Goal: Transaction & Acquisition: Purchase product/service

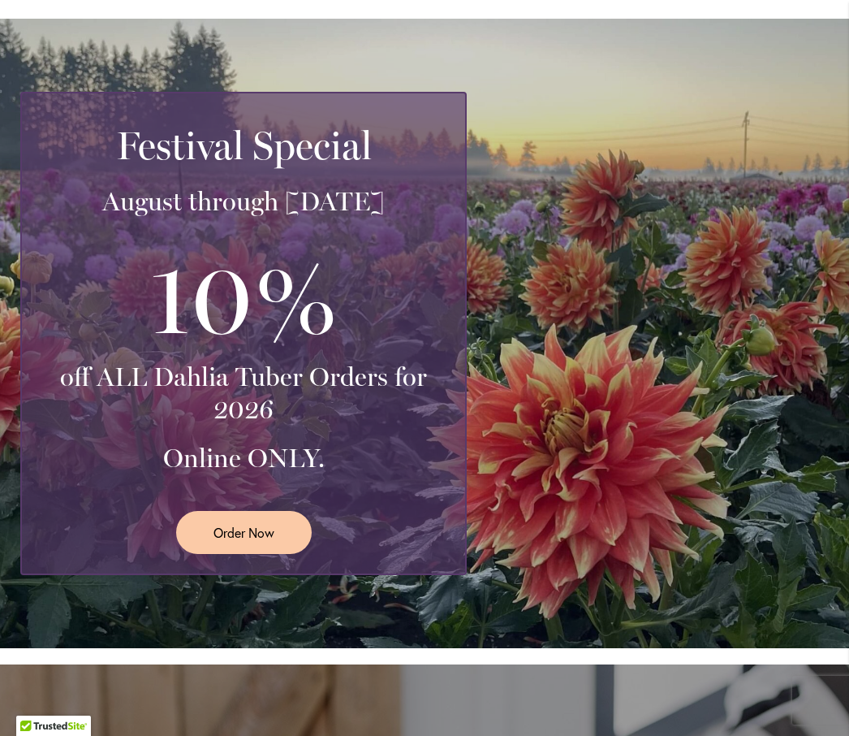
scroll to position [317, 0]
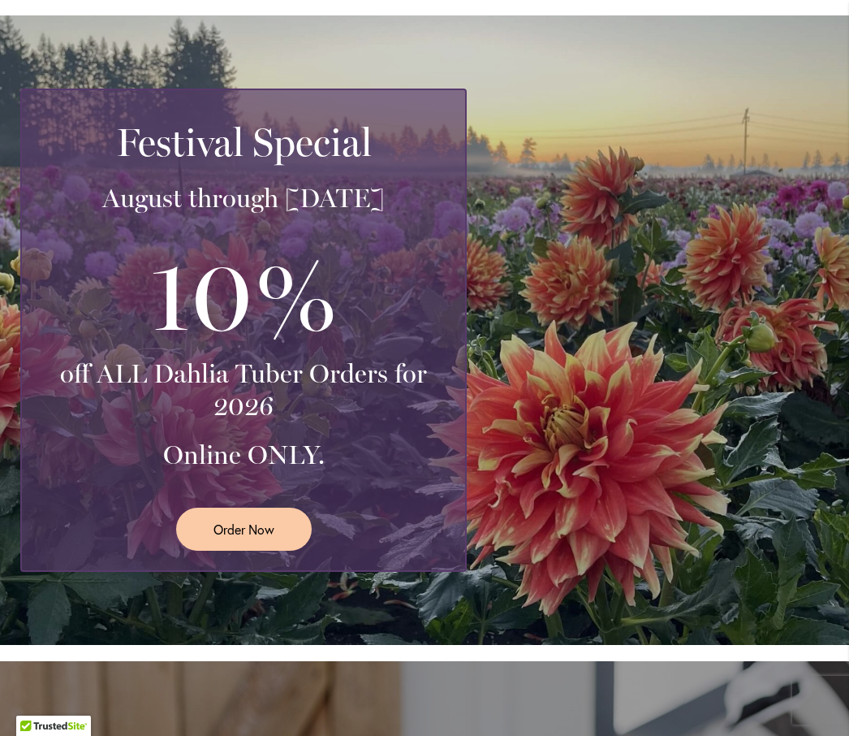
click at [241, 550] on link "Order Now" at bounding box center [244, 528] width 136 height 43
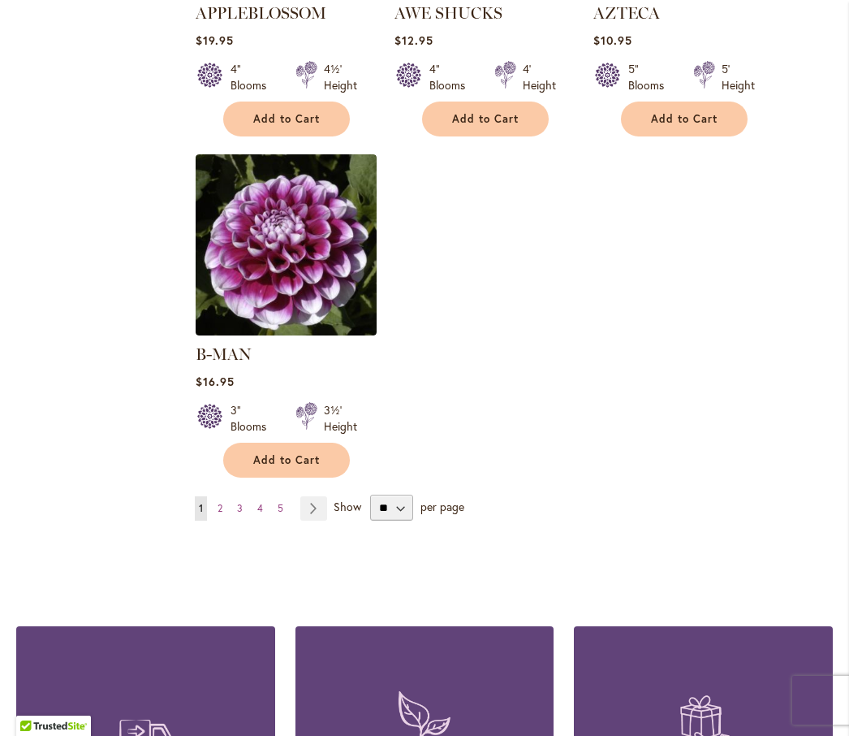
scroll to position [2058, 0]
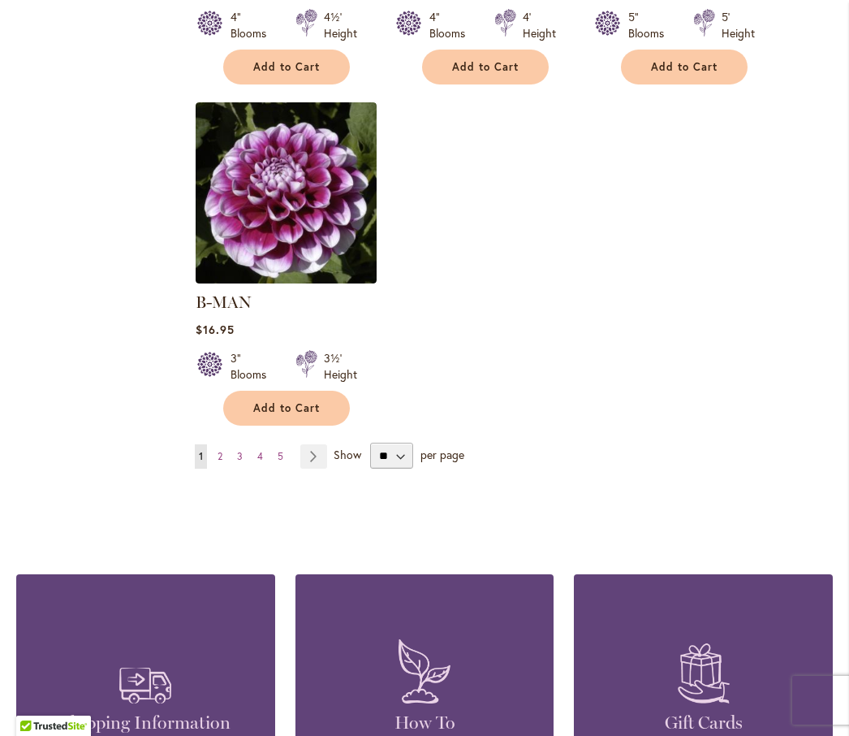
click at [218, 455] on span "2" at bounding box center [220, 456] width 5 height 12
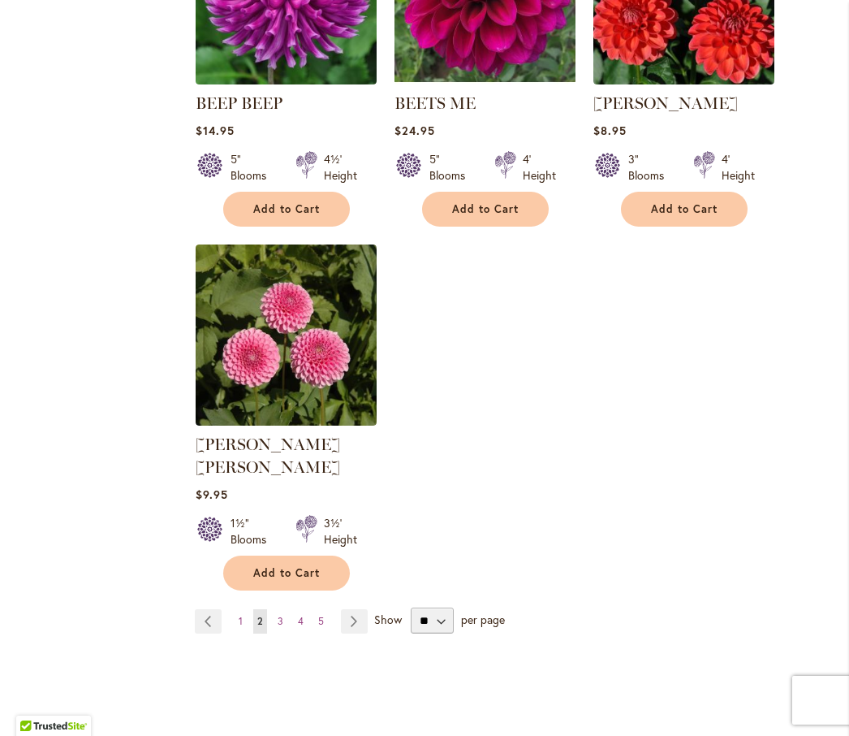
scroll to position [1895, 0]
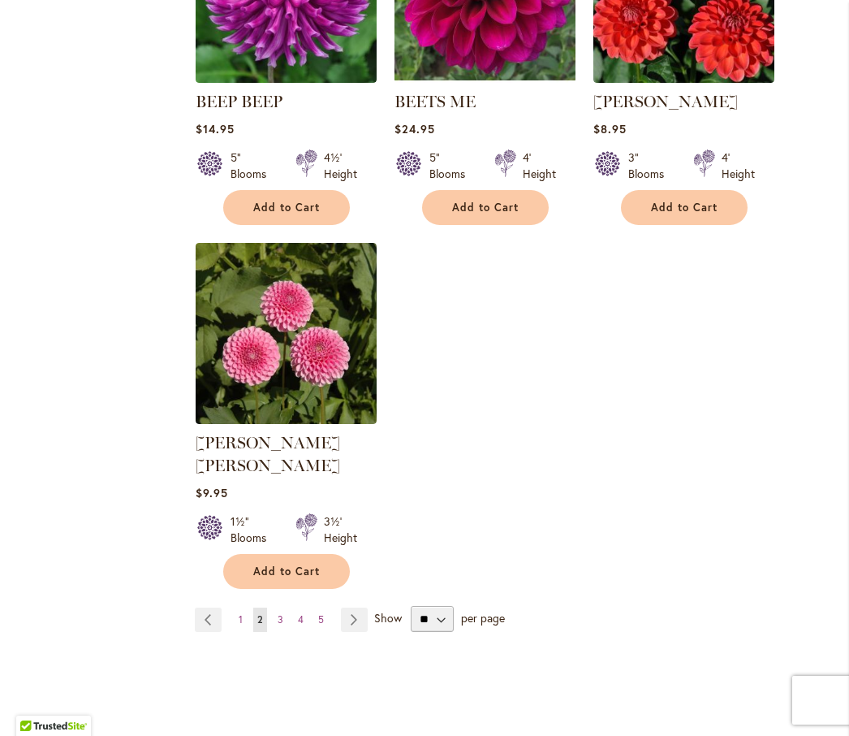
click at [278, 613] on span "3" at bounding box center [281, 619] width 6 height 12
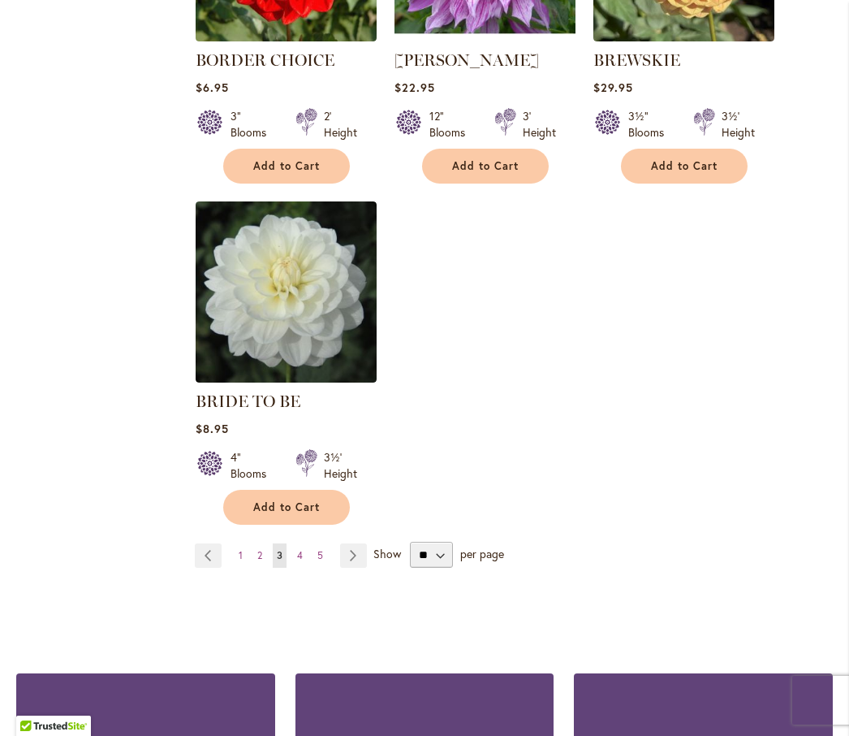
scroll to position [1933, 0]
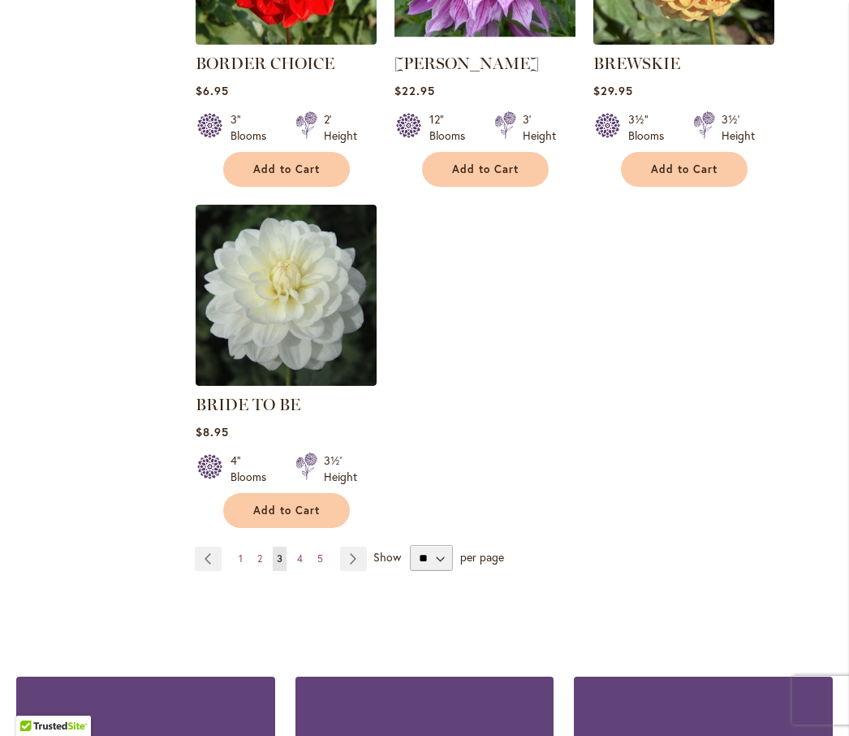
click at [303, 571] on link "Page 4" at bounding box center [300, 558] width 14 height 24
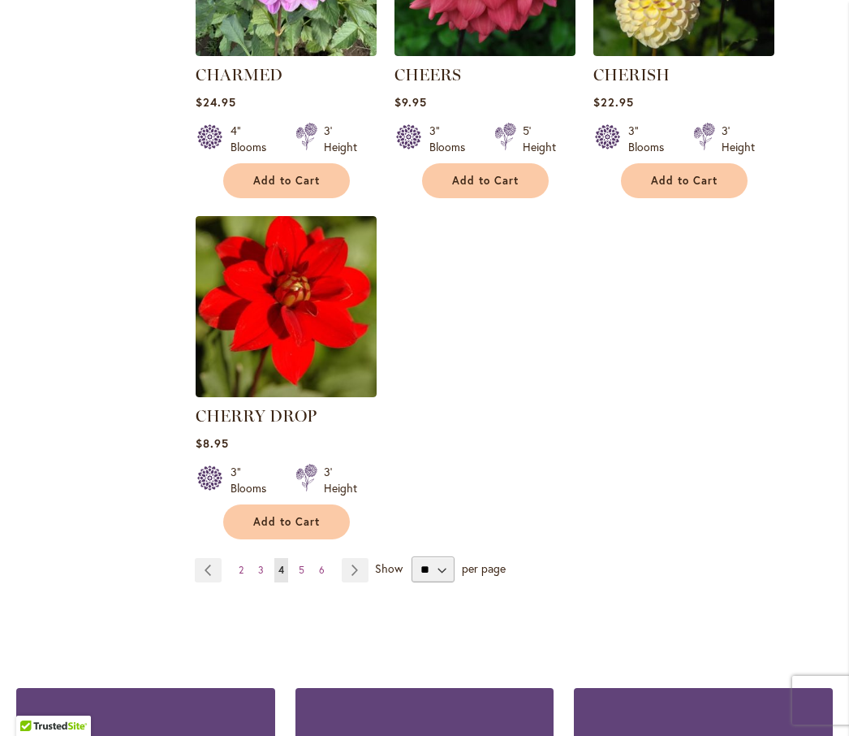
scroll to position [1951, 0]
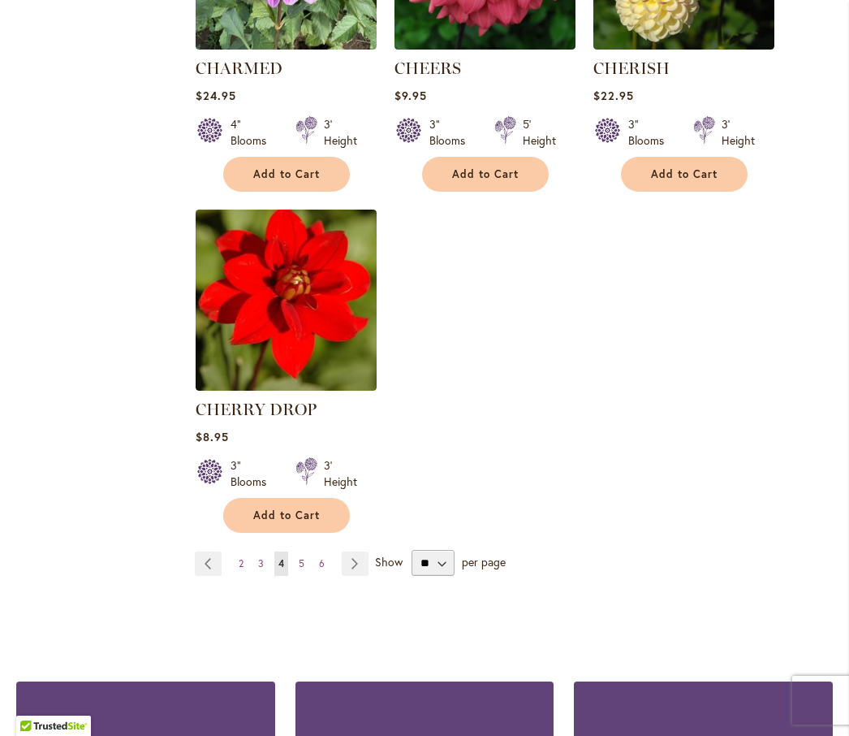
click at [289, 576] on ul "Page Previous Page 2 Page 3 You're currently reading page 4 Page 5 Page 6 Page …" at bounding box center [285, 563] width 180 height 24
click at [304, 569] on span "5" at bounding box center [302, 563] width 6 height 12
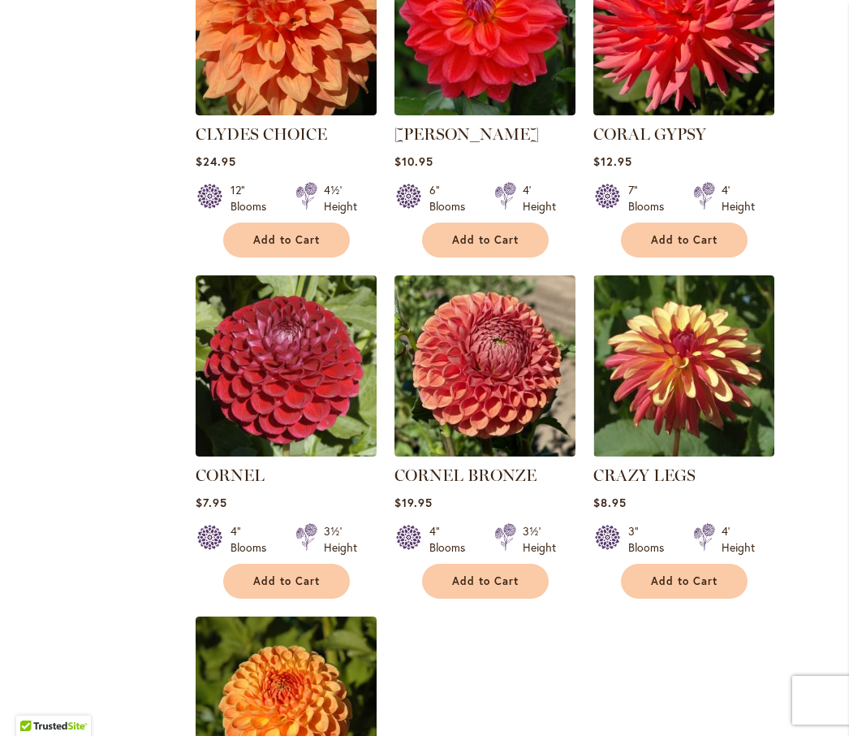
scroll to position [1625, 0]
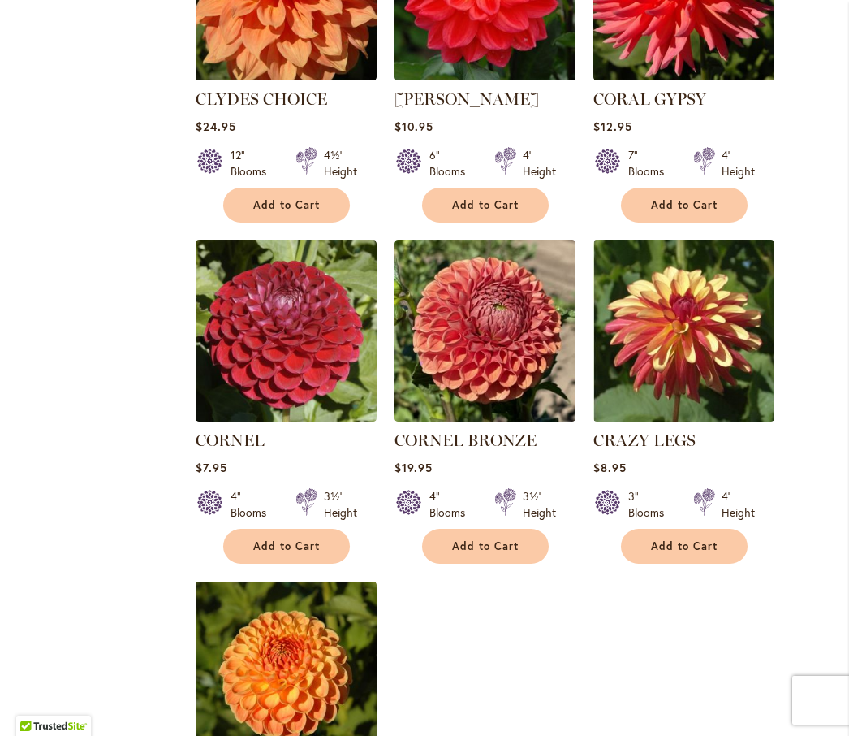
click at [447, 529] on button "Add to Cart" at bounding box center [485, 546] width 127 height 35
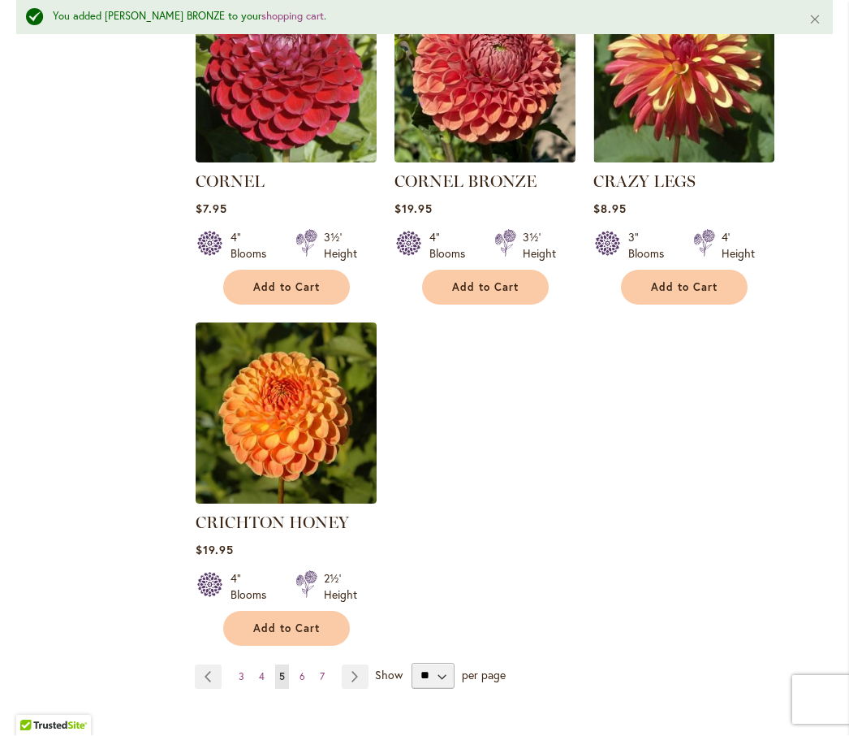
scroll to position [1961, 0]
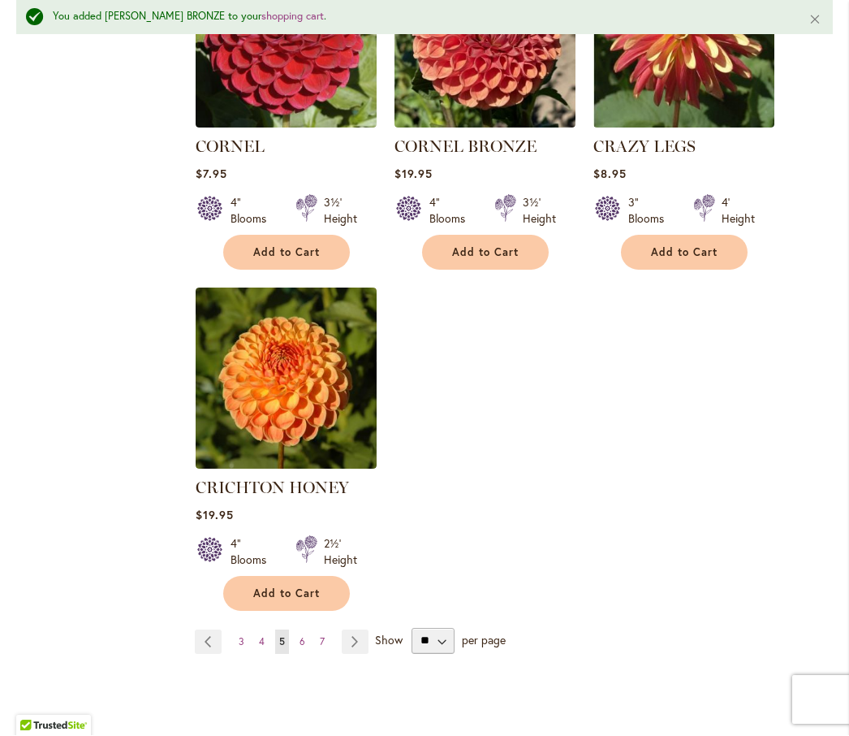
click at [272, 576] on button "Add to Cart" at bounding box center [286, 593] width 127 height 35
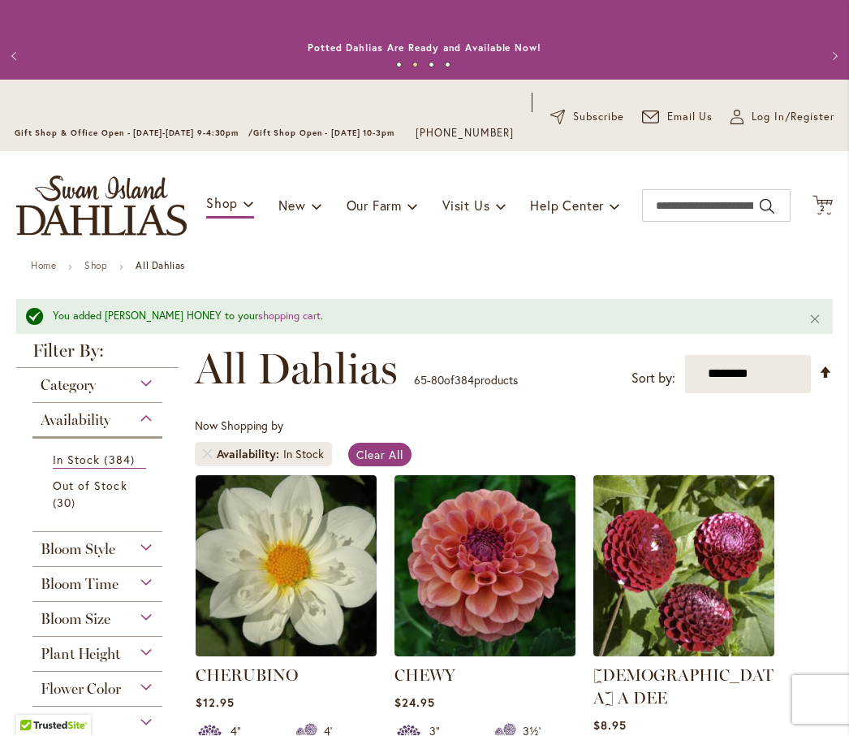
scroll to position [0, 0]
click at [713, 222] on input "Search" at bounding box center [716, 206] width 149 height 32
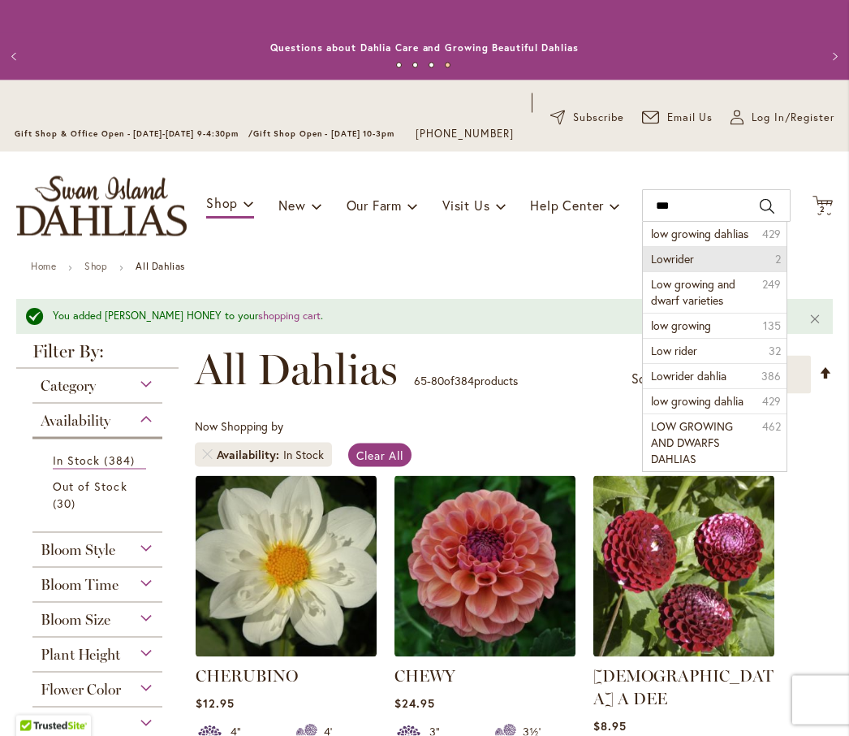
click at [675, 272] on li "Lowrider 2" at bounding box center [714, 259] width 143 height 25
type input "********"
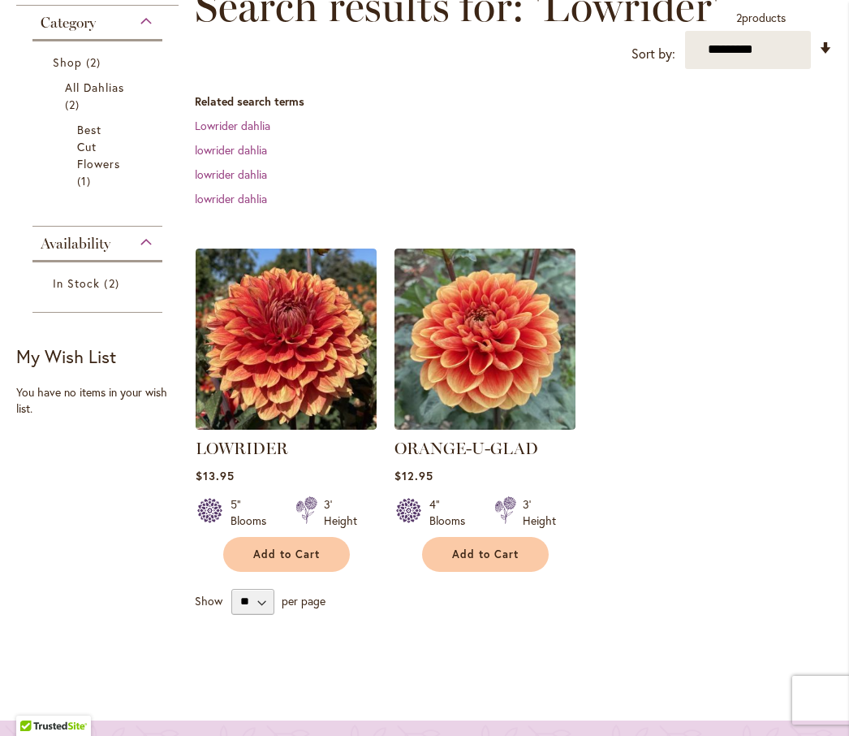
scroll to position [321, 0]
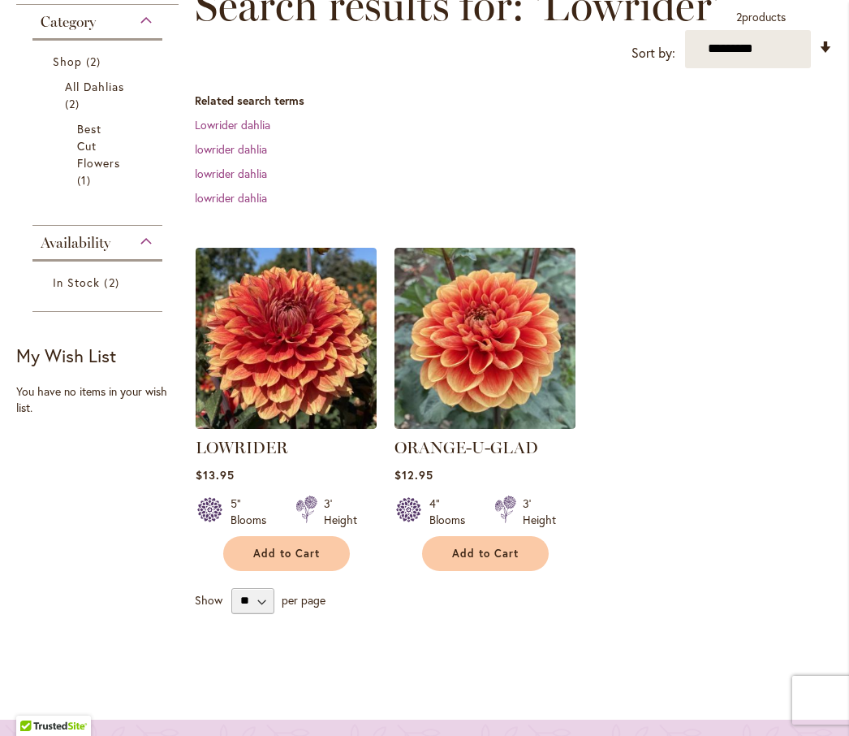
click at [467, 560] on span "Add to Cart" at bounding box center [485, 553] width 67 height 14
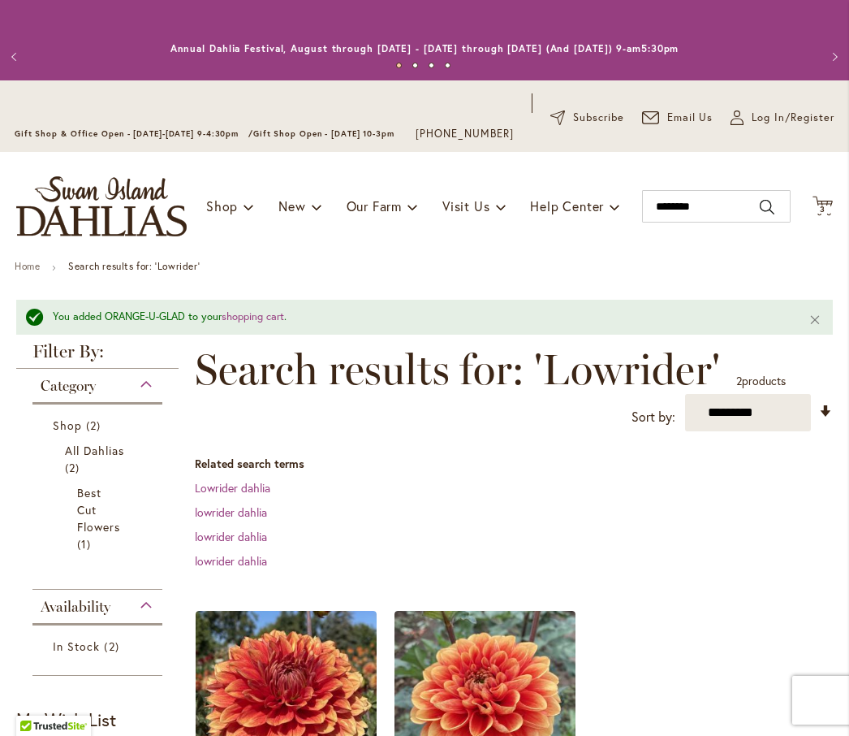
scroll to position [0, 0]
click at [719, 222] on input "********" at bounding box center [716, 206] width 149 height 32
type input "*"
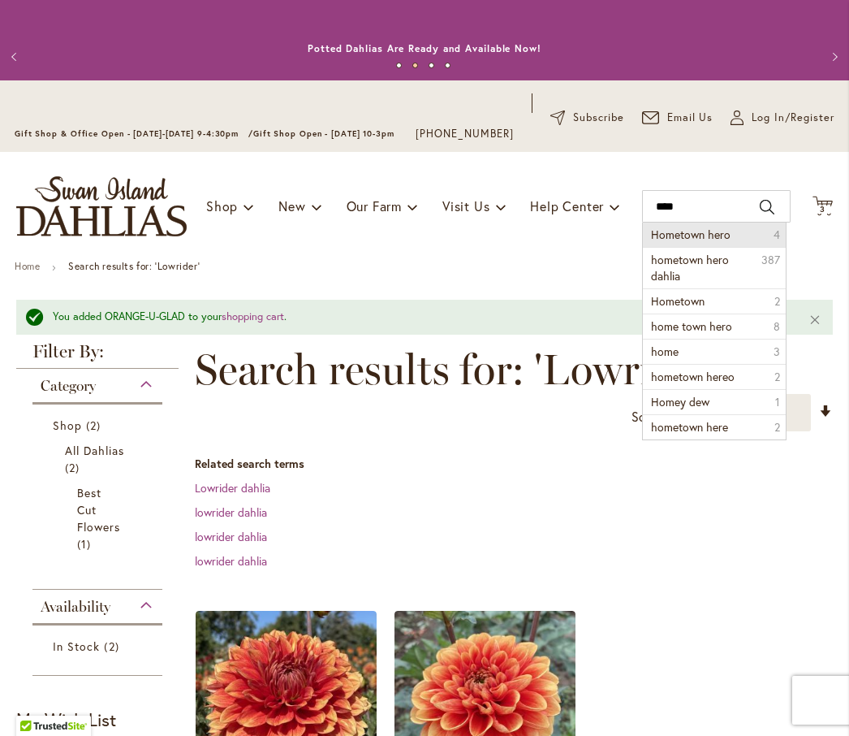
click at [676, 247] on li "Hometown hero 4" at bounding box center [714, 234] width 143 height 24
type input "**********"
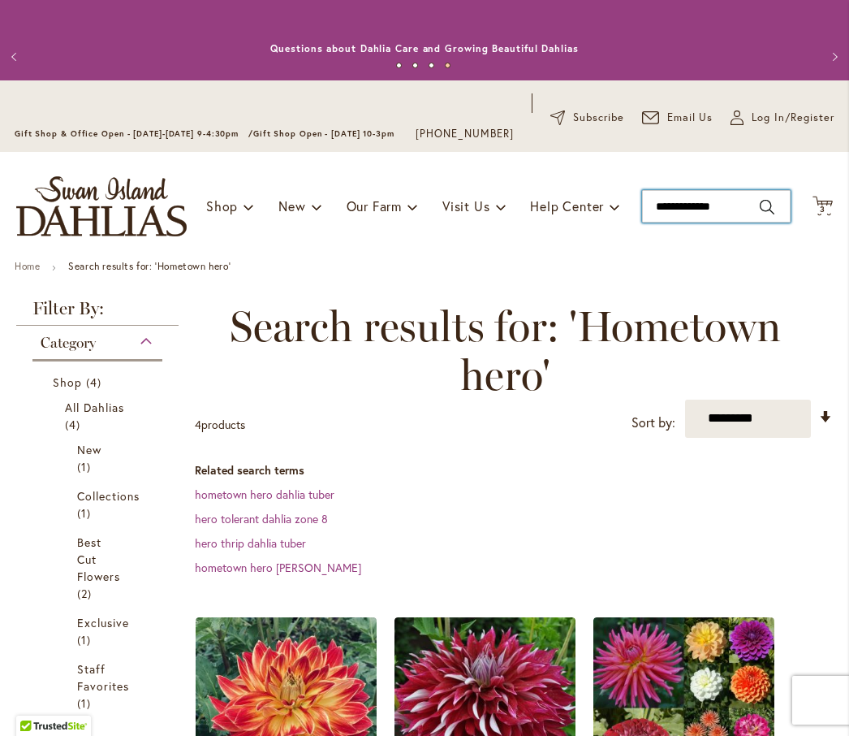
click at [751, 222] on input "**********" at bounding box center [716, 206] width 149 height 32
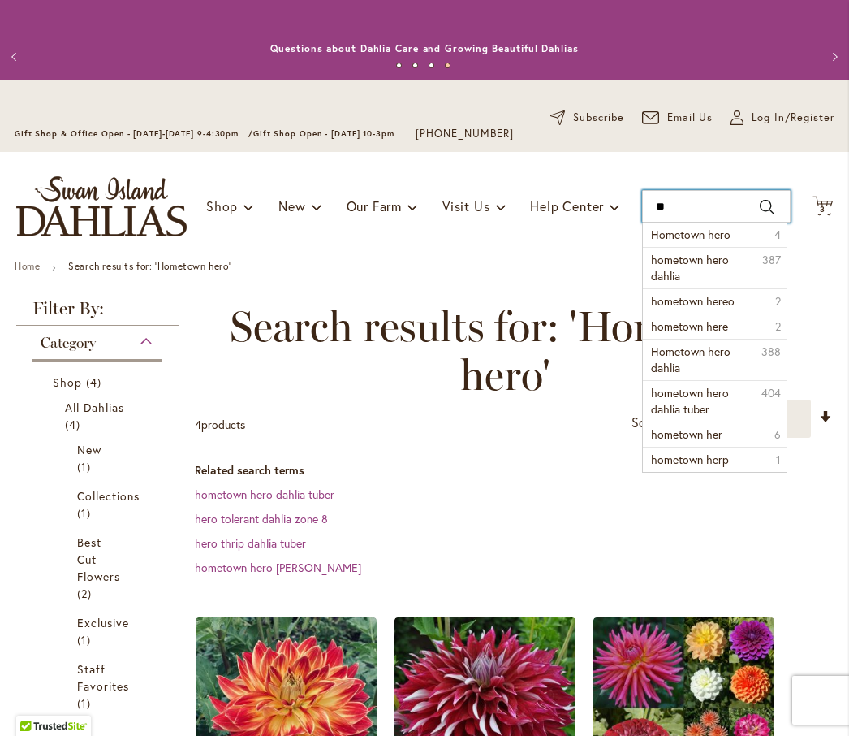
type input "*"
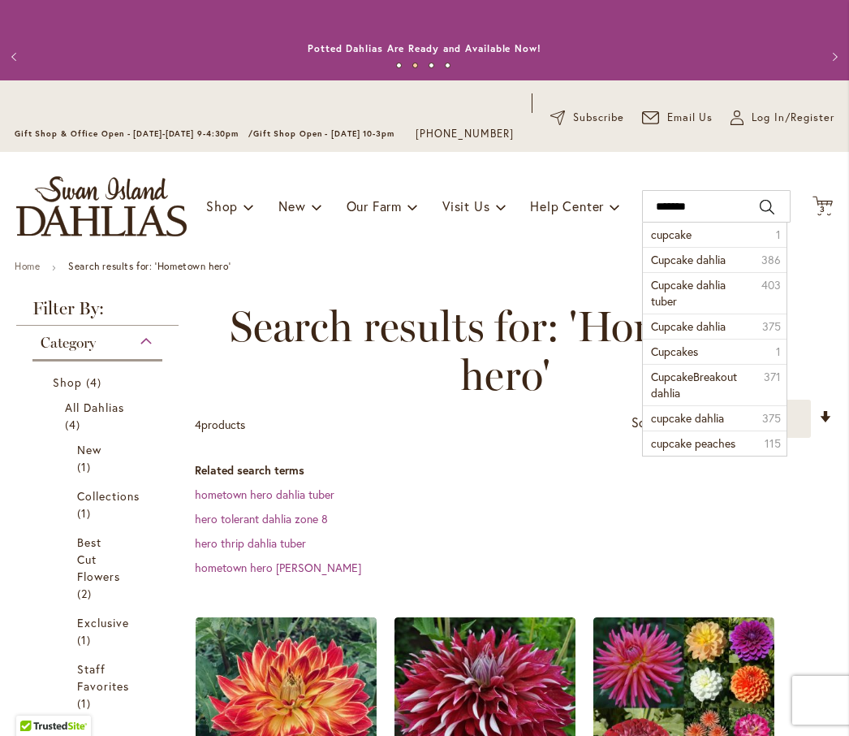
click at [676, 247] on li "cupcake 1" at bounding box center [714, 234] width 143 height 24
type input "*******"
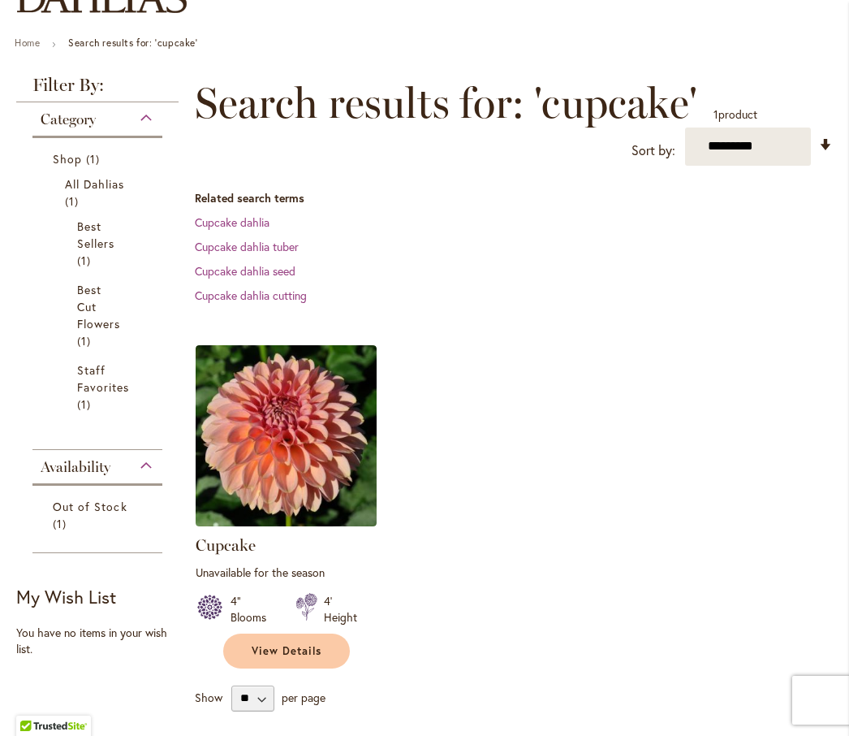
scroll to position [260, 0]
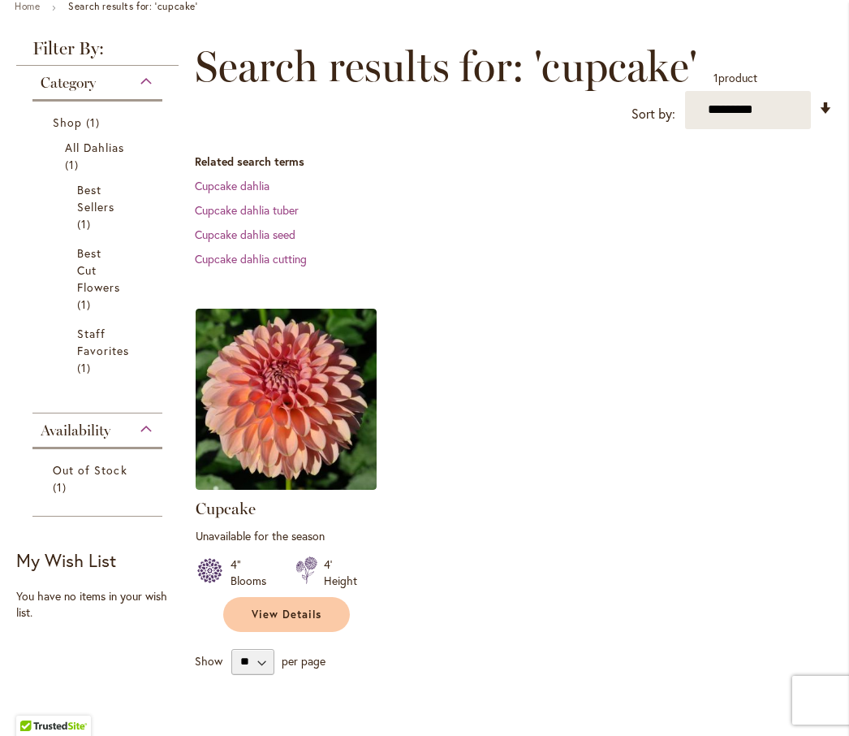
click at [283, 632] on link "View Details" at bounding box center [286, 614] width 127 height 35
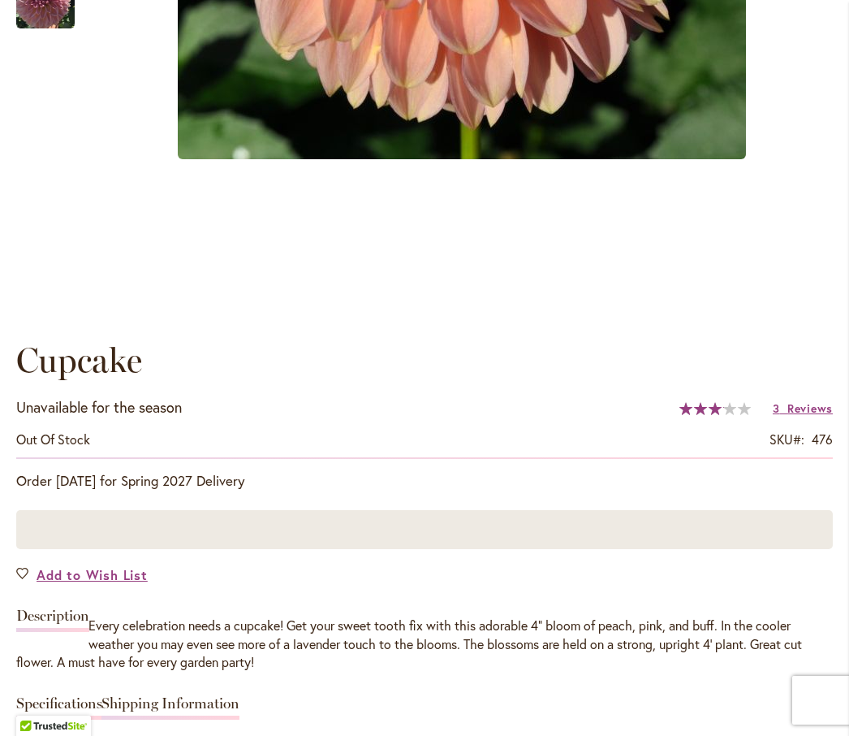
scroll to position [842, 0]
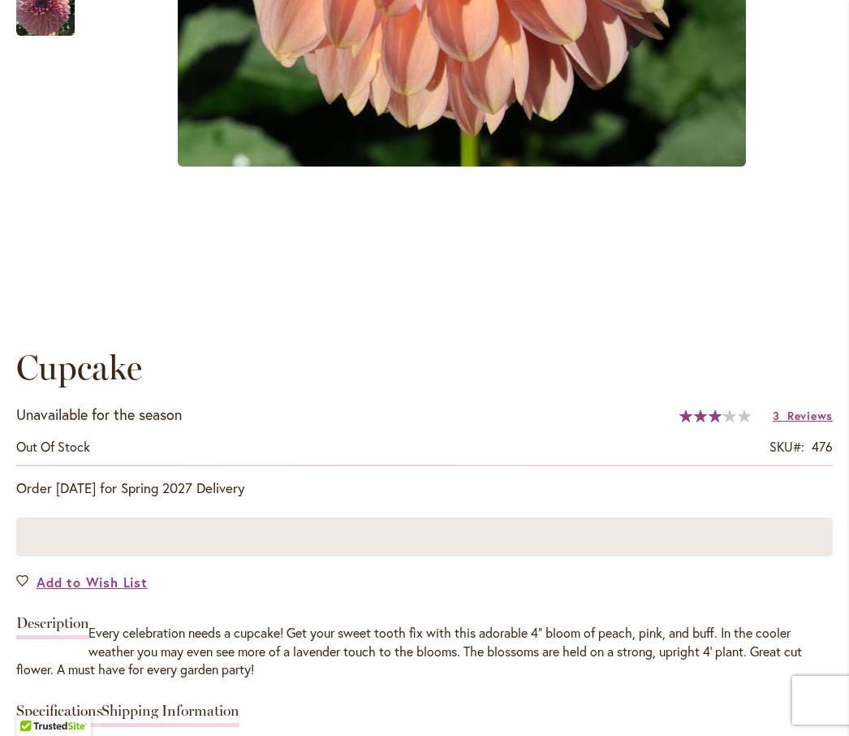
click at [123, 591] on span "Add to Wish List" at bounding box center [92, 581] width 111 height 19
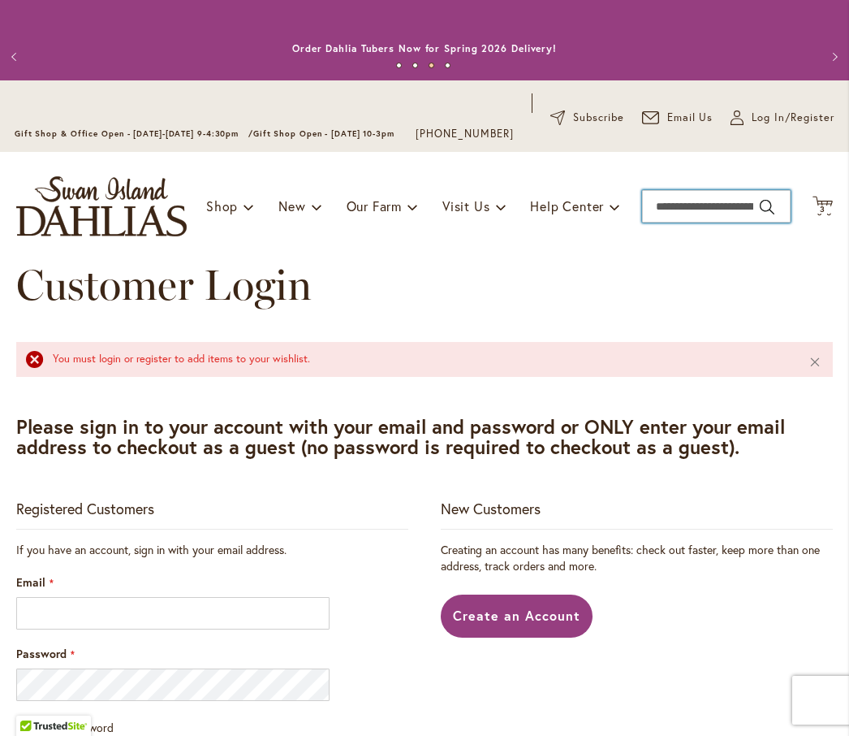
click at [669, 222] on input "Search" at bounding box center [716, 206] width 149 height 32
type input "***"
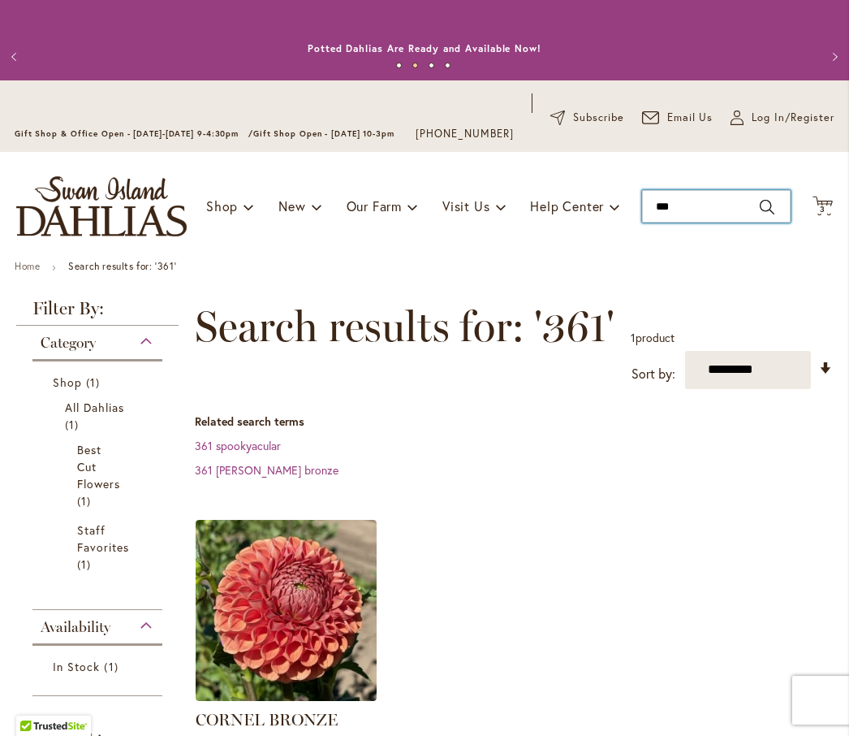
click at [699, 222] on input "***" at bounding box center [716, 206] width 149 height 32
type input "*"
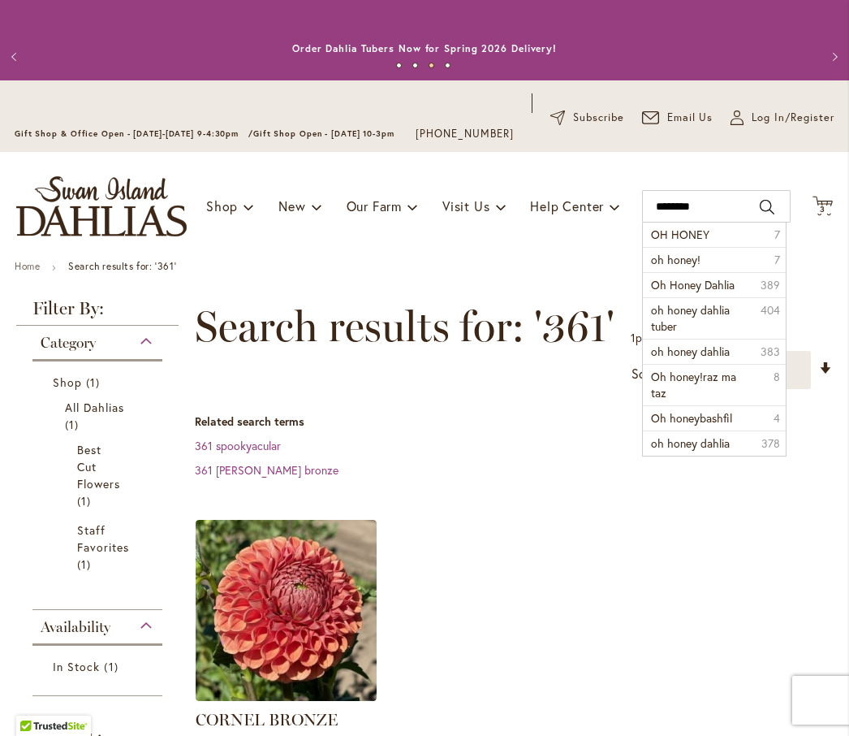
click at [669, 242] on span "OH HONEY" at bounding box center [680, 234] width 58 height 15
type input "********"
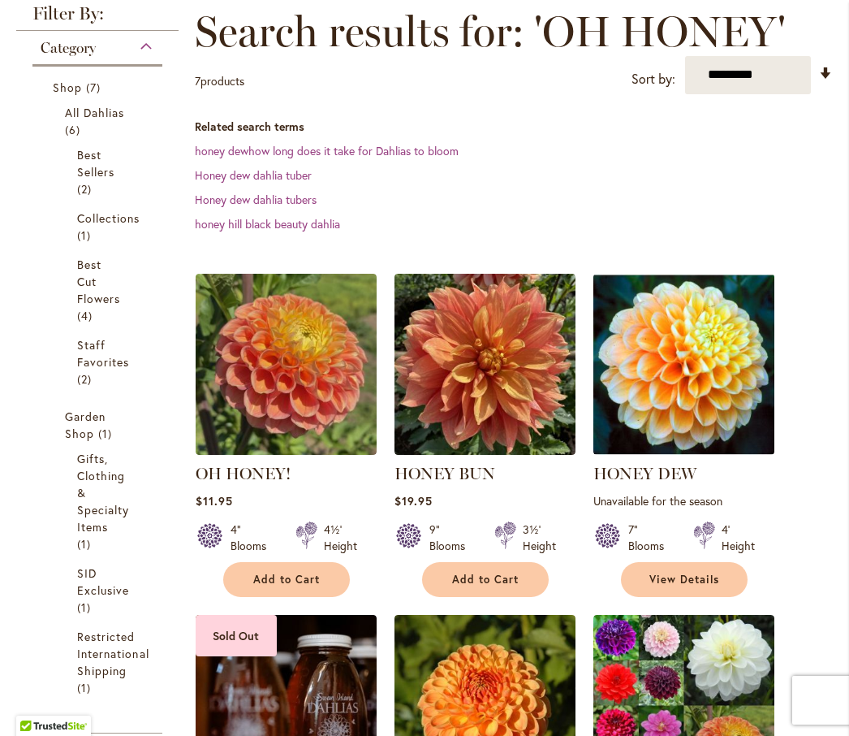
scroll to position [296, 0]
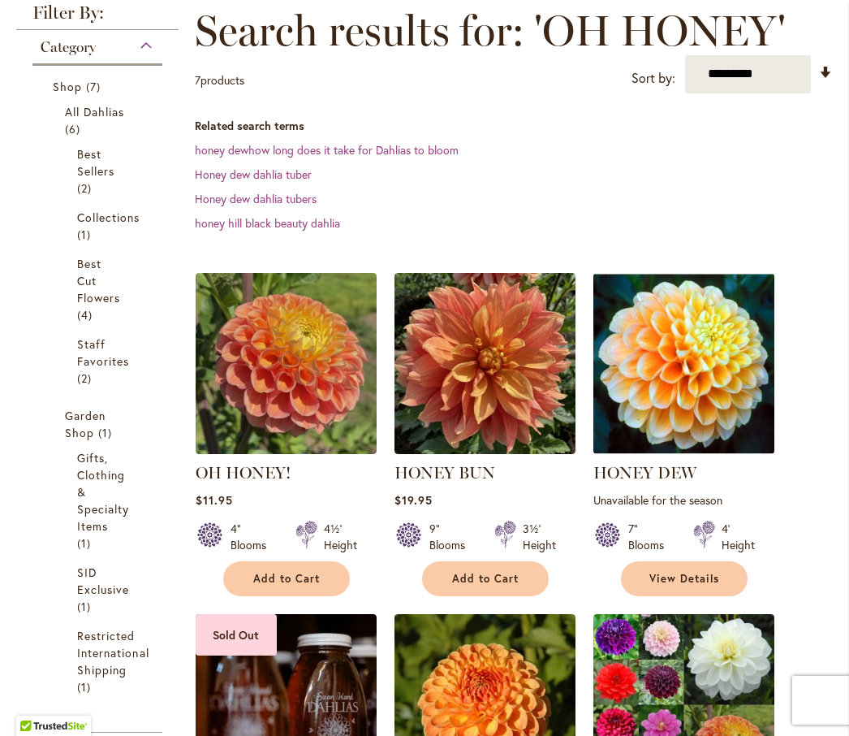
click at [266, 585] on span "Add to Cart" at bounding box center [286, 579] width 67 height 14
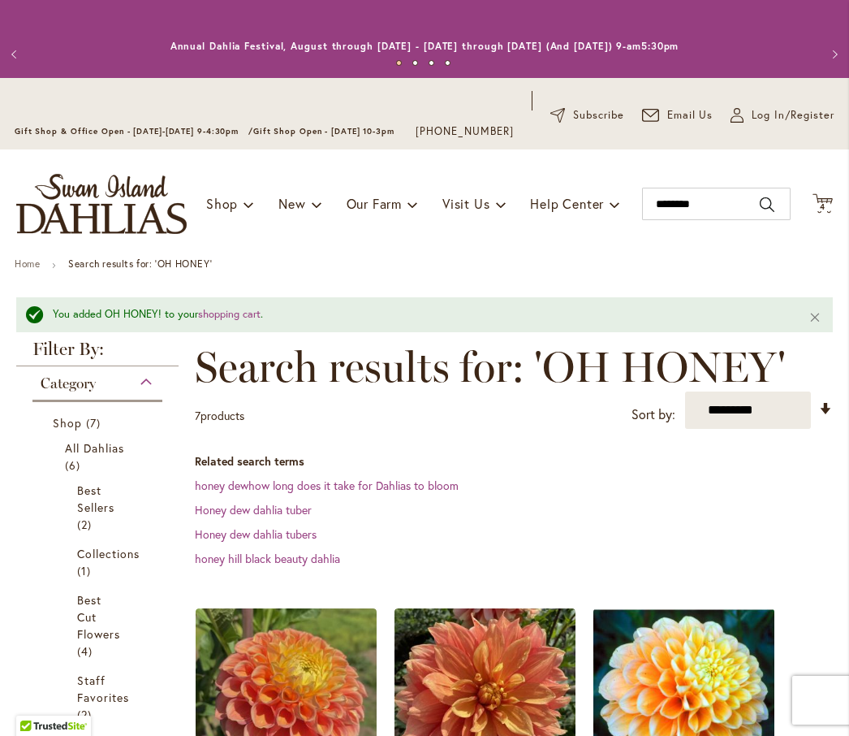
scroll to position [1, 0]
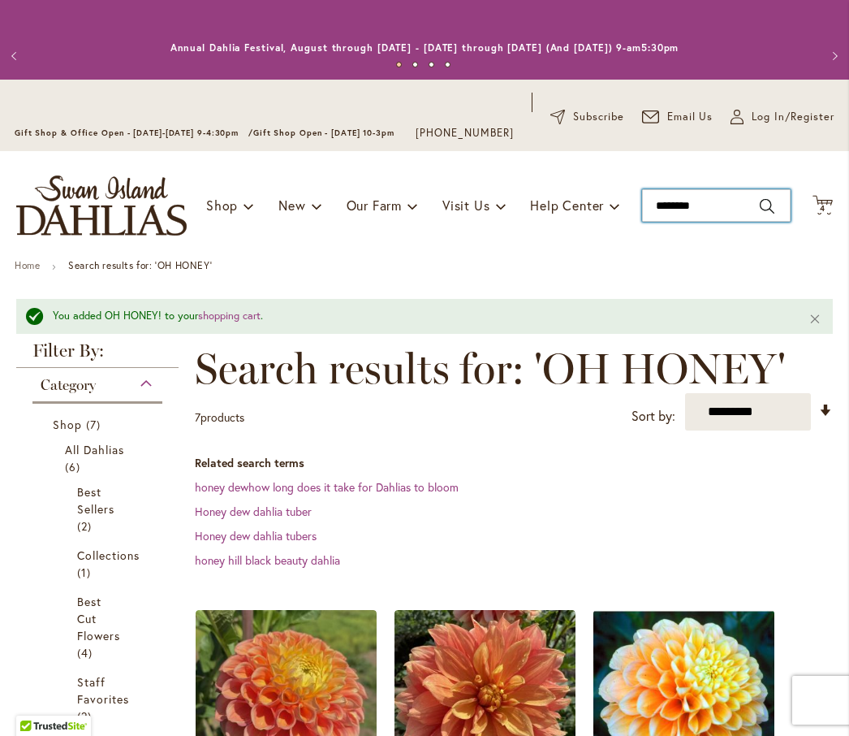
click at [714, 222] on input "********" at bounding box center [716, 205] width 149 height 32
type input "*"
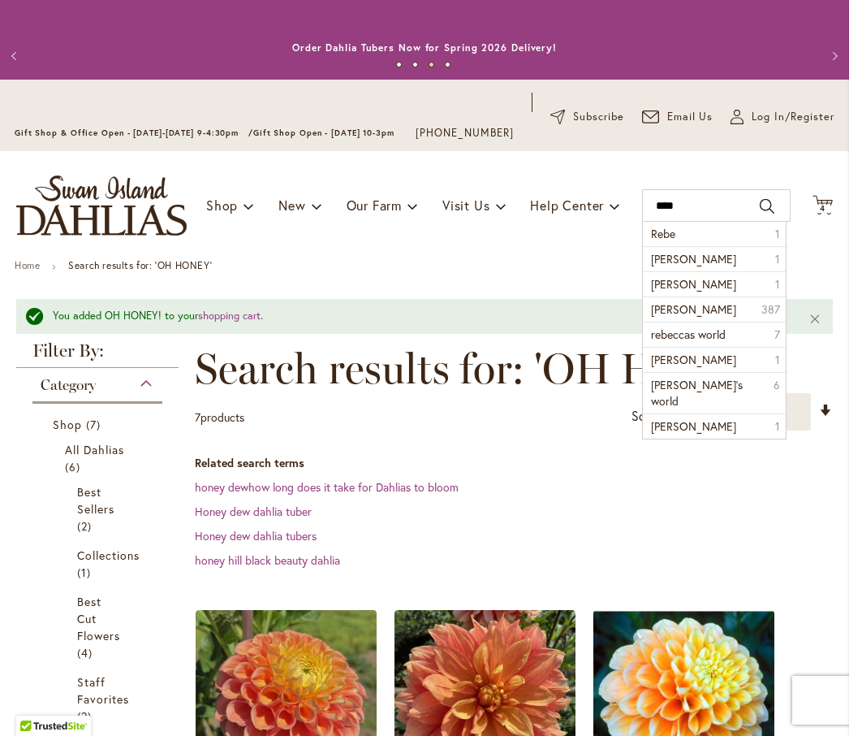
click at [676, 266] on span "rebecca lynn" at bounding box center [693, 258] width 85 height 15
type input "**********"
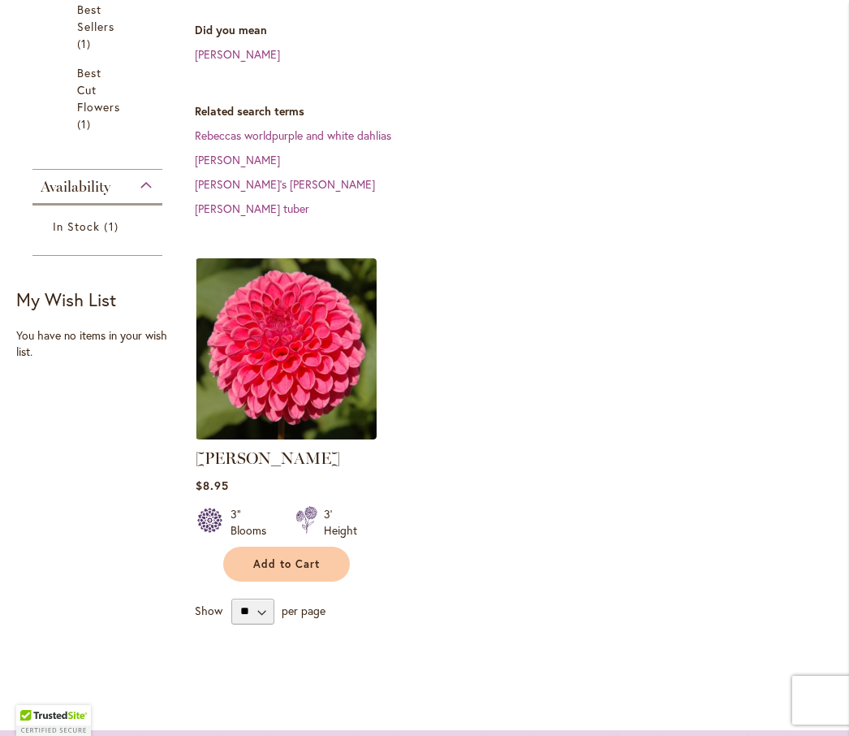
scroll to position [449, 0]
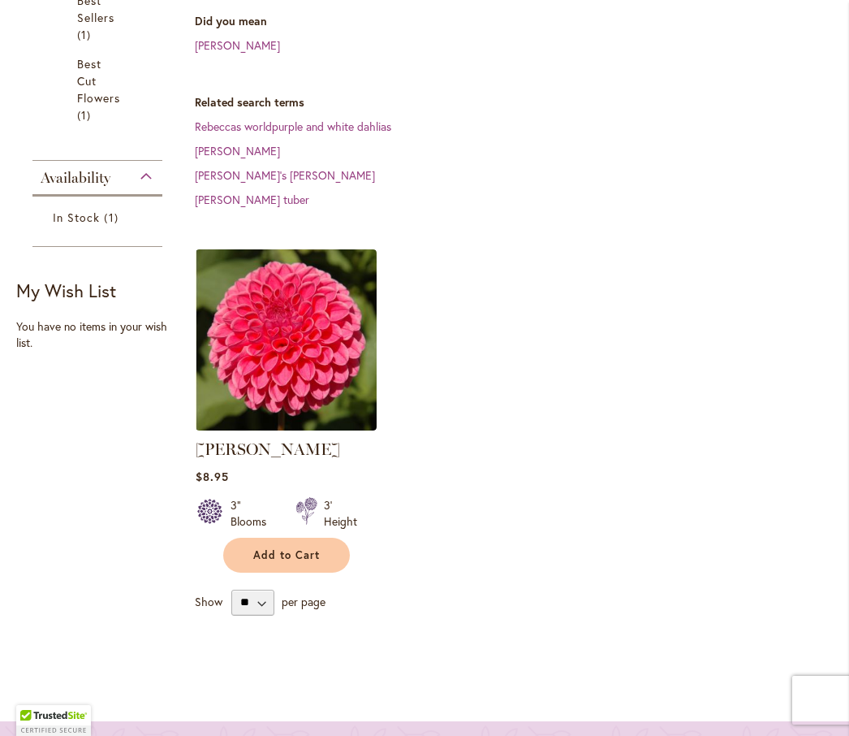
click at [270, 548] on span "Add to Cart" at bounding box center [286, 555] width 67 height 14
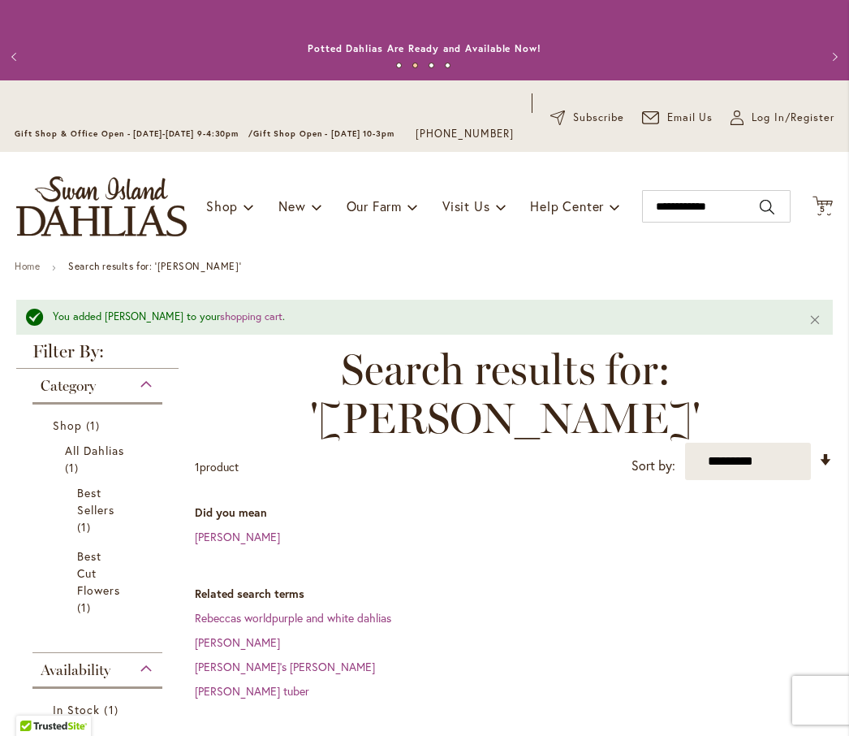
scroll to position [0, 0]
click at [726, 222] on input "**********" at bounding box center [716, 206] width 149 height 32
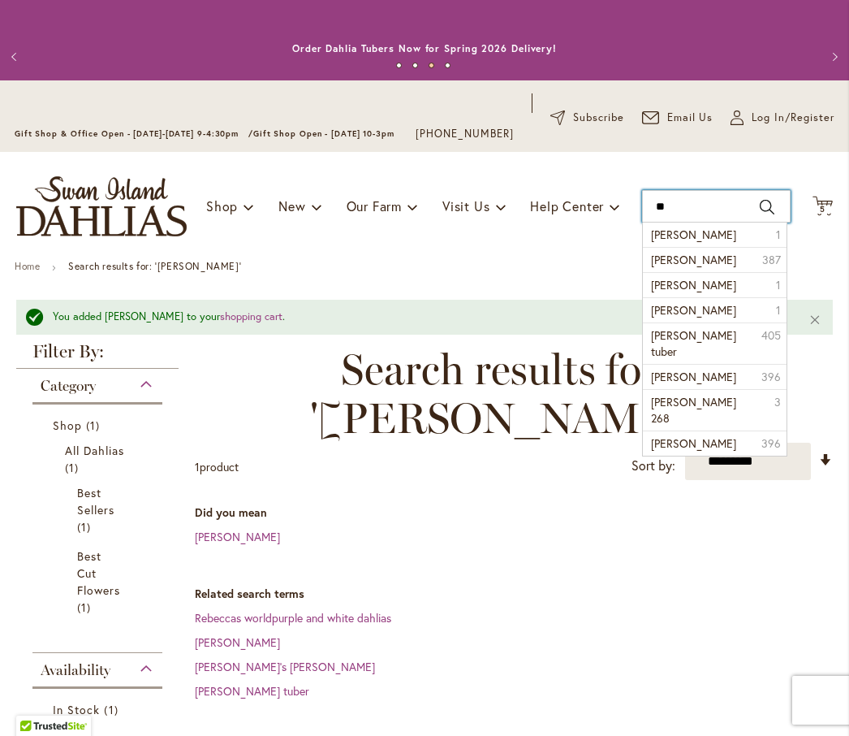
type input "*"
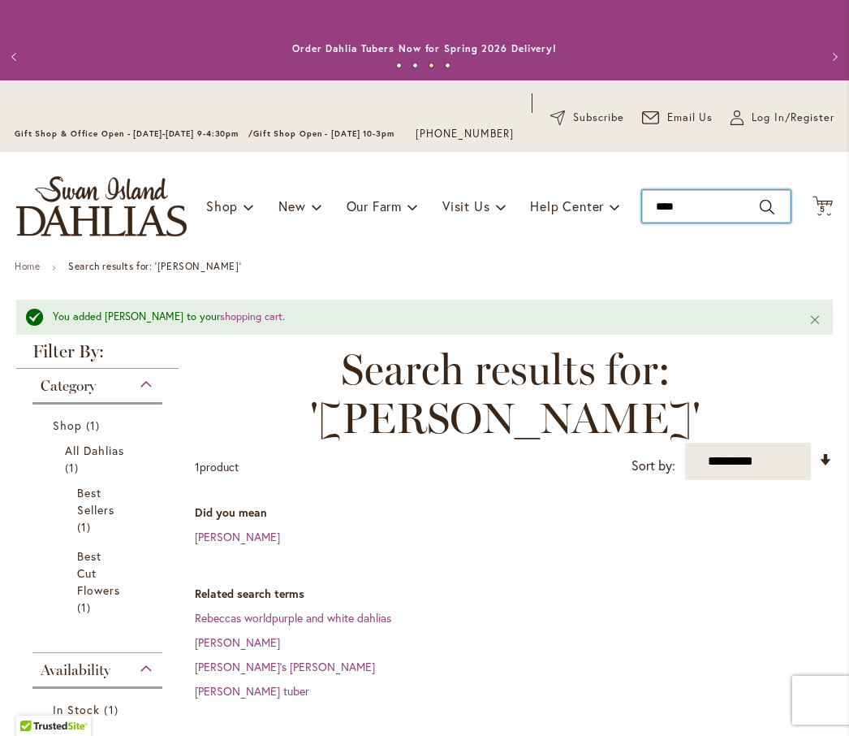
type input "*****"
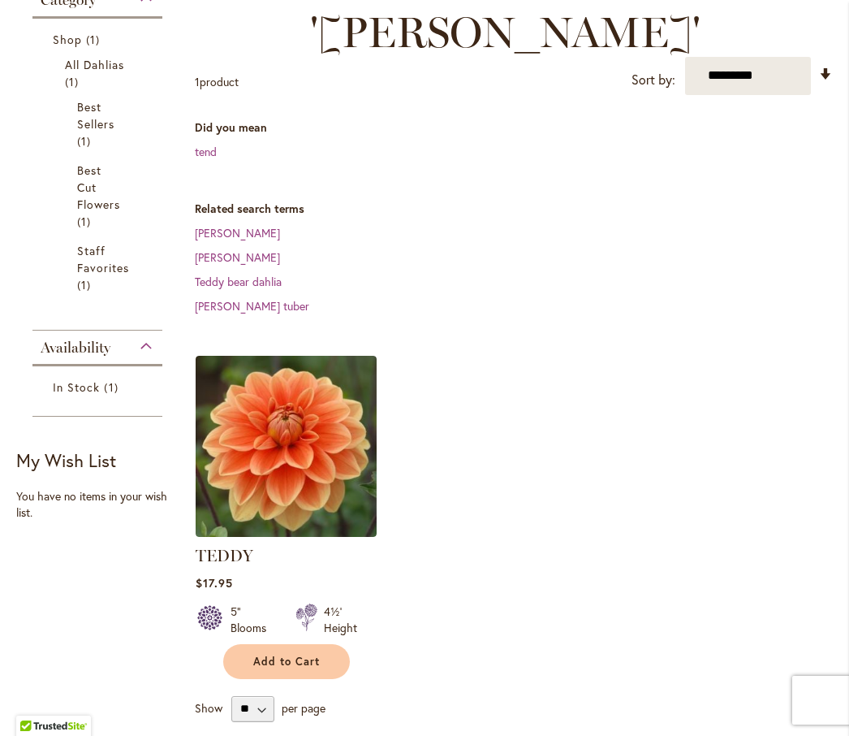
scroll to position [342, 0]
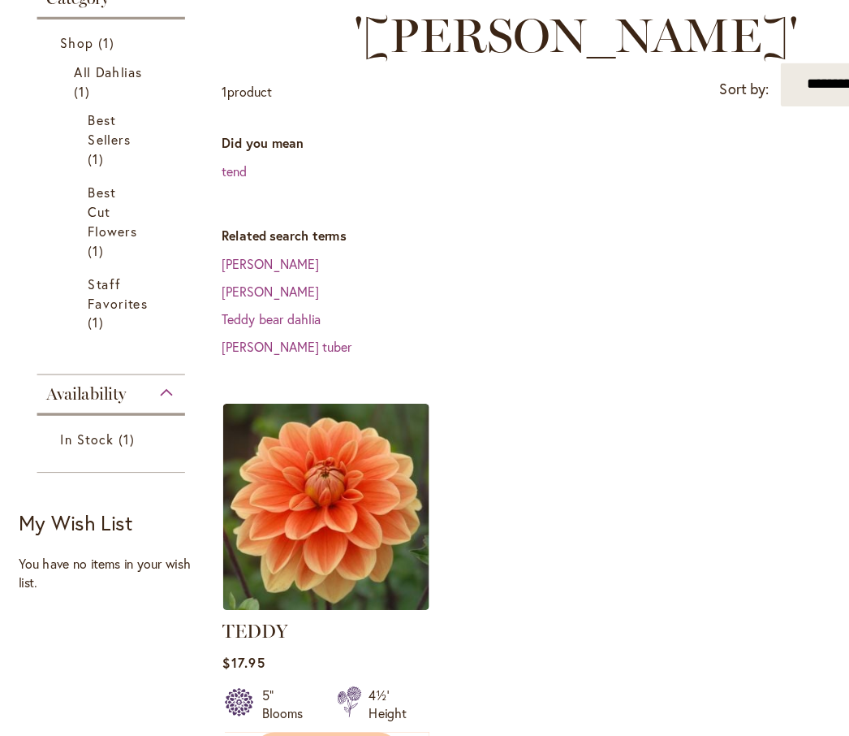
click at [280, 655] on span "Add to Cart" at bounding box center [286, 662] width 67 height 14
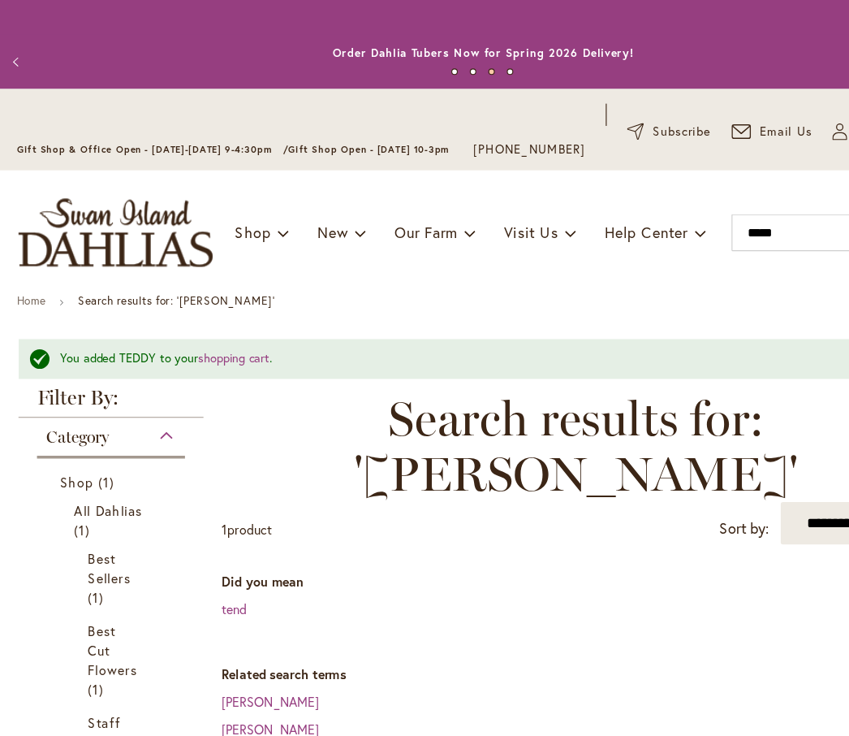
scroll to position [0, 0]
click at [708, 222] on input "*****" at bounding box center [716, 206] width 149 height 32
type input "*"
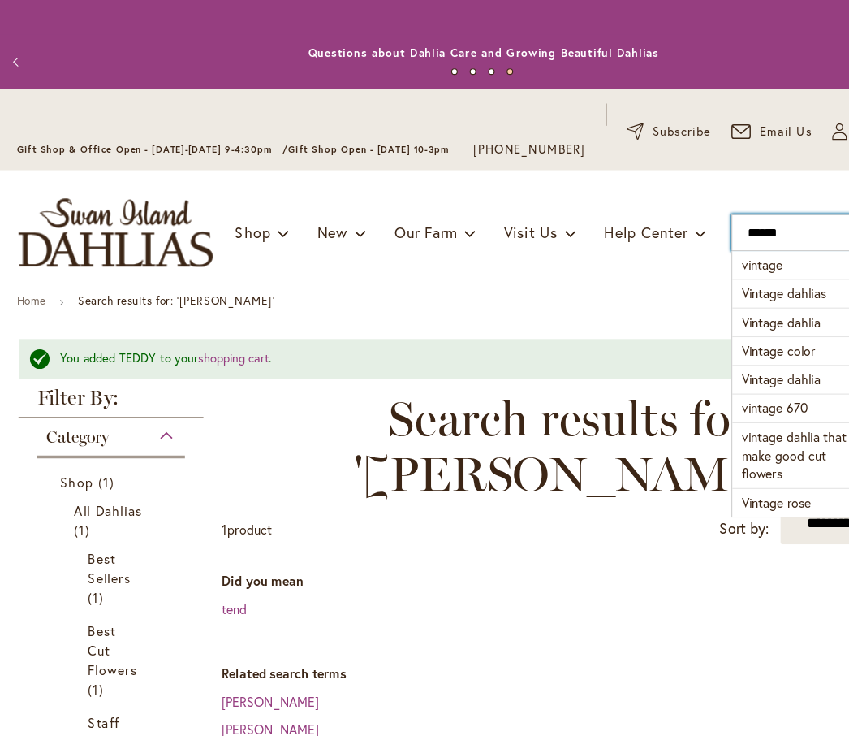
type input "*******"
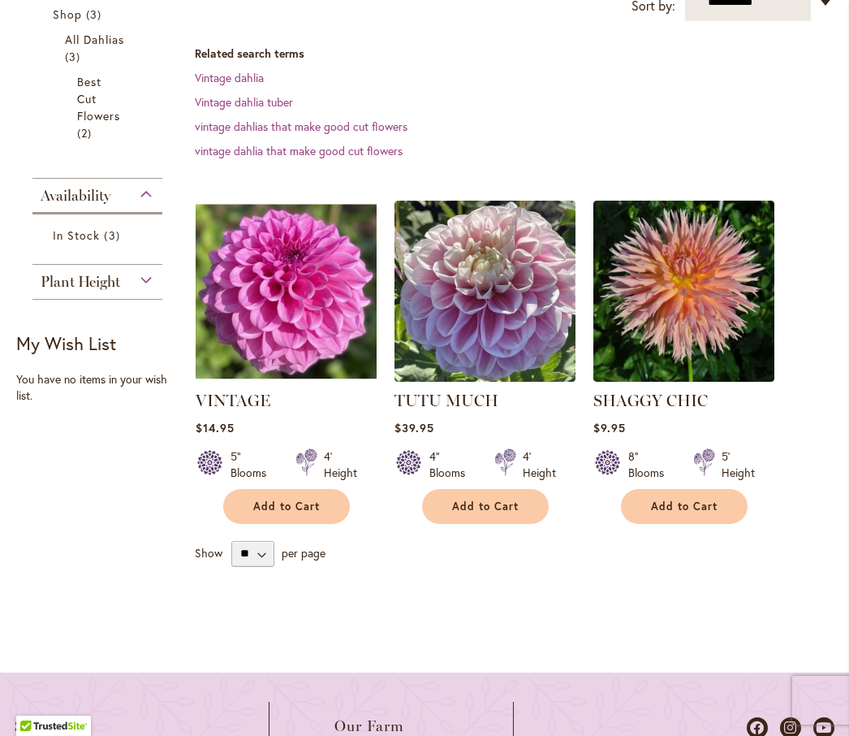
scroll to position [372, 0]
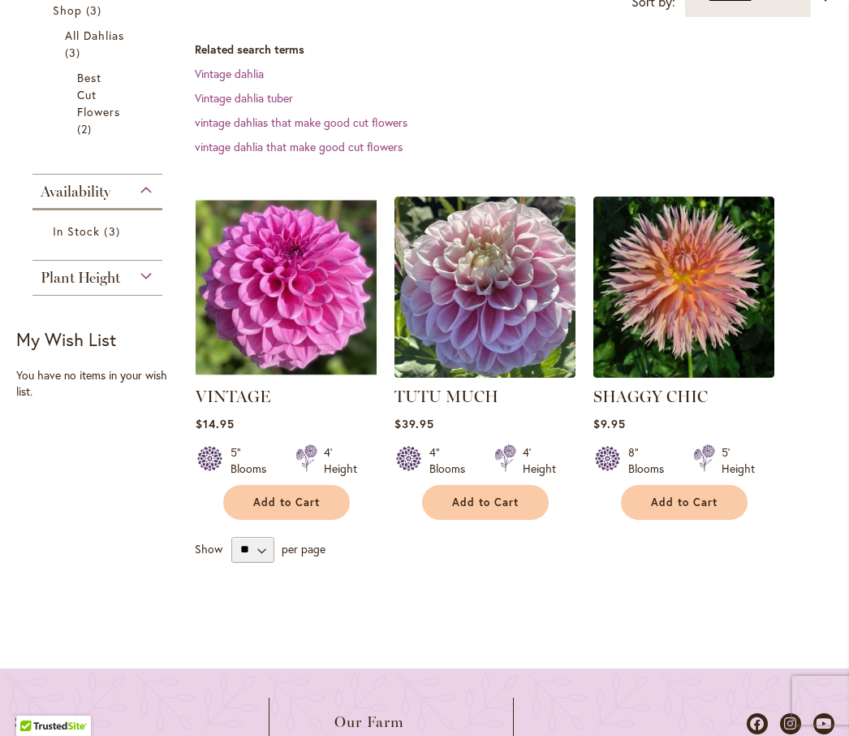
click at [220, 406] on link "VINTAGE" at bounding box center [233, 395] width 75 height 19
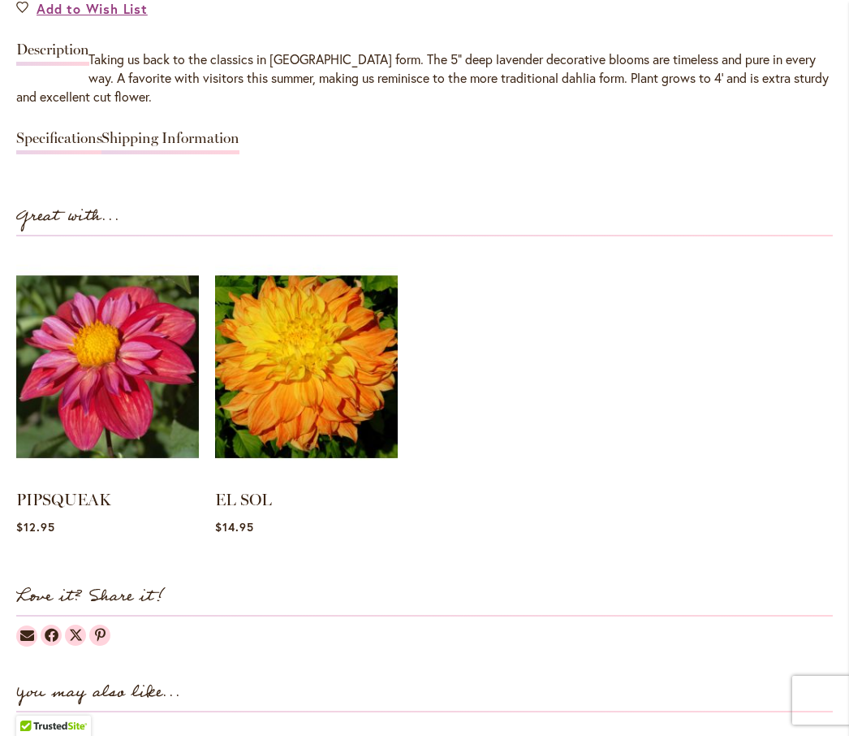
scroll to position [1466, 0]
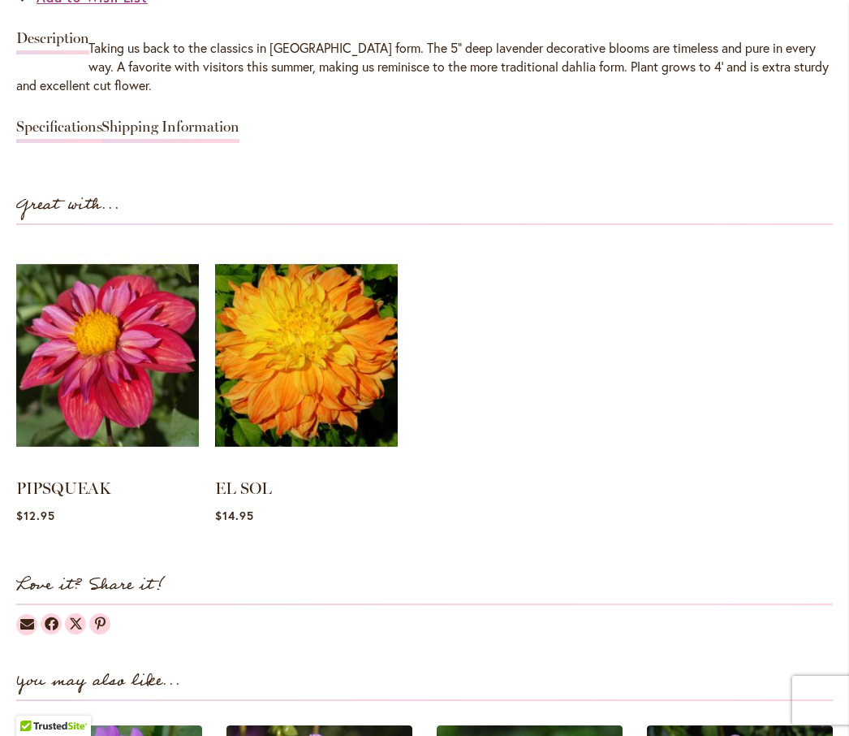
click at [262, 408] on img at bounding box center [306, 355] width 183 height 228
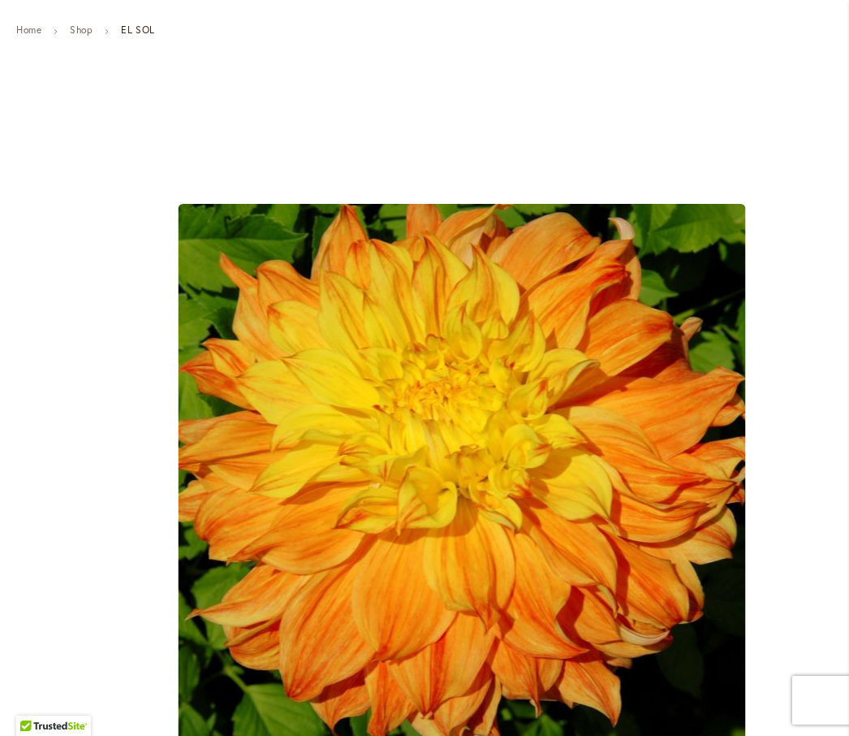
scroll to position [218, 0]
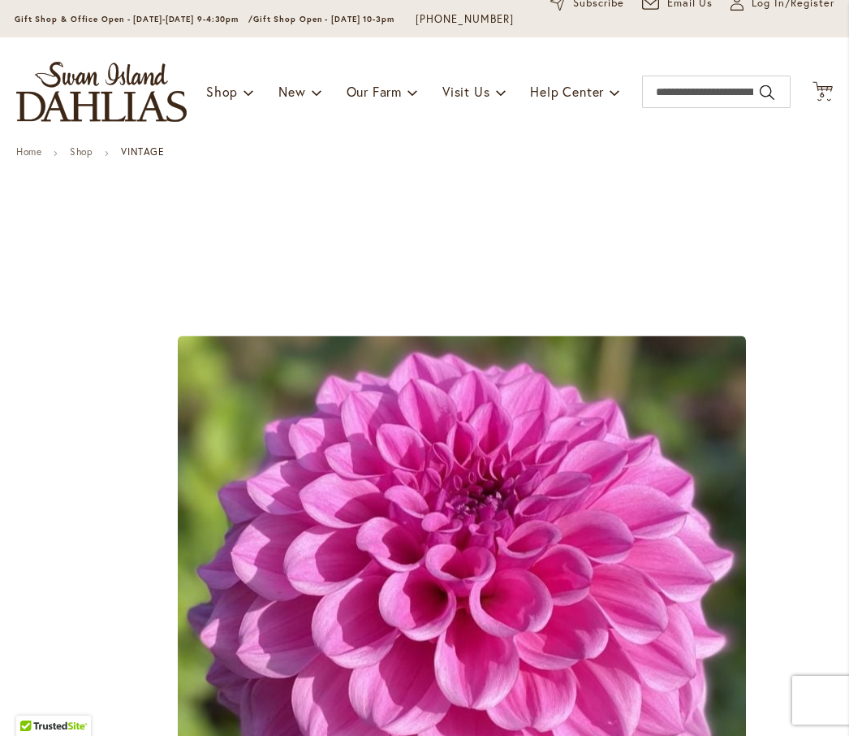
scroll to position [120, 0]
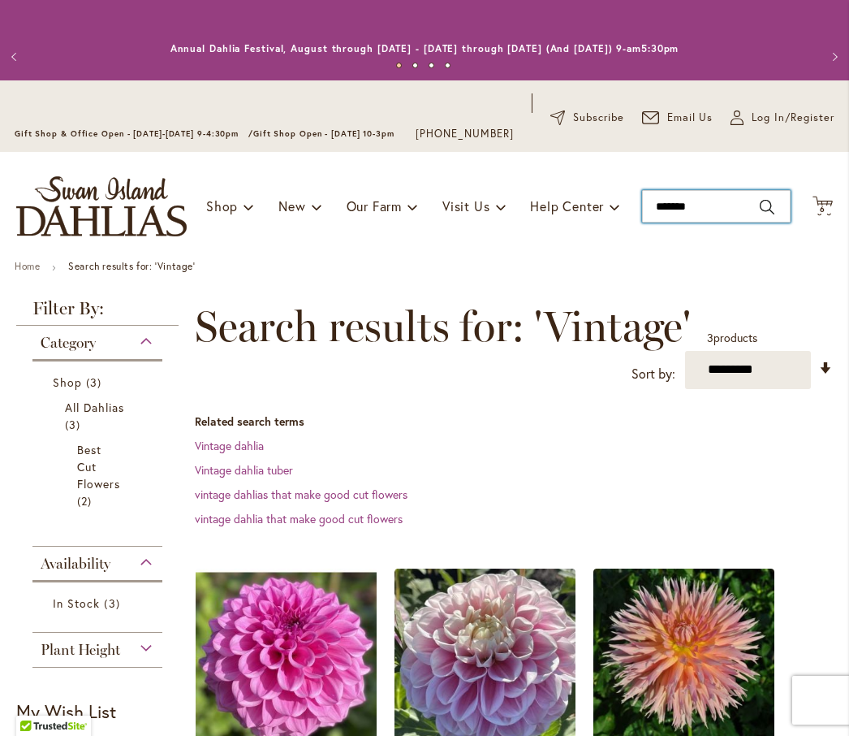
click at [696, 222] on input "*******" at bounding box center [716, 206] width 149 height 32
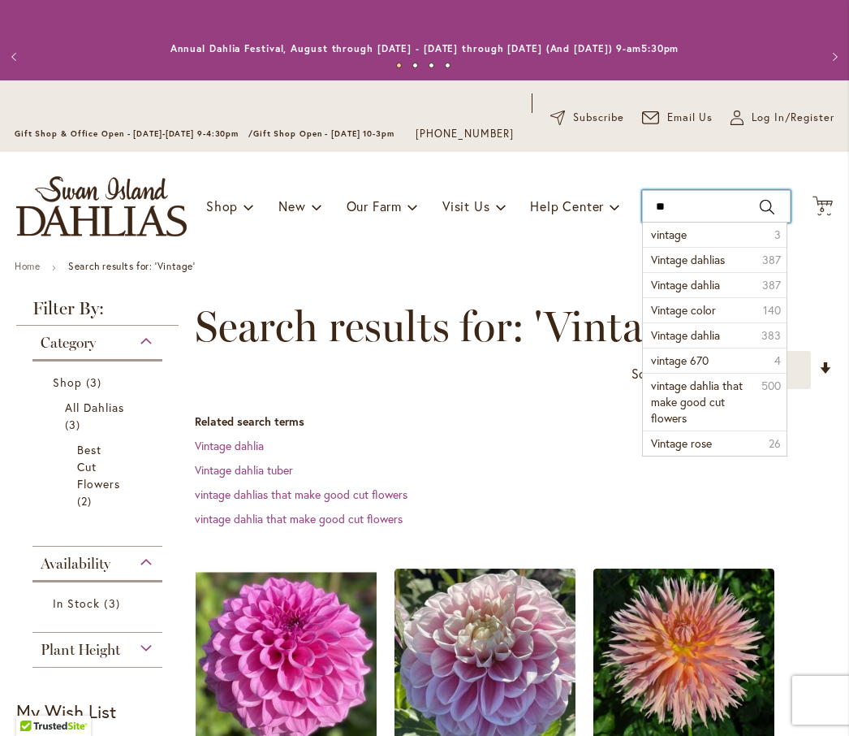
type input "*"
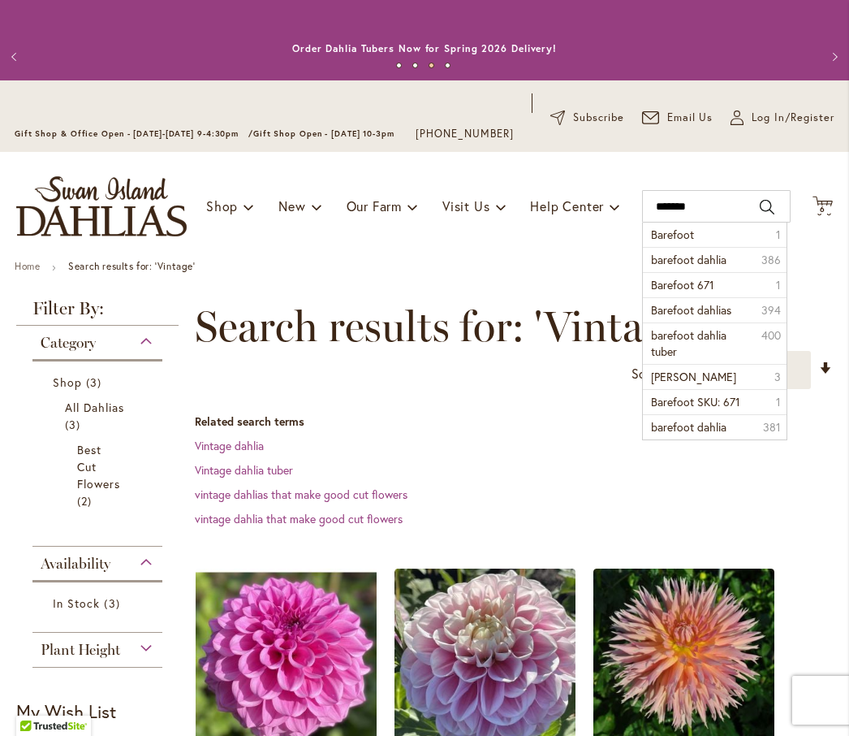
click at [676, 247] on li "Barefoot 1" at bounding box center [714, 234] width 143 height 24
type input "********"
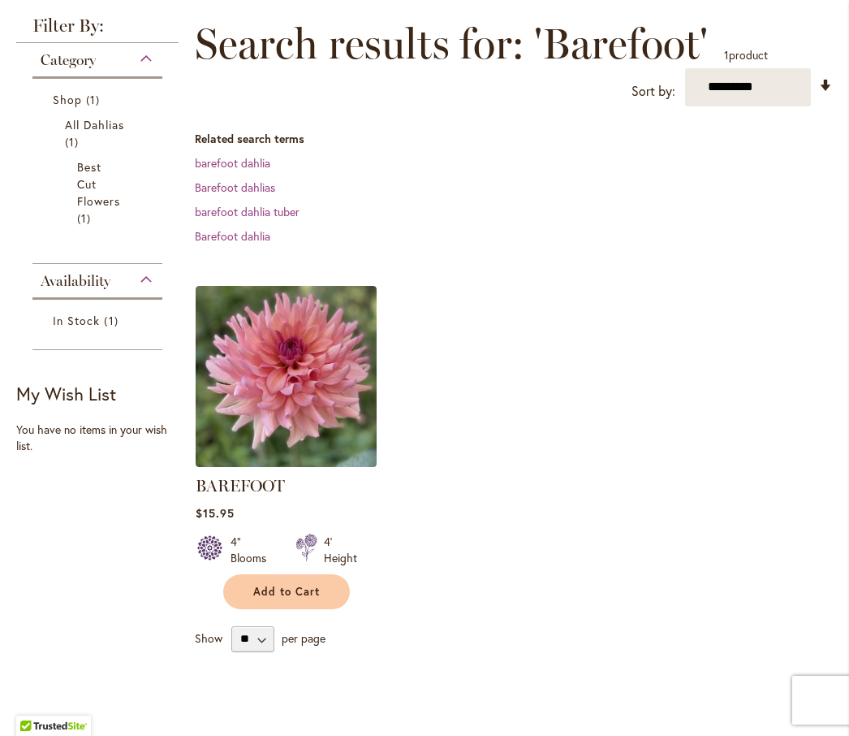
scroll to position [282, 0]
click at [245, 415] on img at bounding box center [286, 377] width 181 height 181
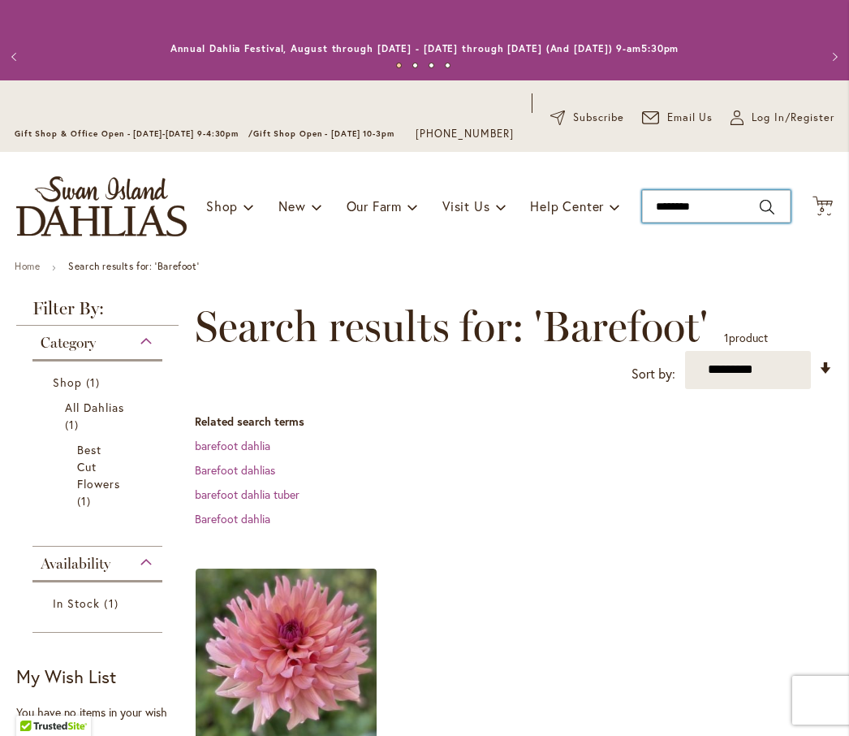
click at [706, 214] on input "********" at bounding box center [716, 206] width 149 height 32
click at [748, 220] on input "**********" at bounding box center [716, 206] width 149 height 32
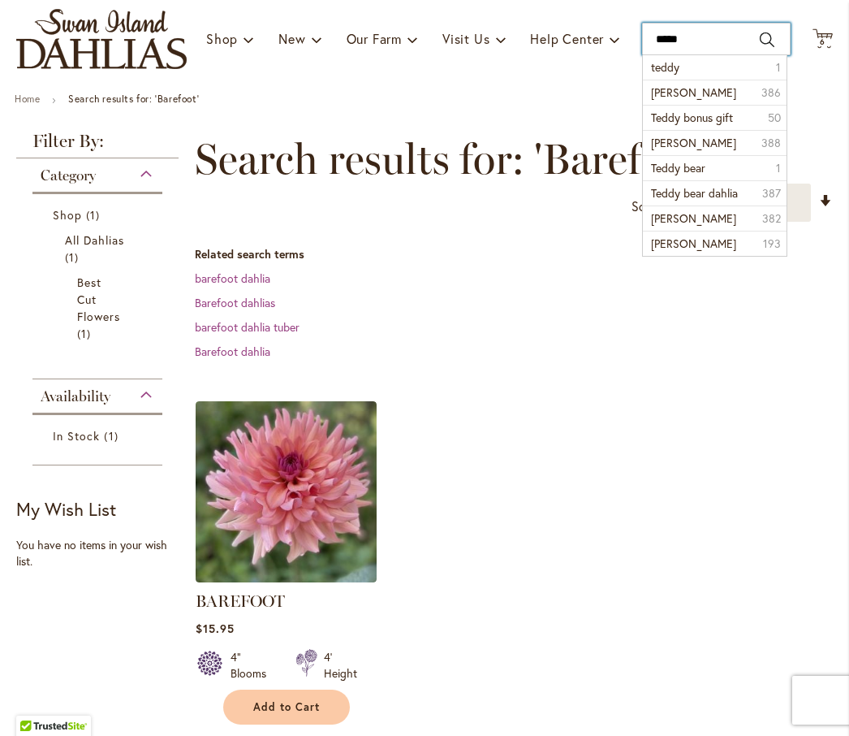
scroll to position [168, 0]
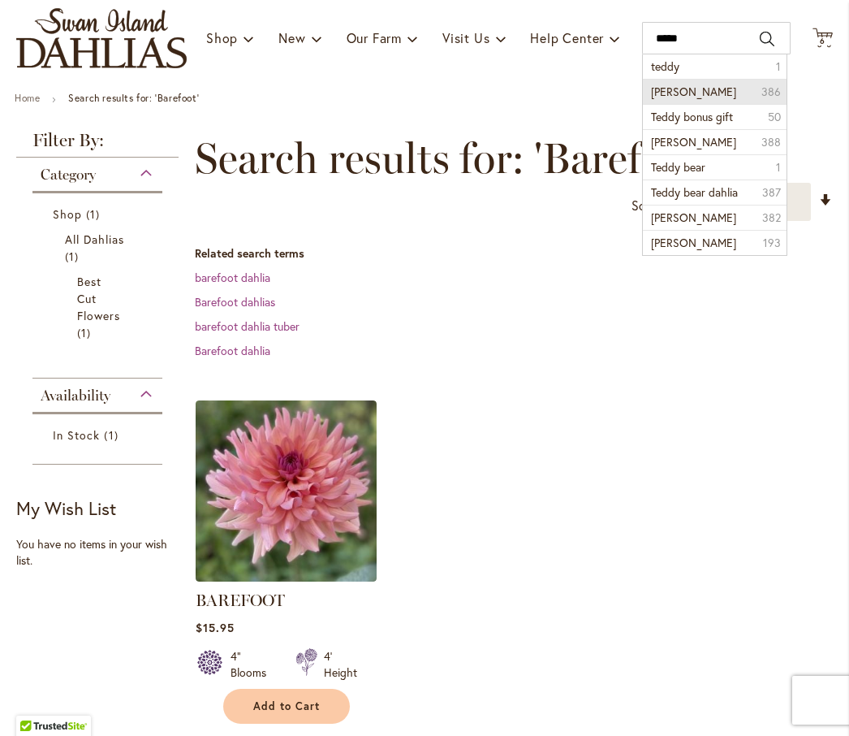
click at [658, 95] on li "teddy dahlia 386" at bounding box center [714, 91] width 143 height 25
type input "**********"
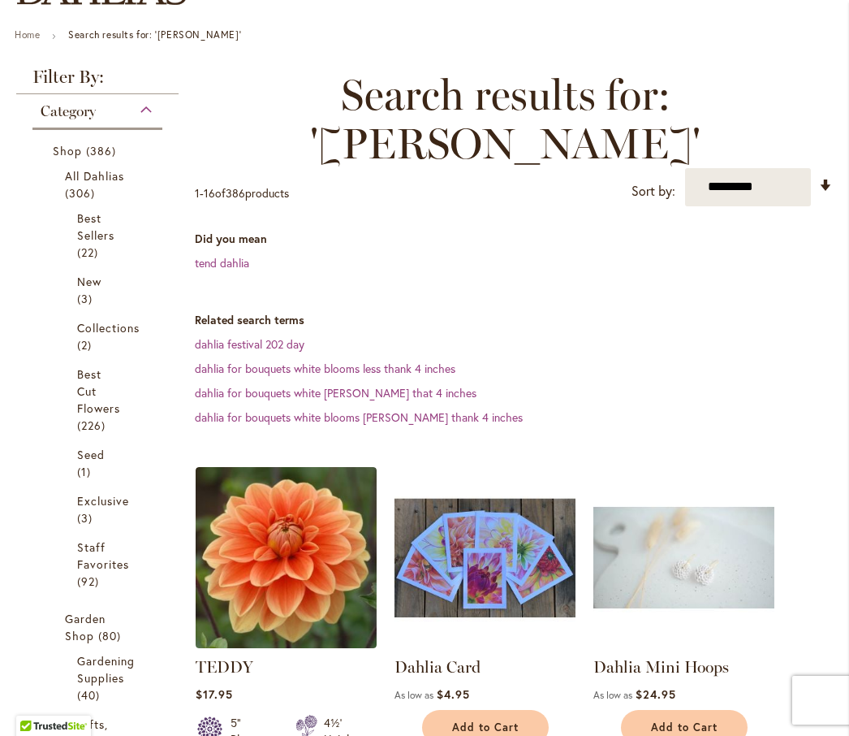
scroll to position [317, 0]
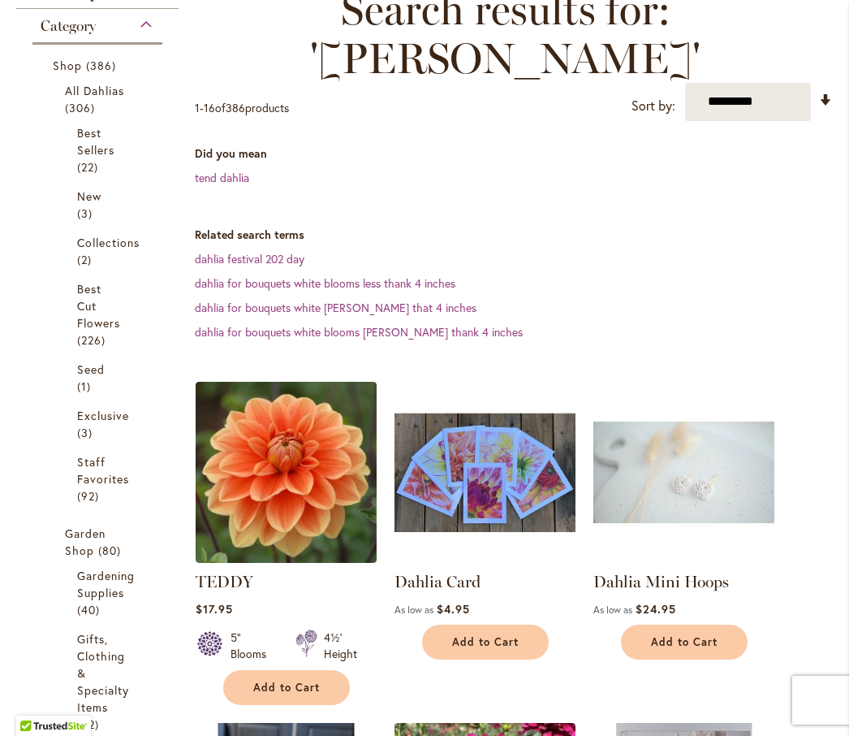
click at [233, 463] on img at bounding box center [286, 472] width 181 height 181
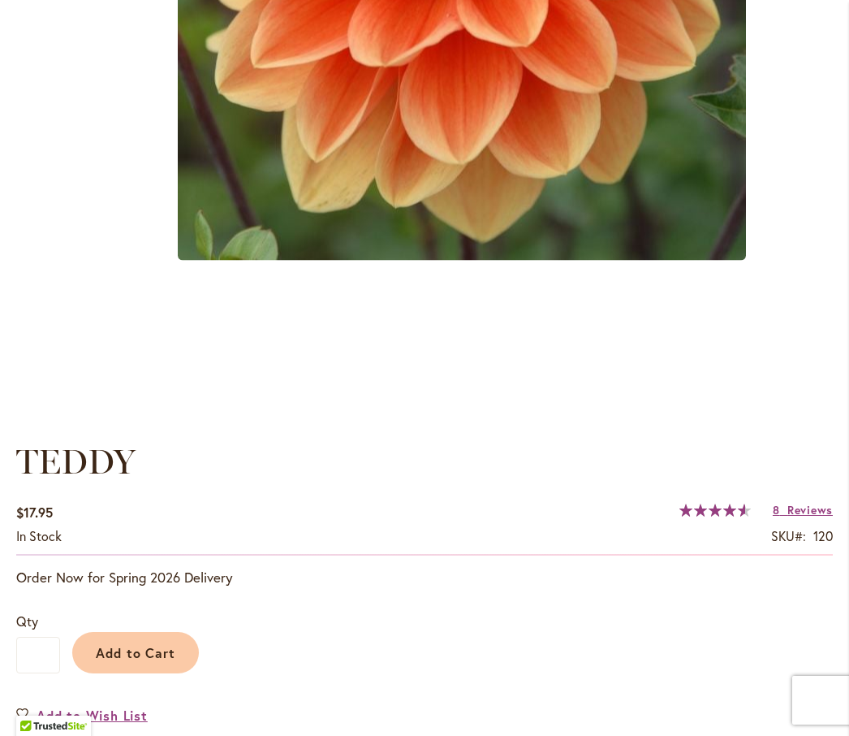
scroll to position [749, 0]
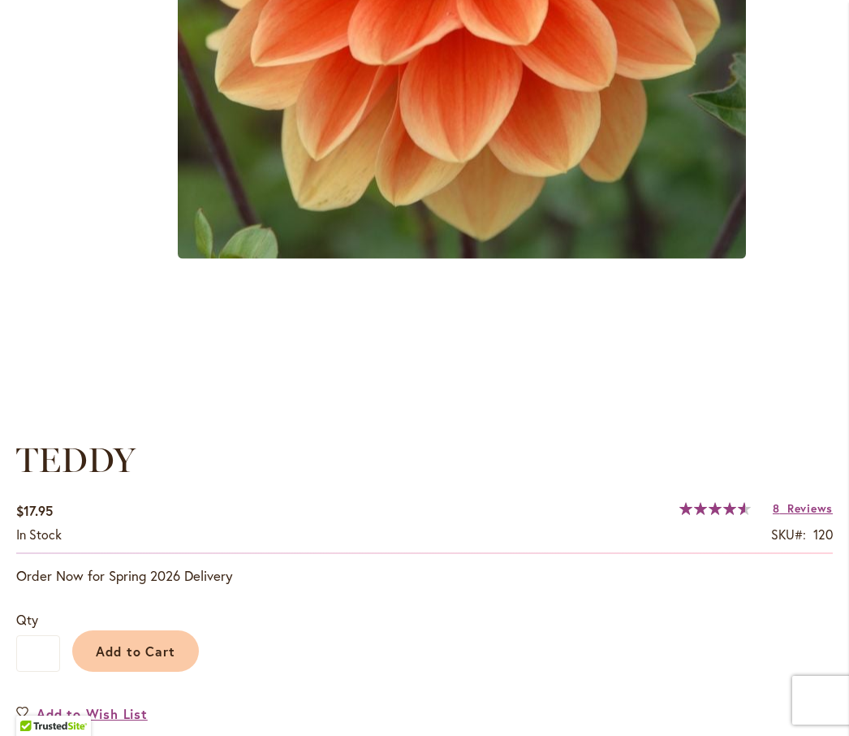
click at [119, 659] on span "Add to Cart" at bounding box center [136, 650] width 80 height 17
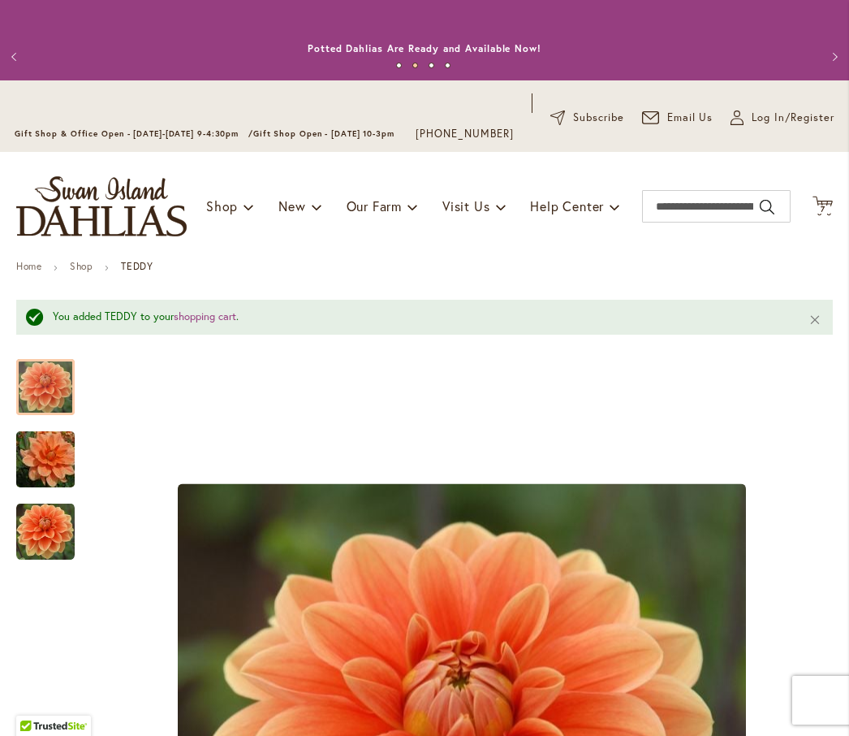
scroll to position [0, 0]
click at [726, 207] on input "Search" at bounding box center [716, 206] width 149 height 32
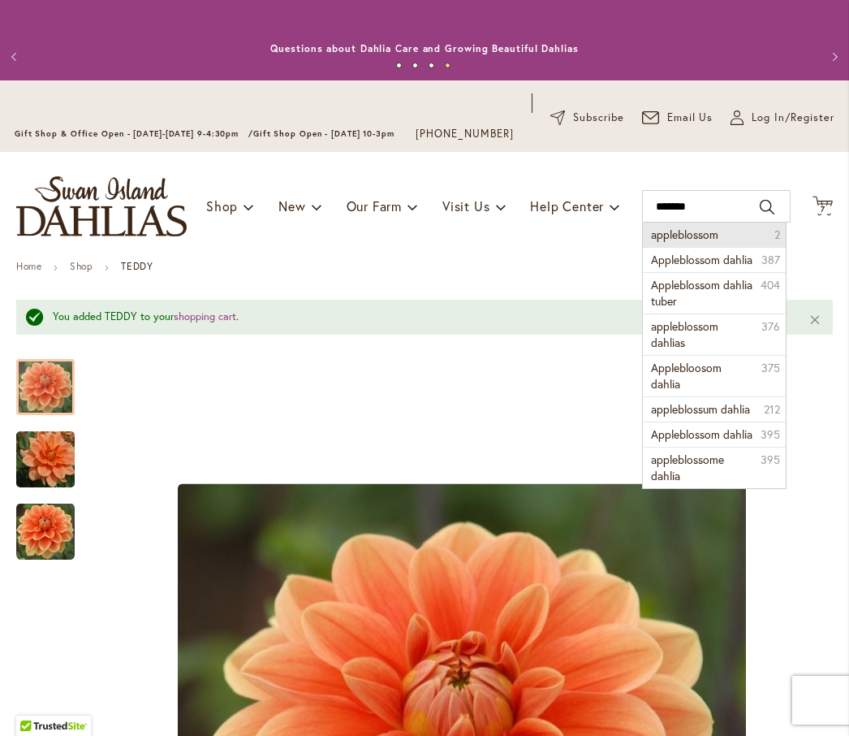
click at [677, 247] on li "appleblossom 2" at bounding box center [714, 234] width 143 height 24
type input "**********"
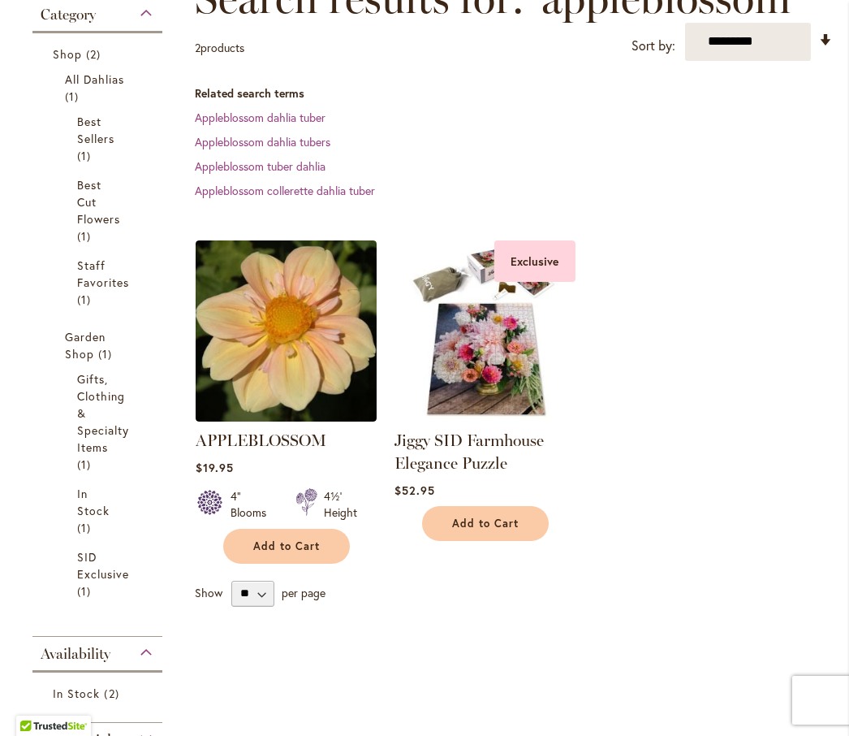
scroll to position [333, 0]
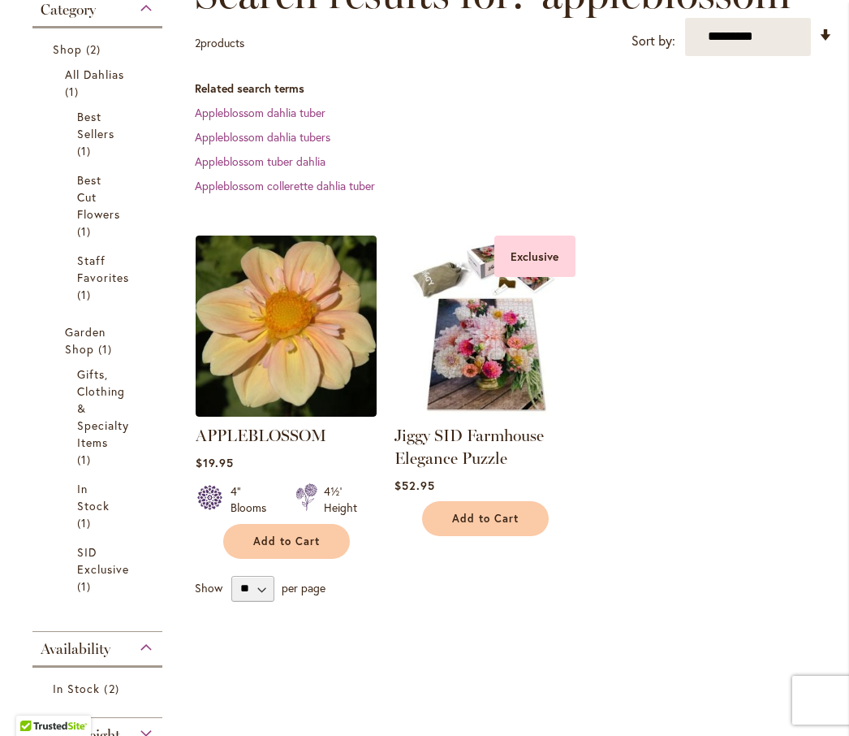
click at [252, 386] on img at bounding box center [286, 325] width 181 height 181
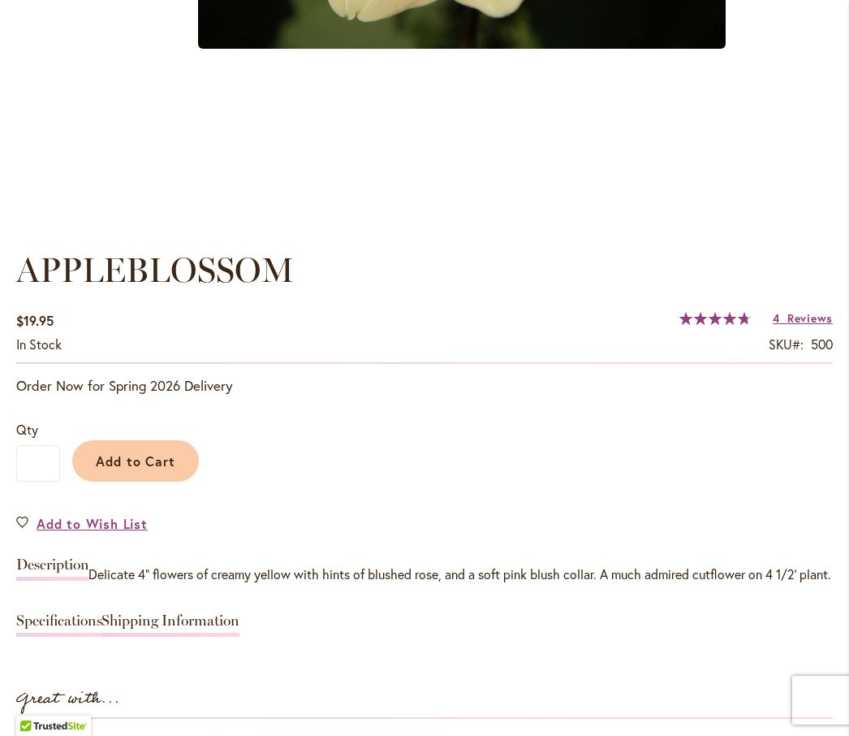
scroll to position [941, 0]
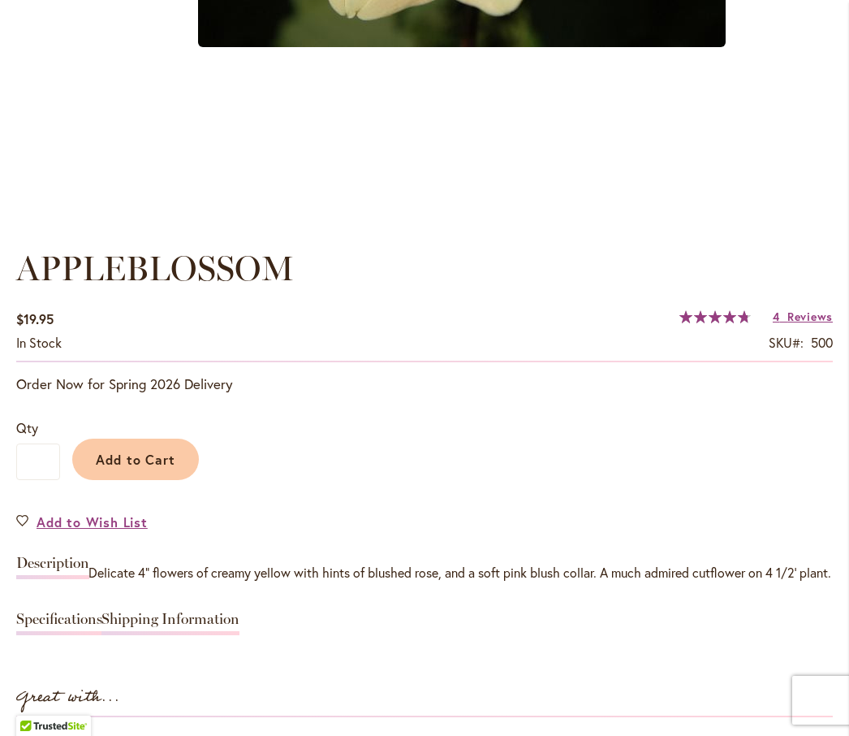
click at [114, 480] on button "Add to Cart" at bounding box center [135, 458] width 127 height 41
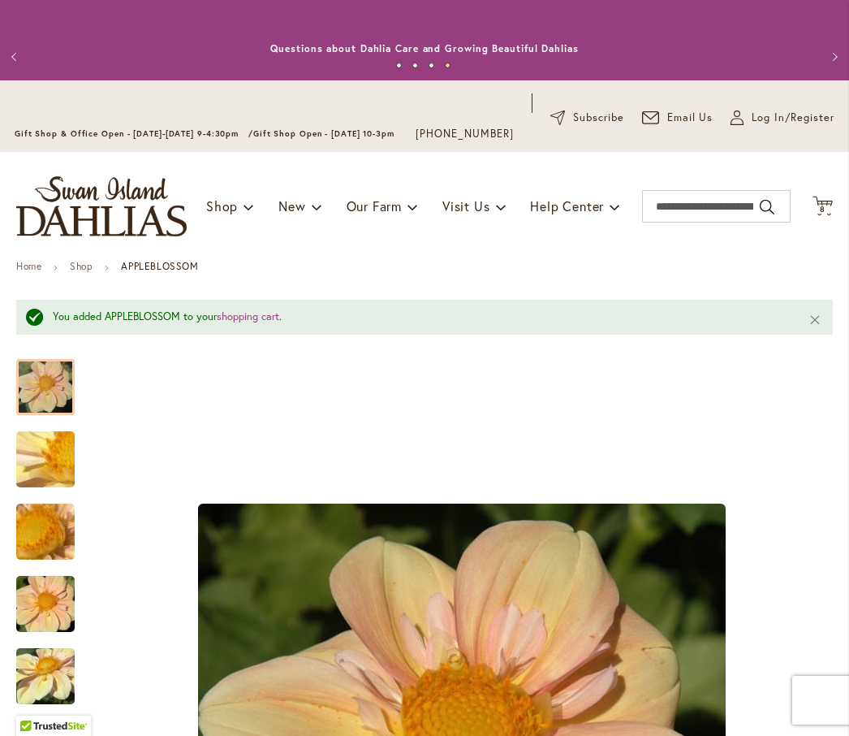
scroll to position [0, 0]
click at [666, 209] on input "Search" at bounding box center [716, 206] width 149 height 32
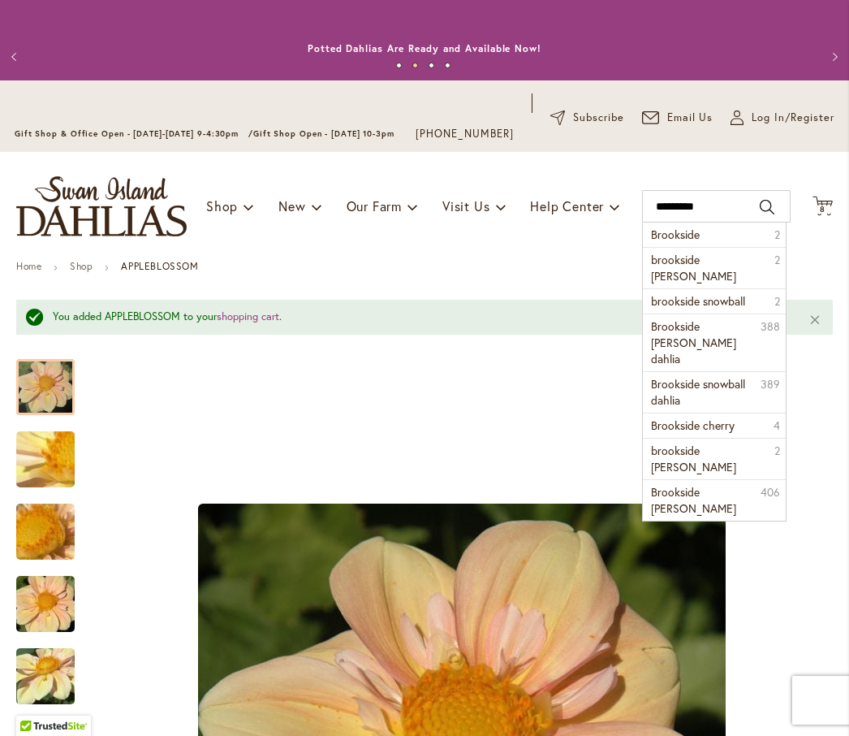
click at [688, 242] on span "Brookside" at bounding box center [675, 234] width 49 height 15
type input "*********"
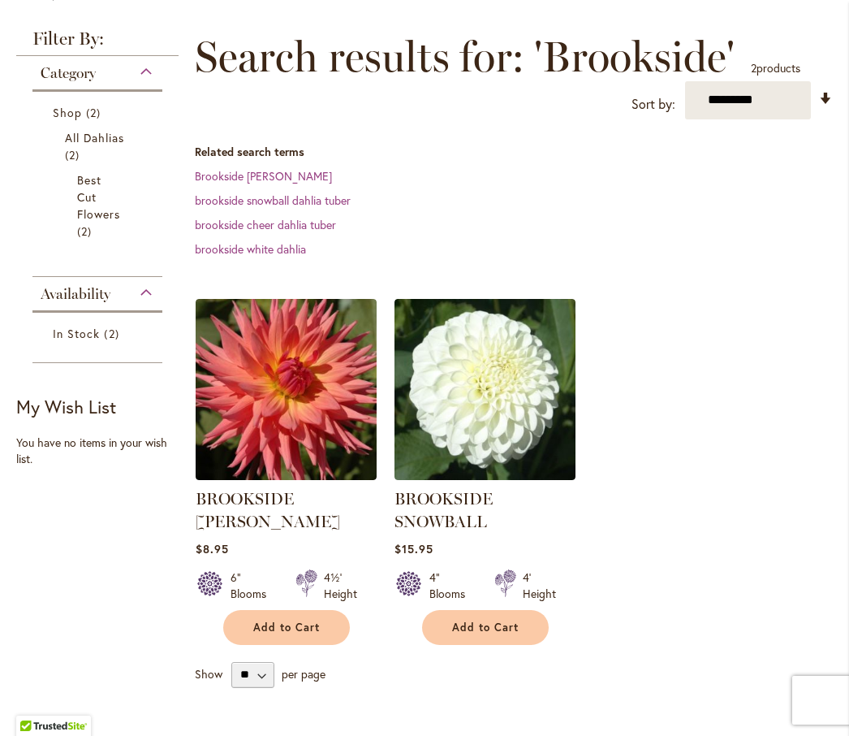
scroll to position [287, 0]
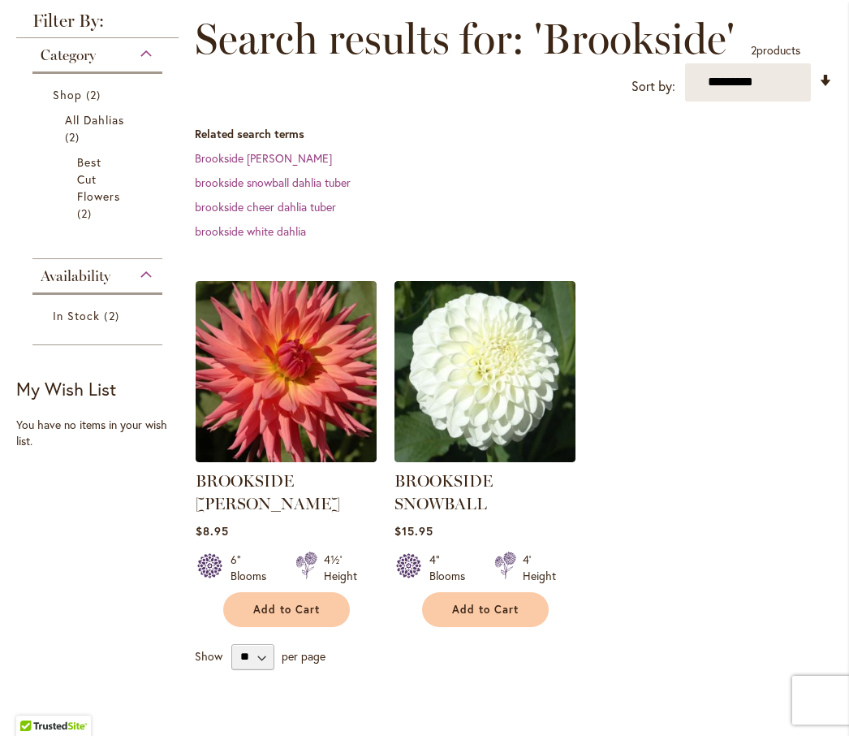
click at [462, 616] on span "Add to Cart" at bounding box center [485, 609] width 67 height 14
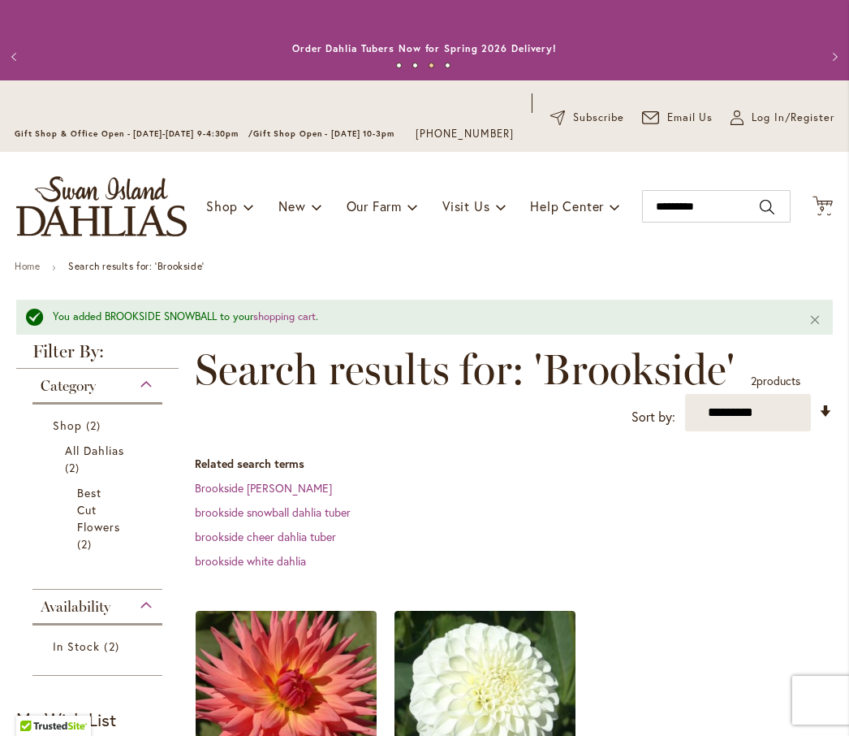
scroll to position [0, 0]
click at [710, 209] on input "*********" at bounding box center [716, 206] width 149 height 32
click at [738, 222] on input "*********" at bounding box center [716, 206] width 149 height 32
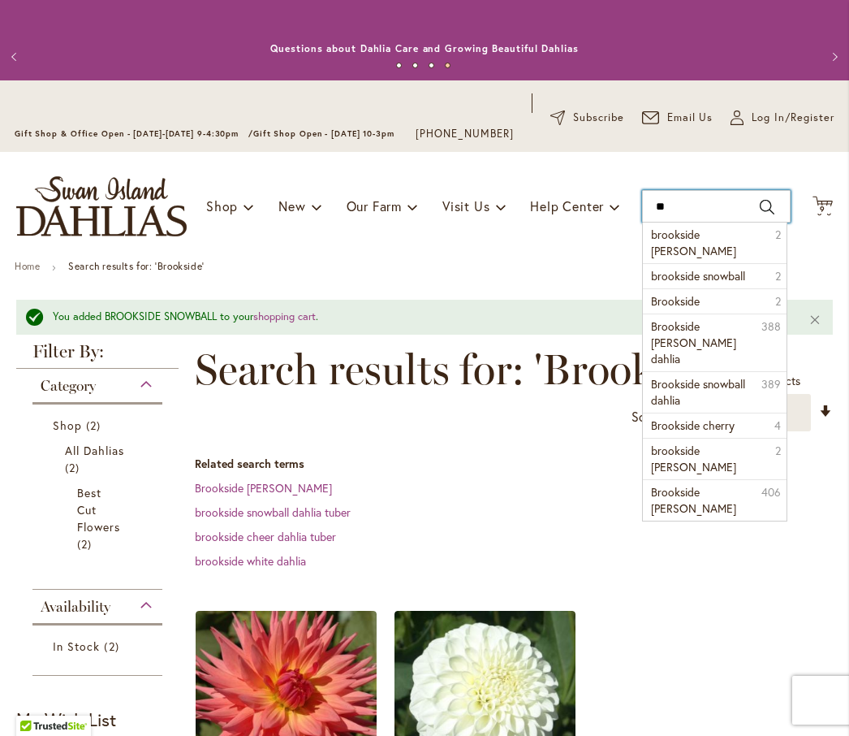
type input "*"
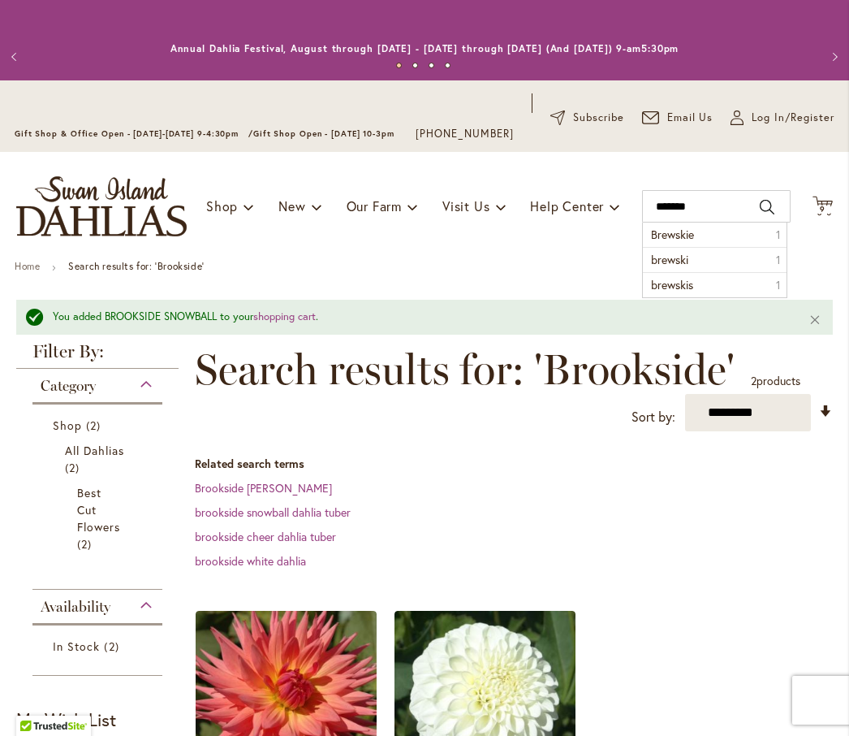
click at [660, 242] on span "Brewskie" at bounding box center [672, 234] width 43 height 15
type input "********"
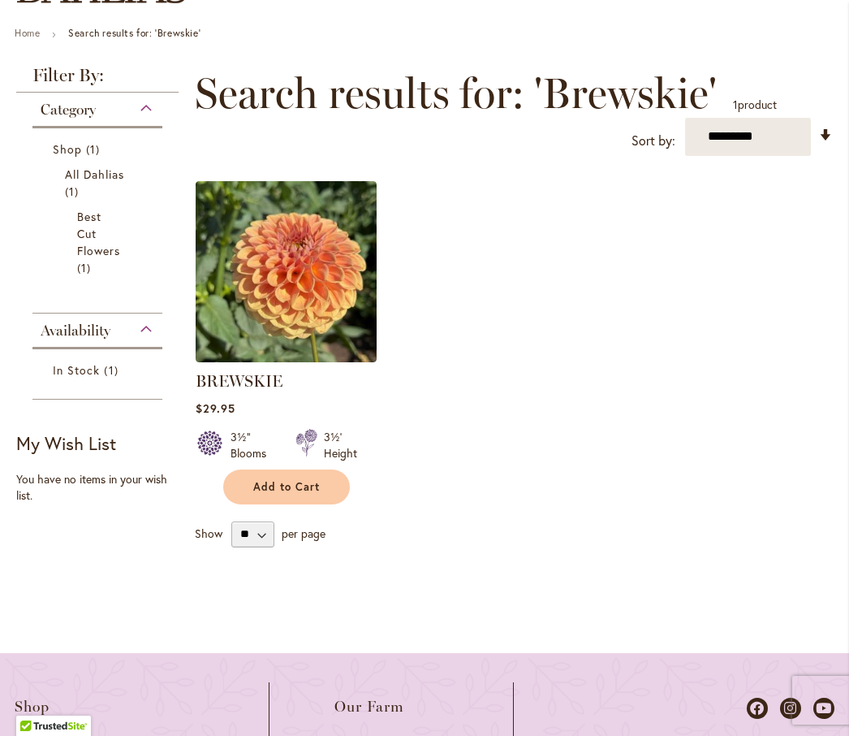
scroll to position [261, 0]
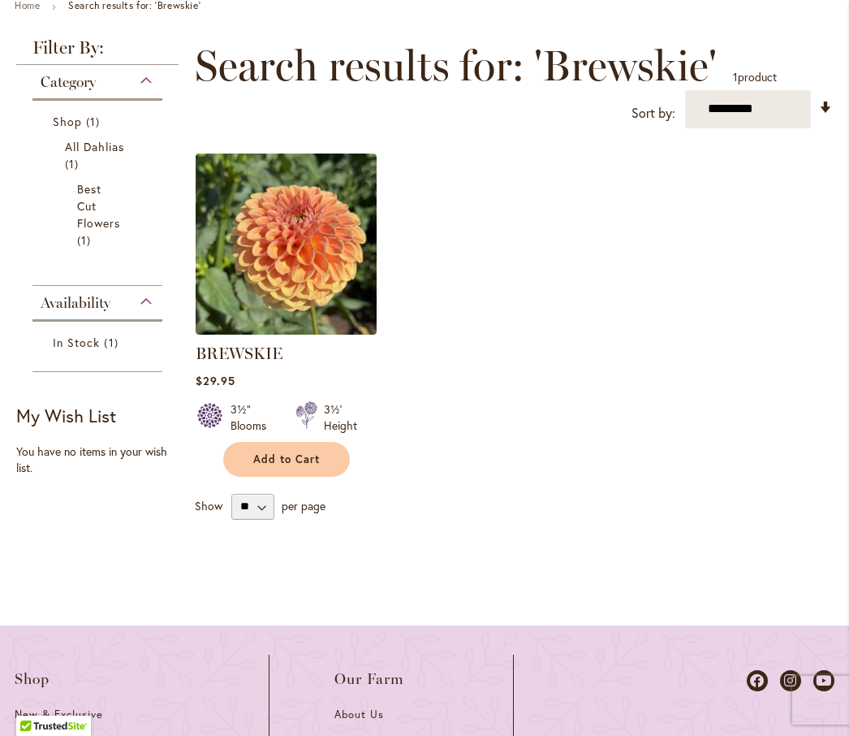
click at [253, 477] on button "Add to Cart" at bounding box center [286, 459] width 127 height 35
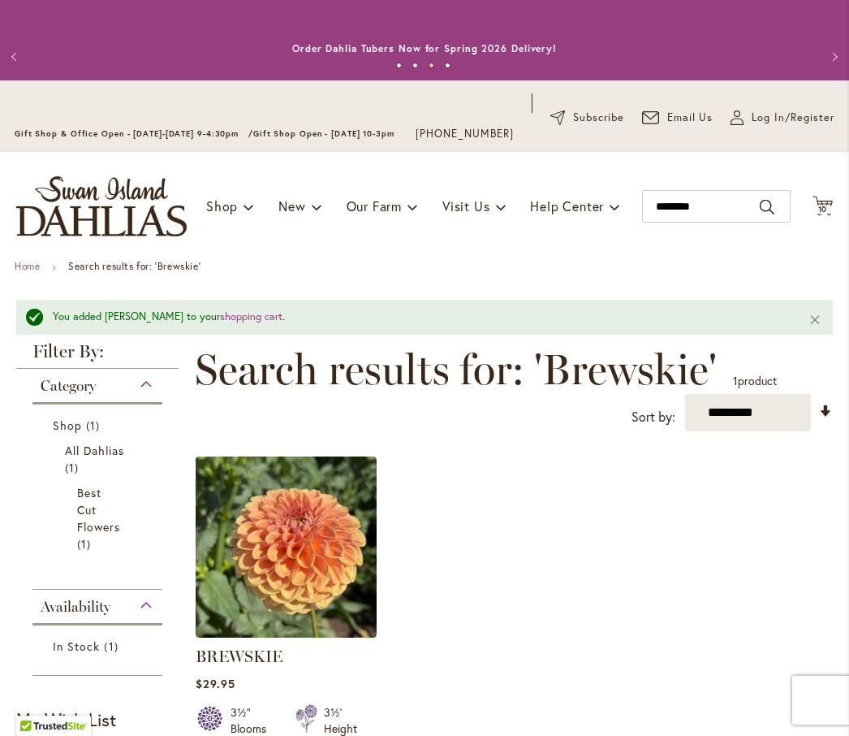
scroll to position [0, 0]
click at [827, 214] on span "10" at bounding box center [823, 209] width 10 height 11
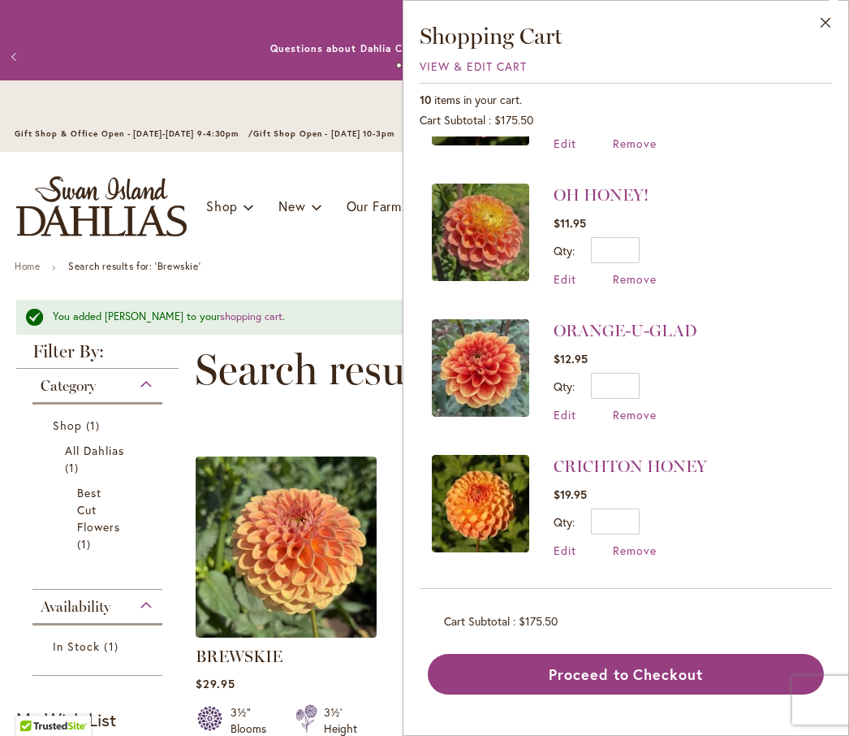
scroll to position [636, 0]
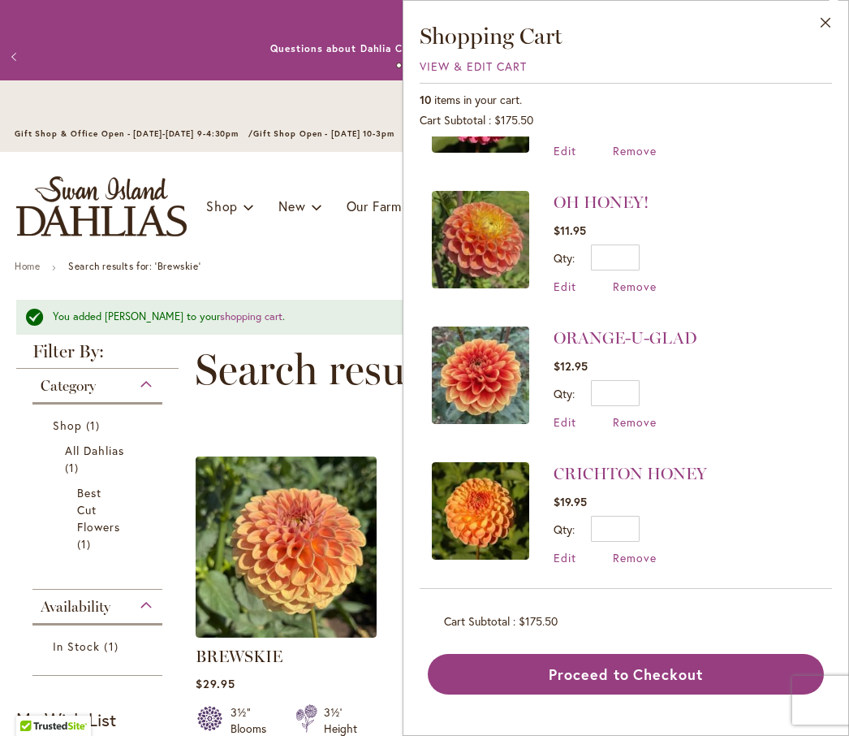
click at [466, 369] on img at bounding box center [480, 374] width 97 height 97
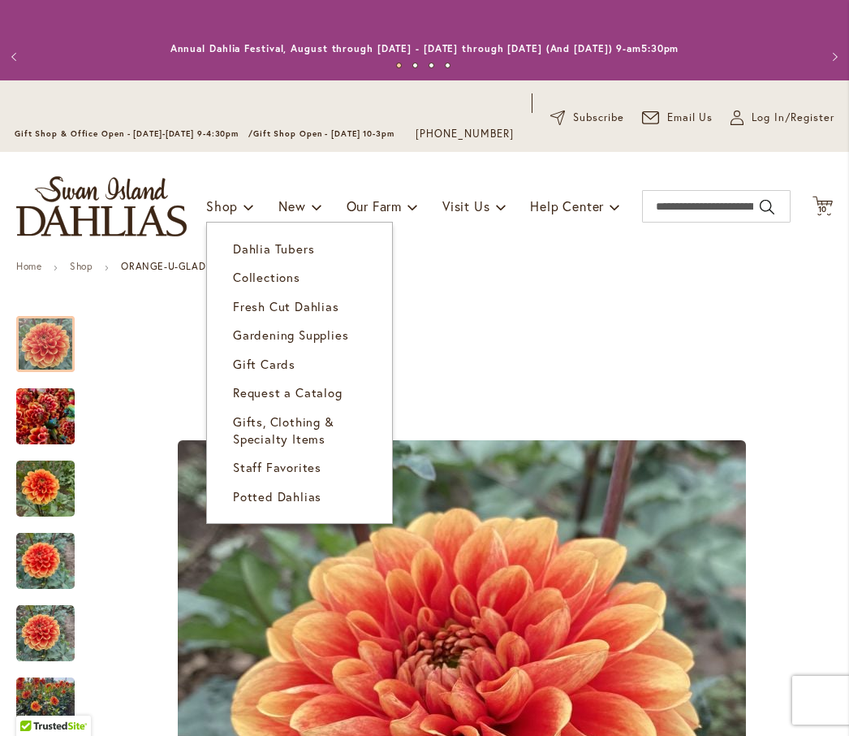
click at [243, 257] on span "Dahlia Tubers" at bounding box center [273, 248] width 81 height 16
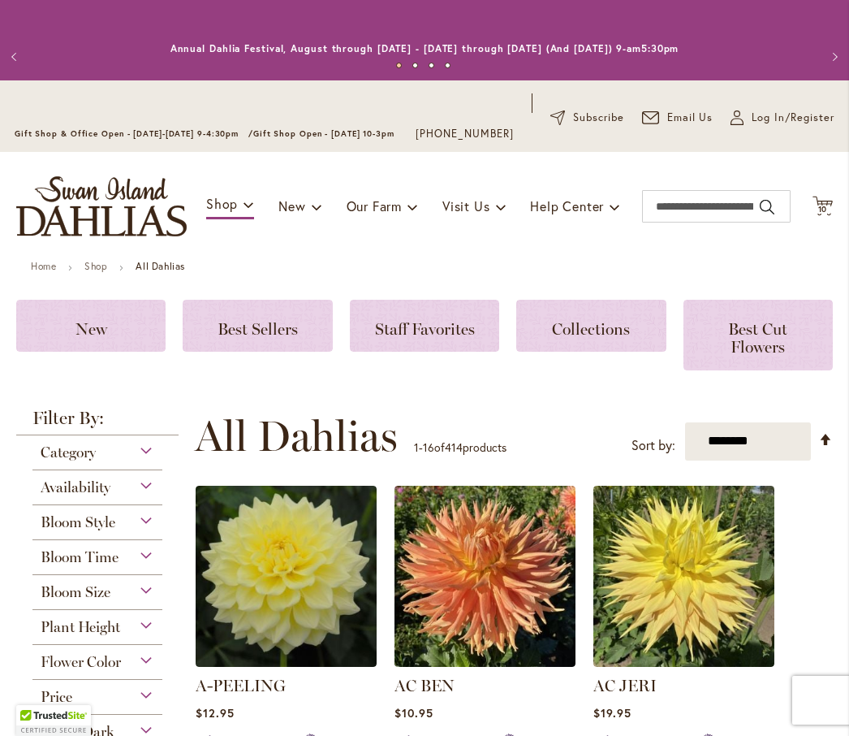
click at [61, 461] on span "Category" at bounding box center [68, 452] width 55 height 18
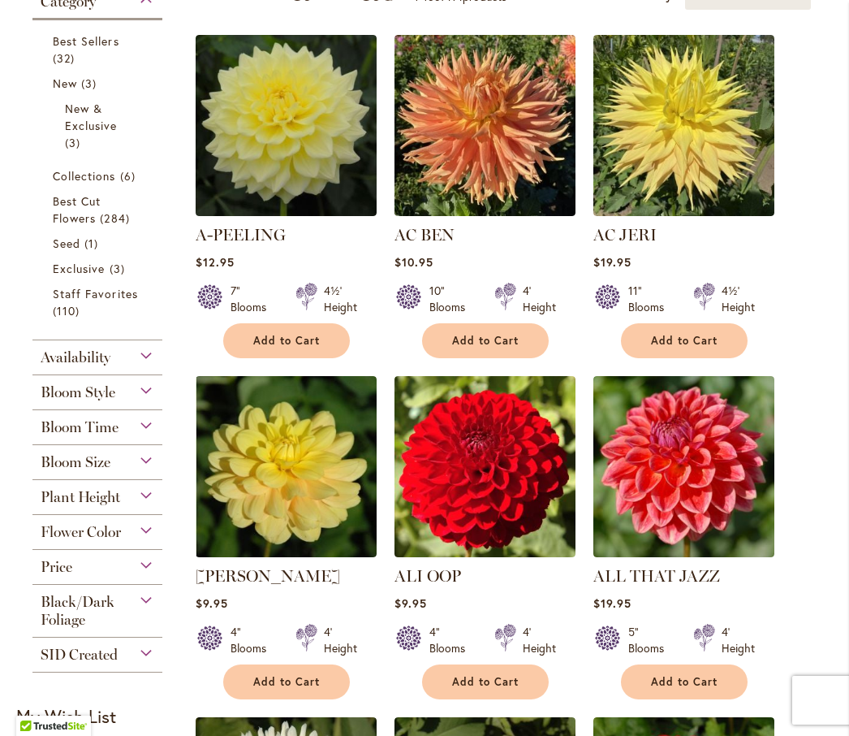
click at [69, 226] on span "Best Cut Flowers" at bounding box center [77, 209] width 48 height 32
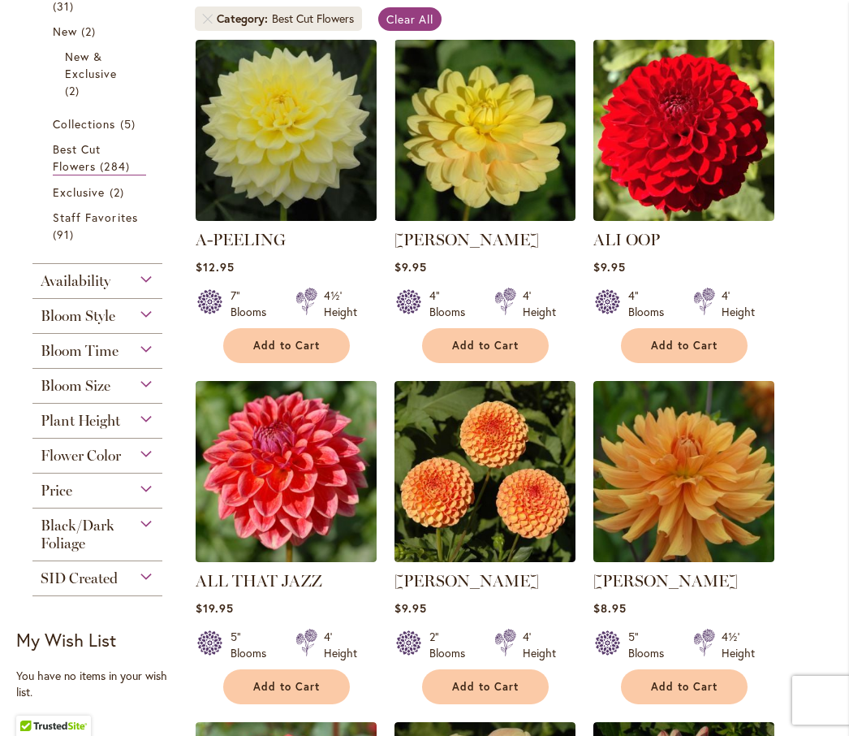
scroll to position [391, 0]
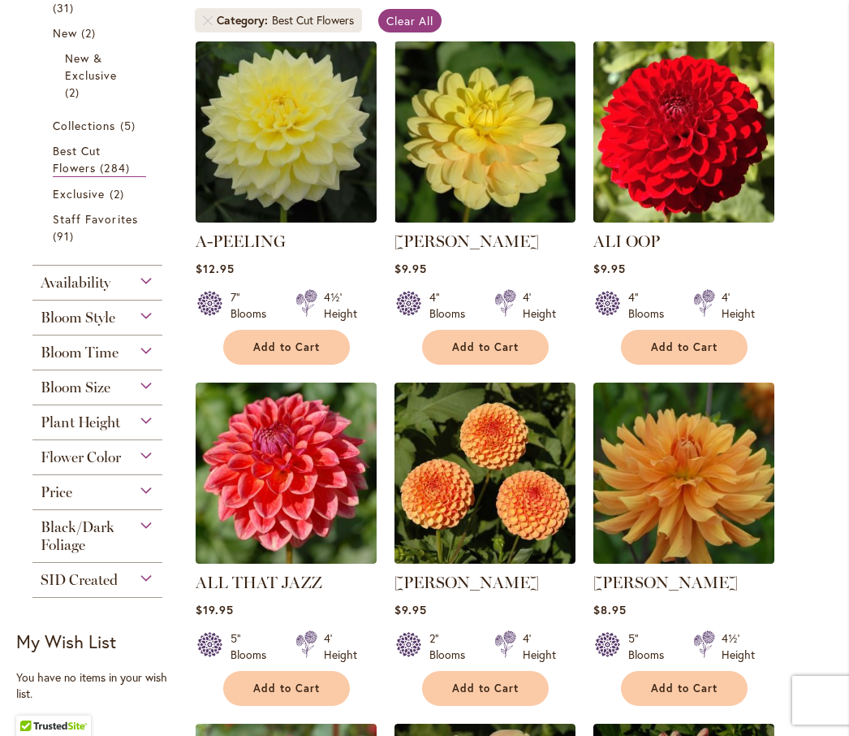
click at [54, 326] on span "Bloom Style" at bounding box center [78, 318] width 75 height 18
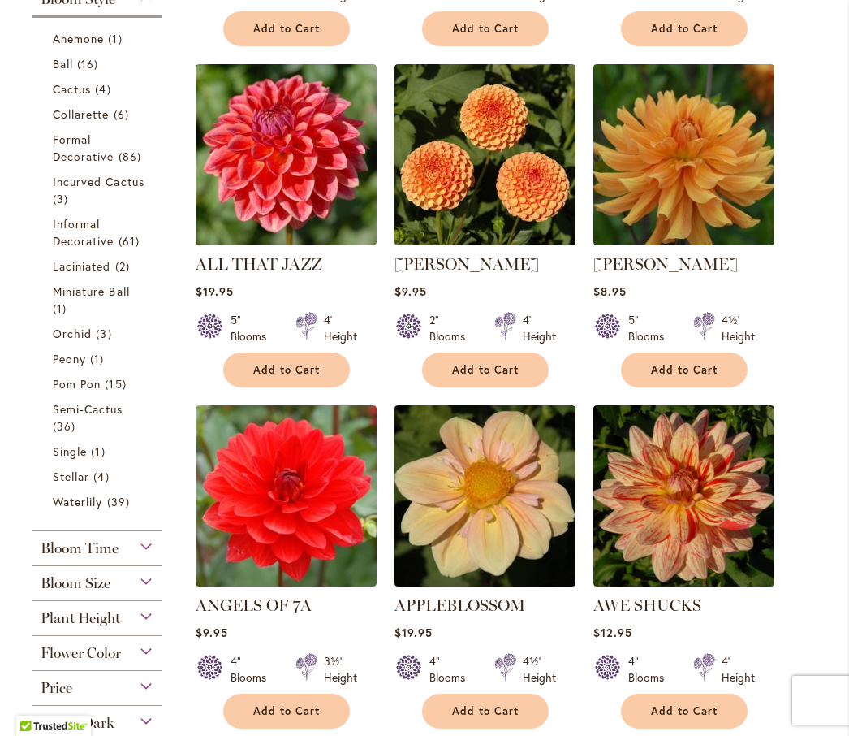
click at [58, 71] on span "Ball" at bounding box center [63, 63] width 20 height 15
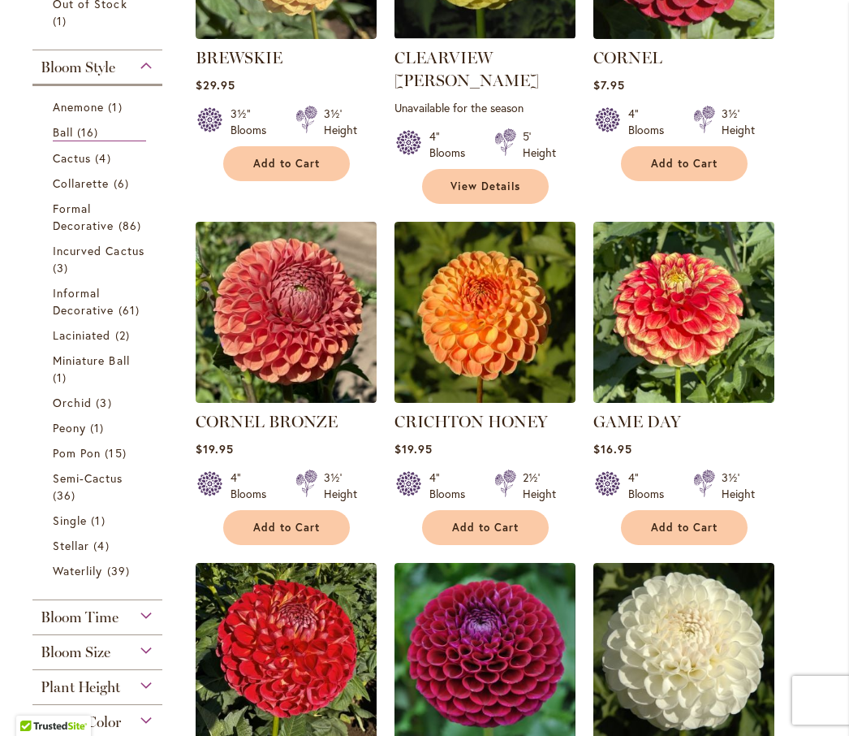
scroll to position [576, 0]
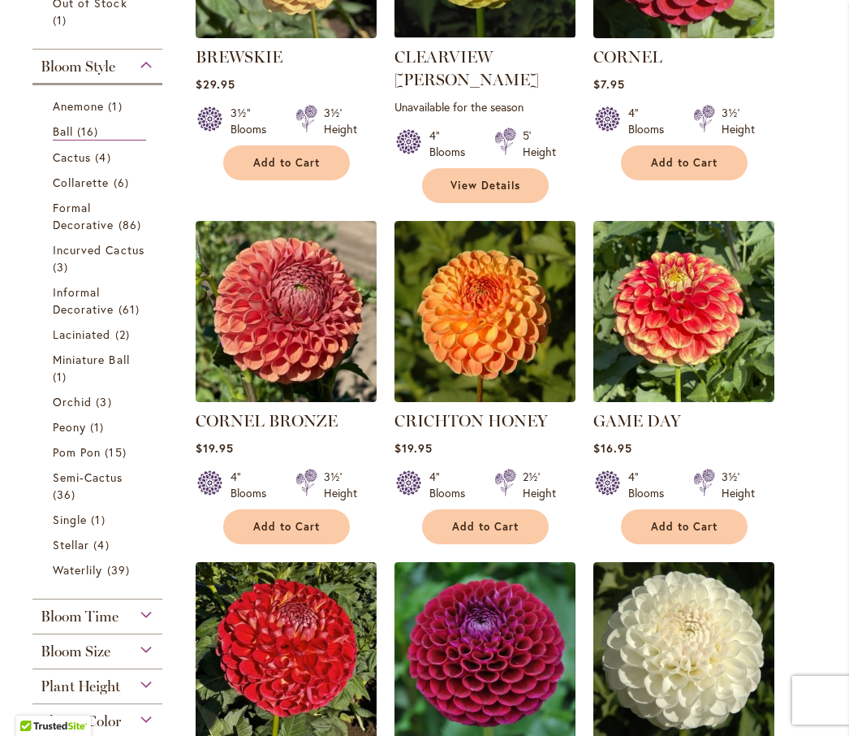
click at [59, 139] on span "Ball" at bounding box center [63, 130] width 20 height 15
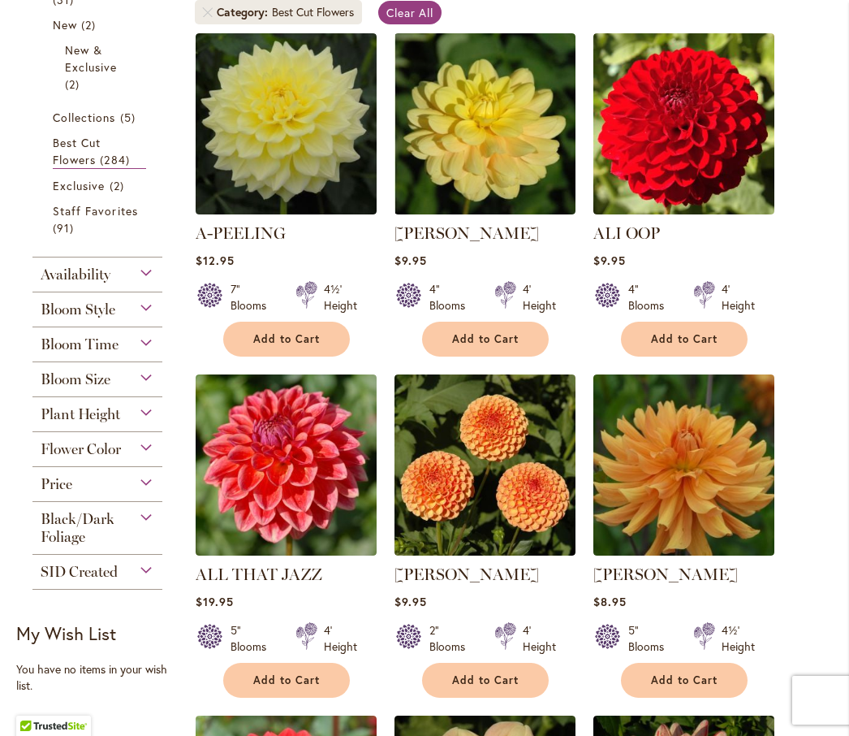
scroll to position [412, 0]
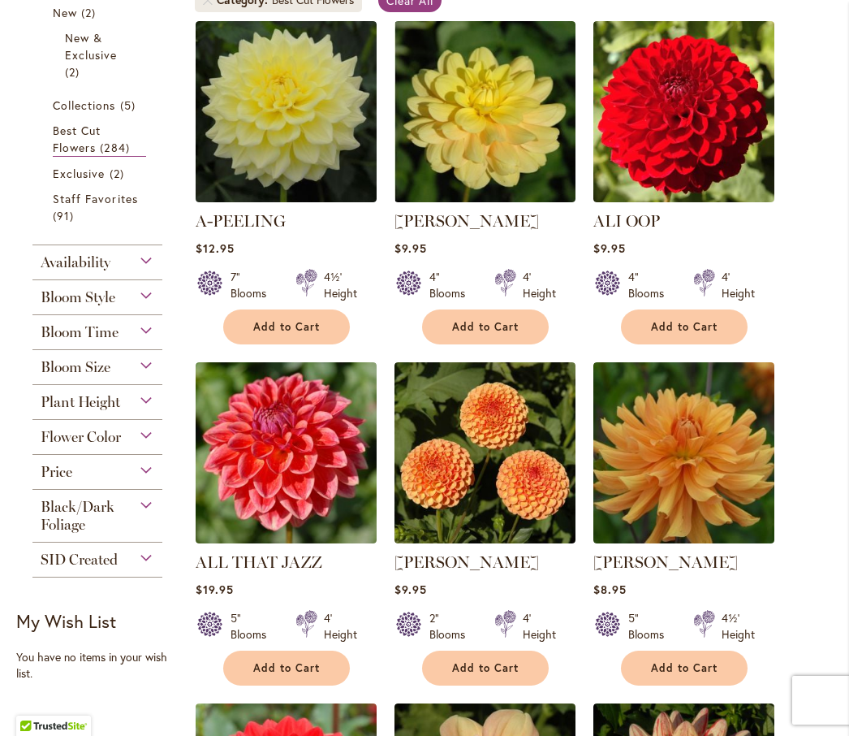
click at [61, 224] on span "91 items" at bounding box center [65, 215] width 25 height 17
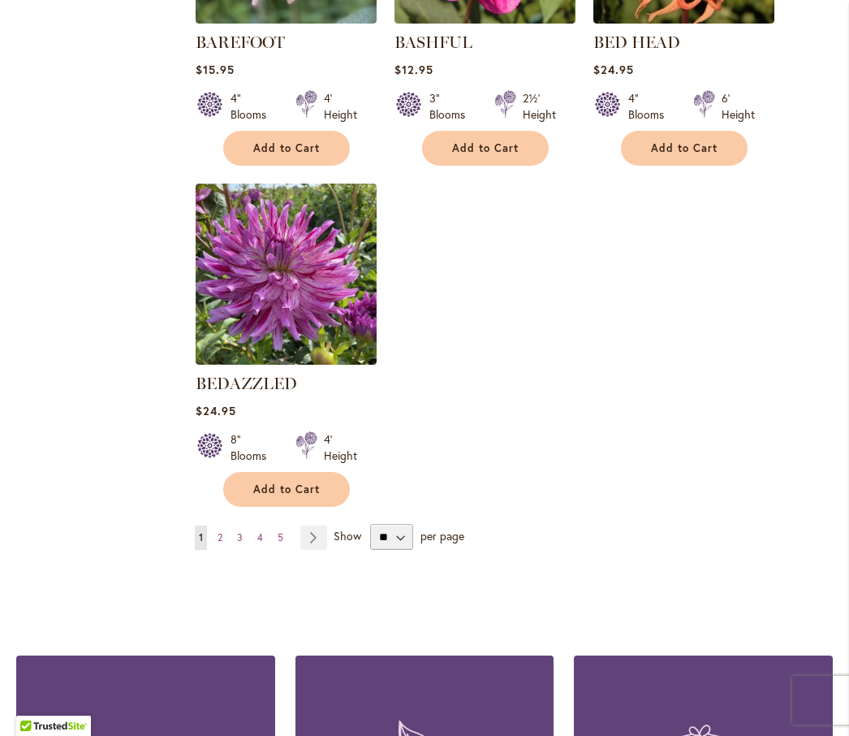
scroll to position [1956, 0]
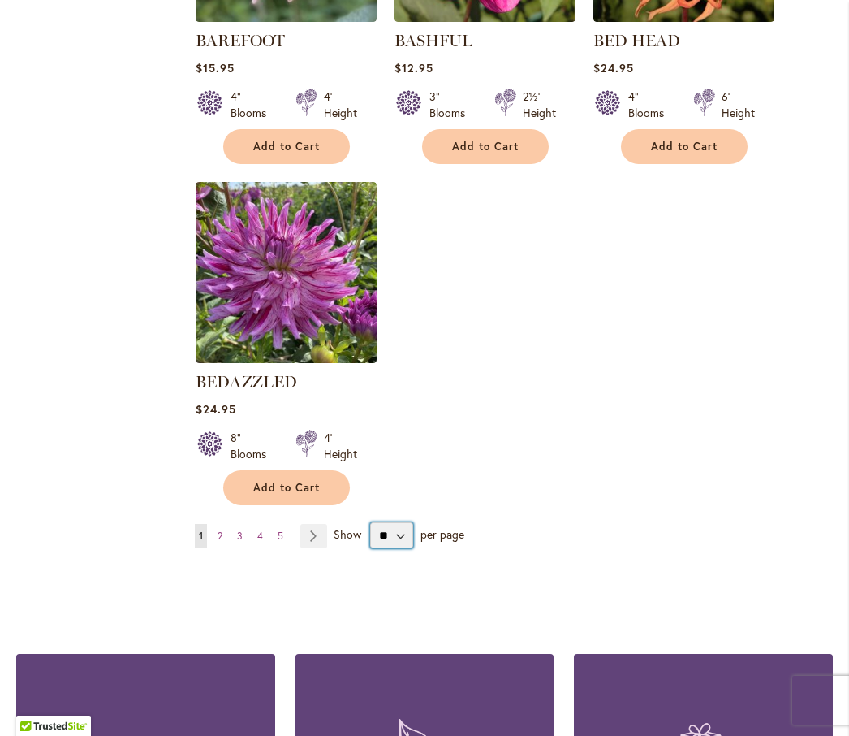
click at [399, 548] on select "** ** ** **" at bounding box center [391, 535] width 43 height 26
select select "**"
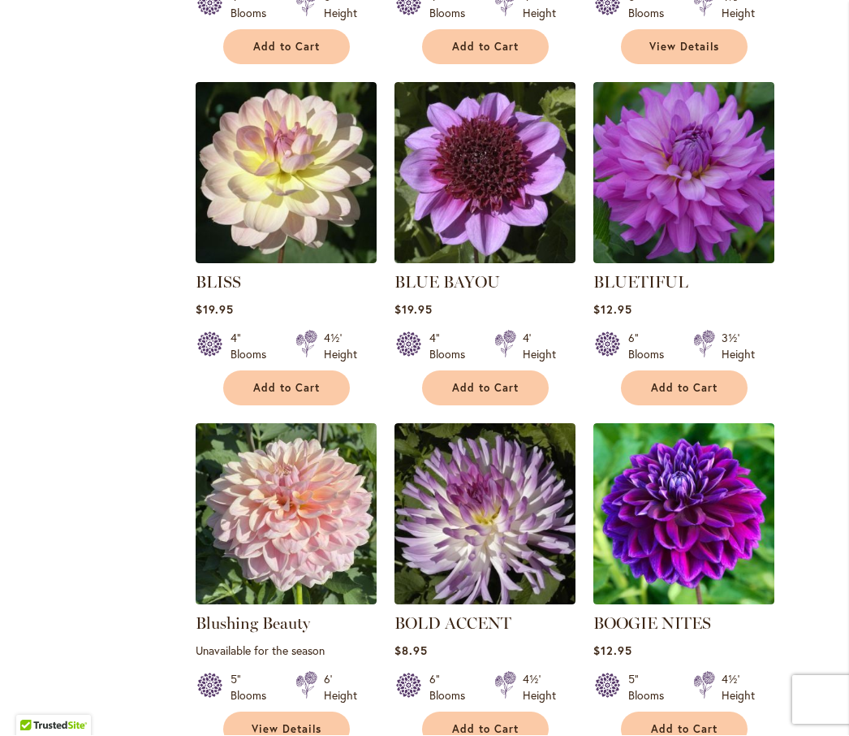
scroll to position [3102, 0]
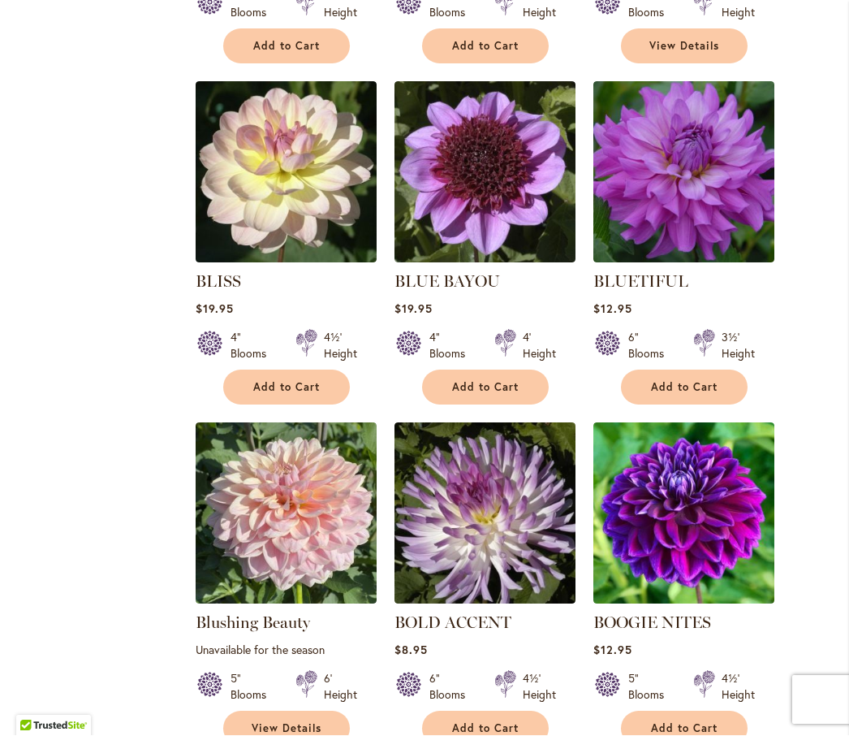
click at [239, 209] on img at bounding box center [286, 172] width 181 height 181
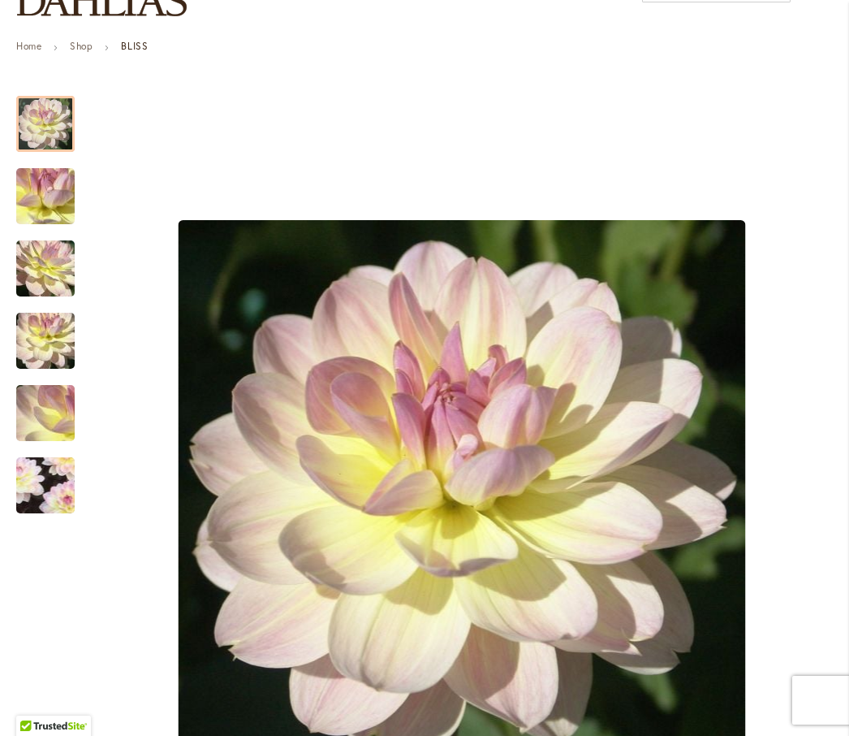
scroll to position [201, 0]
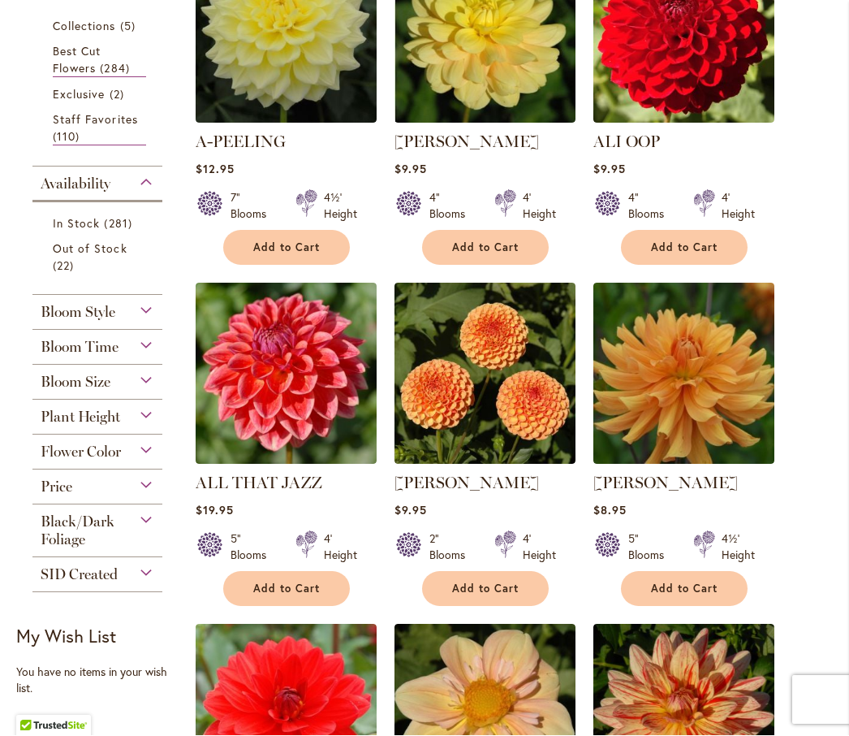
scroll to position [490, 0]
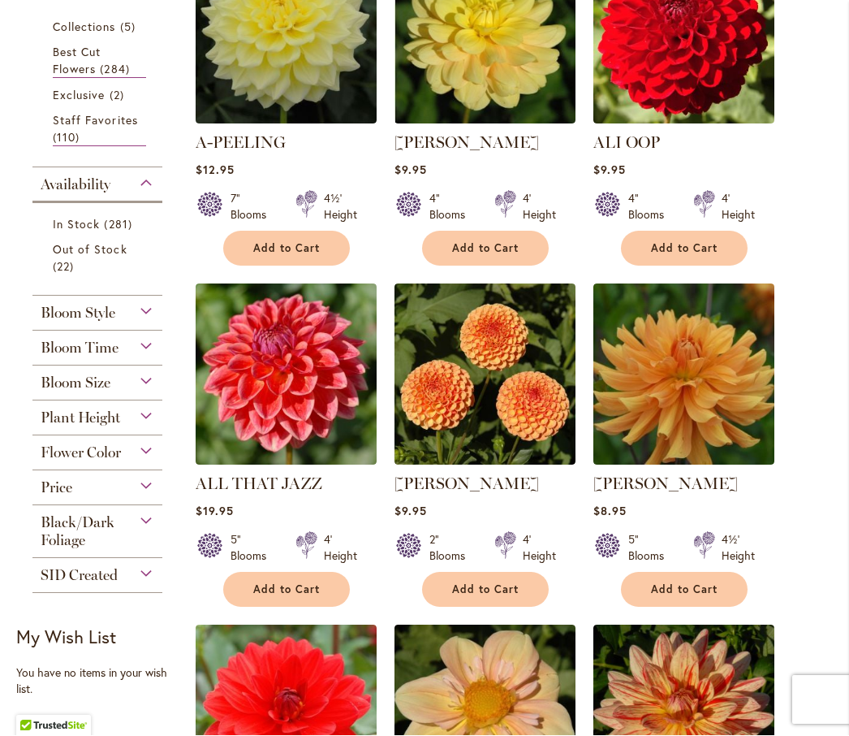
click at [50, 392] on span "Bloom Size" at bounding box center [76, 383] width 70 height 18
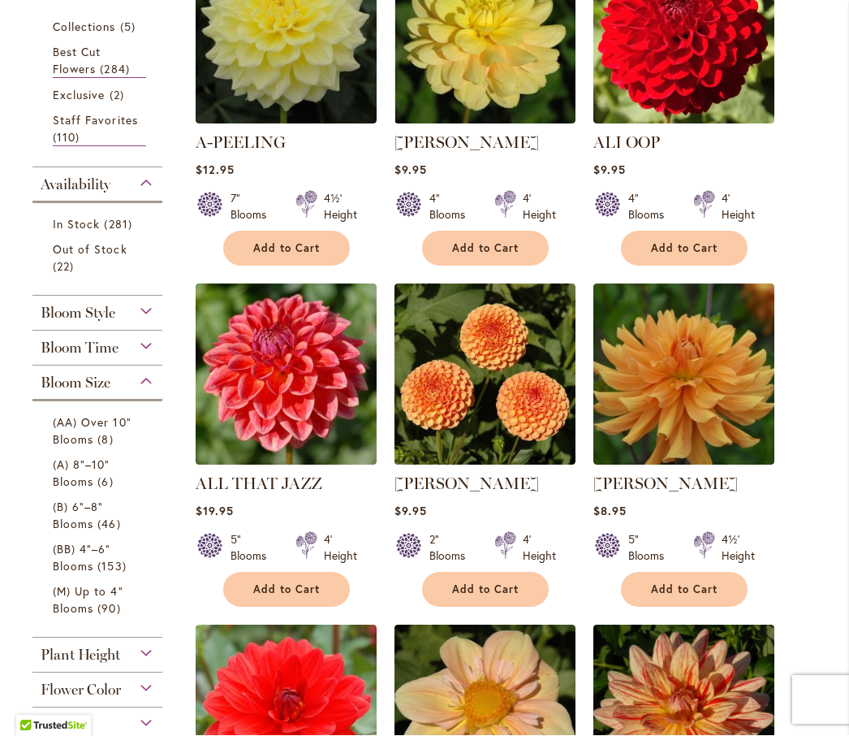
click at [63, 574] on span "(BB) 4"–6" Blooms" at bounding box center [82, 558] width 58 height 32
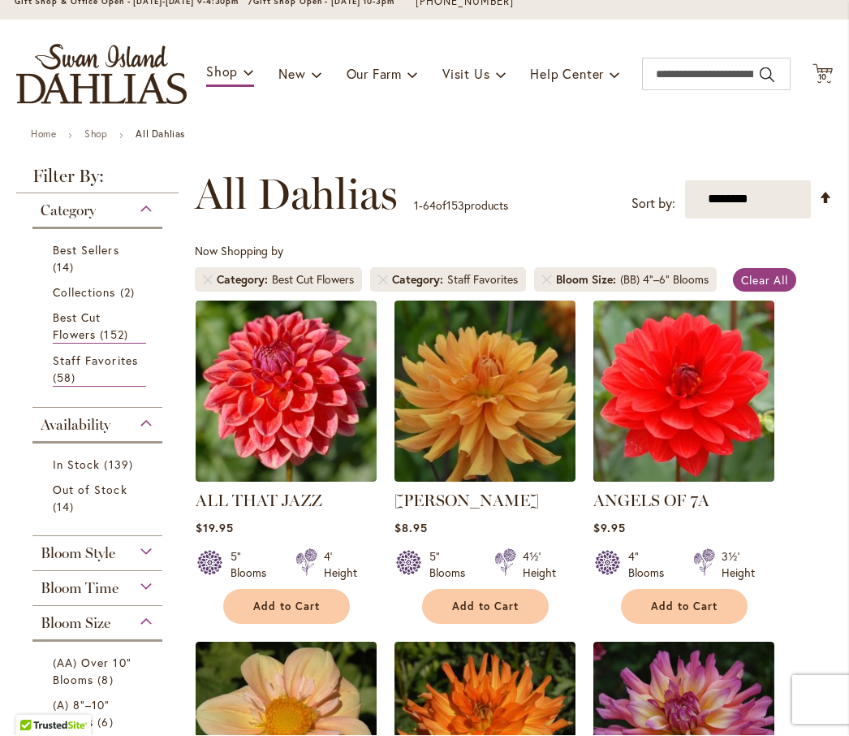
scroll to position [122, 0]
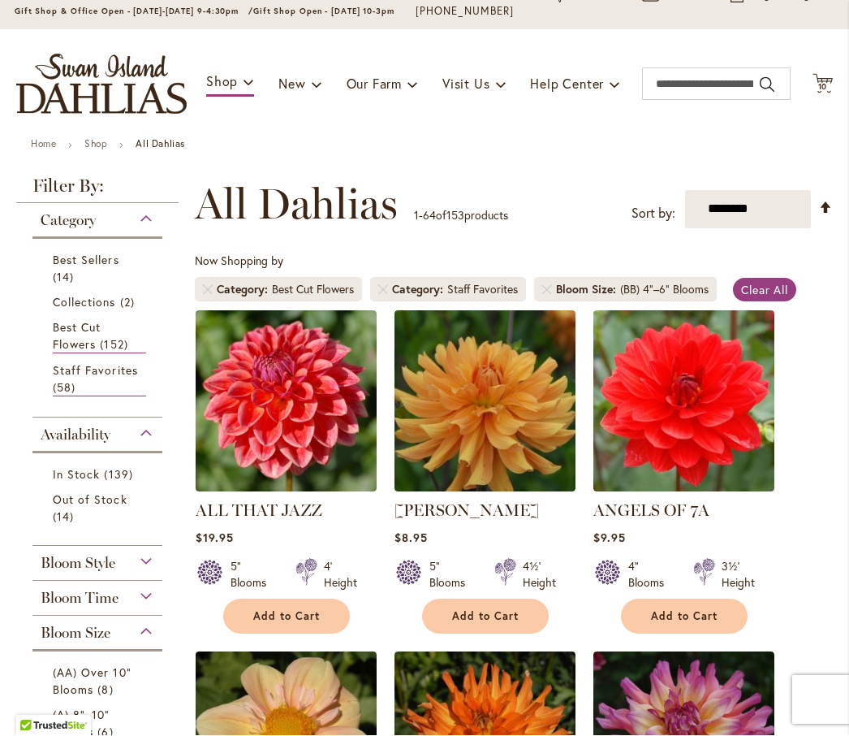
click at [65, 396] on span "58 items" at bounding box center [66, 387] width 27 height 17
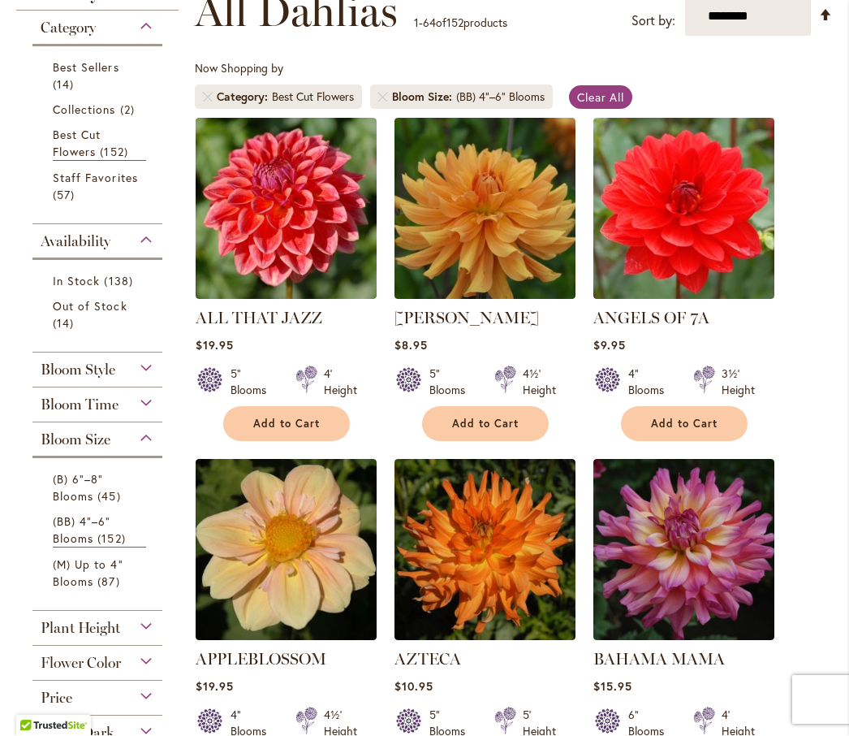
scroll to position [316, 0]
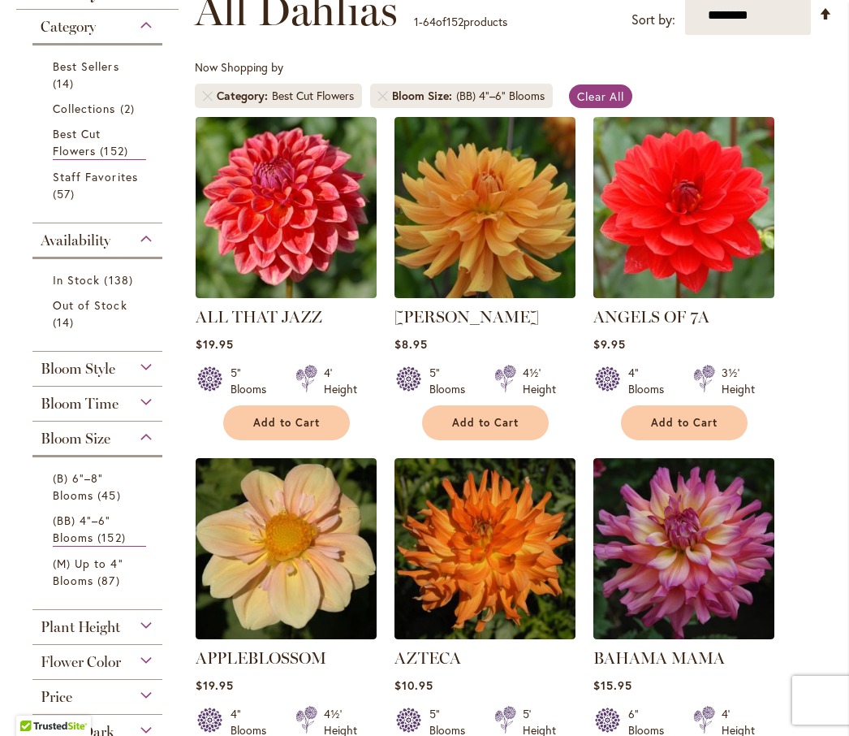
click at [240, 256] on img at bounding box center [286, 207] width 181 height 181
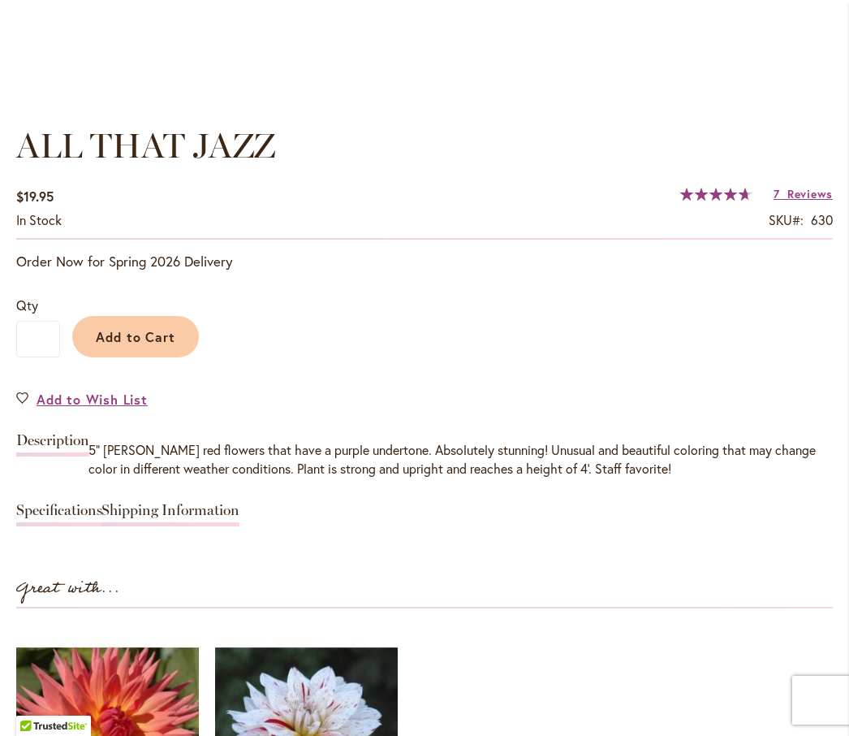
scroll to position [1063, 0]
click at [111, 346] on span "Add to Cart" at bounding box center [136, 337] width 80 height 17
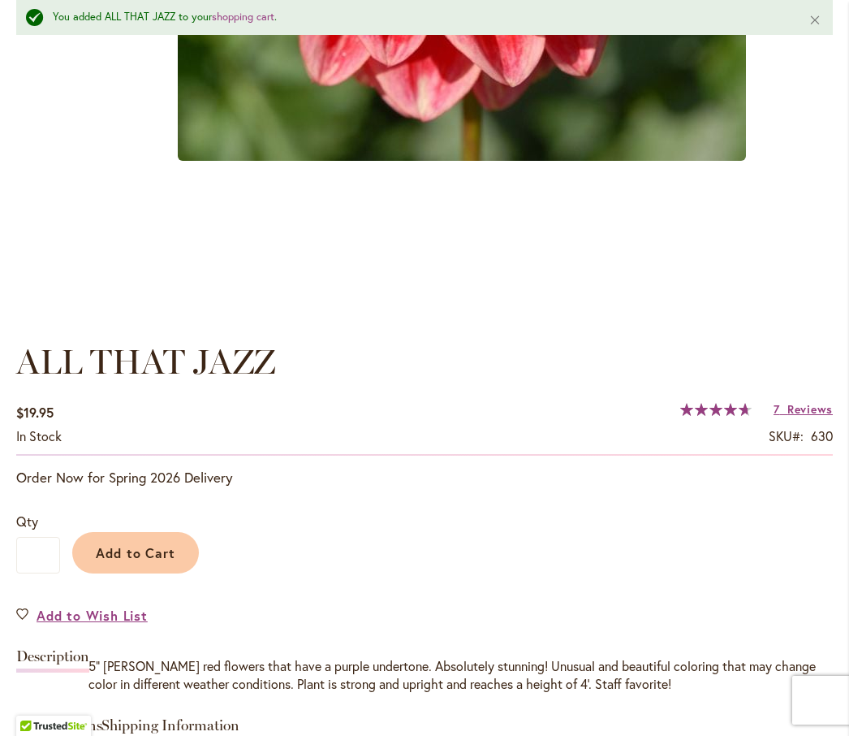
scroll to position [949, 0]
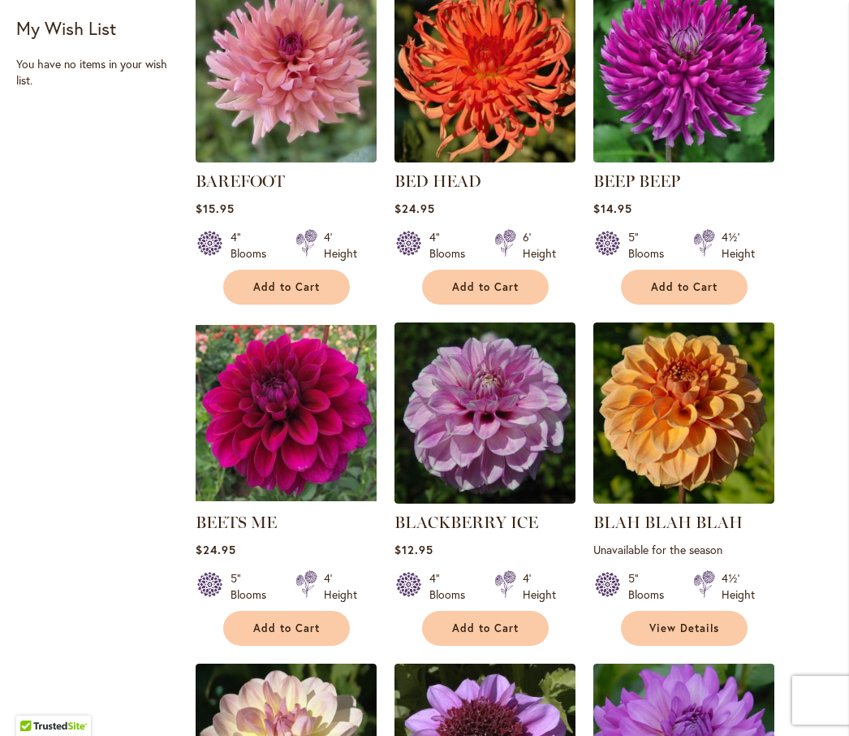
scroll to position [1126, 0]
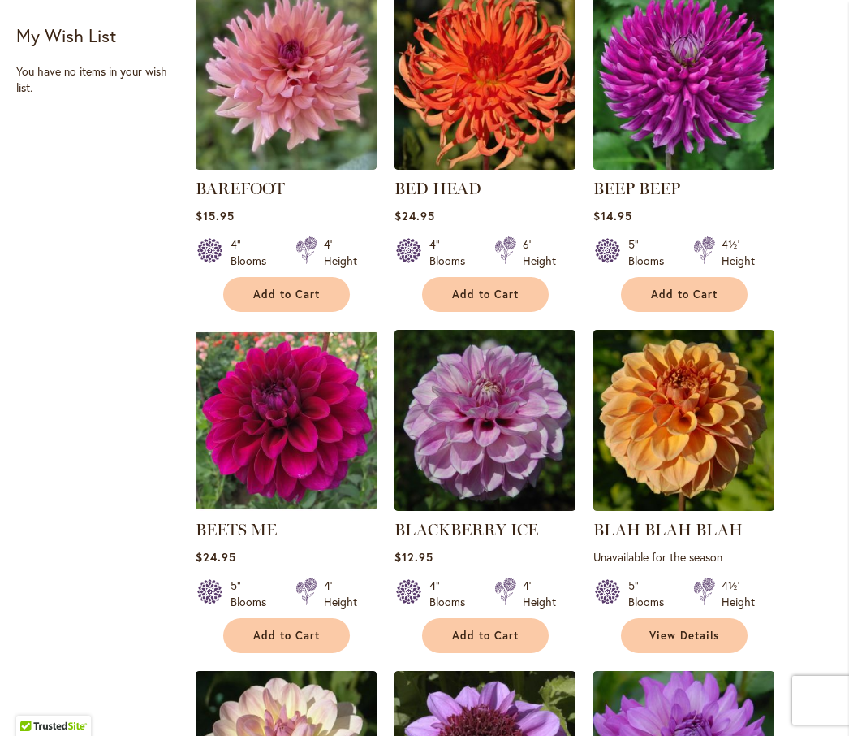
click at [240, 478] on img at bounding box center [286, 420] width 181 height 181
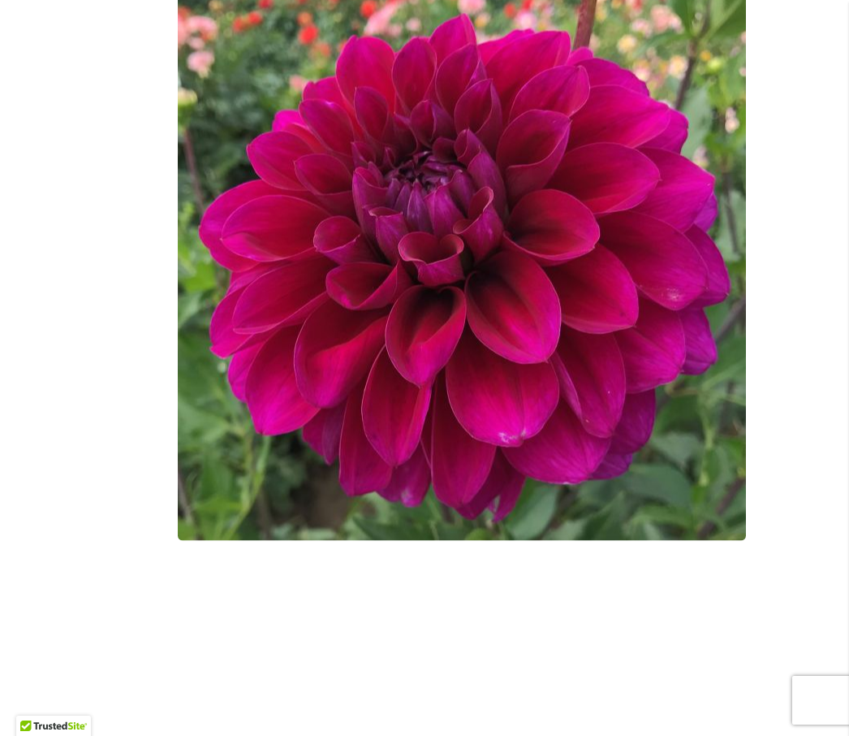
scroll to position [384, 0]
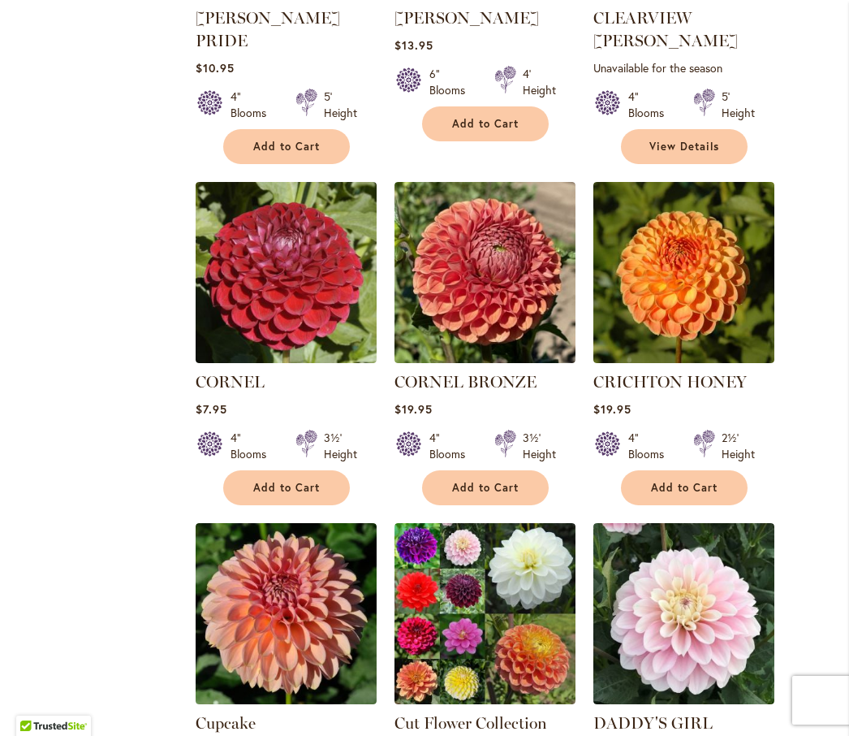
scroll to position [3390, 0]
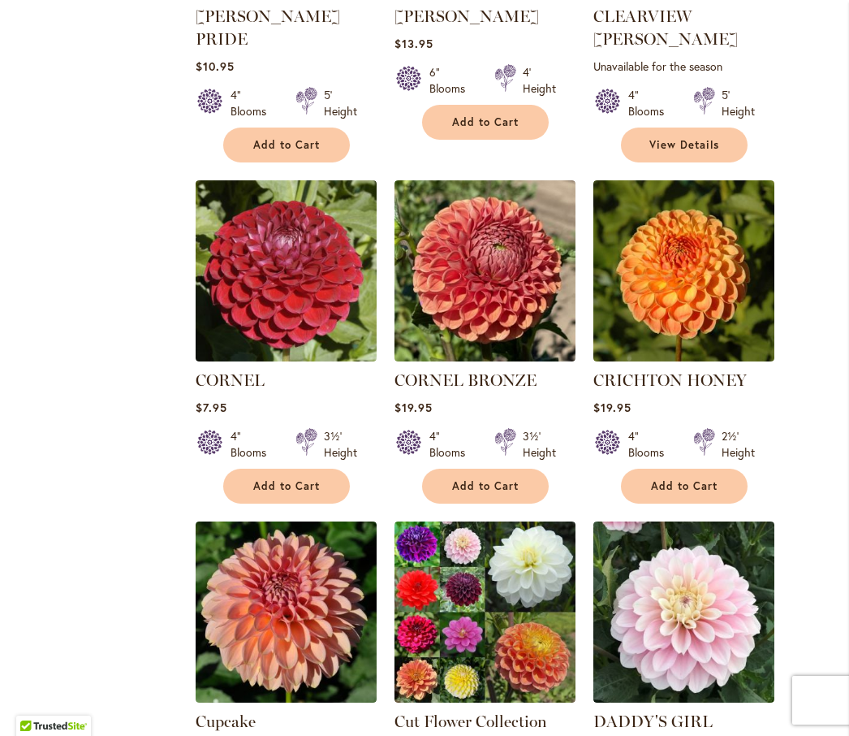
click at [250, 270] on img at bounding box center [286, 270] width 181 height 181
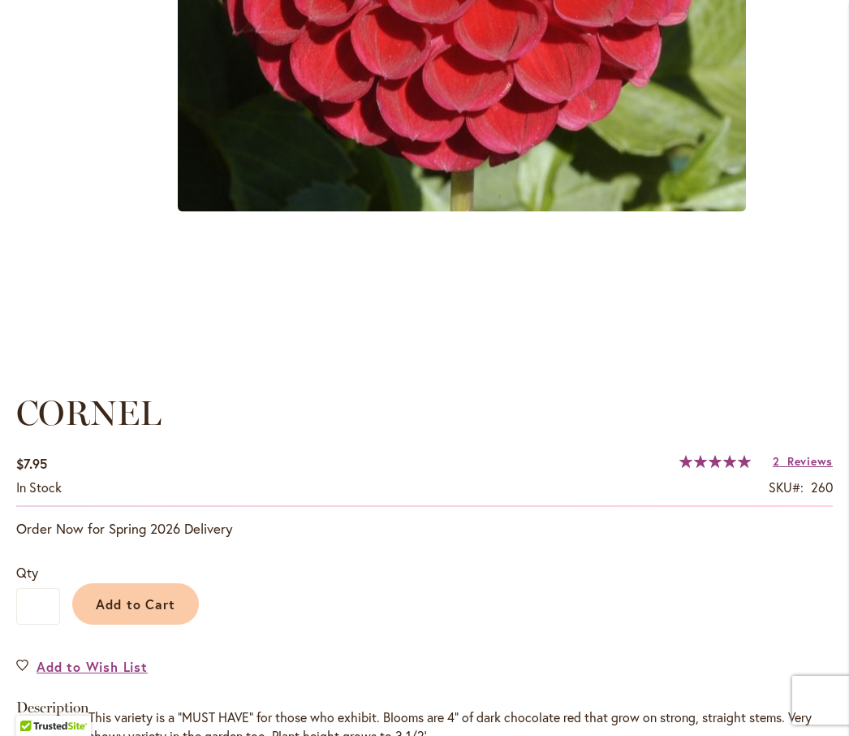
scroll to position [779, 0]
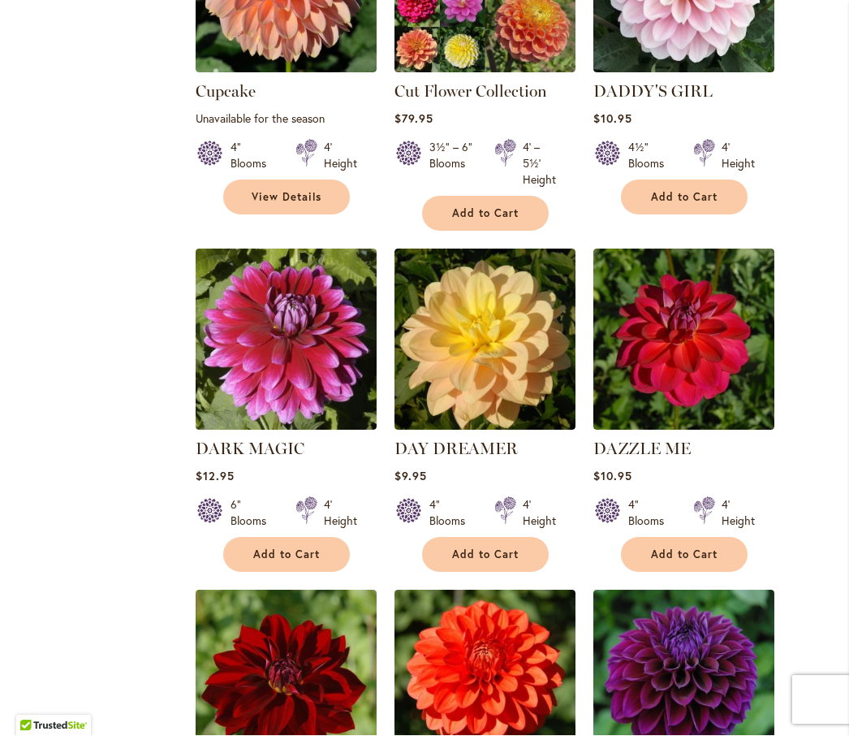
scroll to position [4024, 0]
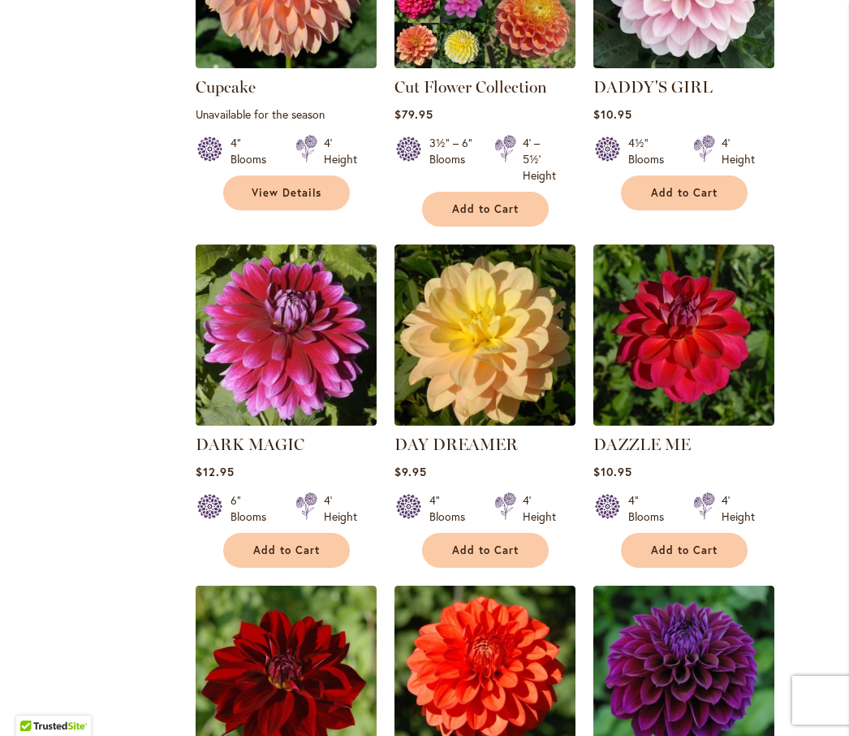
click at [654, 543] on span "Add to Cart" at bounding box center [684, 550] width 67 height 14
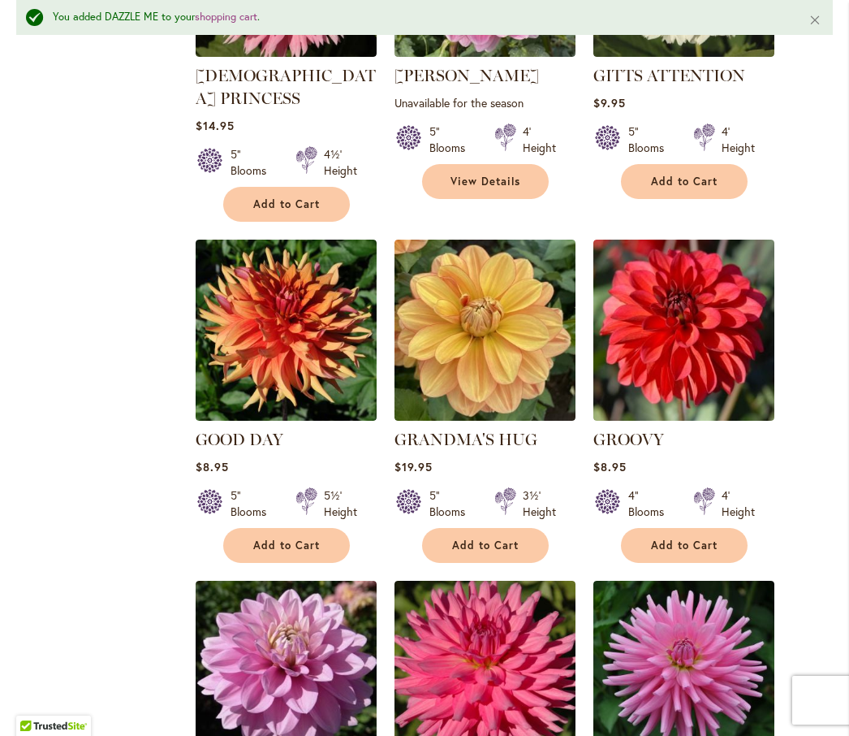
scroll to position [6886, 0]
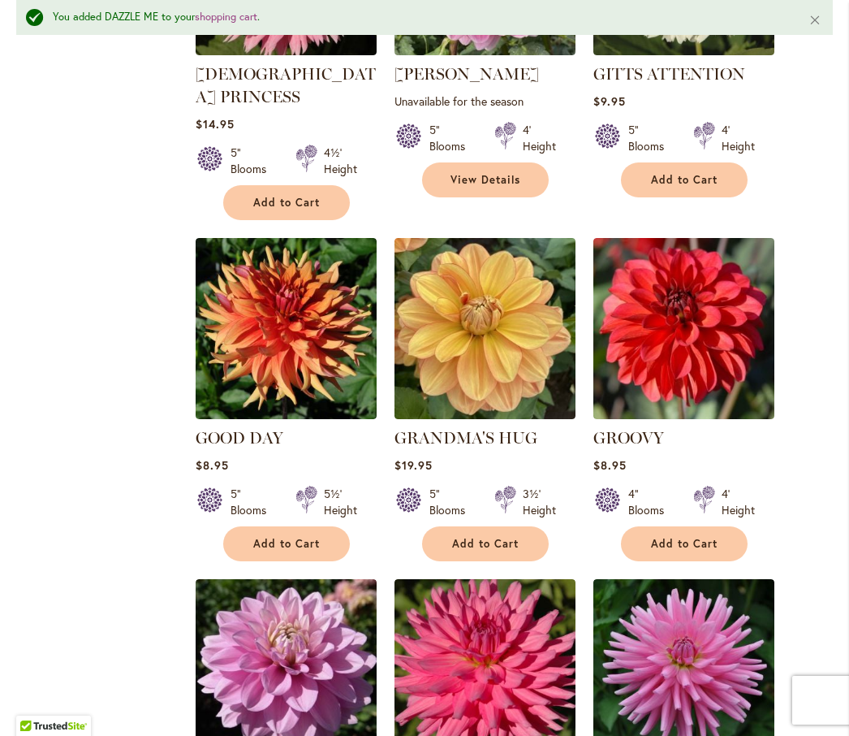
click at [626, 265] on img at bounding box center [684, 328] width 181 height 181
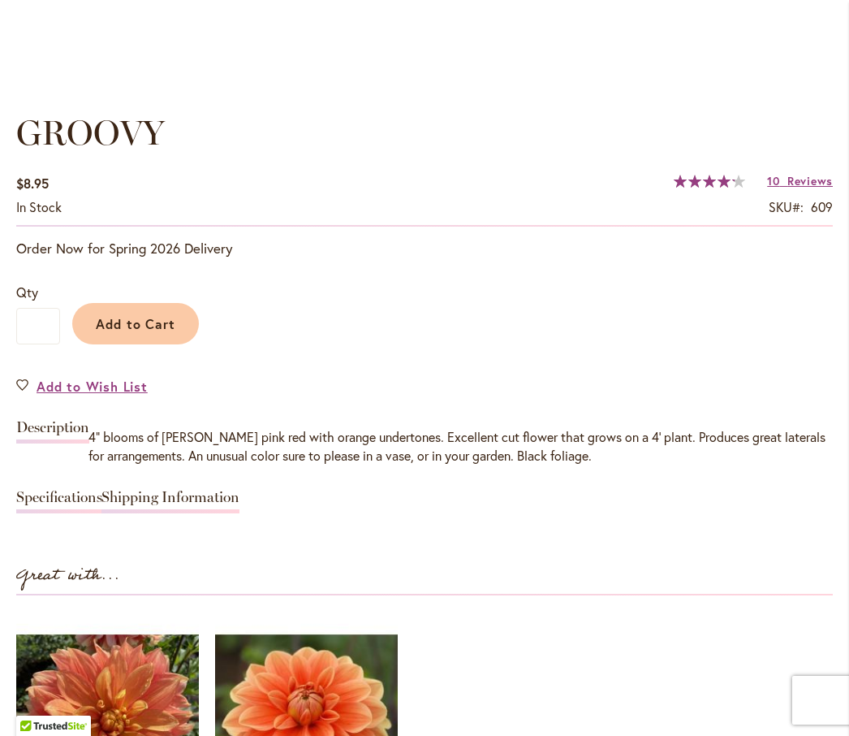
scroll to position [1076, 0]
click at [123, 333] on span "Add to Cart" at bounding box center [136, 324] width 80 height 17
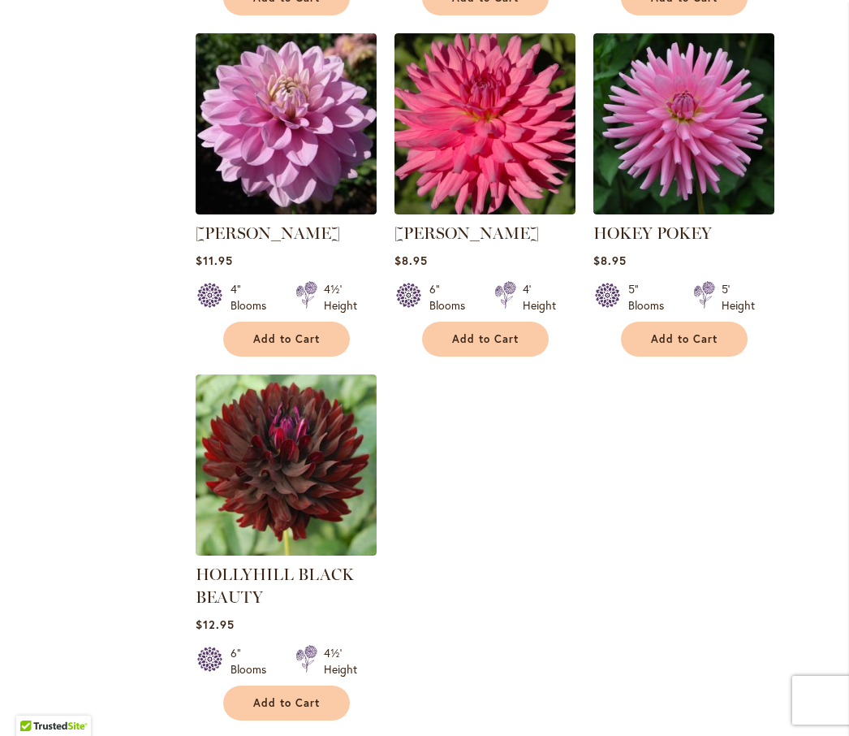
scroll to position [7388, 0]
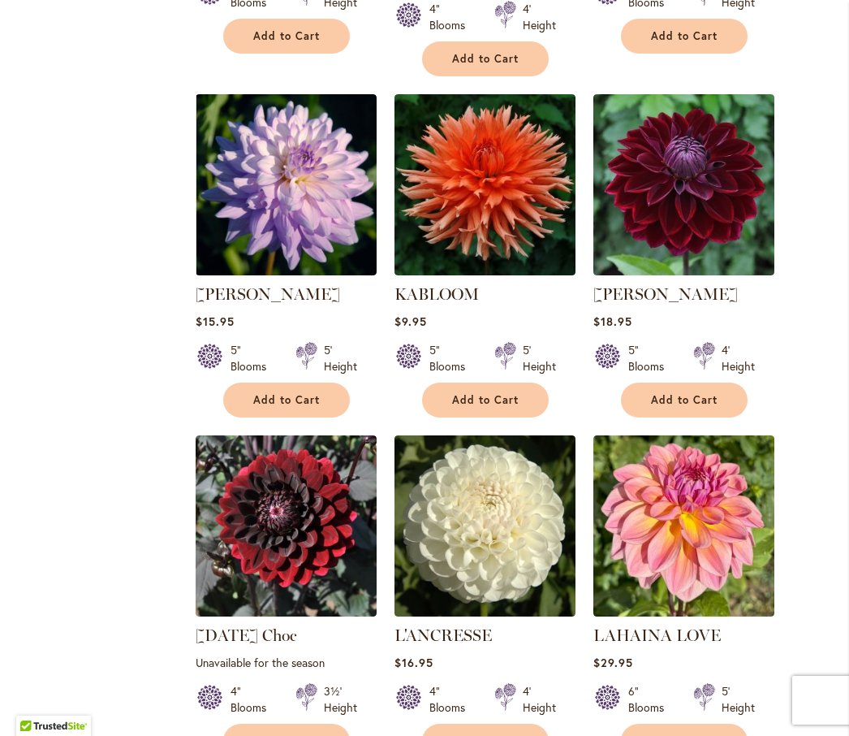
scroll to position [1747, 0]
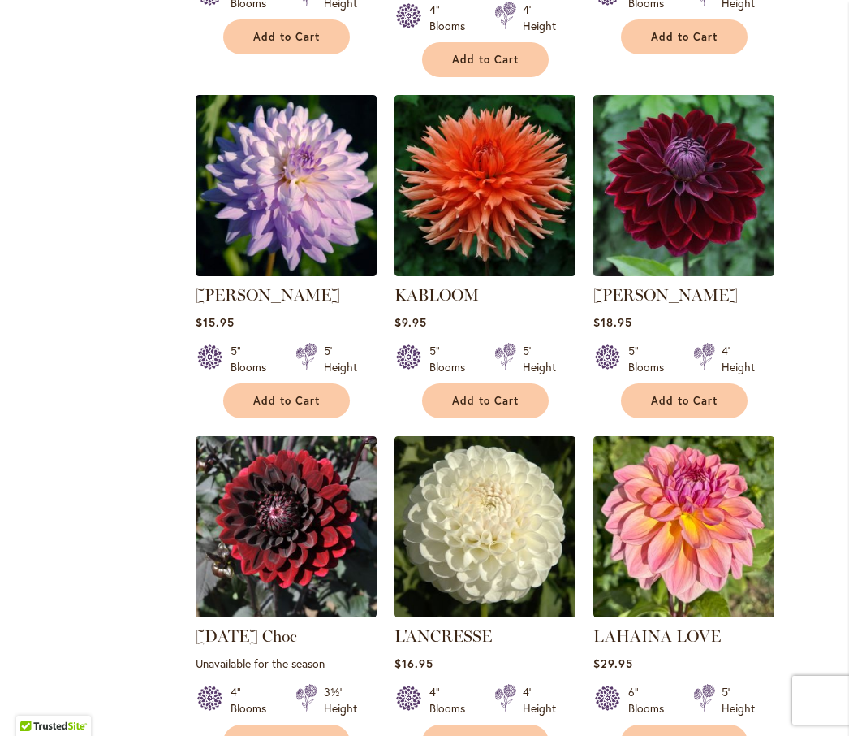
click at [669, 394] on span "Add to Cart" at bounding box center [684, 401] width 67 height 14
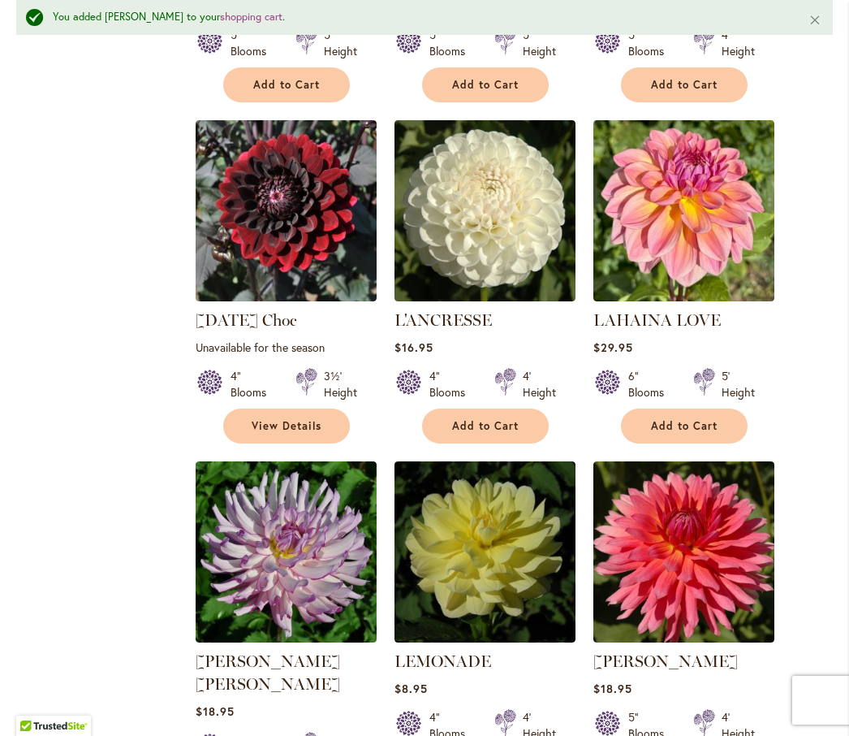
scroll to position [2107, 0]
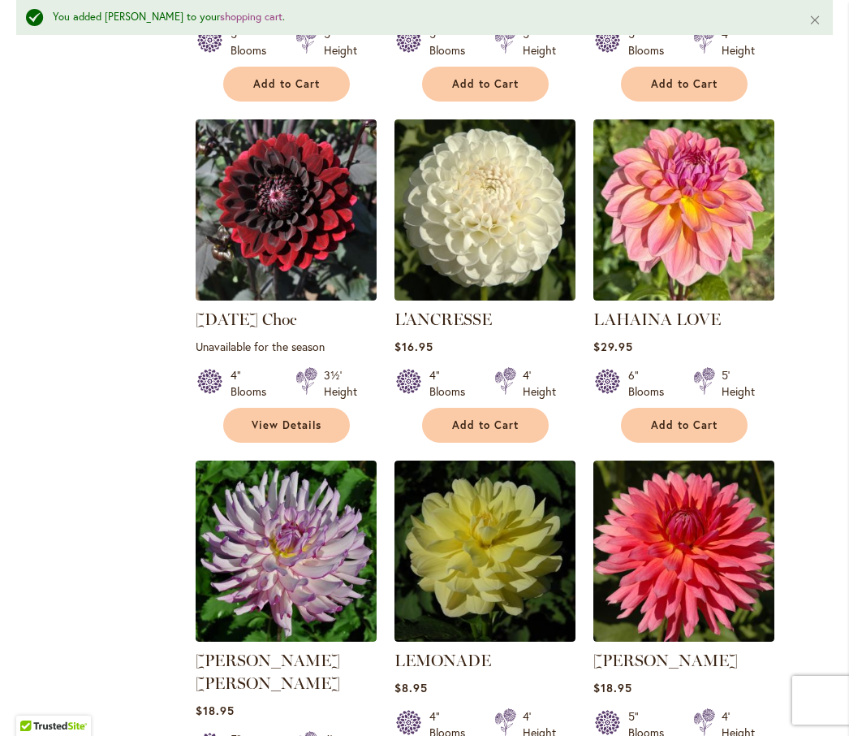
click at [670, 222] on img at bounding box center [684, 209] width 181 height 181
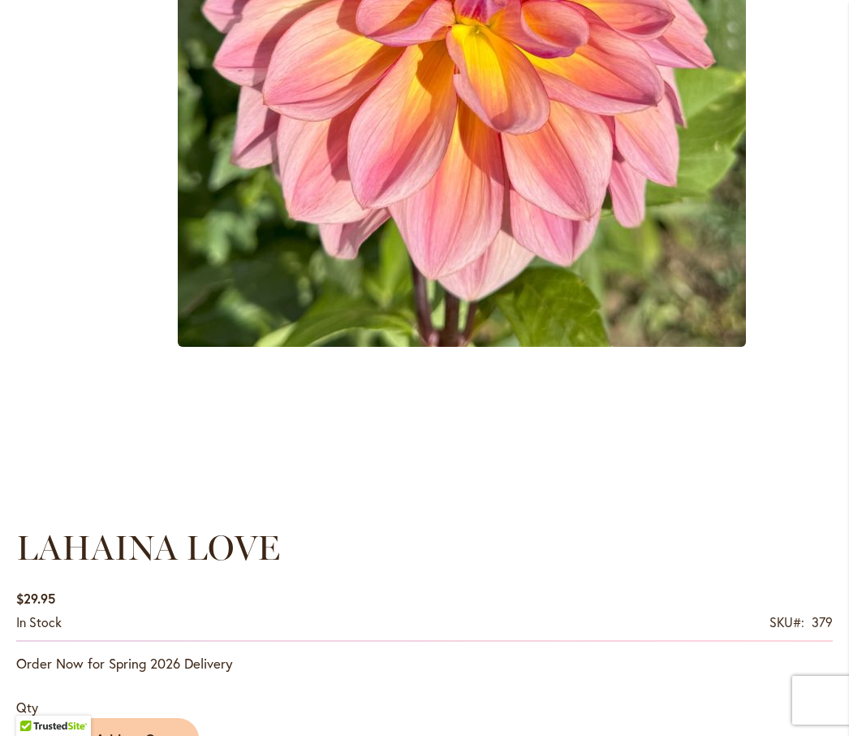
scroll to position [742, 0]
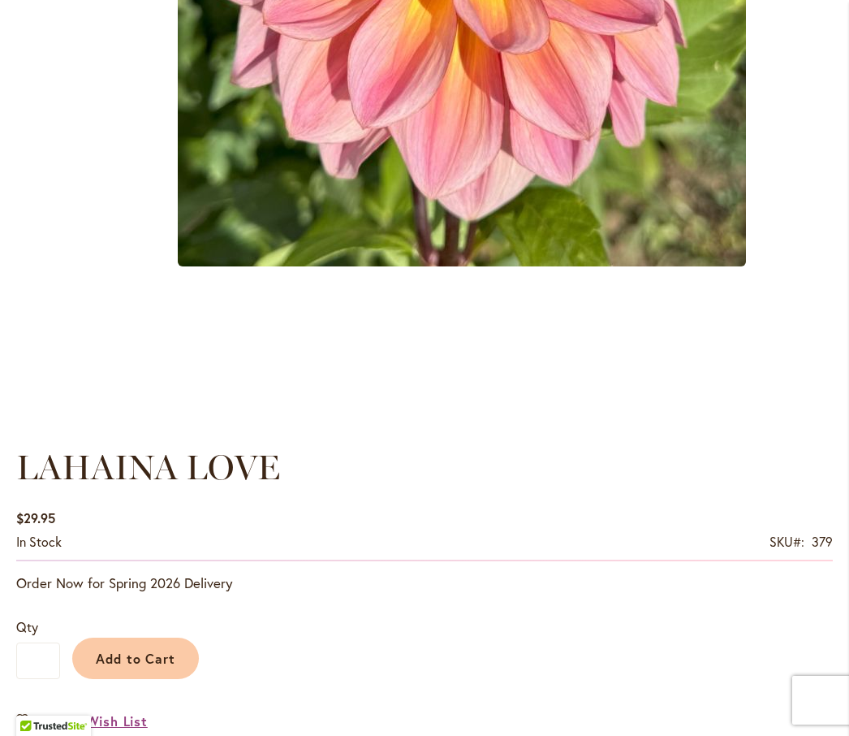
click at [140, 667] on span "Add to Cart" at bounding box center [136, 658] width 80 height 17
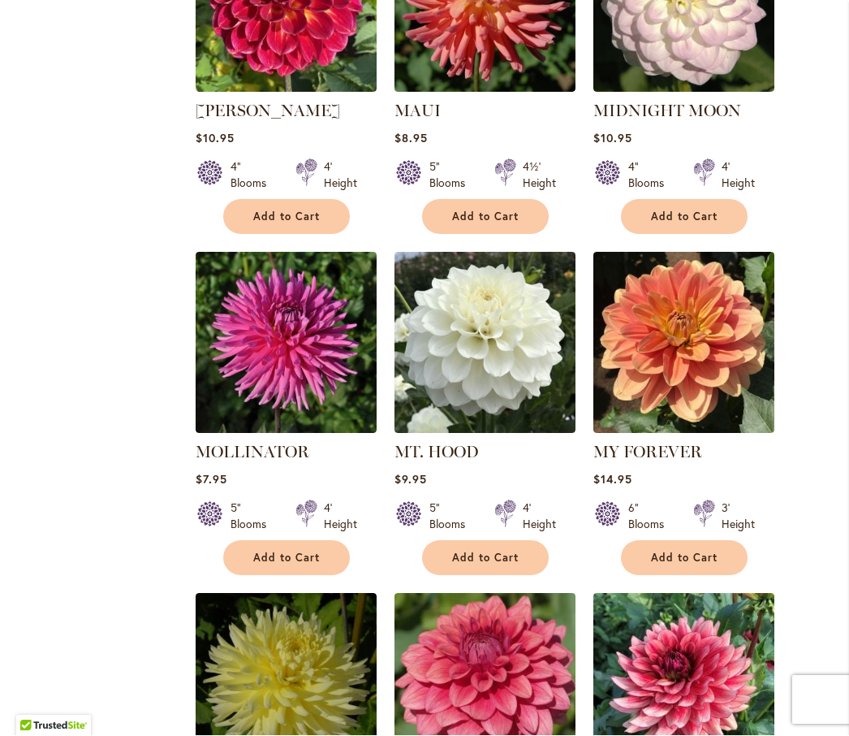
scroll to position [4046, 0]
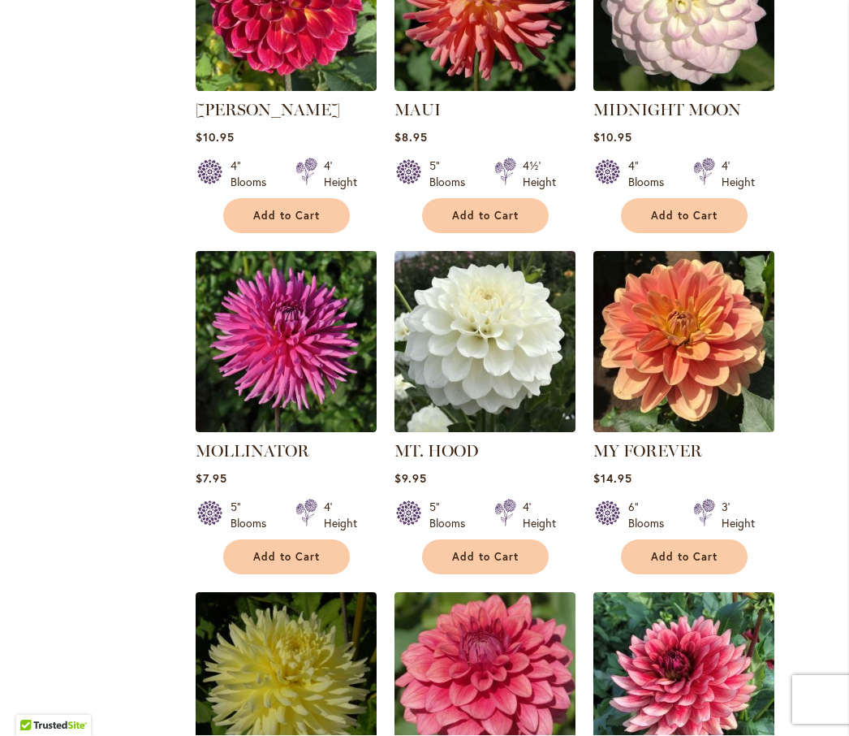
click at [447, 267] on img at bounding box center [485, 342] width 181 height 181
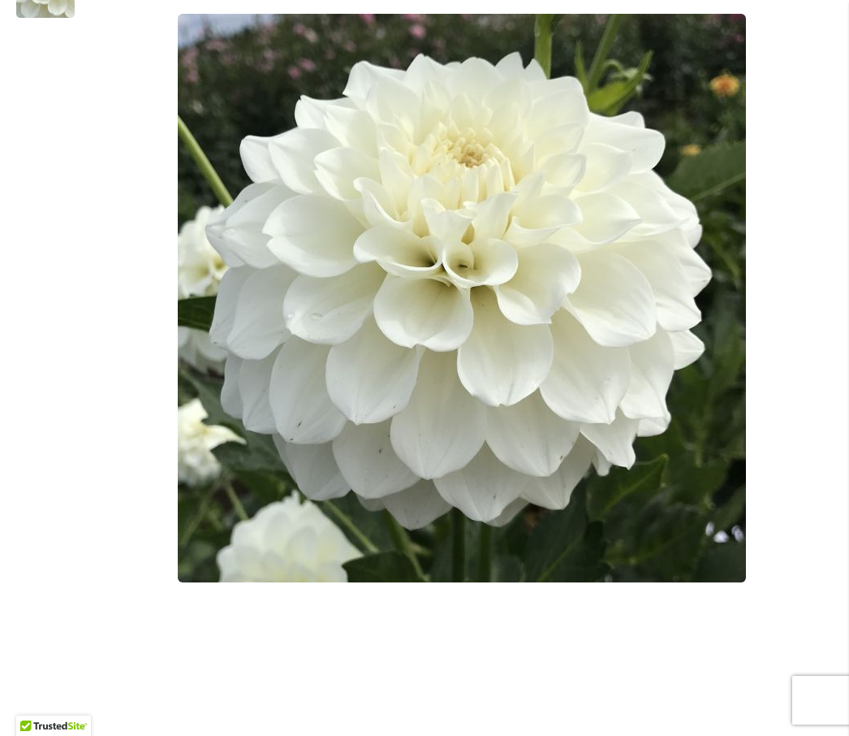
scroll to position [430, 0]
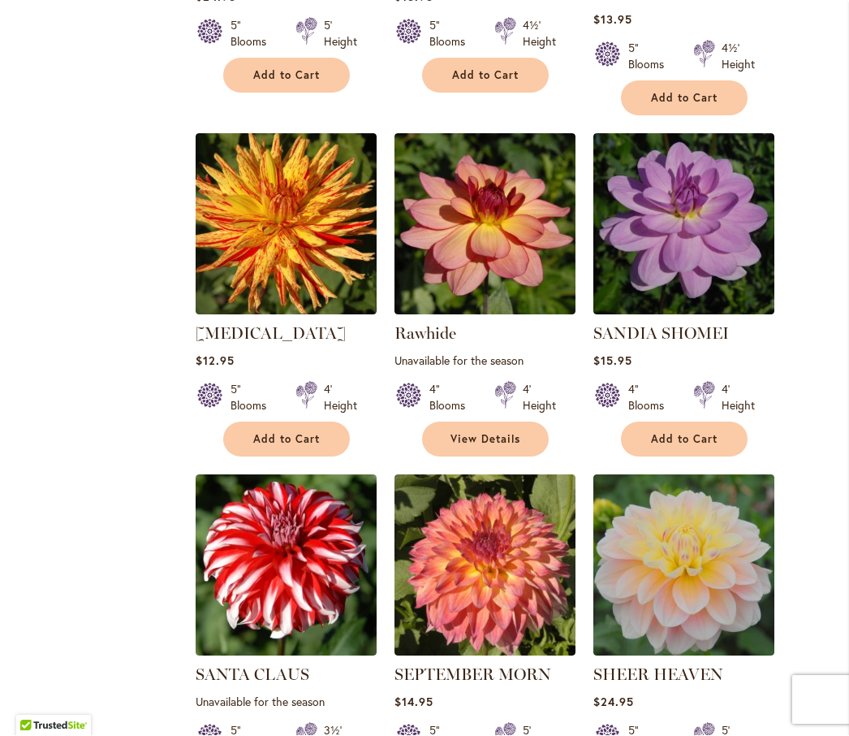
scroll to position [6620, 0]
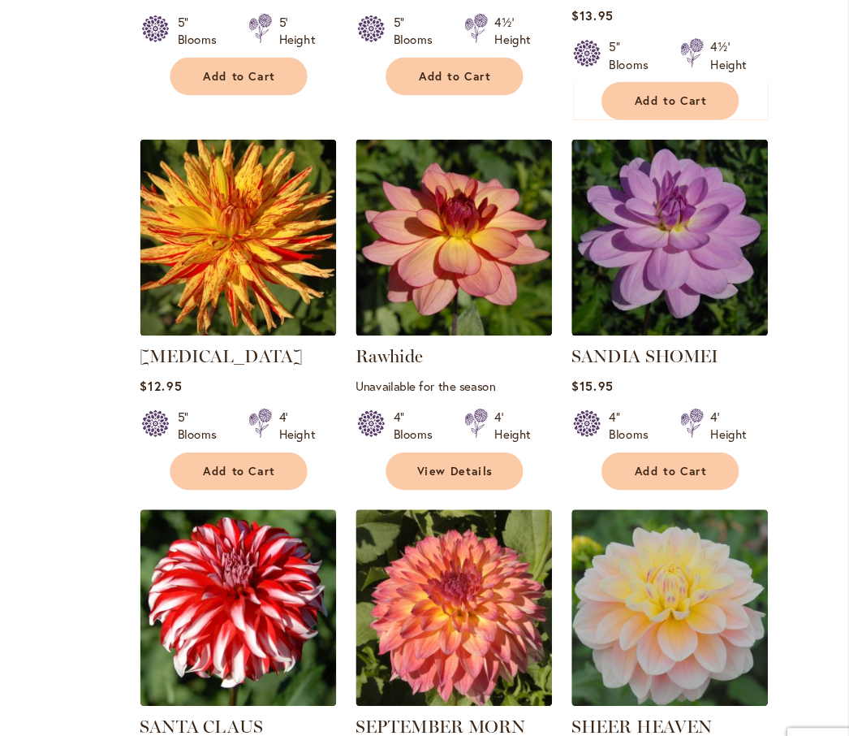
click at [594, 502] on img at bounding box center [684, 564] width 181 height 181
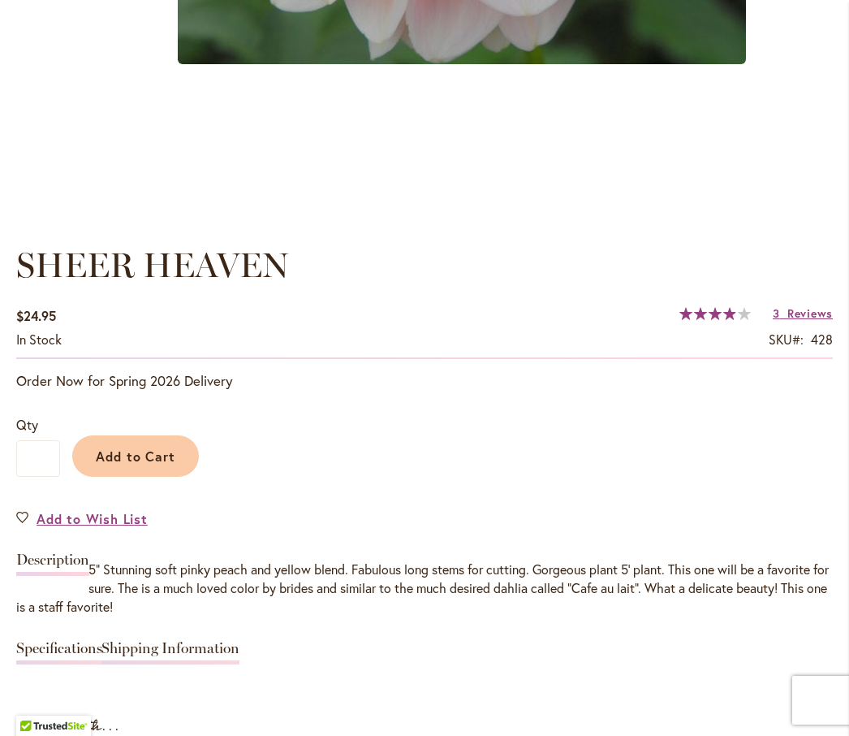
scroll to position [947, 0]
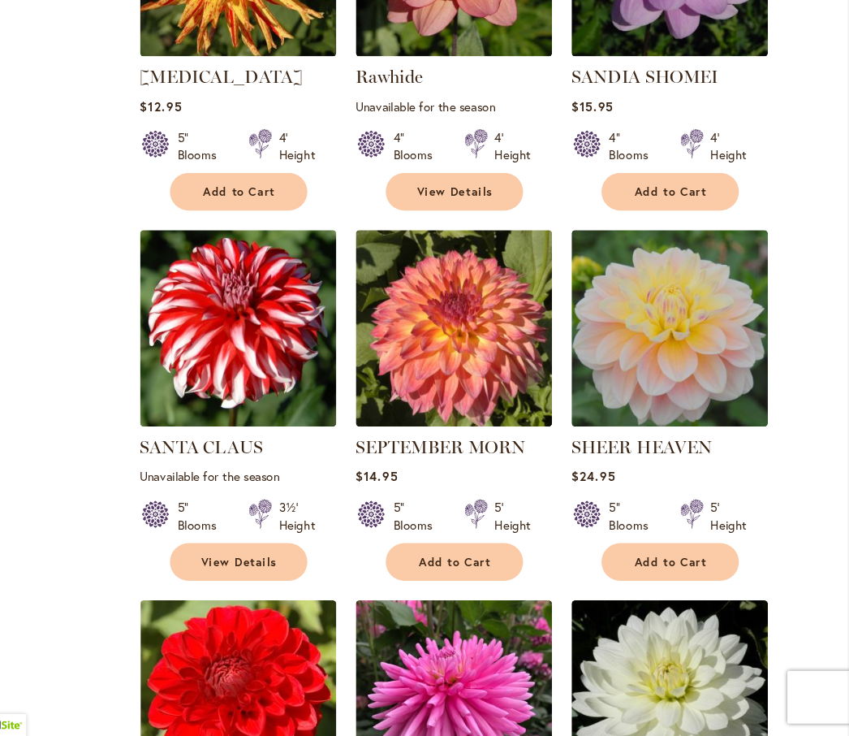
scroll to position [6824, 0]
click at [651, 568] on span "Add to Cart" at bounding box center [684, 575] width 67 height 14
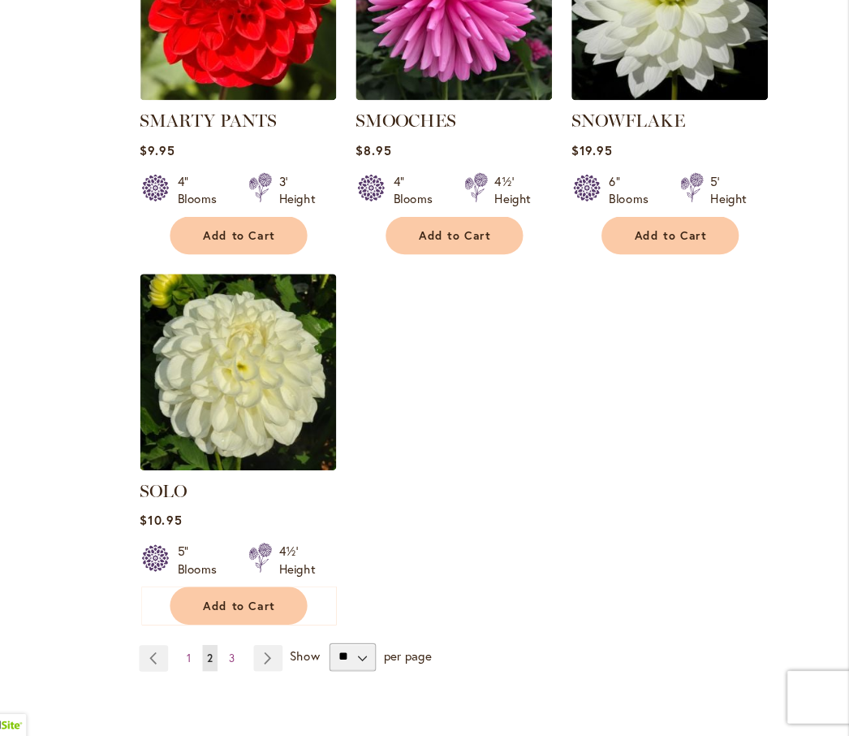
scroll to position [7509, 0]
click at [274, 652] on link "Page 3" at bounding box center [281, 664] width 14 height 24
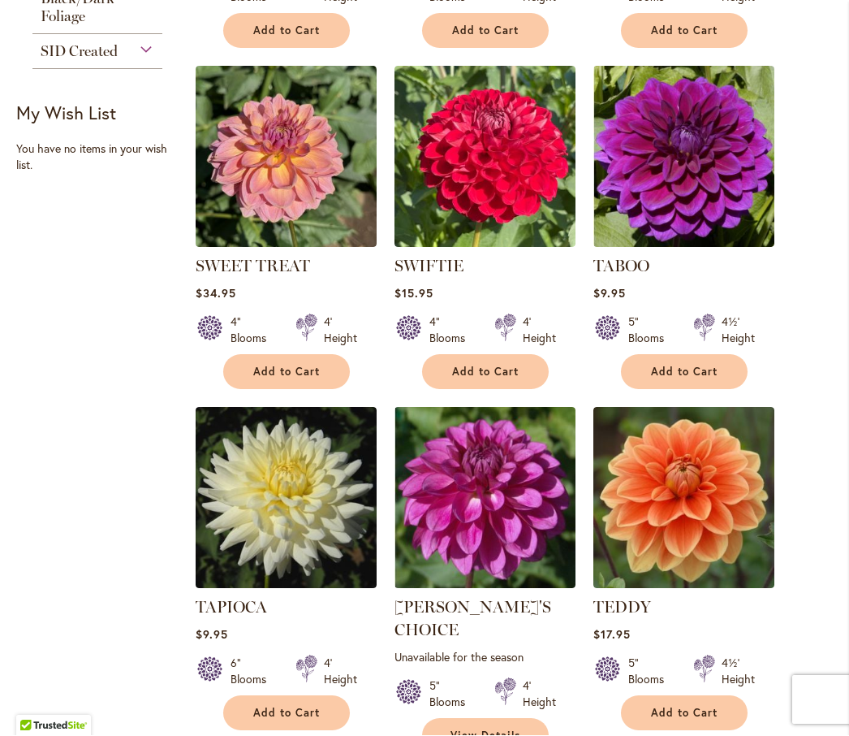
scroll to position [1049, 0]
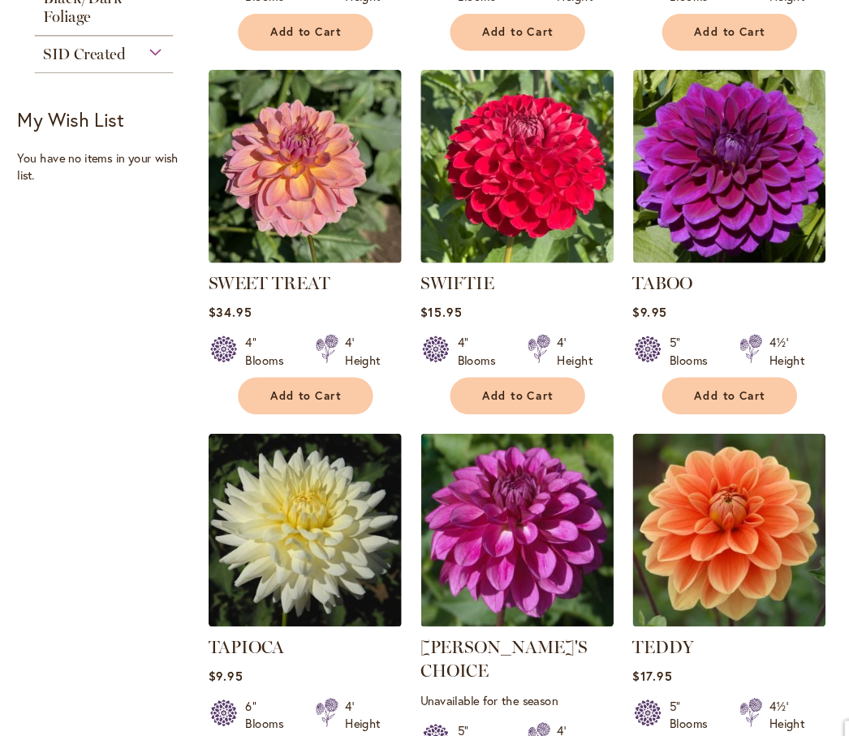
click at [225, 188] on img at bounding box center [286, 156] width 181 height 181
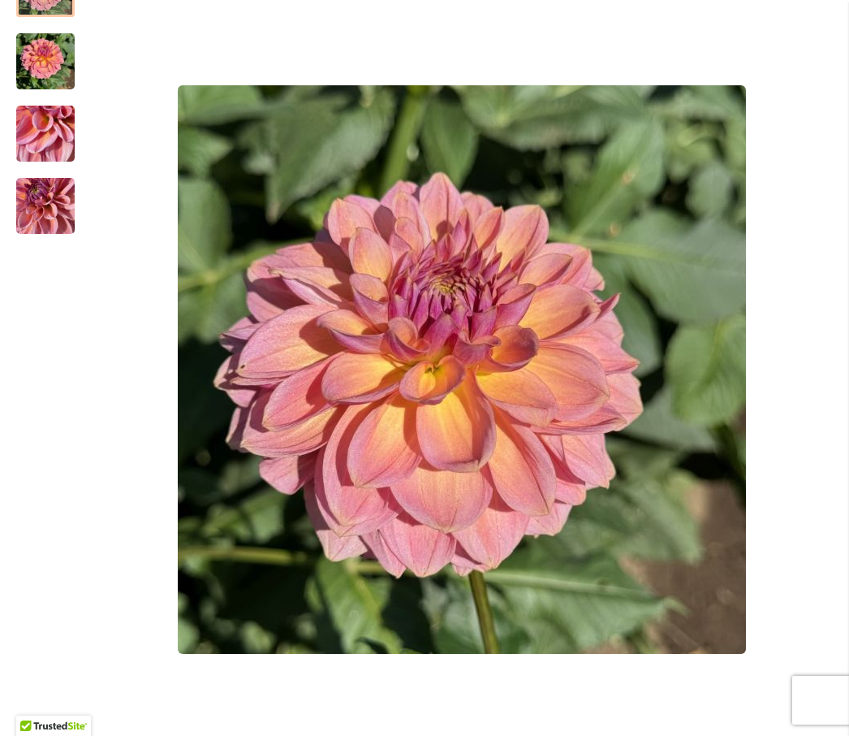
scroll to position [357, 0]
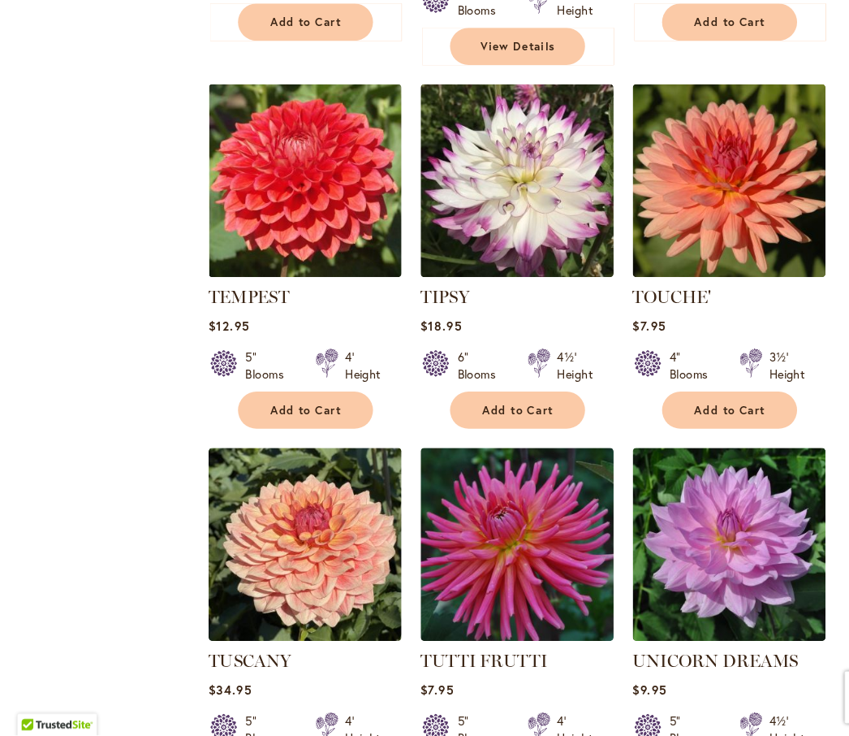
scroll to position [1693, 0]
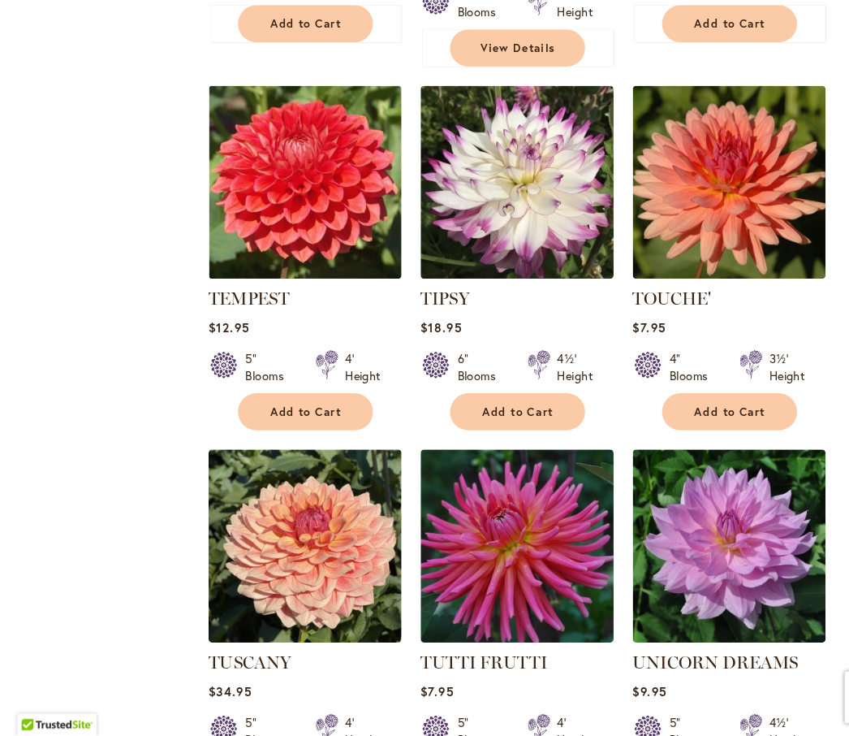
click at [224, 200] on img at bounding box center [286, 217] width 181 height 181
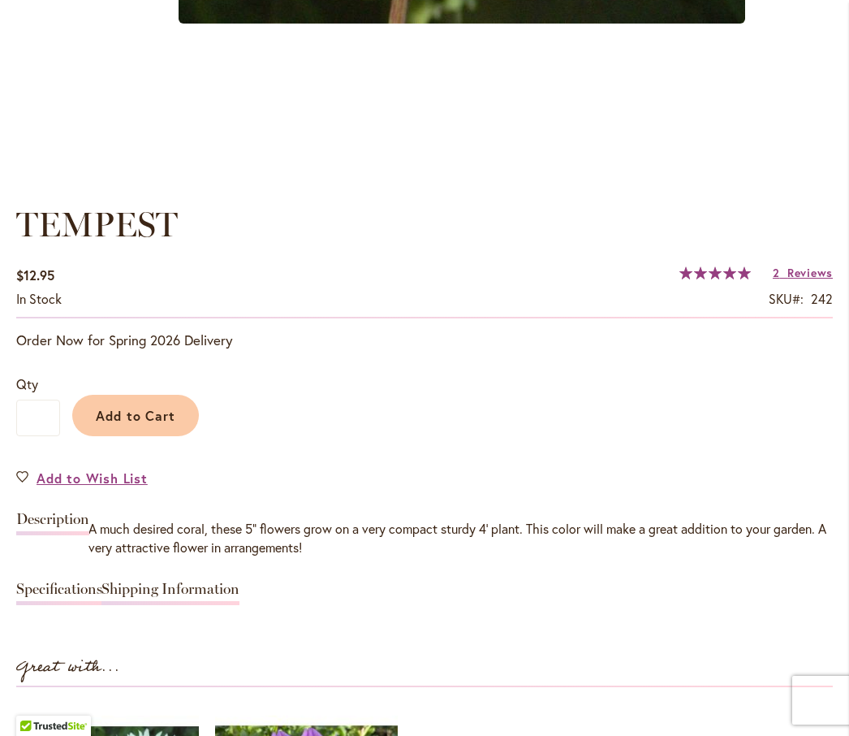
scroll to position [986, 0]
click at [93, 435] on button "Add to Cart" at bounding box center [135, 414] width 127 height 41
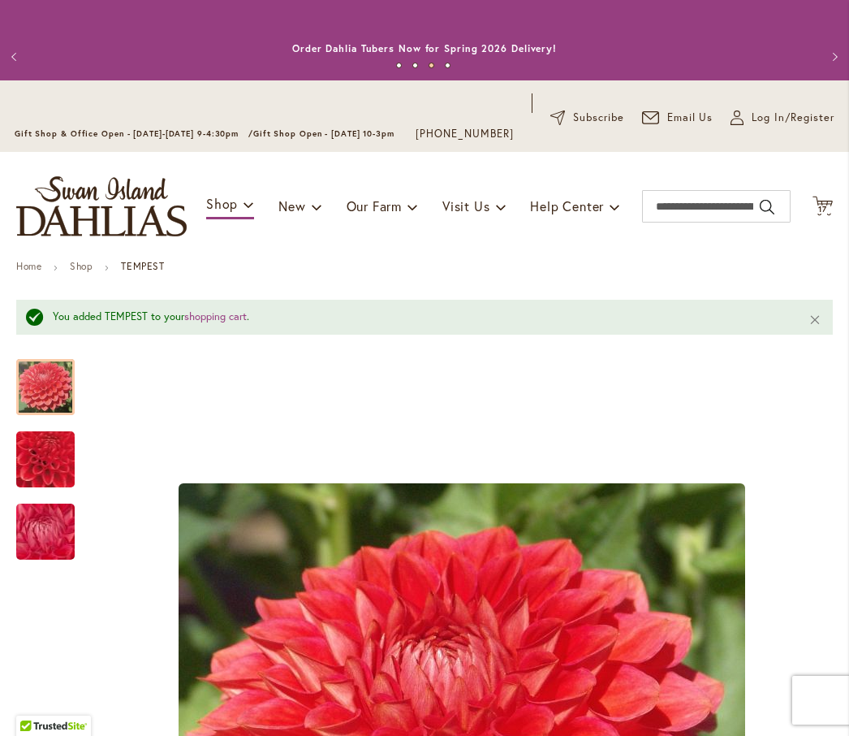
scroll to position [0, 0]
click at [84, 272] on link "Shop" at bounding box center [81, 266] width 23 height 12
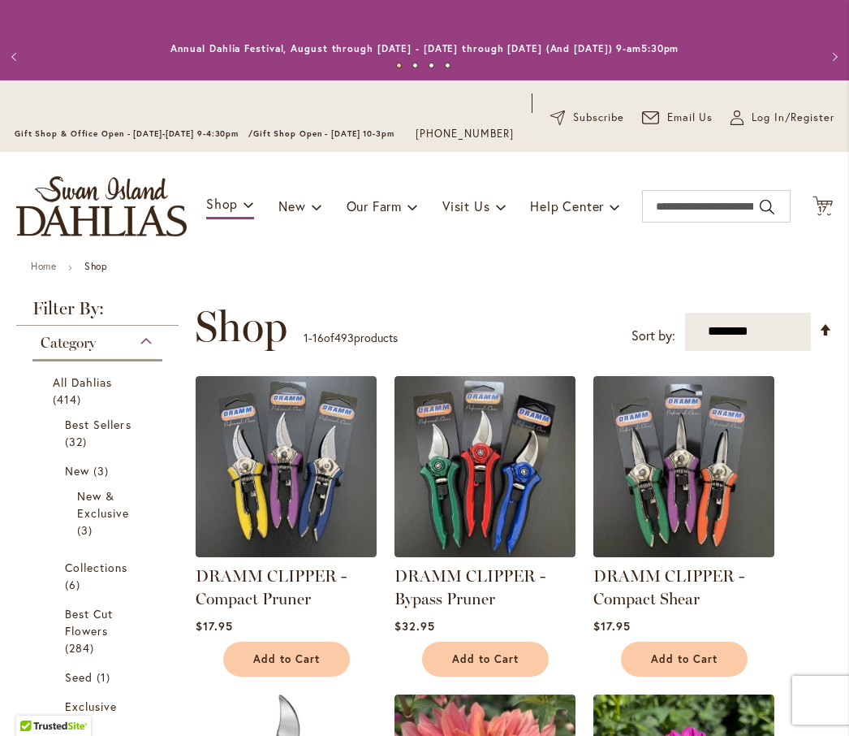
click at [67, 390] on span "All Dahlias" at bounding box center [83, 381] width 60 height 15
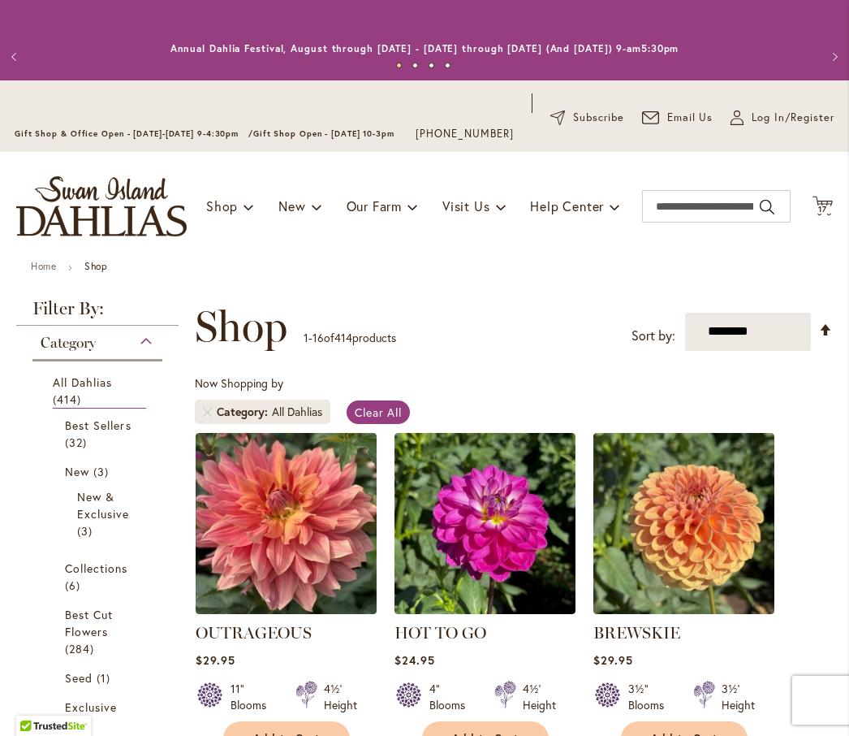
click at [69, 433] on span "Best Sellers" at bounding box center [98, 424] width 67 height 15
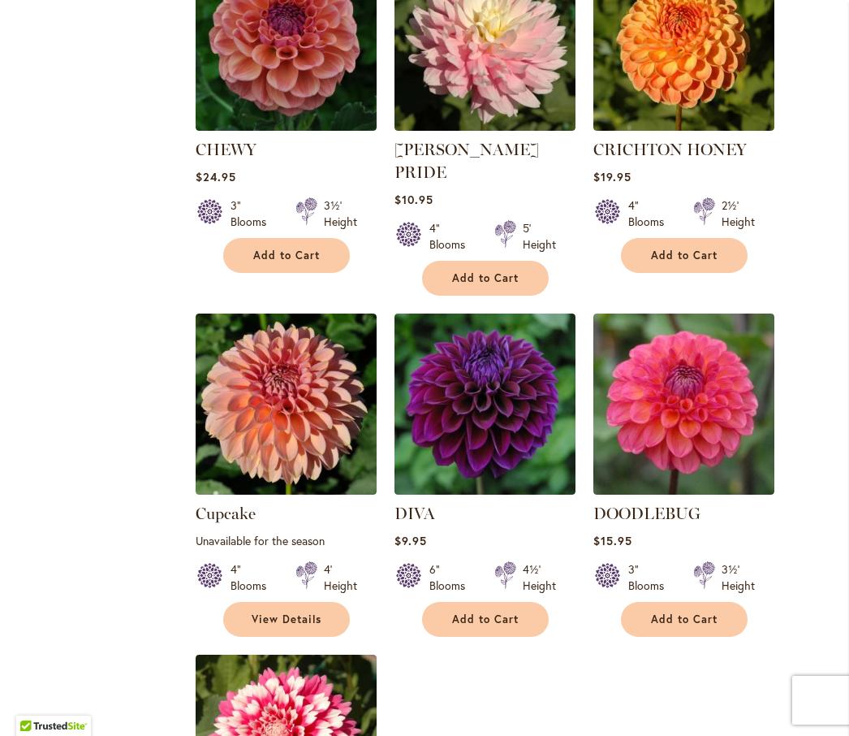
scroll to position [1507, 0]
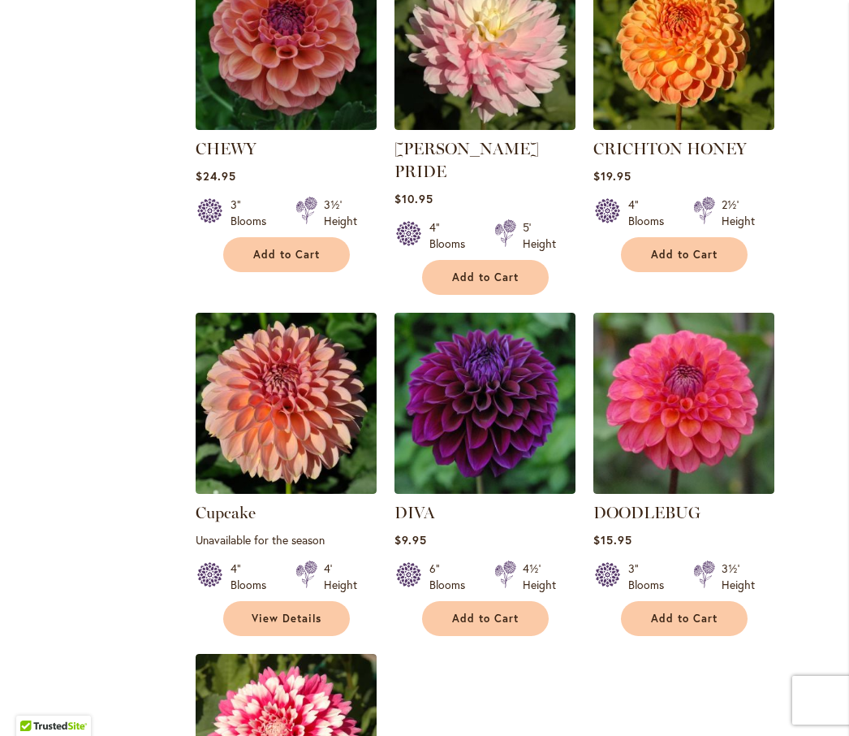
click at [241, 272] on button "Add to Cart" at bounding box center [286, 254] width 127 height 35
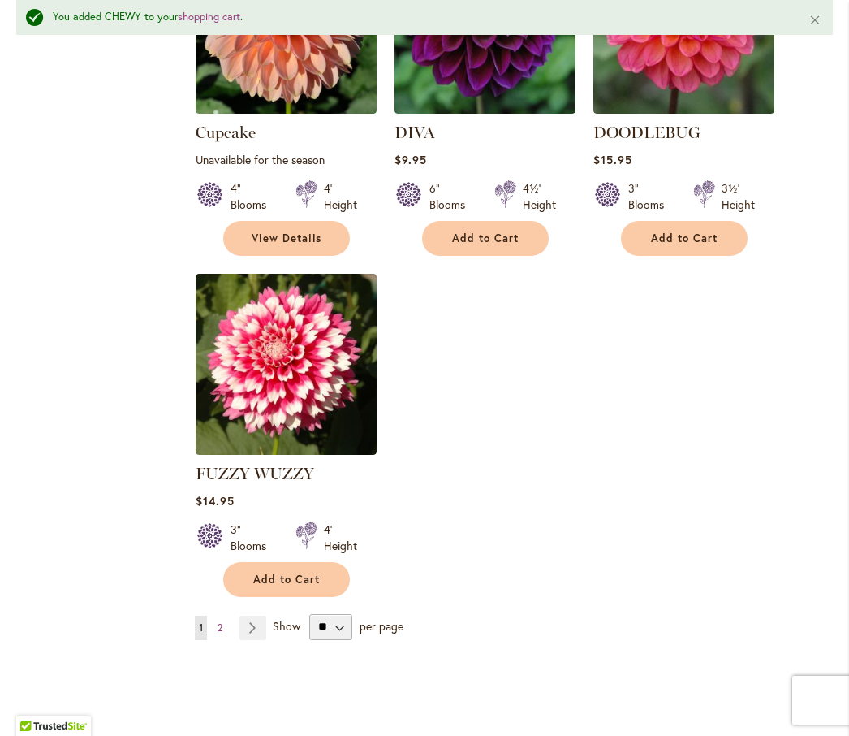
scroll to position [1931, 0]
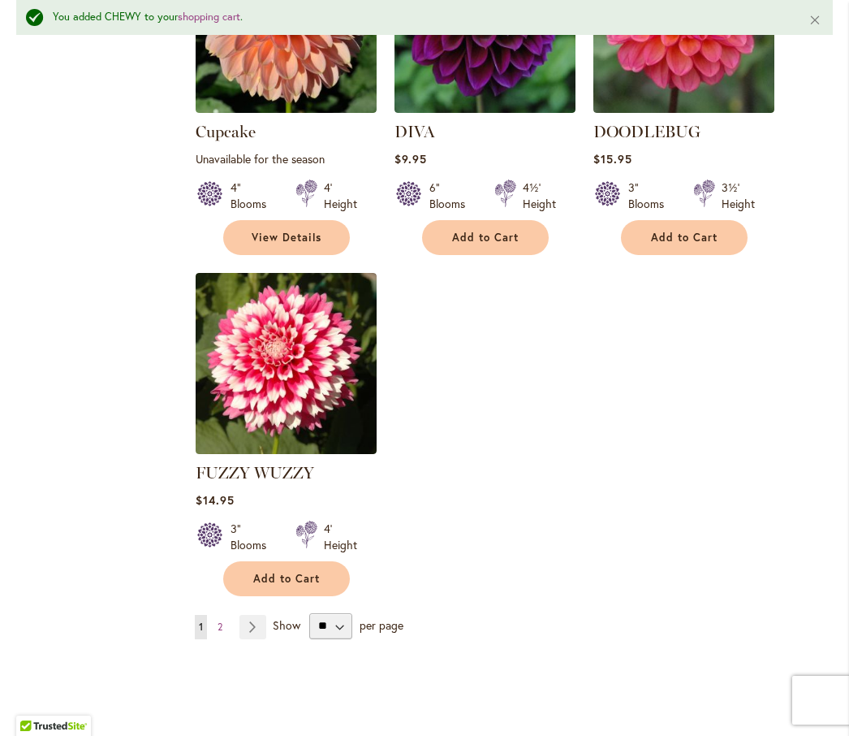
click at [219, 622] on span "2" at bounding box center [220, 626] width 5 height 12
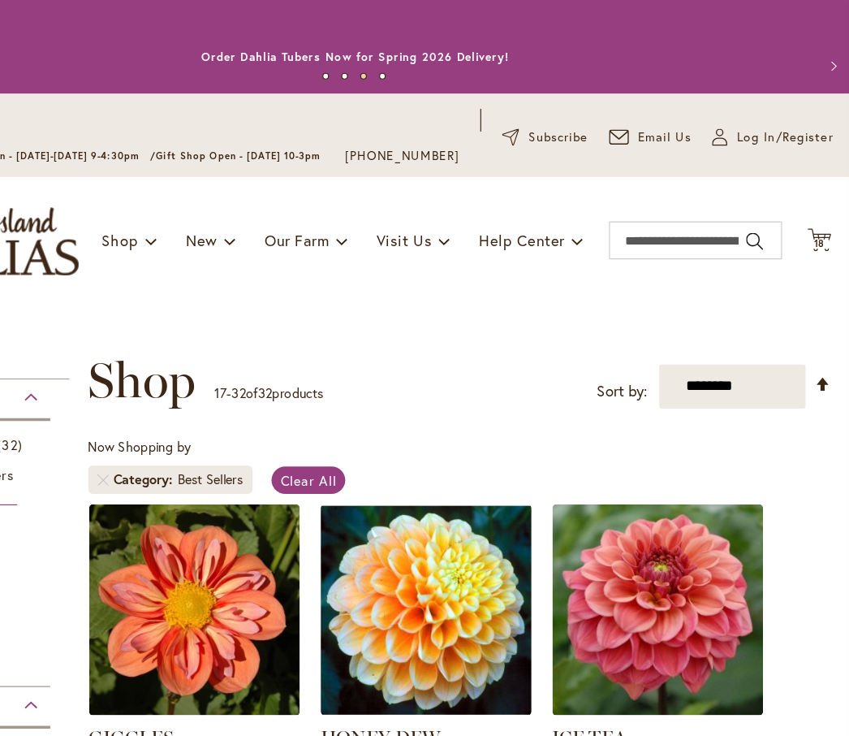
click at [818, 214] on span "18" at bounding box center [823, 209] width 10 height 11
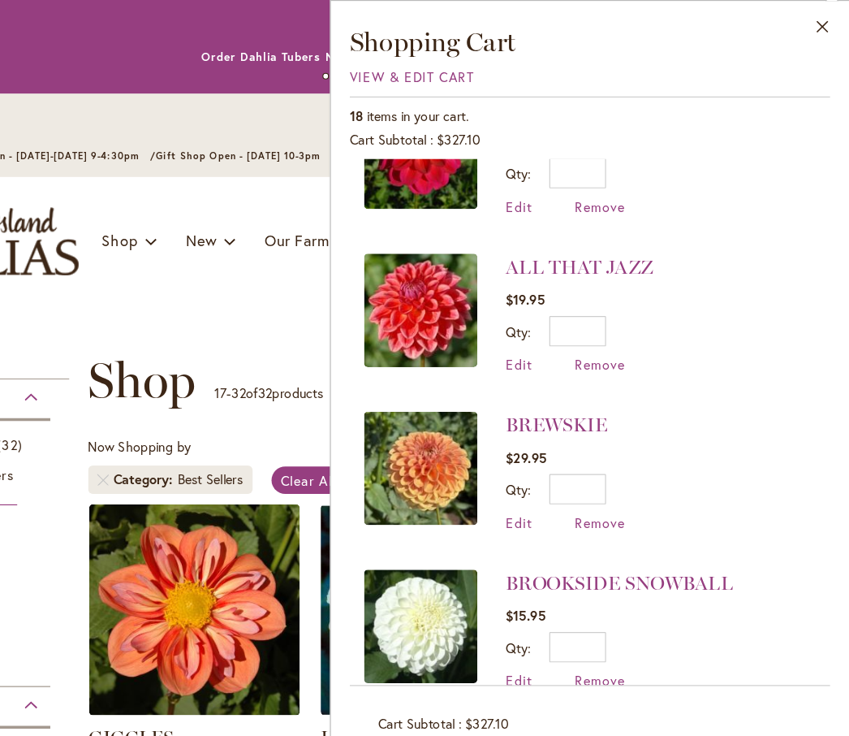
scroll to position [882, 0]
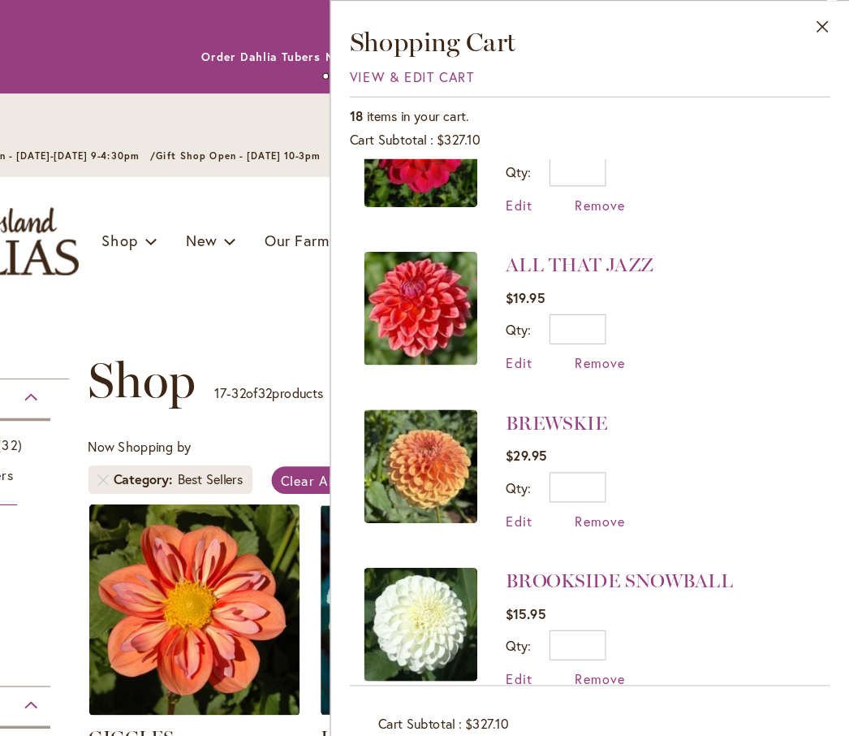
click at [432, 405] on img at bounding box center [480, 400] width 97 height 97
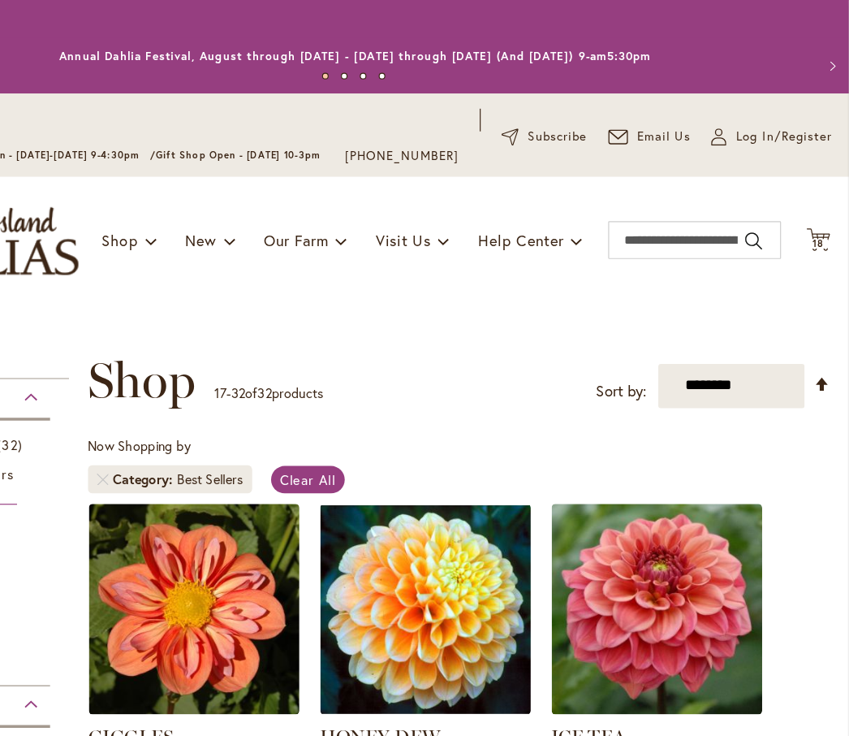
scroll to position [0, 119]
click at [813, 215] on icon at bounding box center [823, 205] width 20 height 19
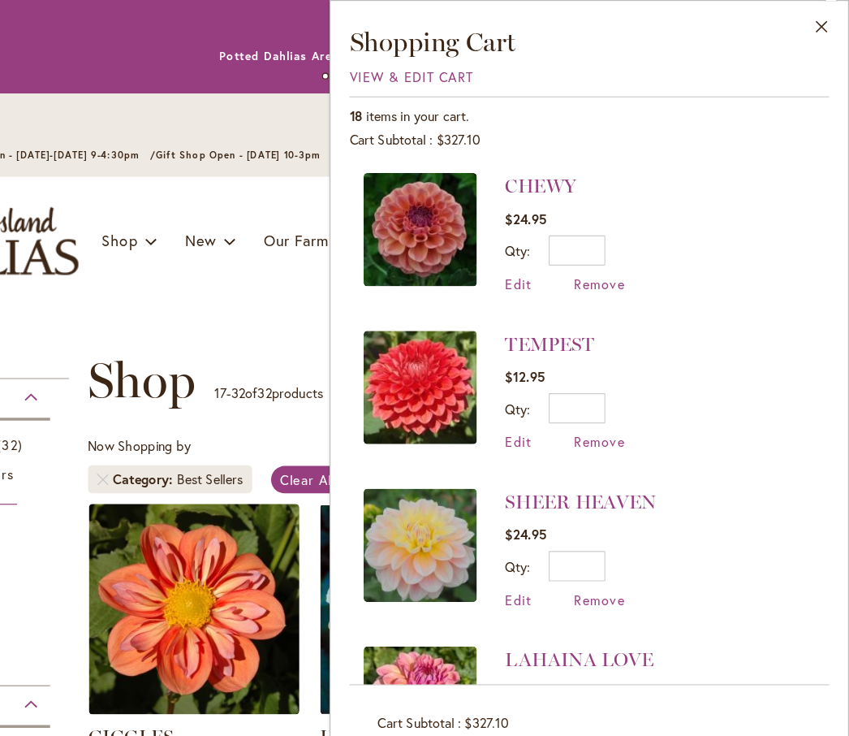
scroll to position [0, 0]
click at [432, 216] on img at bounding box center [480, 197] width 97 height 97
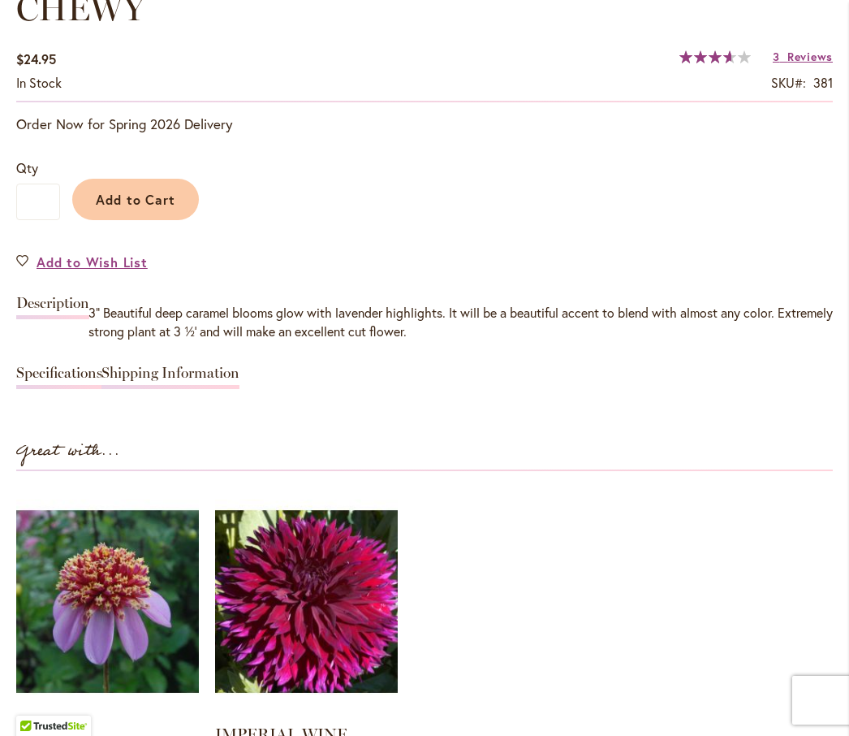
scroll to position [1202, 0]
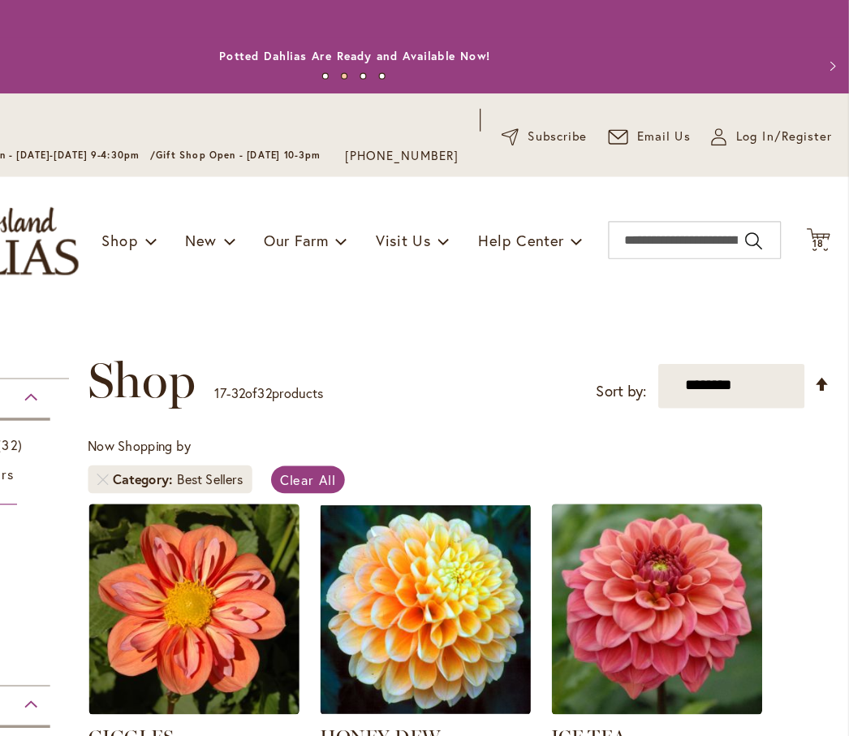
click at [818, 214] on span "18" at bounding box center [823, 209] width 10 height 11
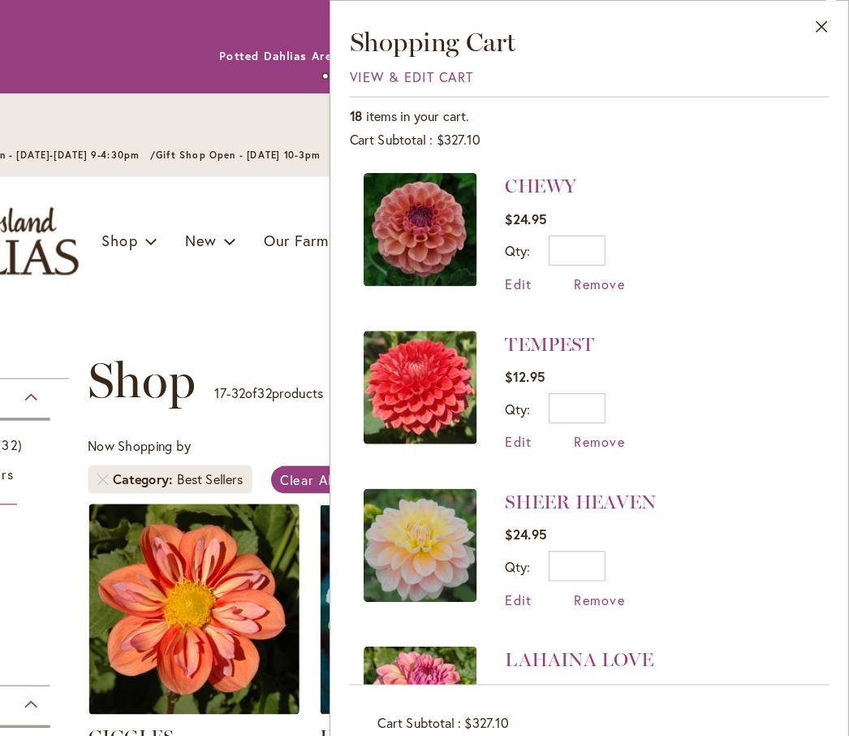
click at [613, 245] on span "Remove" at bounding box center [635, 243] width 44 height 15
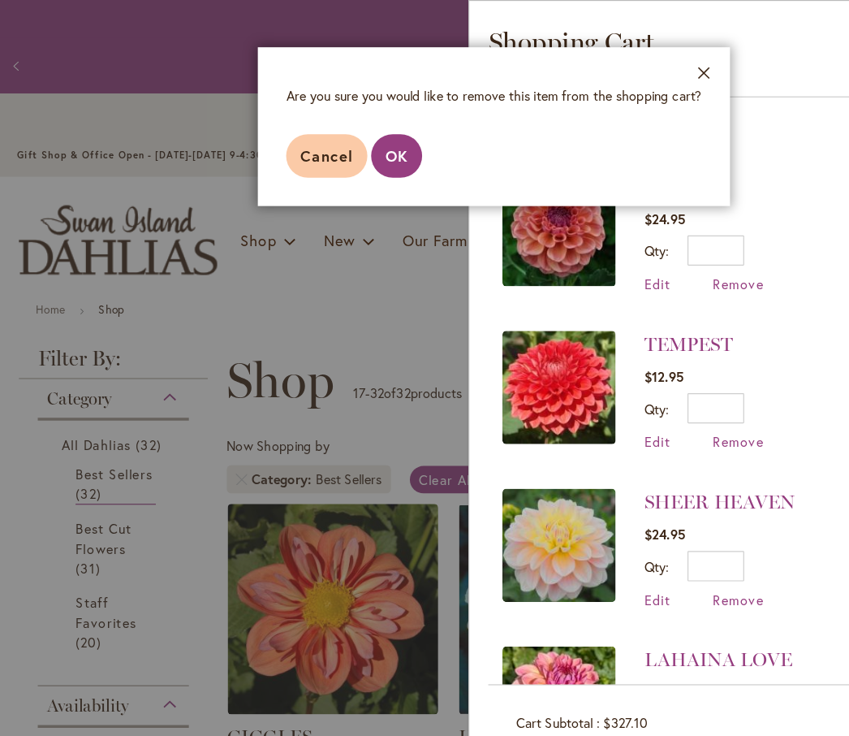
click at [335, 130] on span "OK" at bounding box center [340, 133] width 19 height 17
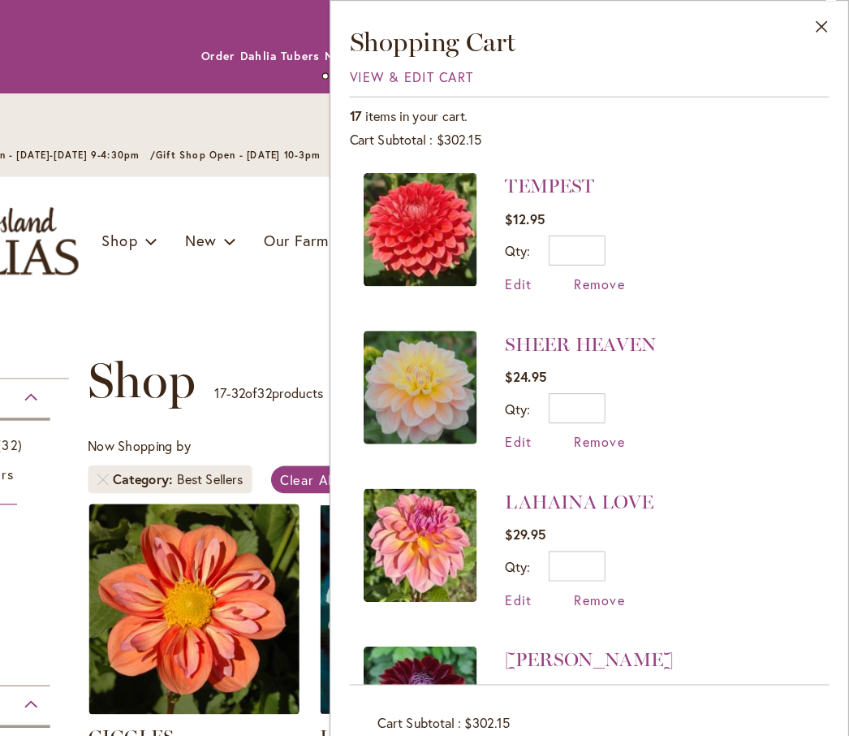
click at [432, 199] on img at bounding box center [480, 197] width 97 height 97
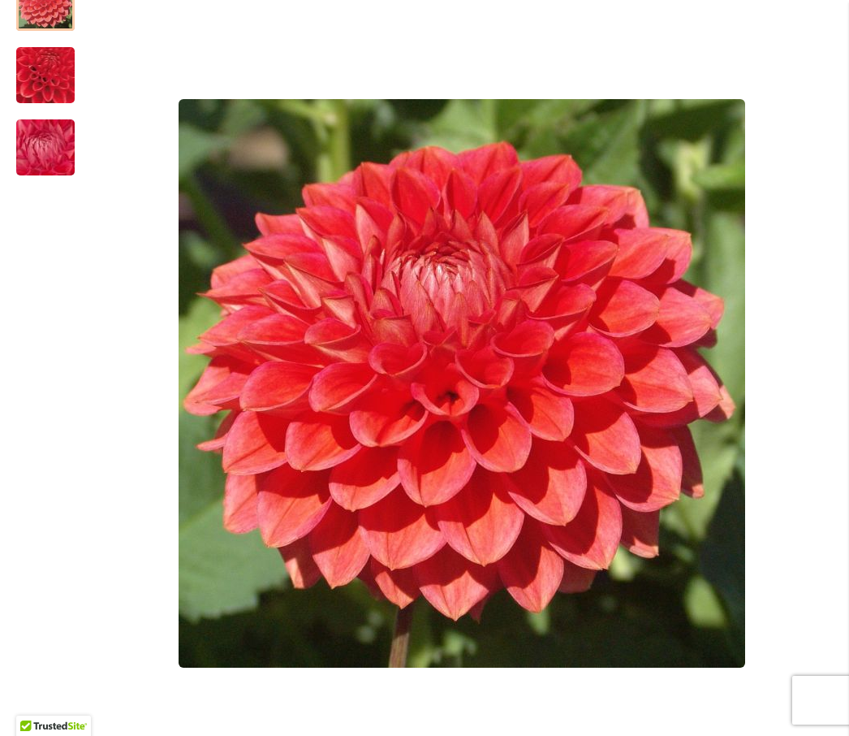
scroll to position [323, 0]
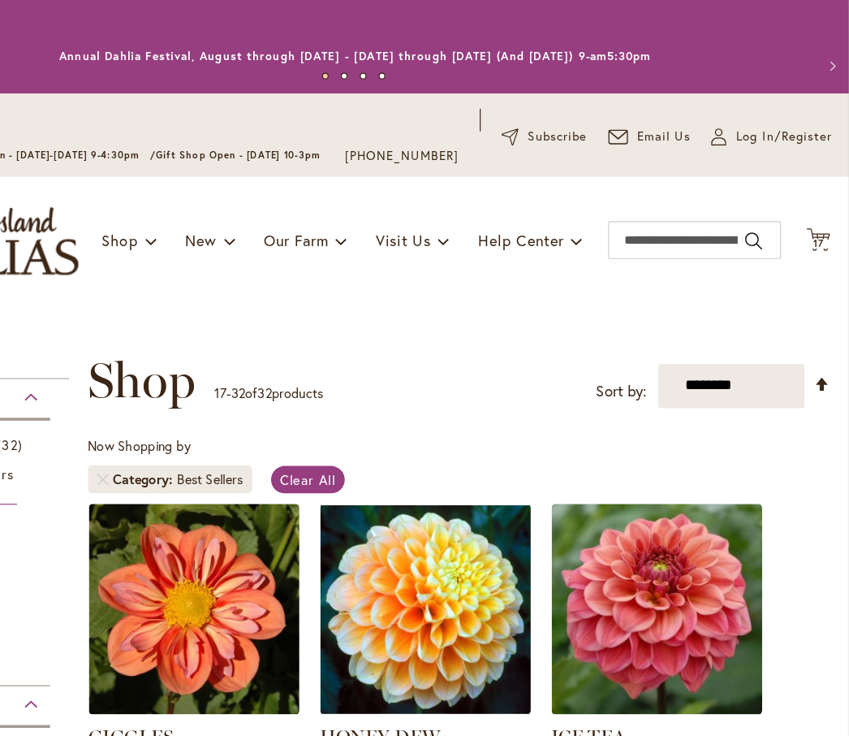
click at [818, 214] on span "17" at bounding box center [822, 209] width 9 height 11
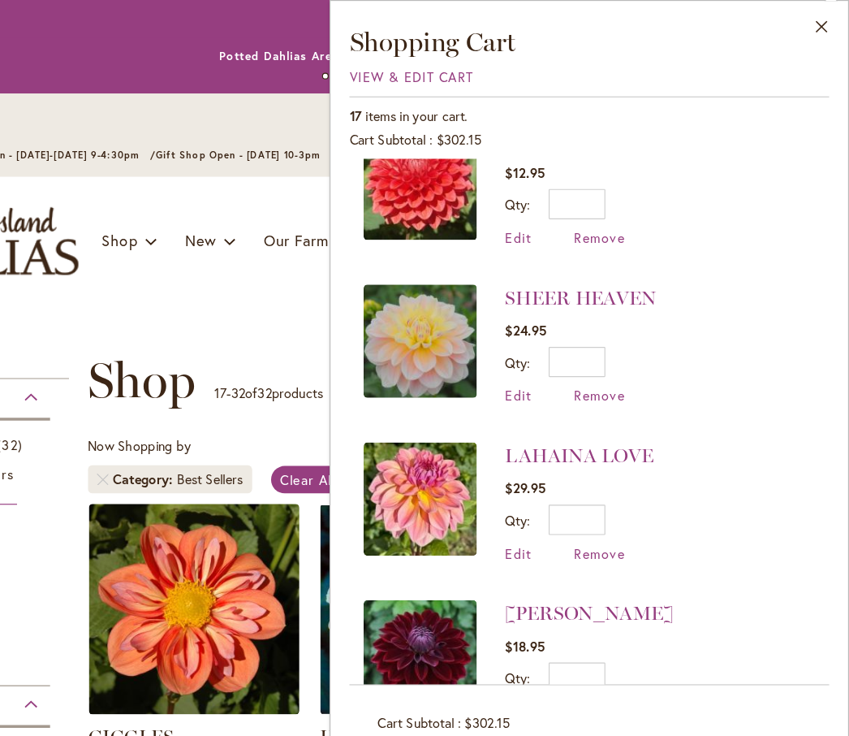
scroll to position [22, 0]
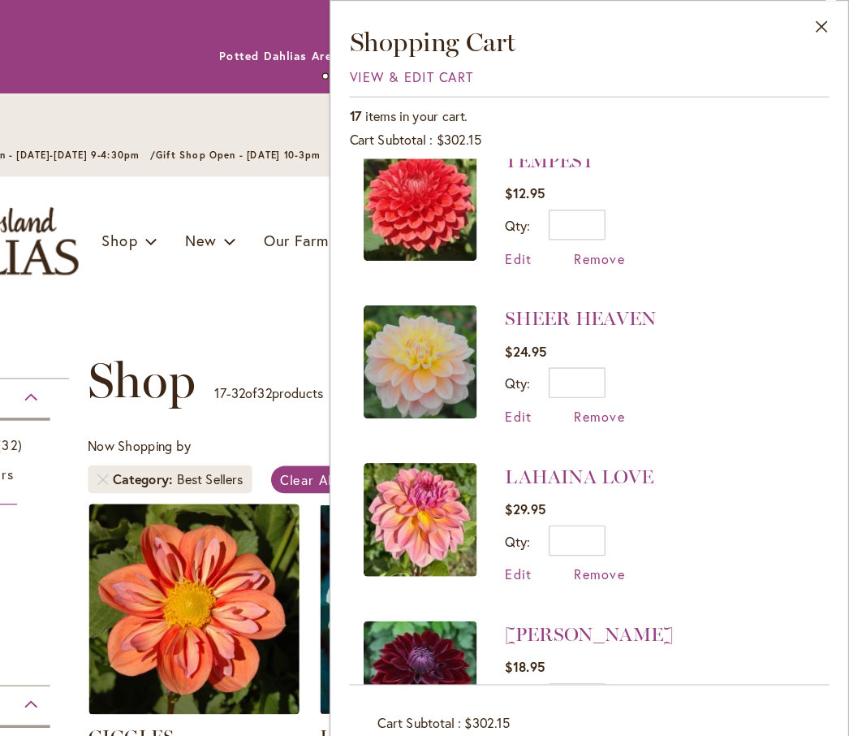
click at [432, 332] on img at bounding box center [480, 310] width 97 height 97
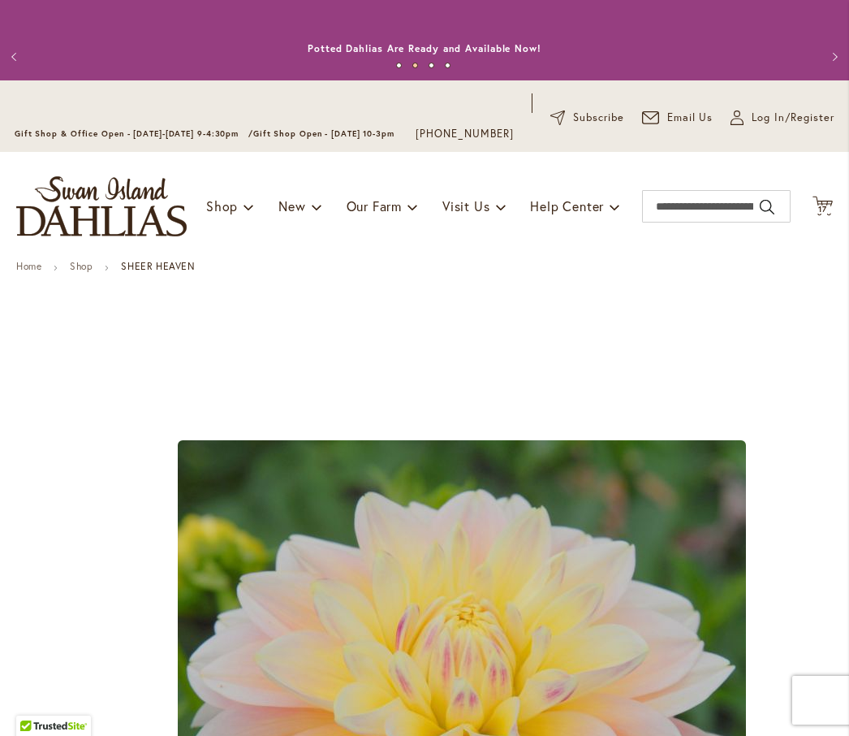
click at [822, 216] on icon "Cart .cls-1 { fill: #231f20; }" at bounding box center [823, 206] width 20 height 20
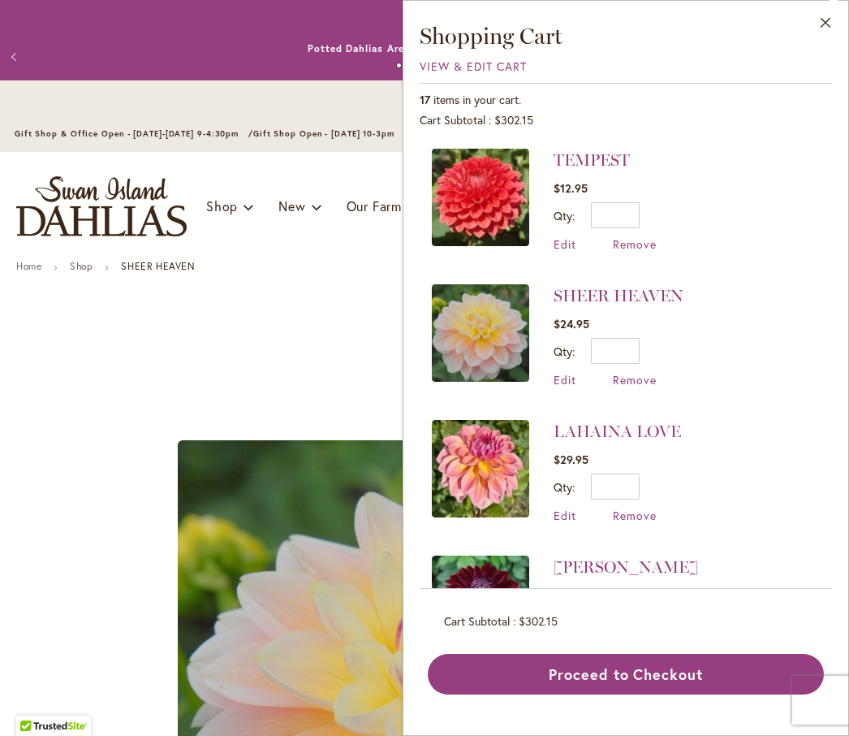
click at [576, 435] on link "LAHAINA LOVE" at bounding box center [617, 430] width 127 height 19
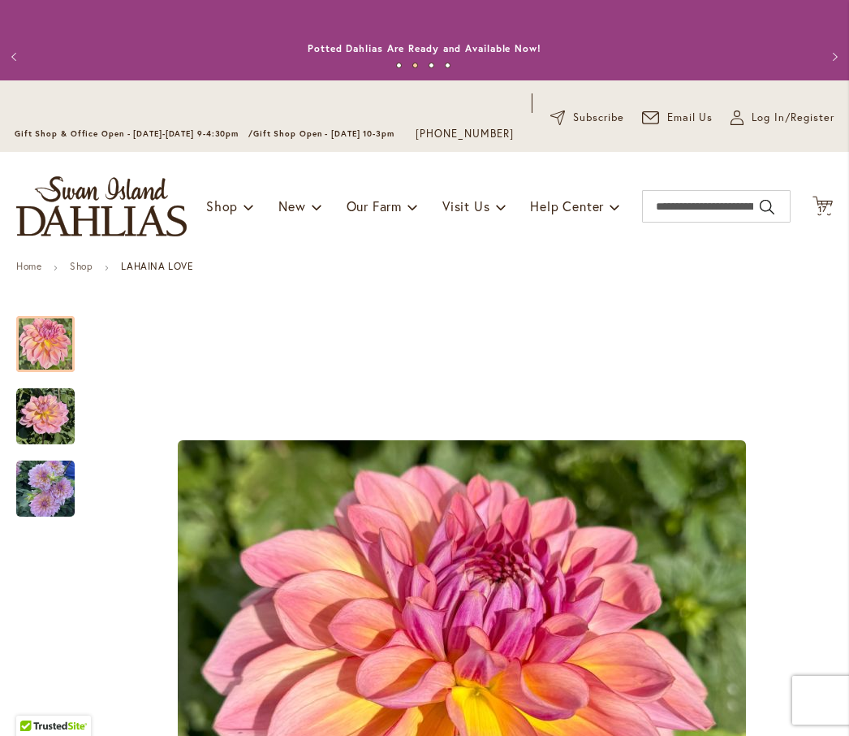
click at [818, 215] on icon at bounding box center [823, 205] width 20 height 19
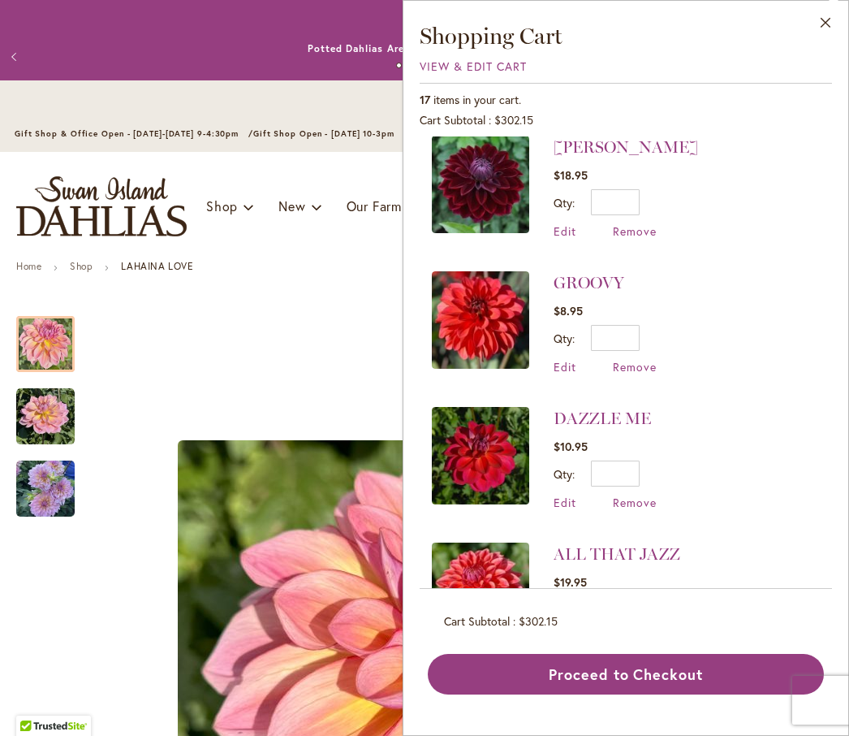
scroll to position [419, 0]
click at [468, 196] on img at bounding box center [480, 184] width 97 height 97
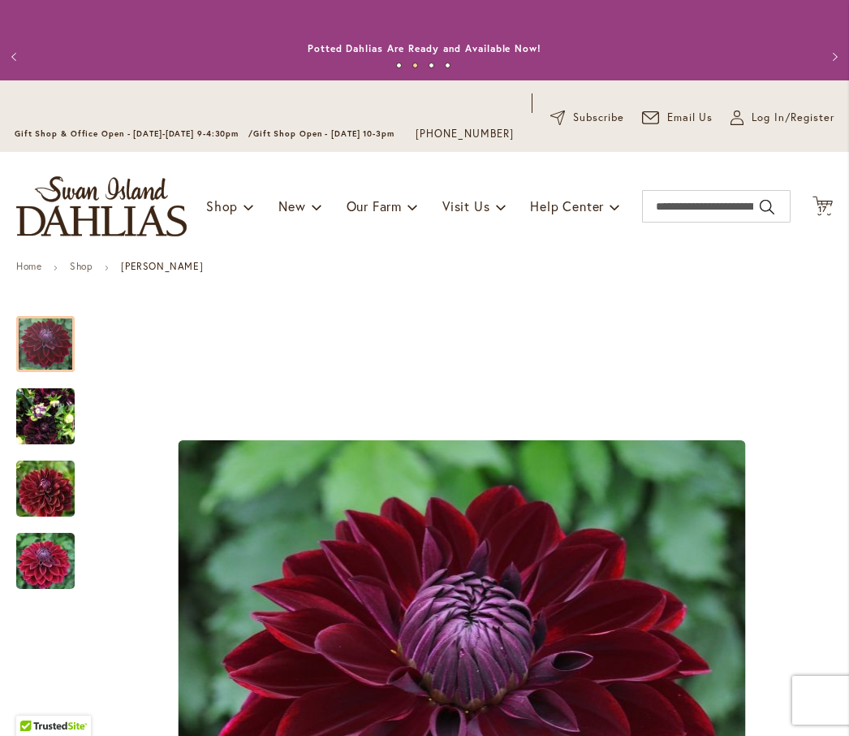
click at [824, 215] on icon at bounding box center [823, 205] width 20 height 19
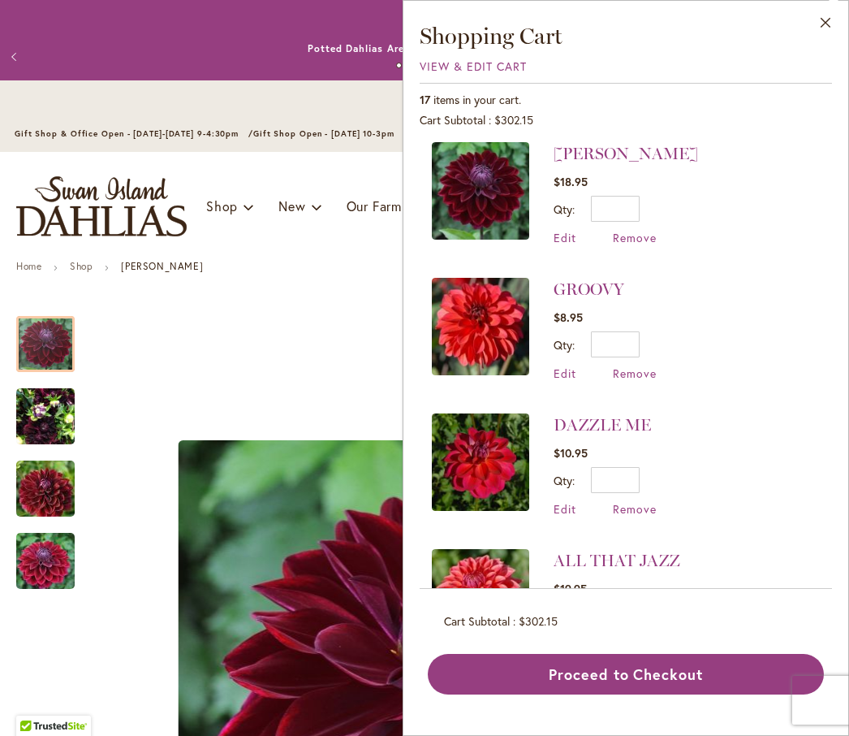
scroll to position [425, 0]
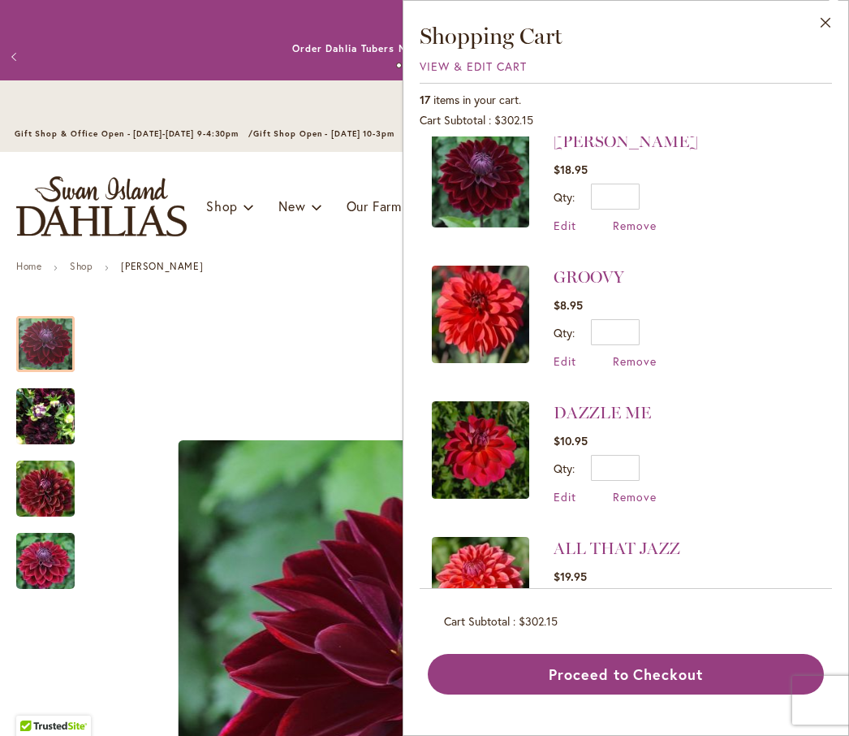
click at [464, 305] on img at bounding box center [480, 313] width 97 height 97
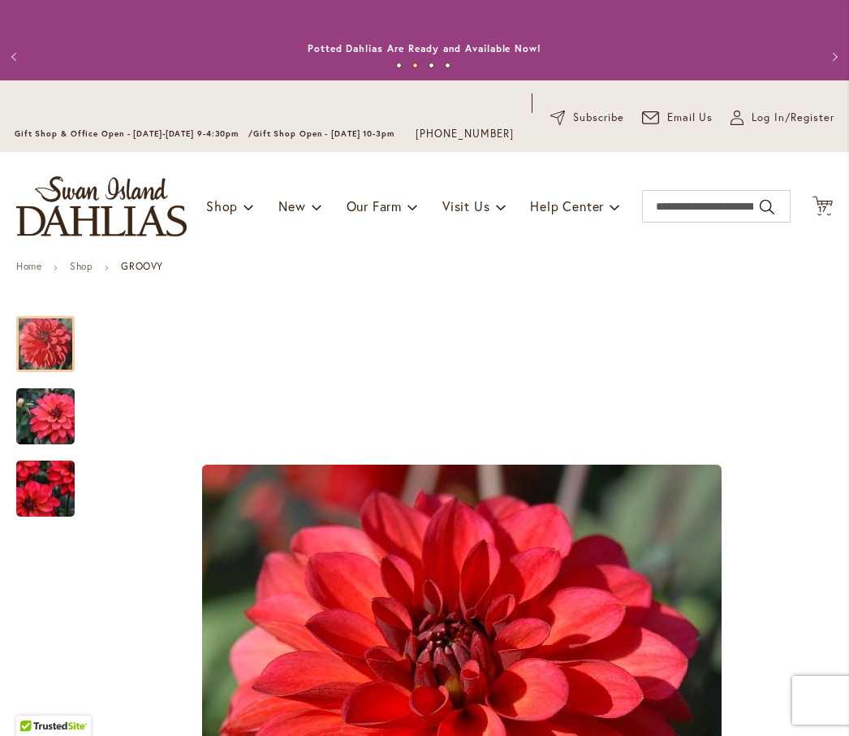
click at [822, 215] on icon at bounding box center [823, 205] width 20 height 19
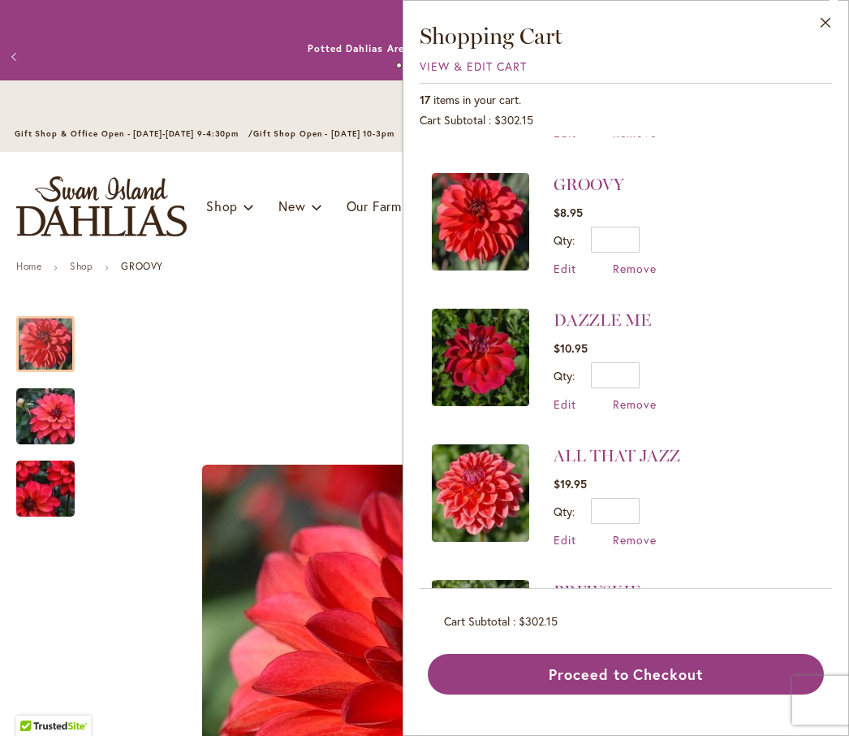
scroll to position [529, 0]
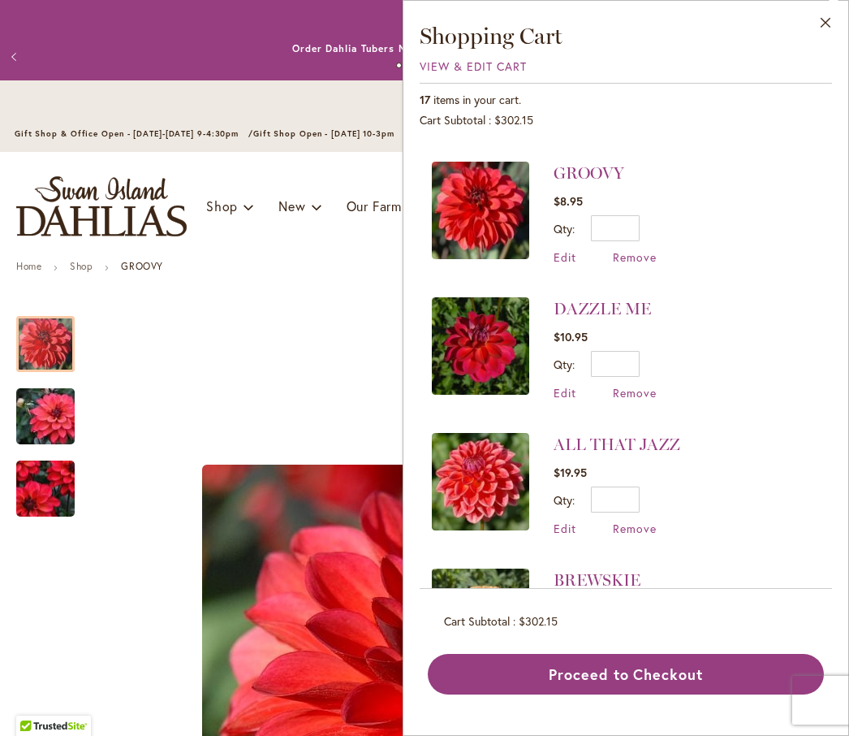
click at [468, 356] on img at bounding box center [480, 345] width 97 height 97
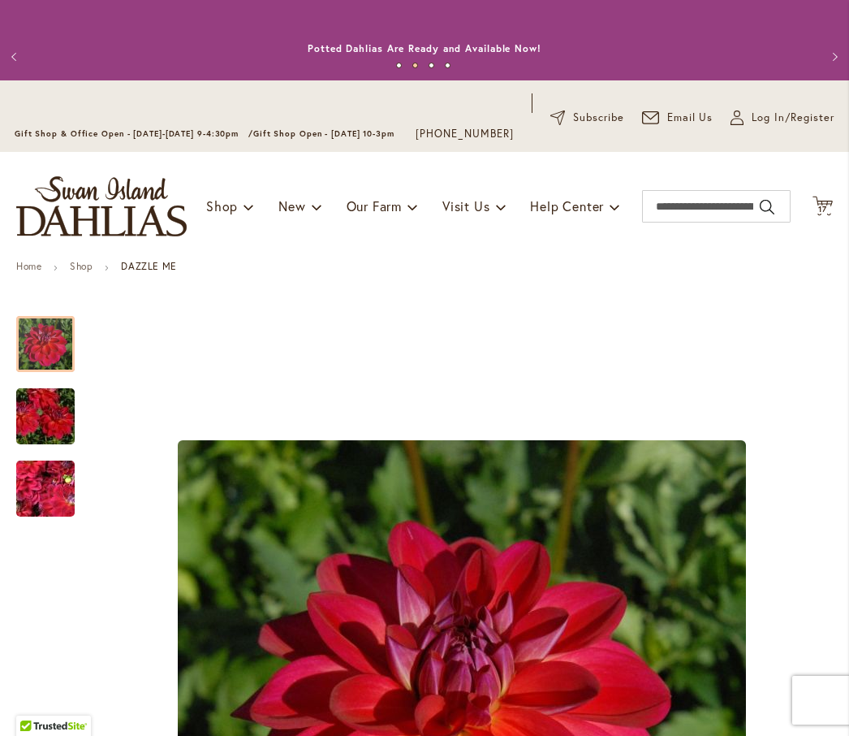
click at [823, 211] on icon "Cart .cls-1 { fill: #231f20; }" at bounding box center [823, 206] width 20 height 20
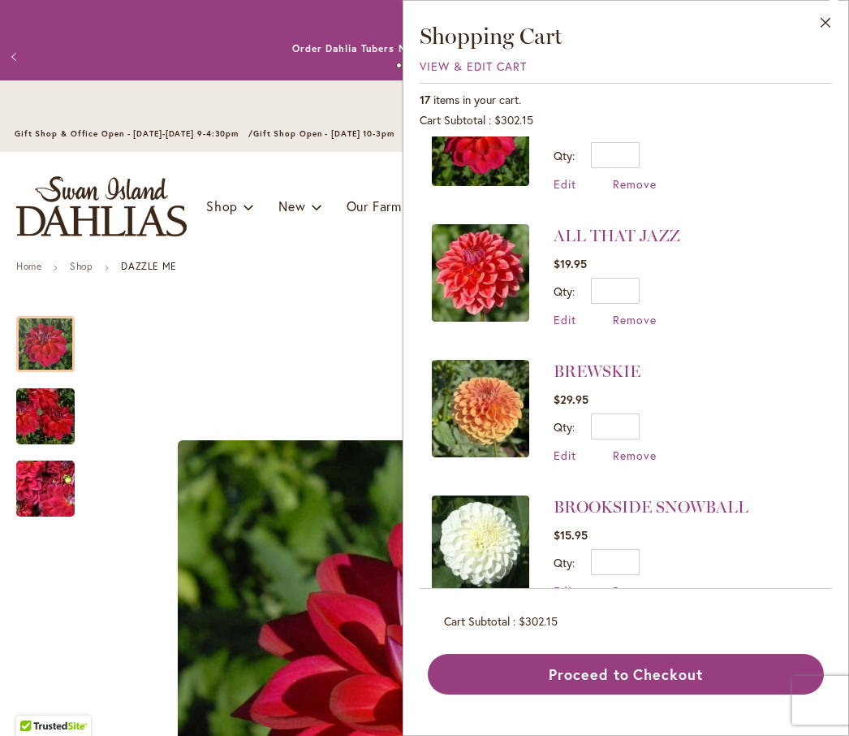
scroll to position [736, 0]
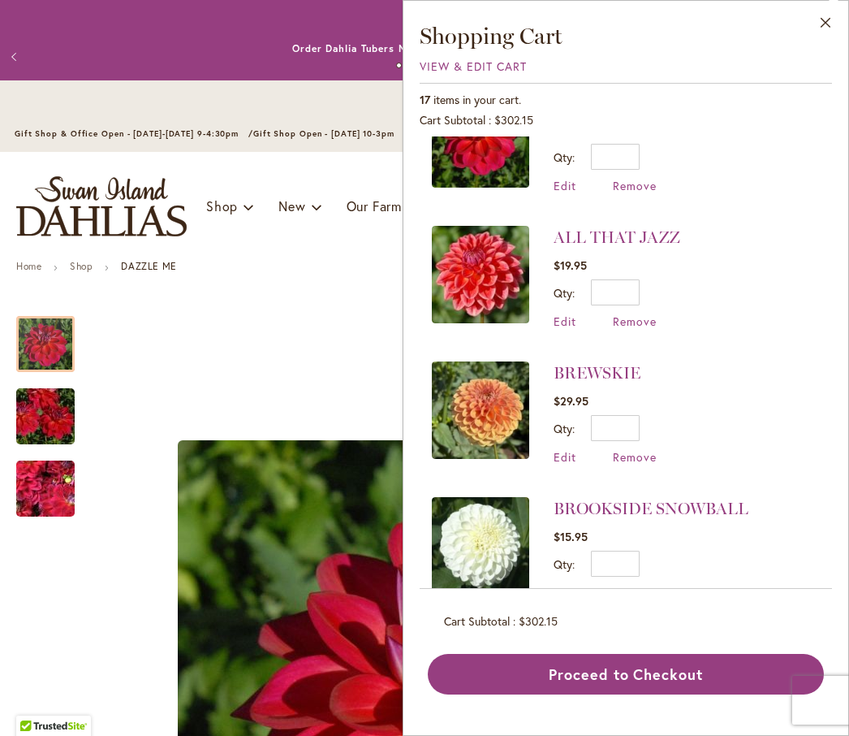
click at [464, 268] on img at bounding box center [480, 274] width 97 height 97
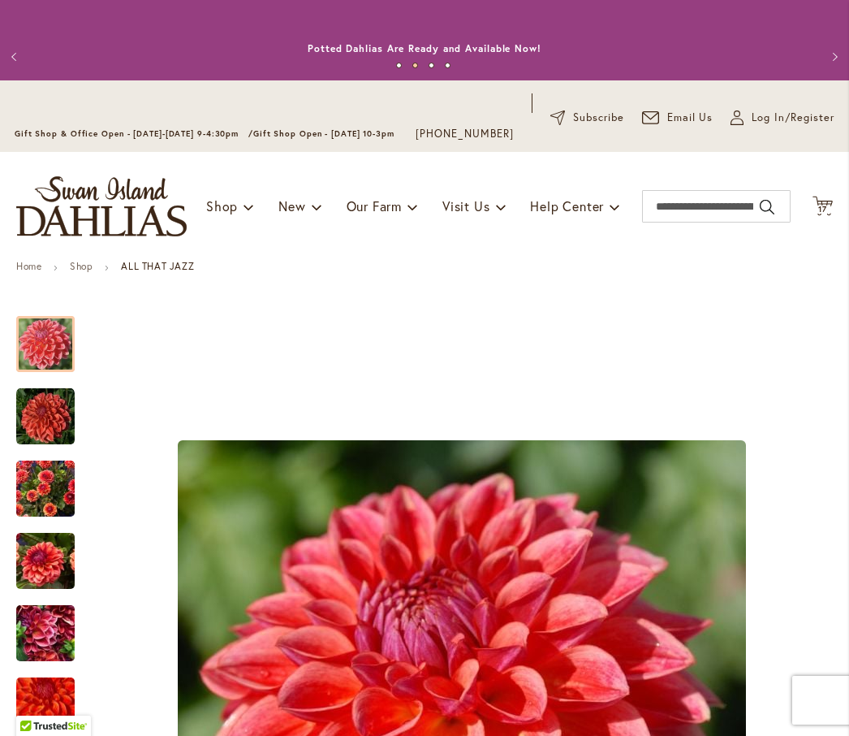
click at [826, 216] on icon "Cart .cls-1 { fill: #231f20; }" at bounding box center [823, 206] width 20 height 20
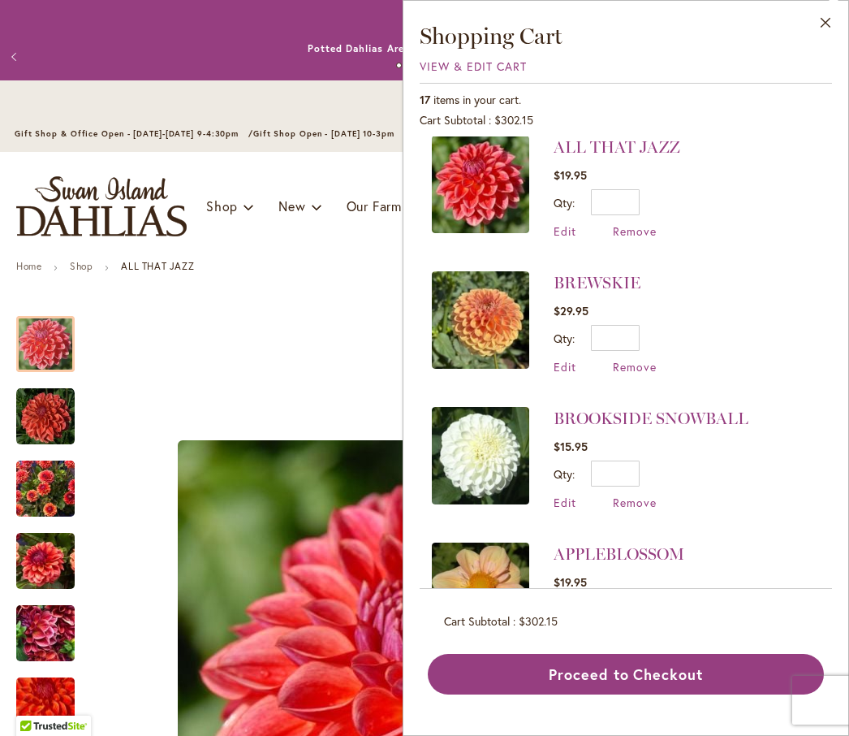
scroll to position [834, 0]
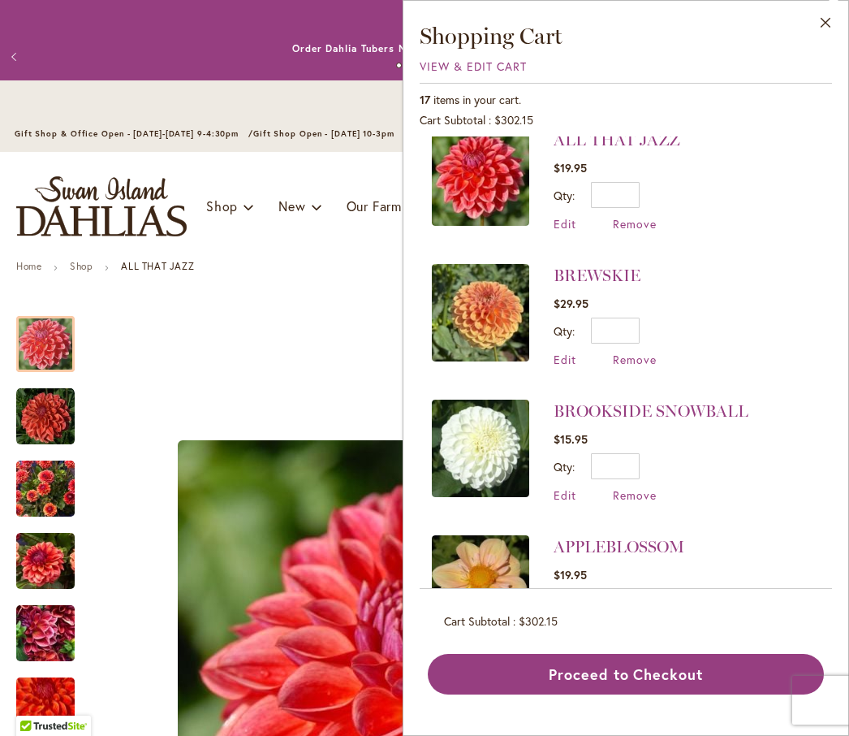
click at [467, 314] on img at bounding box center [480, 312] width 97 height 97
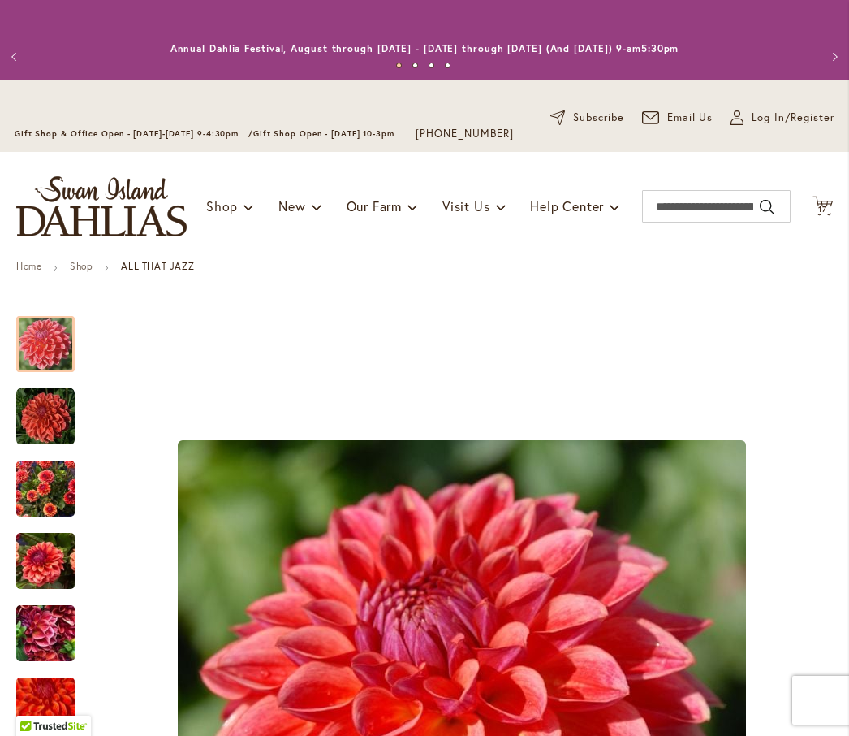
click at [826, 214] on span "17" at bounding box center [822, 209] width 9 height 11
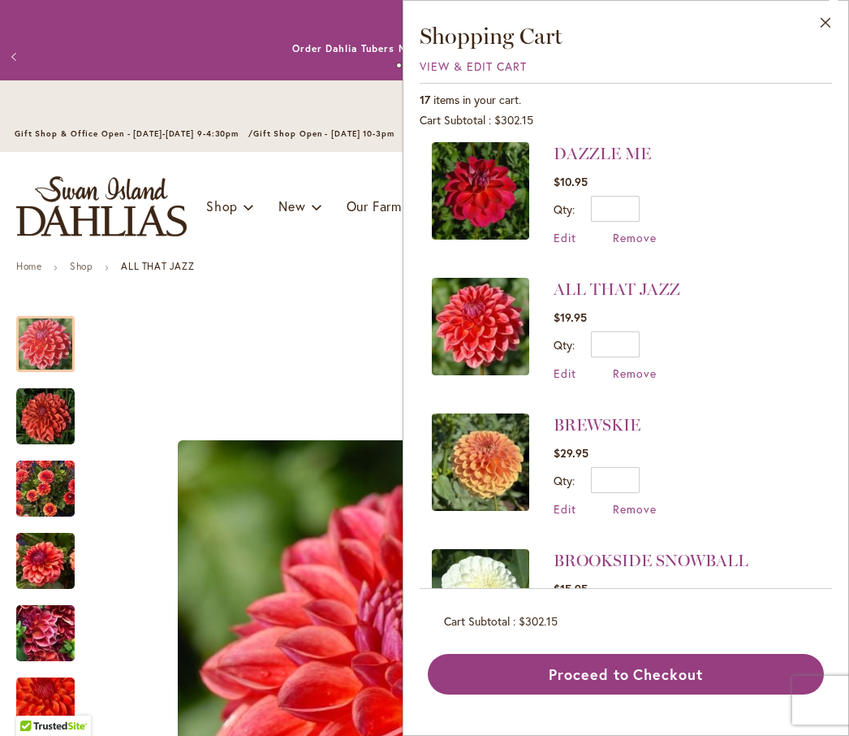
scroll to position [682, 0]
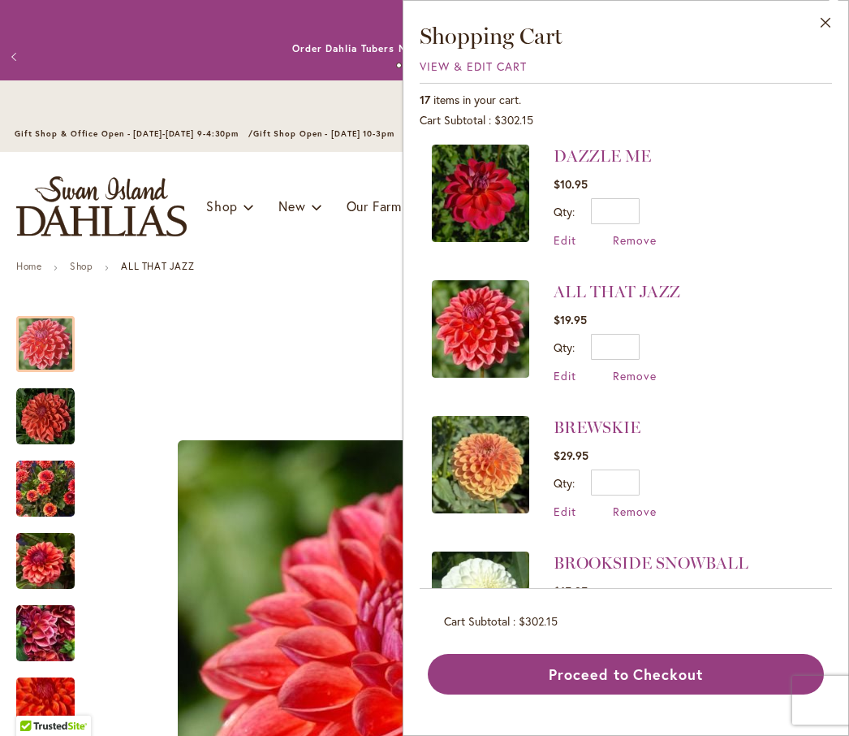
click at [619, 510] on span "Remove" at bounding box center [635, 510] width 44 height 15
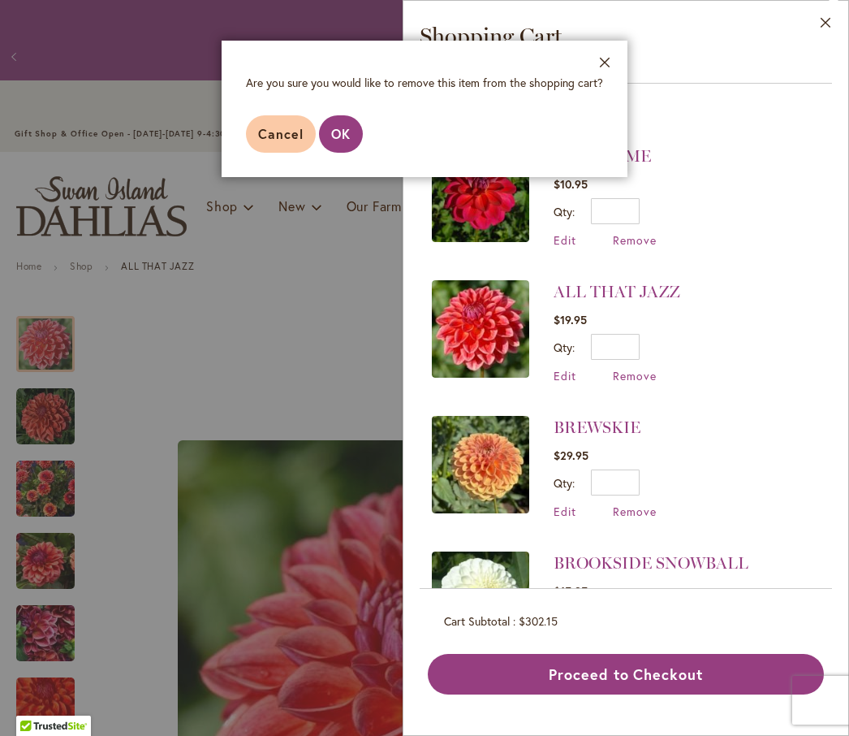
click at [336, 130] on span "OK" at bounding box center [340, 133] width 19 height 17
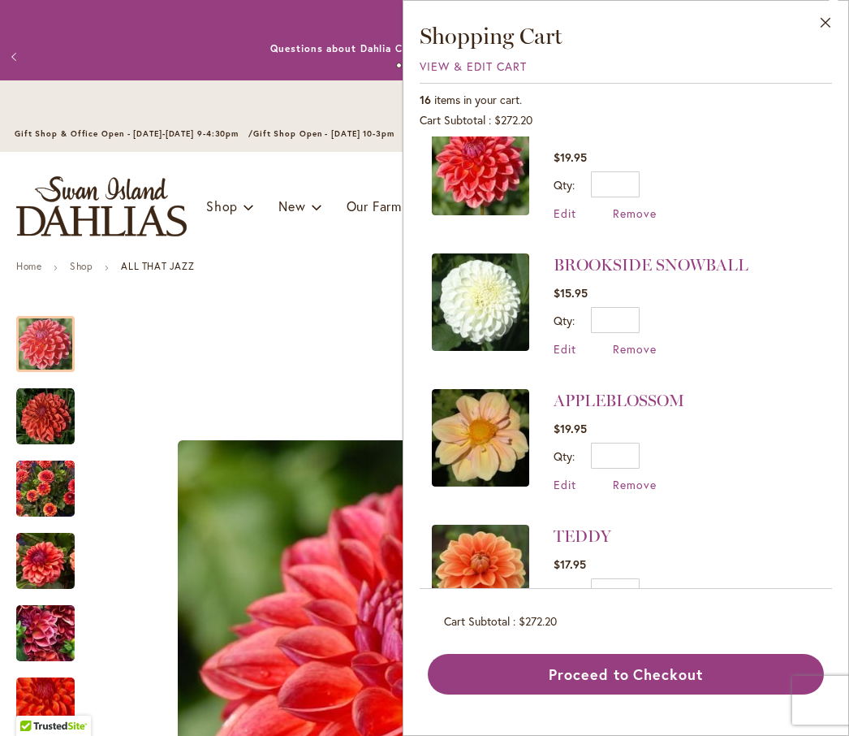
scroll to position [846, 0]
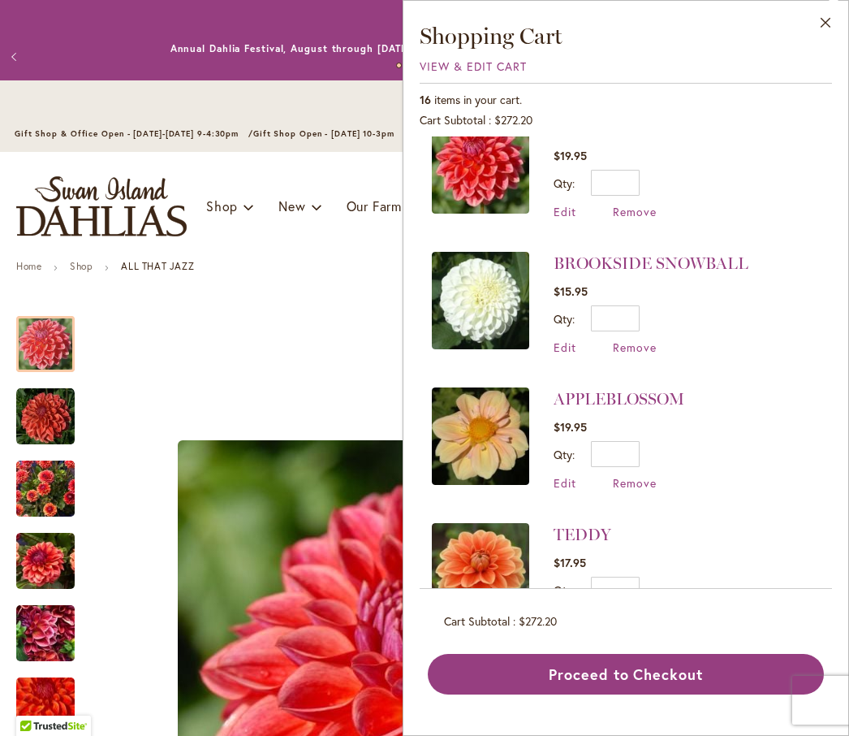
click at [568, 258] on link "BROOKSIDE SNOWBALL" at bounding box center [651, 262] width 195 height 19
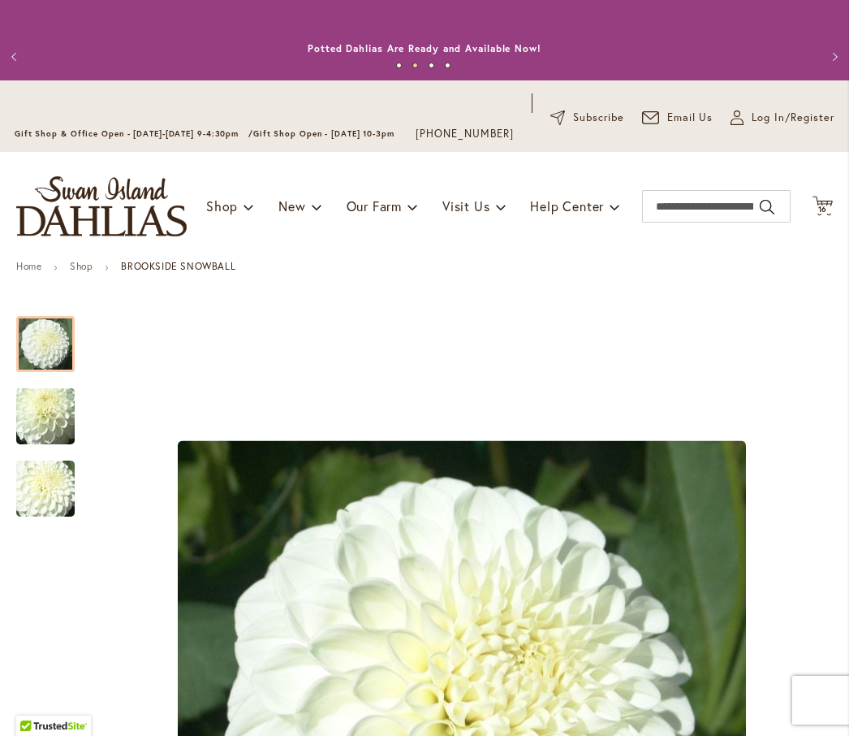
click at [830, 212] on icon "Cart .cls-1 { fill: #231f20; }" at bounding box center [823, 206] width 20 height 20
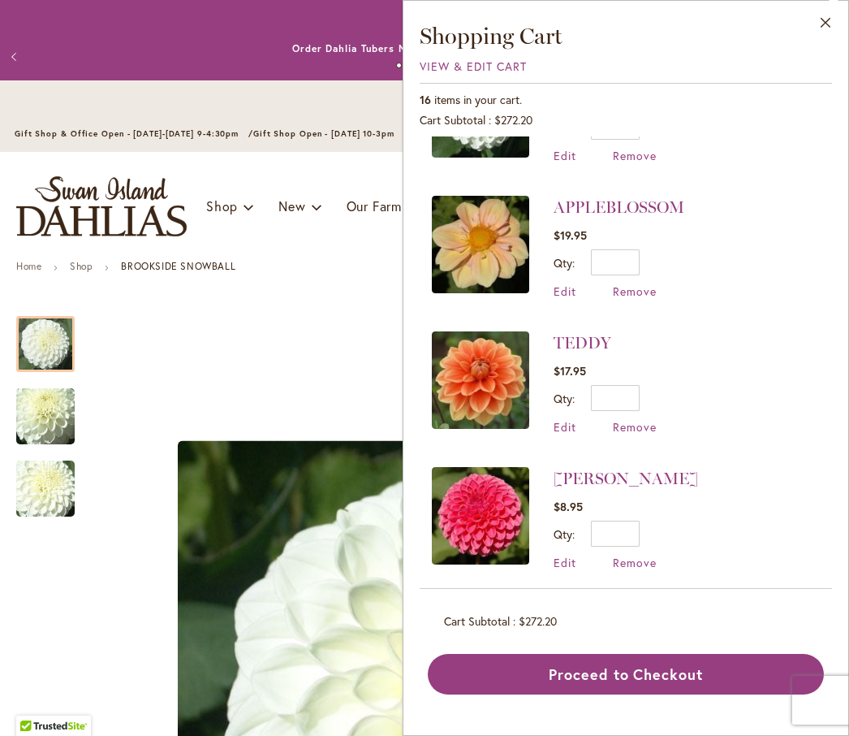
scroll to position [1078, 0]
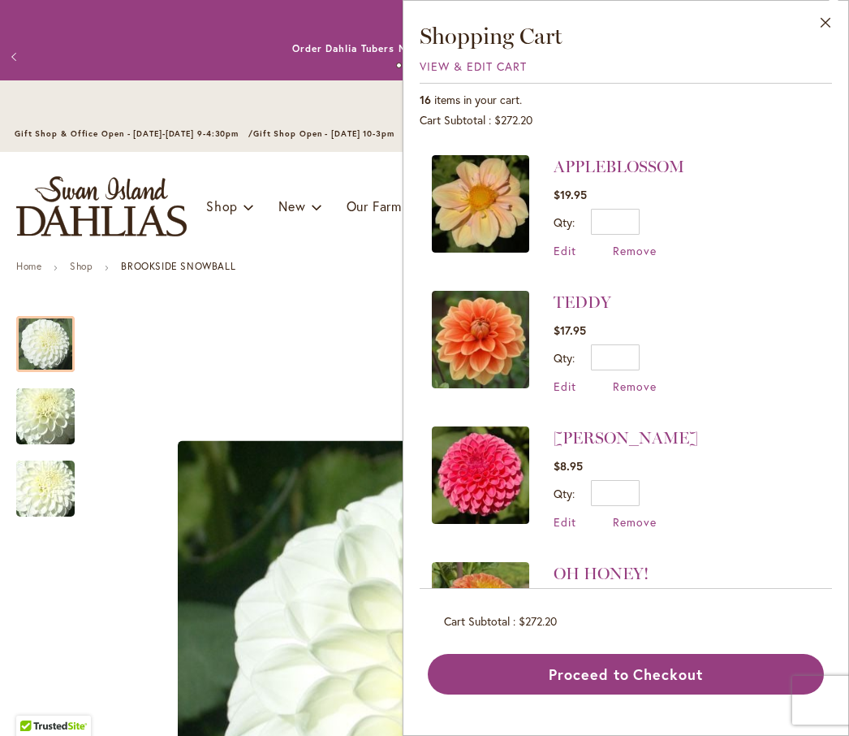
click at [568, 292] on link "TEDDY" at bounding box center [583, 301] width 58 height 19
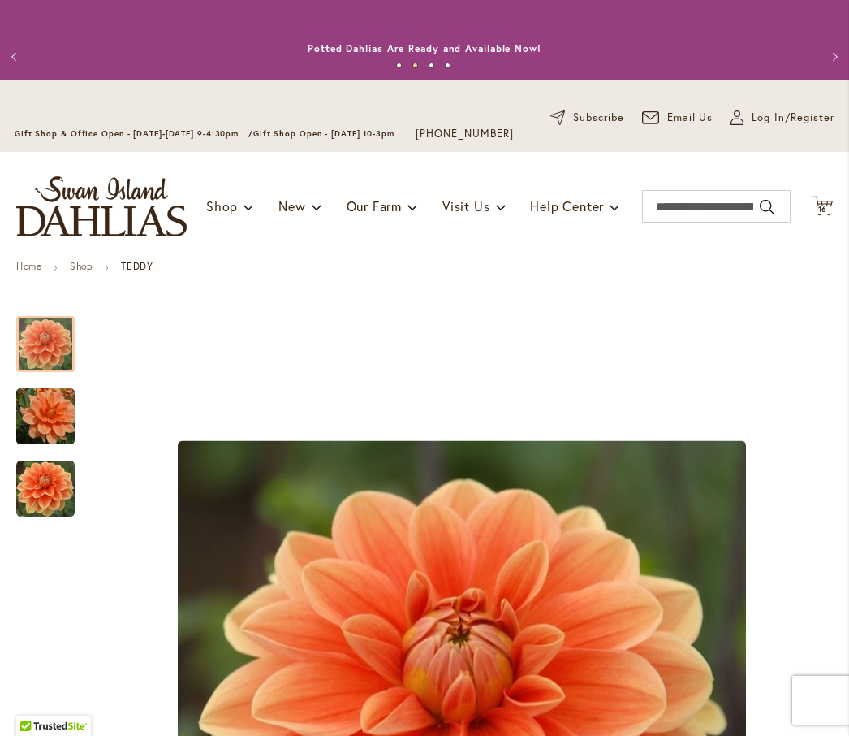
click at [818, 215] on icon at bounding box center [823, 205] width 20 height 19
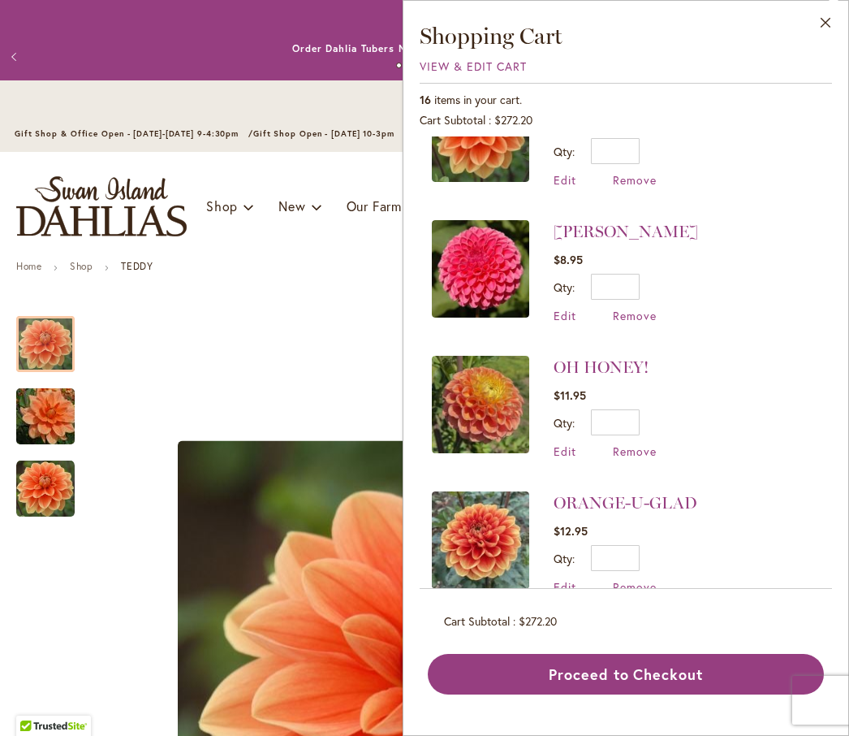
scroll to position [1286, 0]
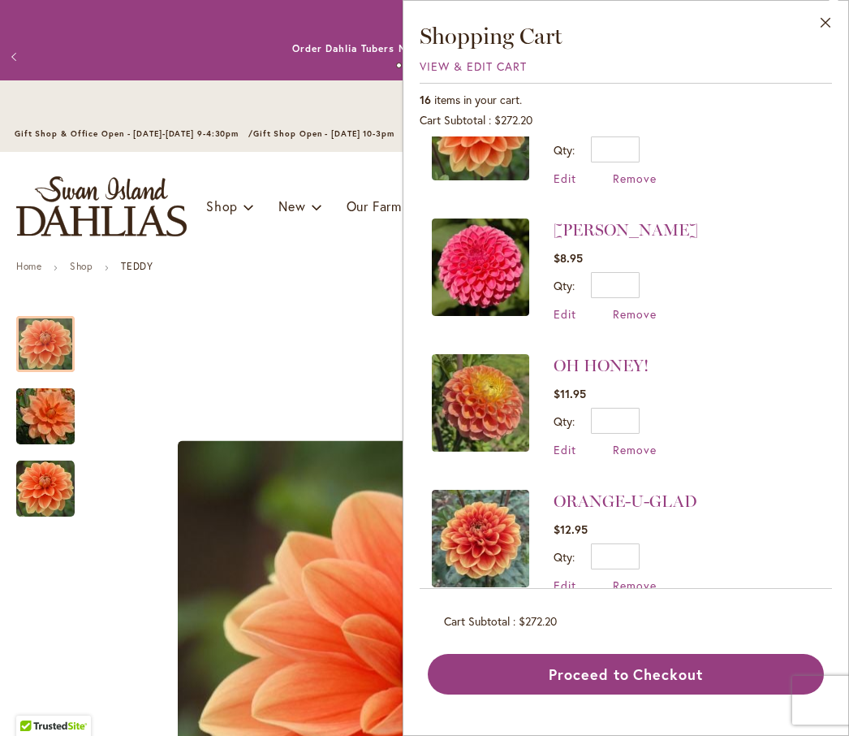
click at [473, 268] on img at bounding box center [480, 266] width 97 height 97
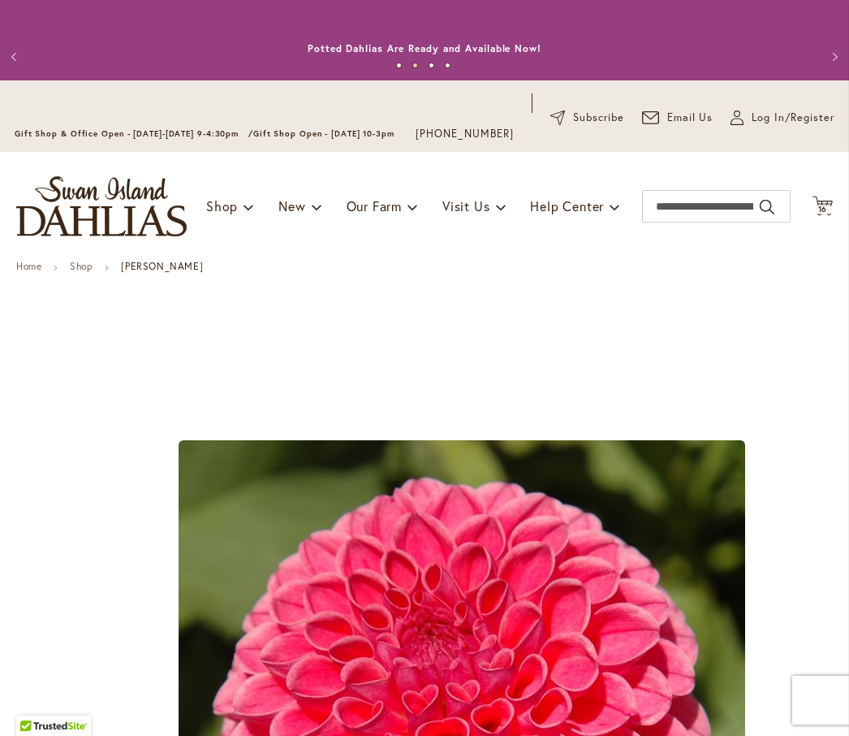
click at [821, 214] on span "16" at bounding box center [823, 209] width 10 height 11
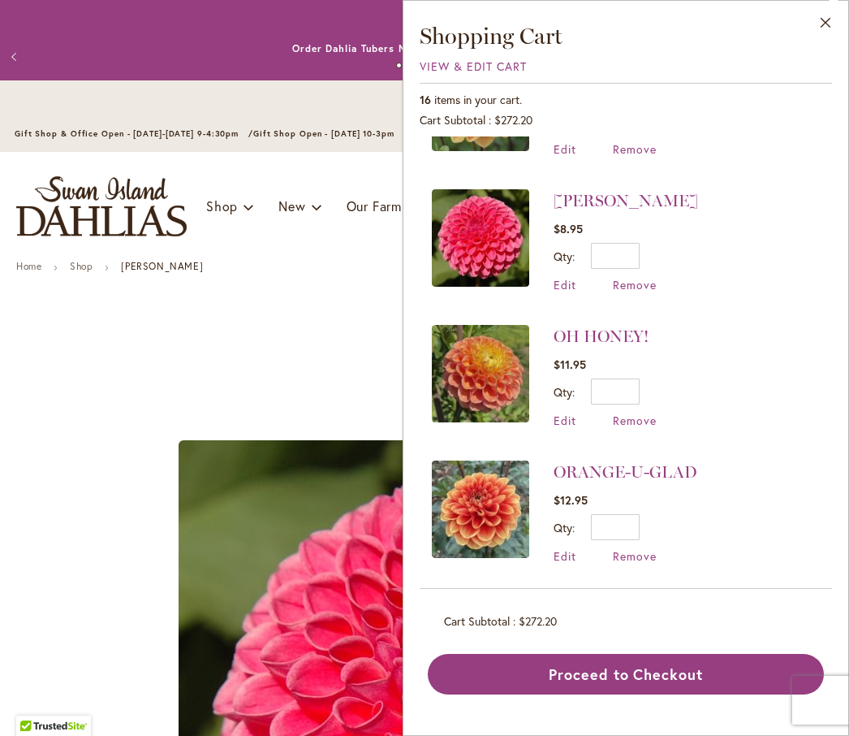
scroll to position [1320, 0]
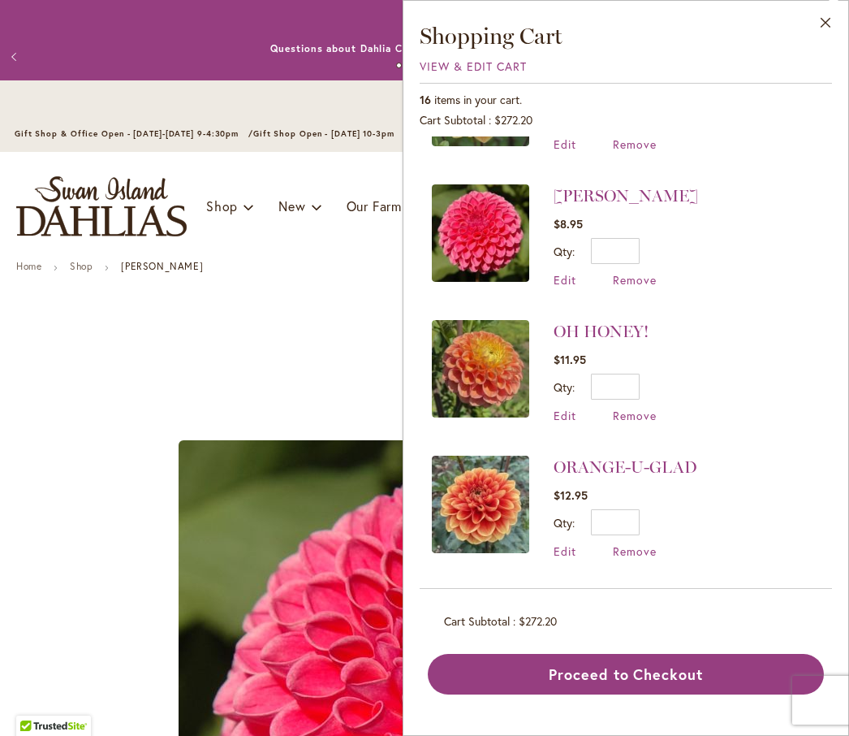
click at [568, 326] on link "OH HONEY!" at bounding box center [601, 331] width 95 height 19
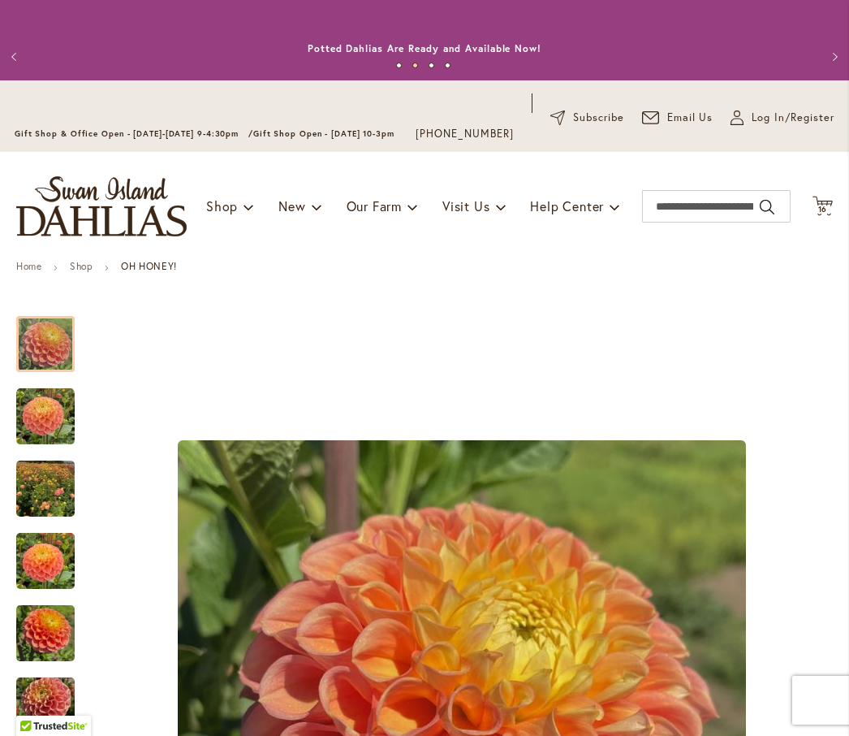
click at [825, 214] on span "16" at bounding box center [823, 209] width 10 height 11
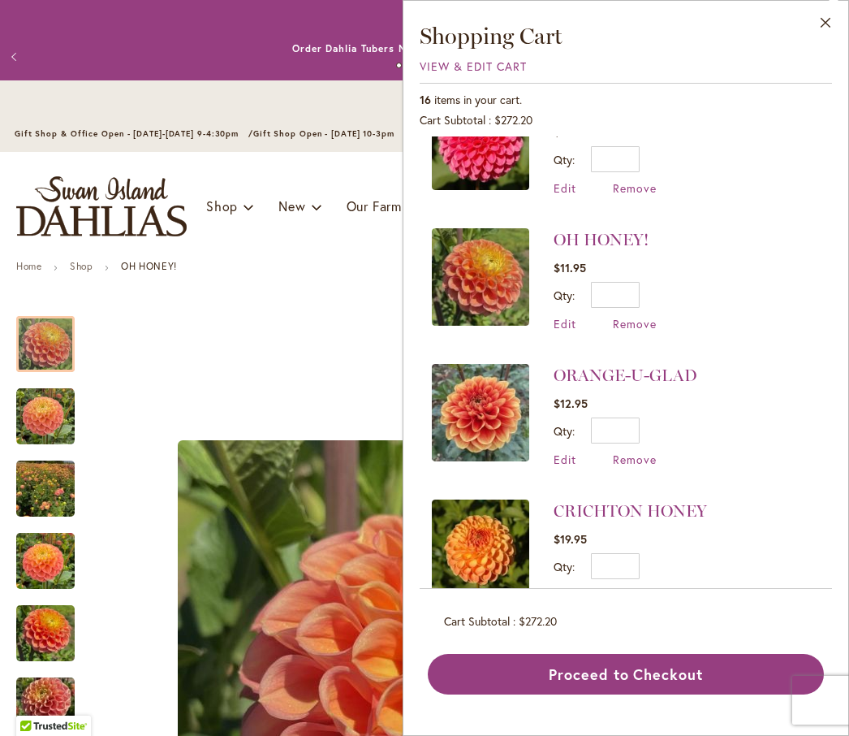
scroll to position [1409, 0]
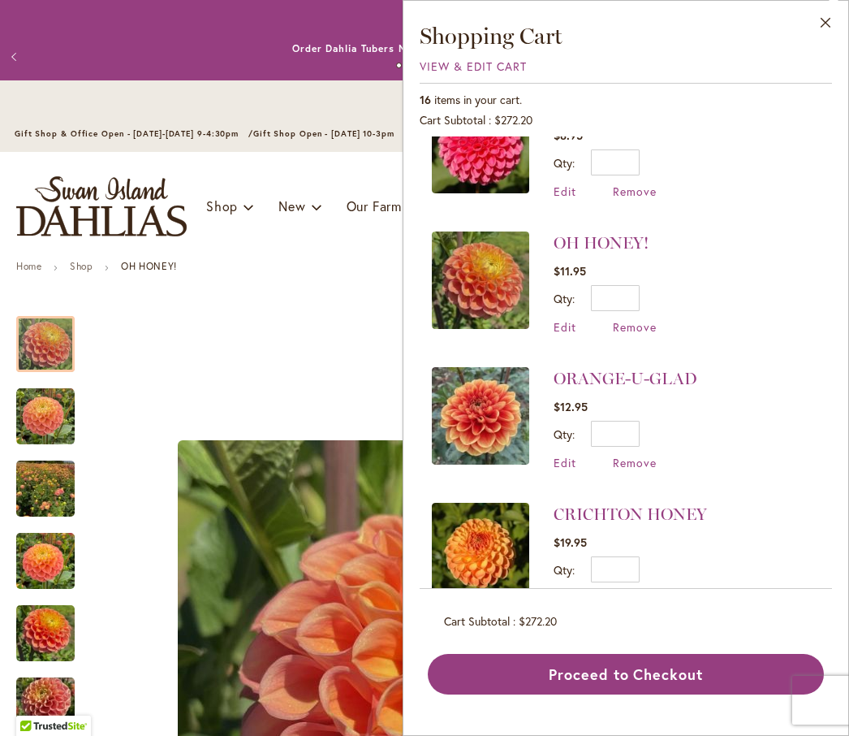
click at [572, 369] on link "ORANGE-U-GLAD" at bounding box center [626, 378] width 144 height 19
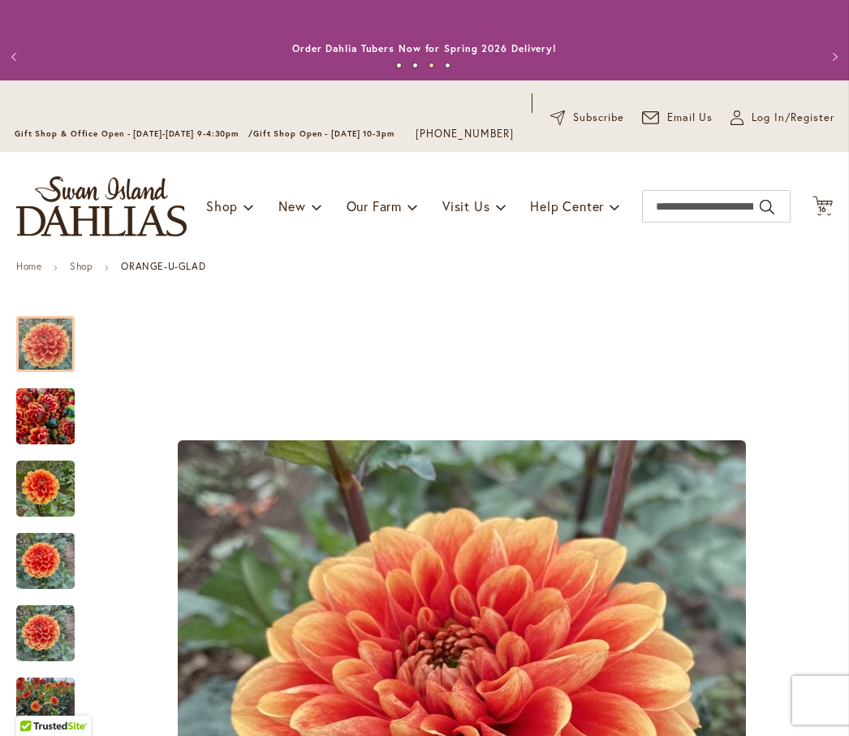
click at [823, 214] on span "16" at bounding box center [823, 209] width 10 height 11
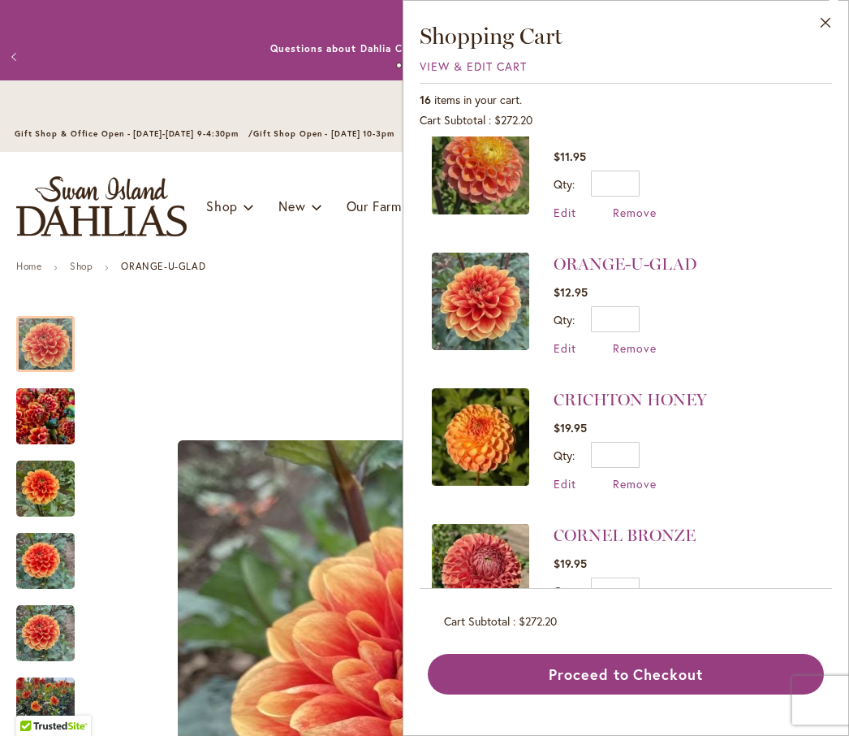
scroll to position [1522, 0]
click at [573, 392] on link "CRICHTON HONEY" at bounding box center [630, 400] width 153 height 19
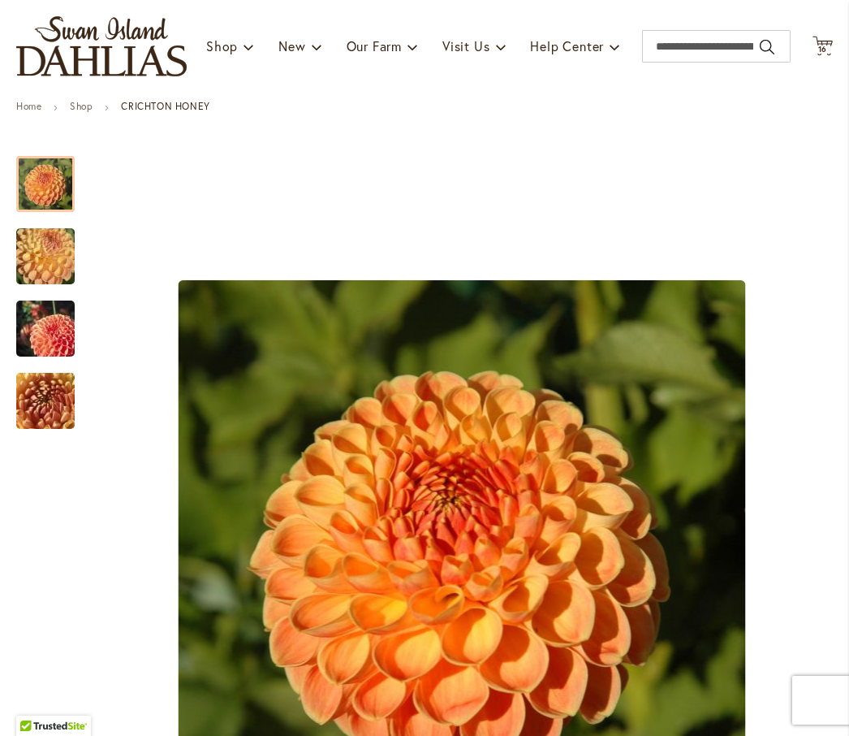
scroll to position [159, 0]
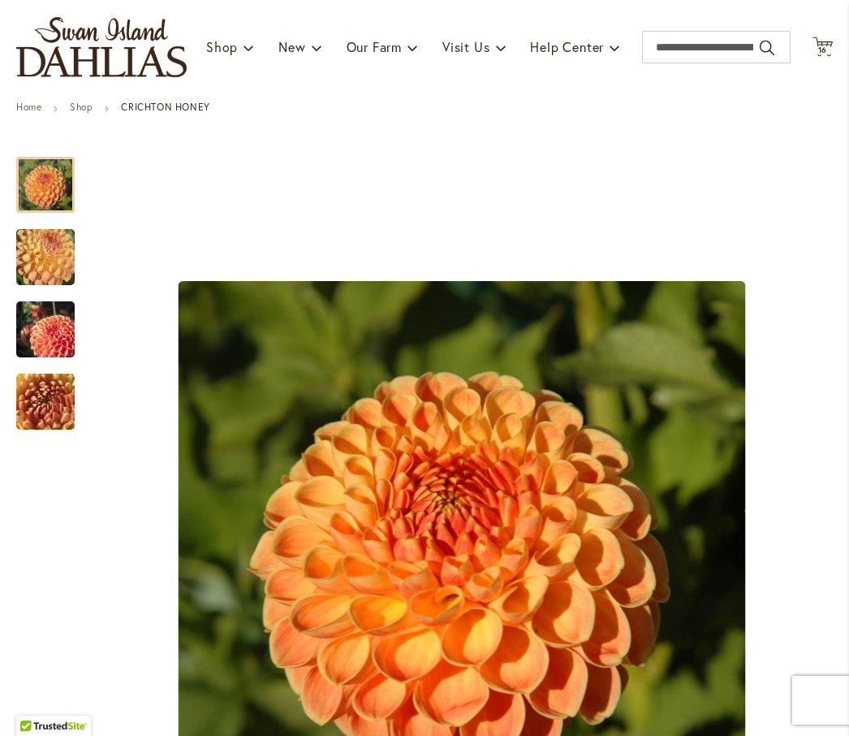
click at [831, 54] on span "16 16 items" at bounding box center [823, 50] width 16 height 8
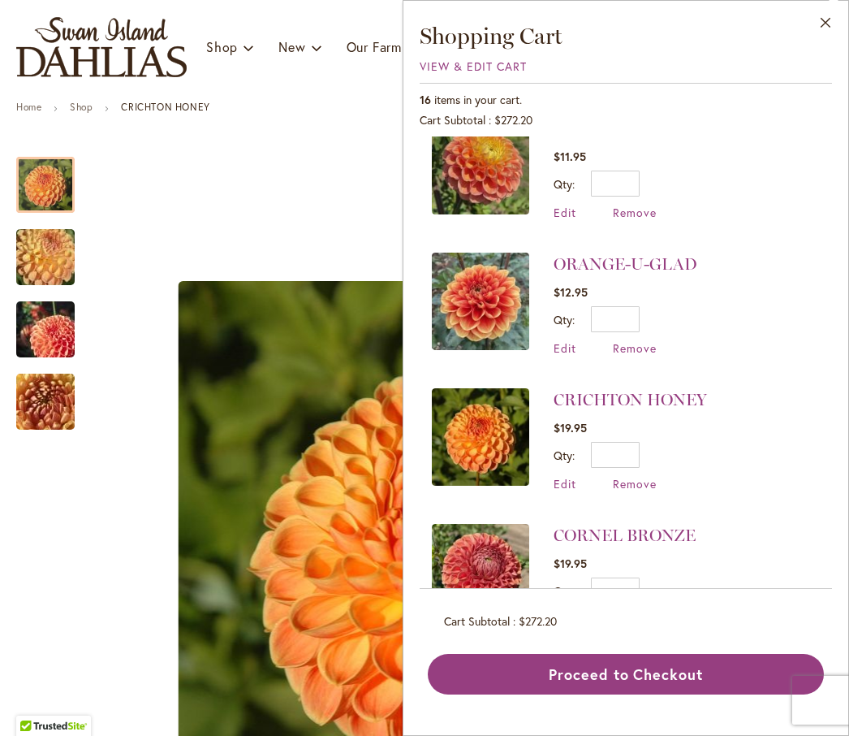
scroll to position [1522, 0]
click at [464, 566] on img at bounding box center [480, 572] width 97 height 97
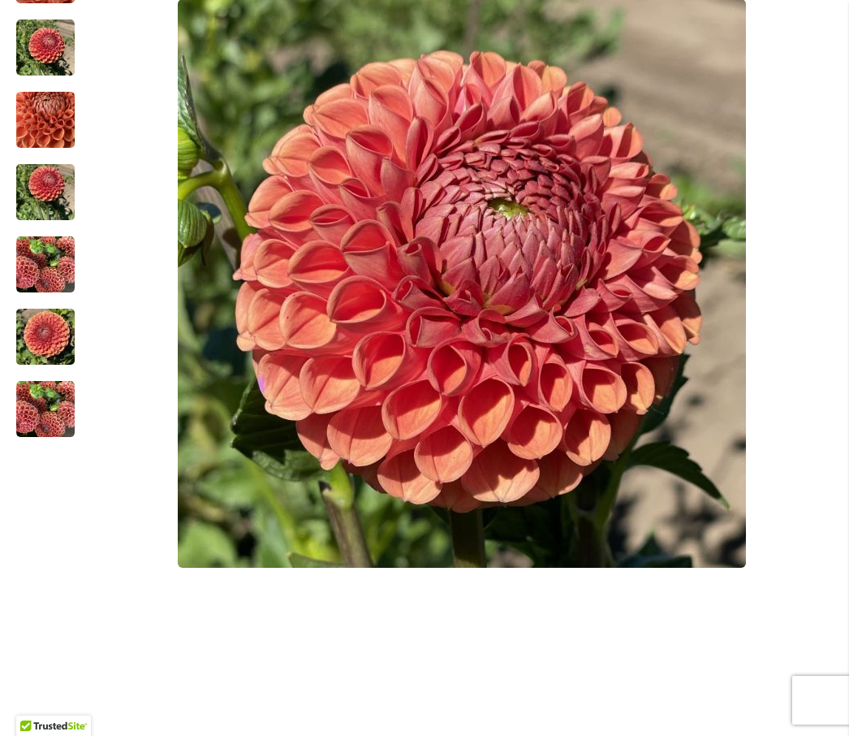
scroll to position [373, 0]
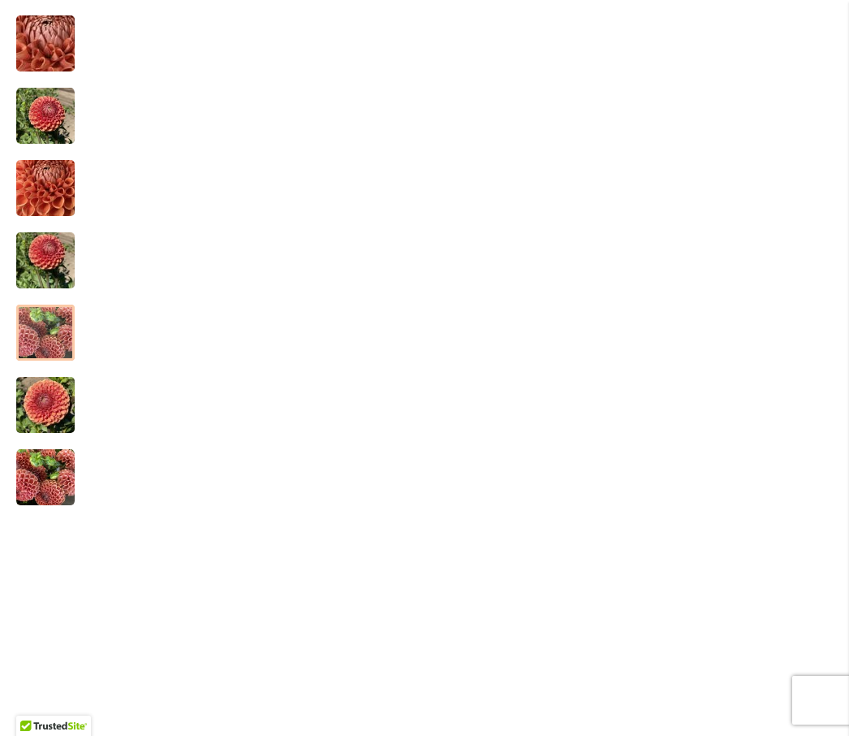
click at [46, 360] on img "CORNEL BRONZE" at bounding box center [45, 333] width 58 height 58
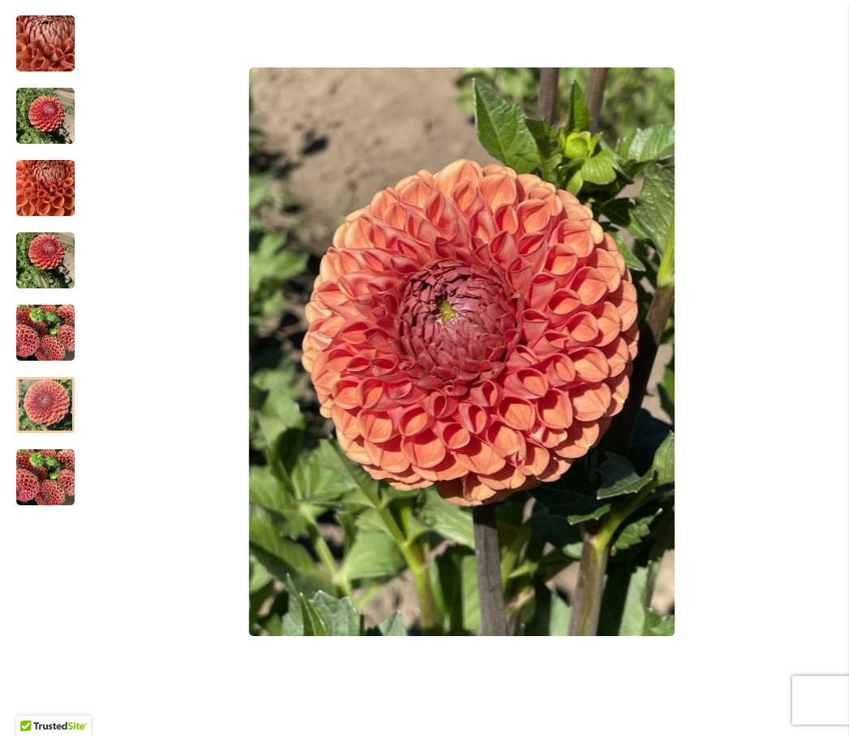
click at [38, 419] on img "CORNEL BRONZE" at bounding box center [45, 405] width 58 height 78
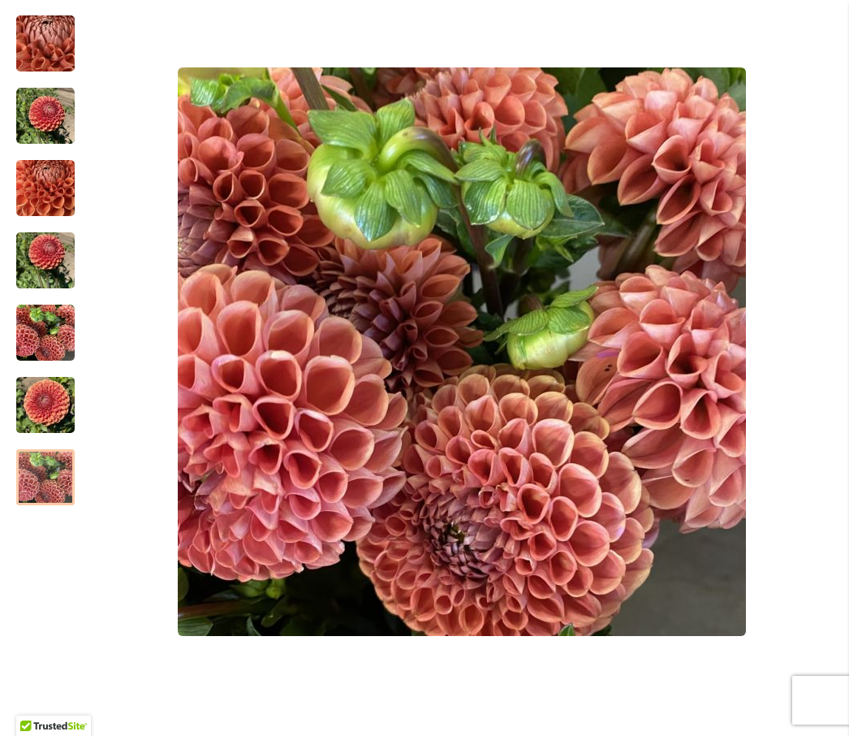
click at [45, 493] on img "CORNEL BRONZE" at bounding box center [45, 477] width 58 height 58
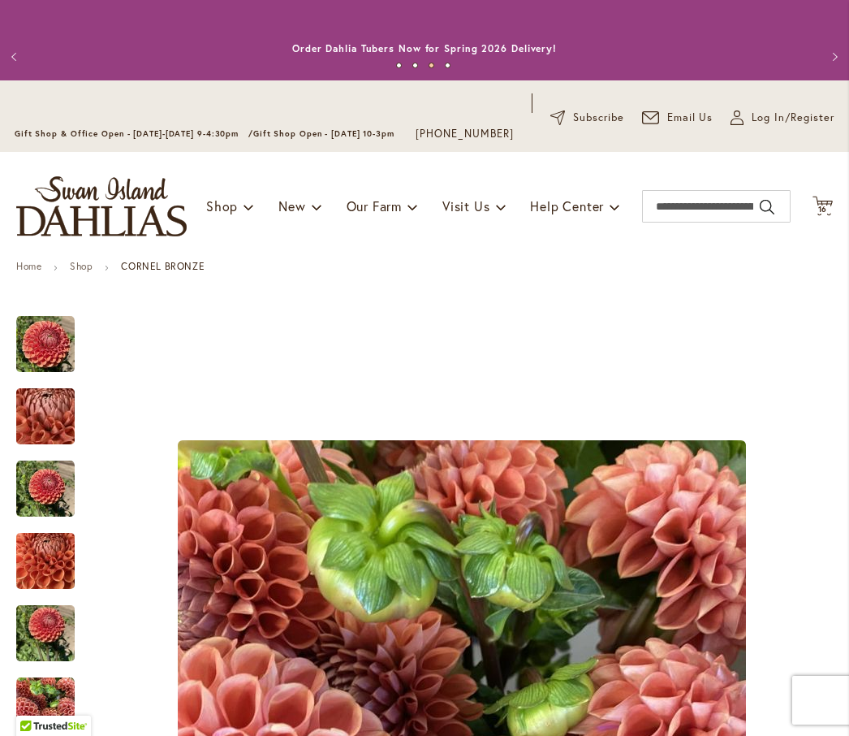
scroll to position [0, 0]
click at [820, 214] on icon "Cart .cls-1 { fill: #231f20; }" at bounding box center [823, 206] width 20 height 20
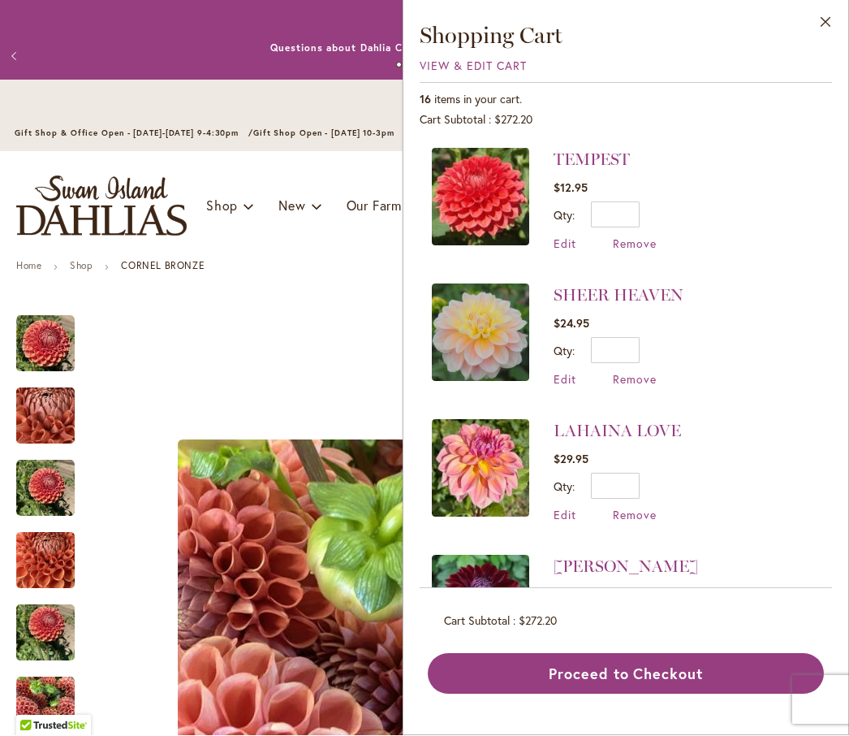
click at [576, 694] on button "Proceed to Checkout" at bounding box center [626, 674] width 396 height 41
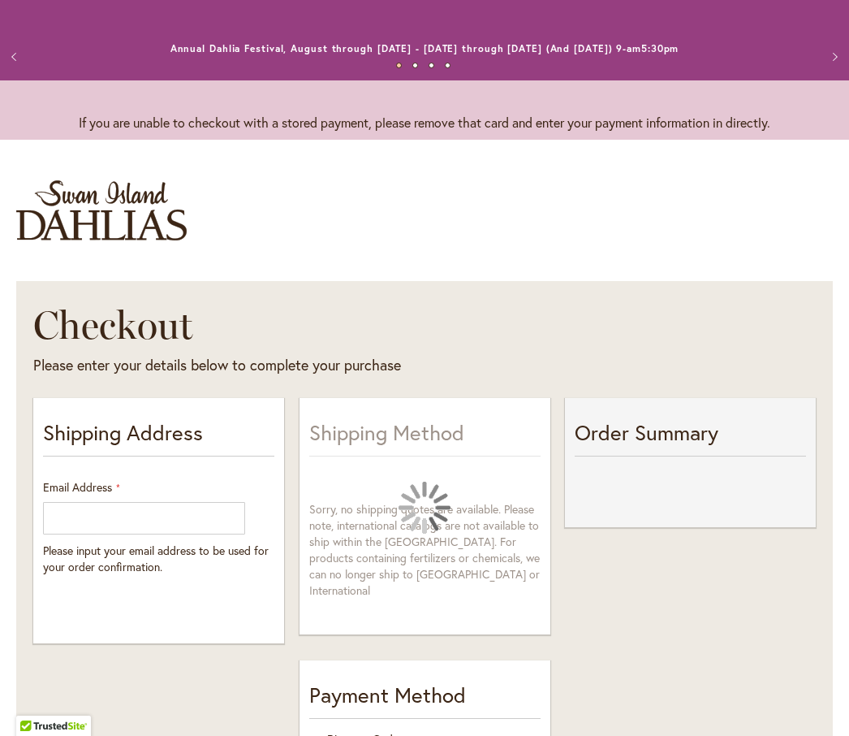
select select "**"
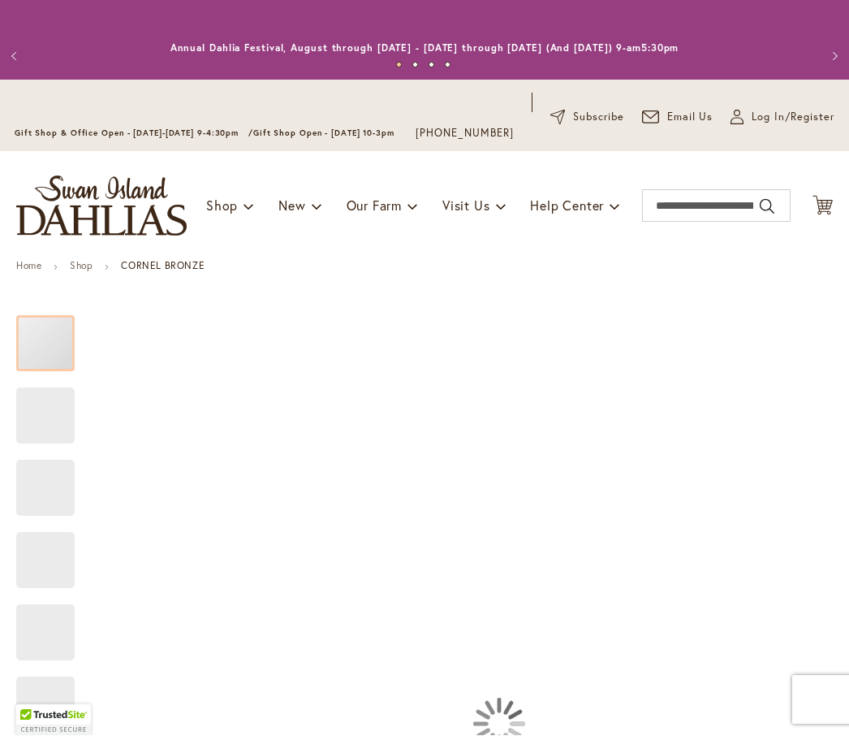
scroll to position [1, 0]
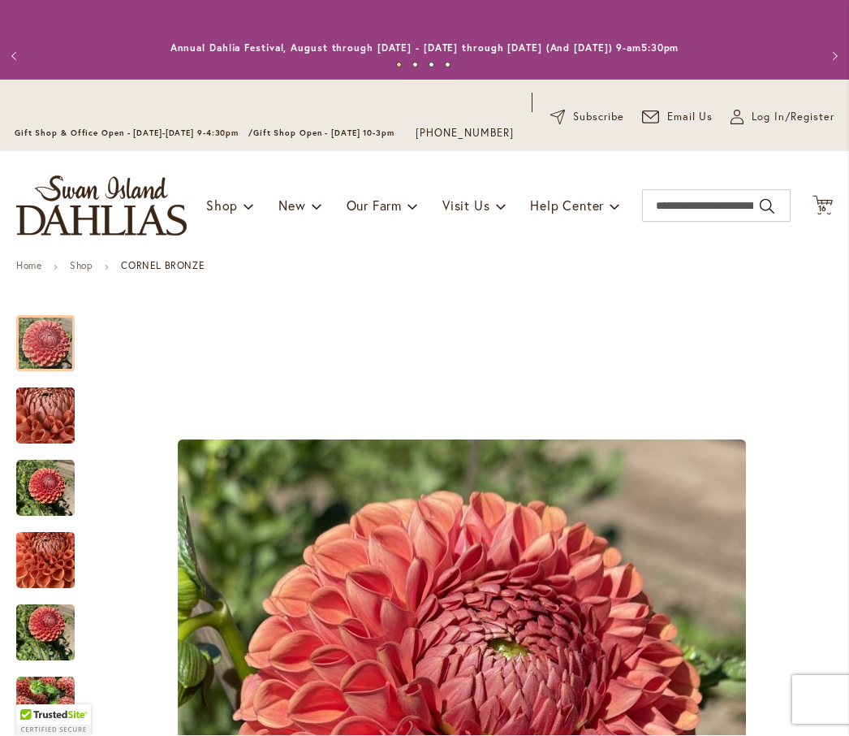
click at [827, 214] on span "16" at bounding box center [823, 209] width 10 height 11
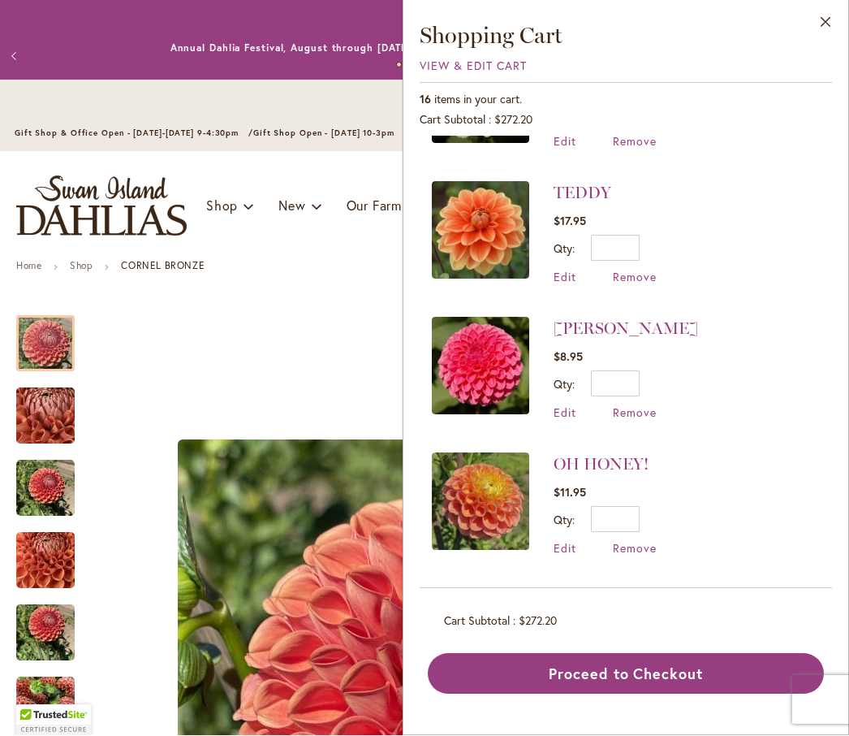
scroll to position [1202, 0]
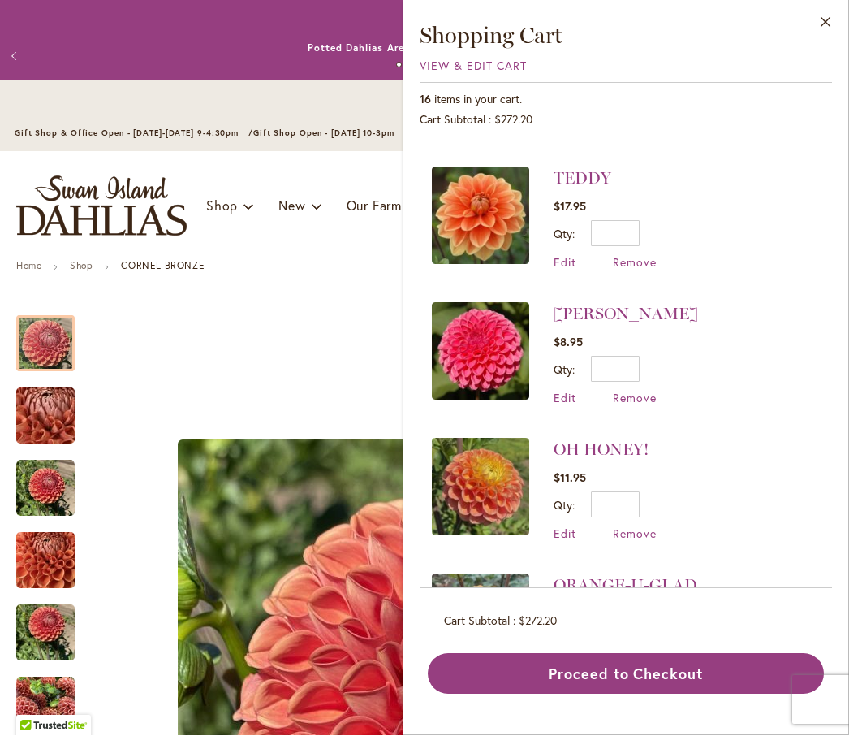
click at [625, 394] on span "Remove" at bounding box center [635, 398] width 44 height 15
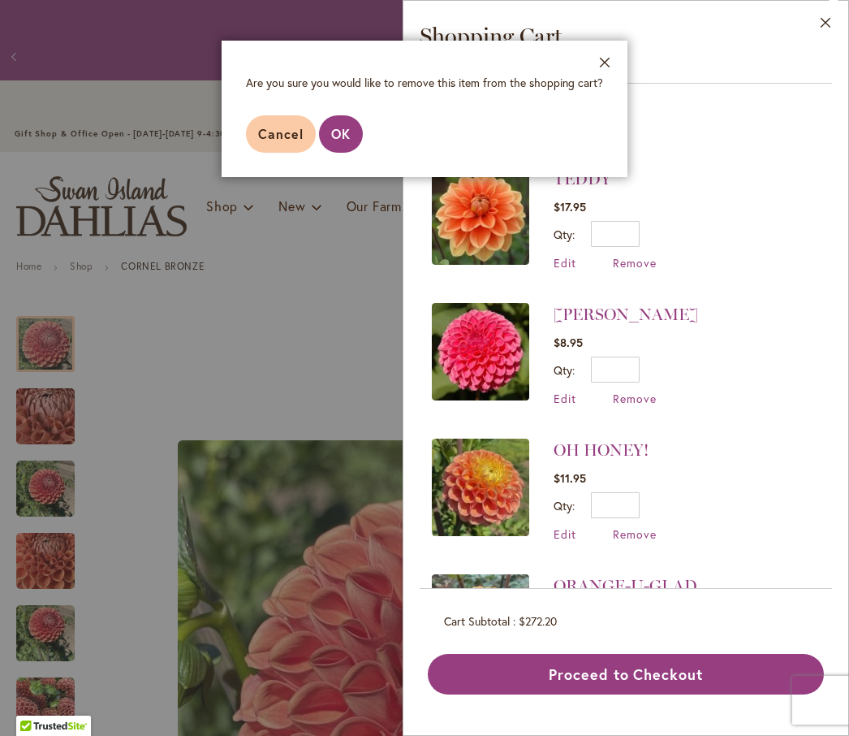
click at [342, 140] on span "OK" at bounding box center [340, 133] width 19 height 17
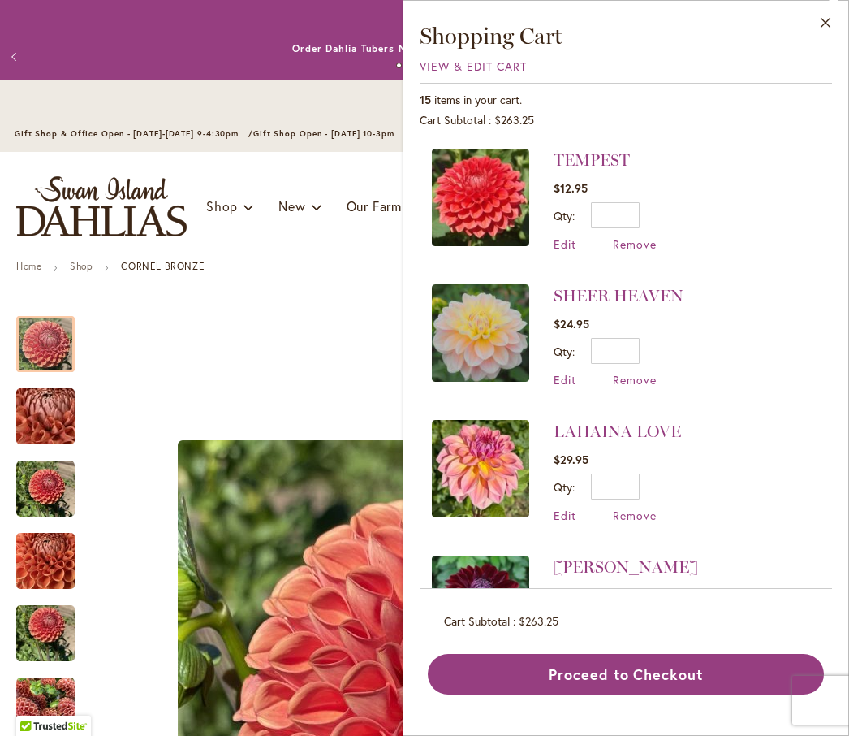
click at [534, 694] on button "Proceed to Checkout" at bounding box center [626, 674] width 396 height 41
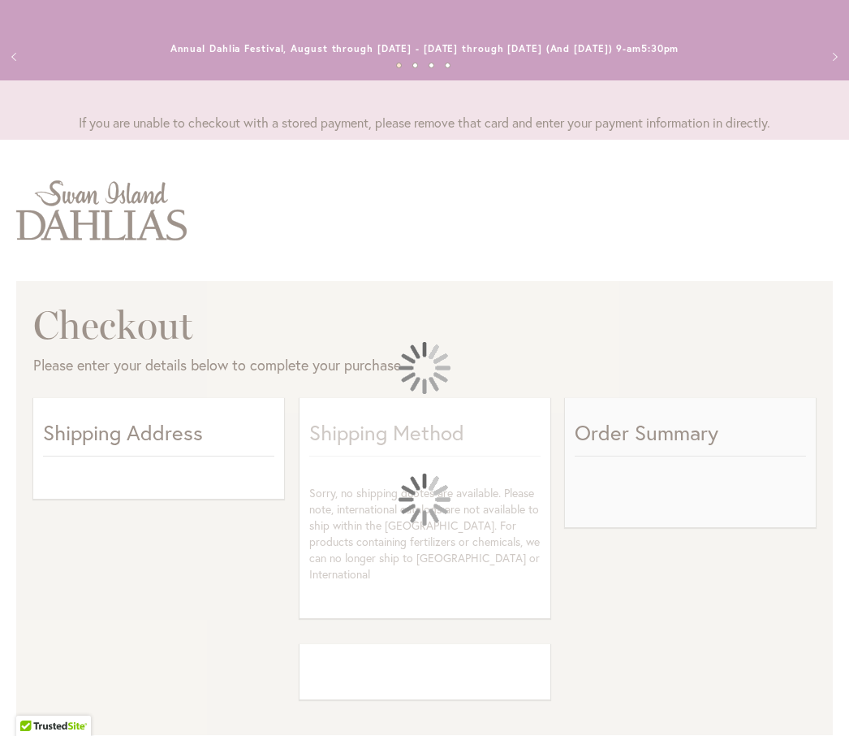
select select "**"
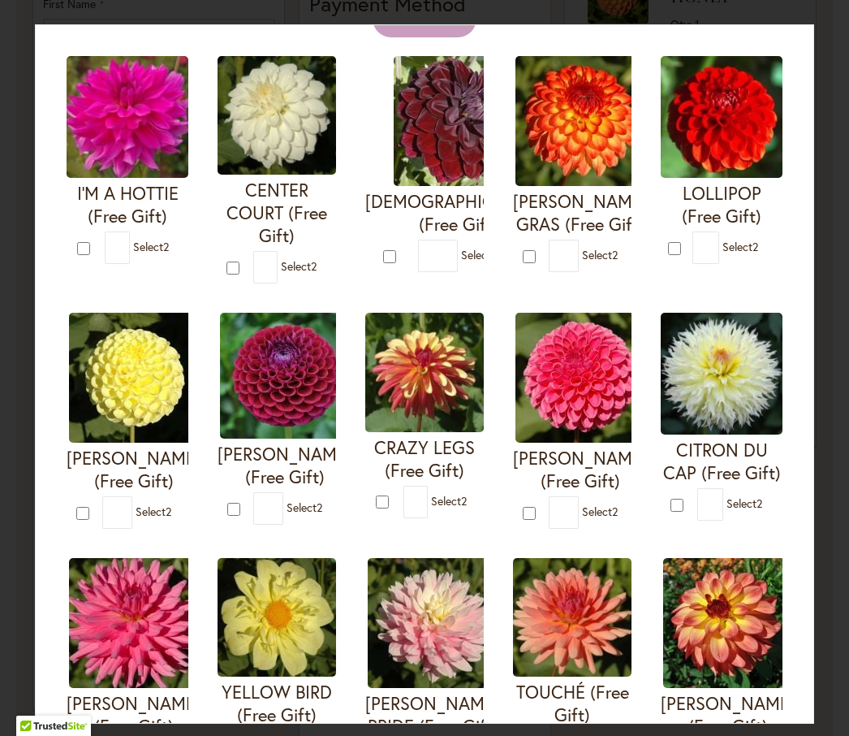
scroll to position [163, 0]
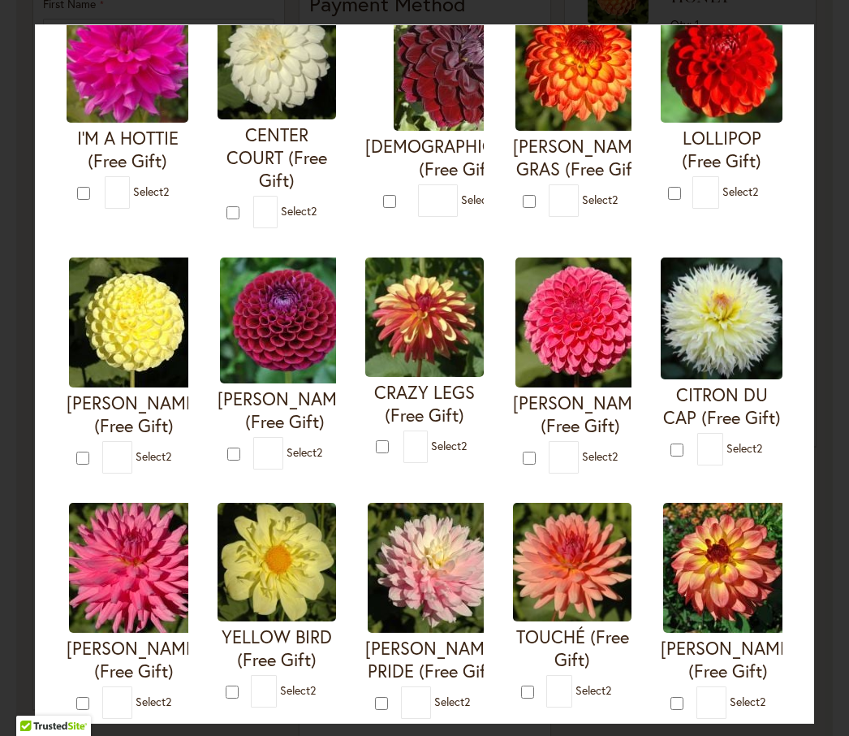
click at [513, 471] on form "REBECCA LYNN (Free Gift) * 2" at bounding box center [572, 365] width 119 height 216
type input "*"
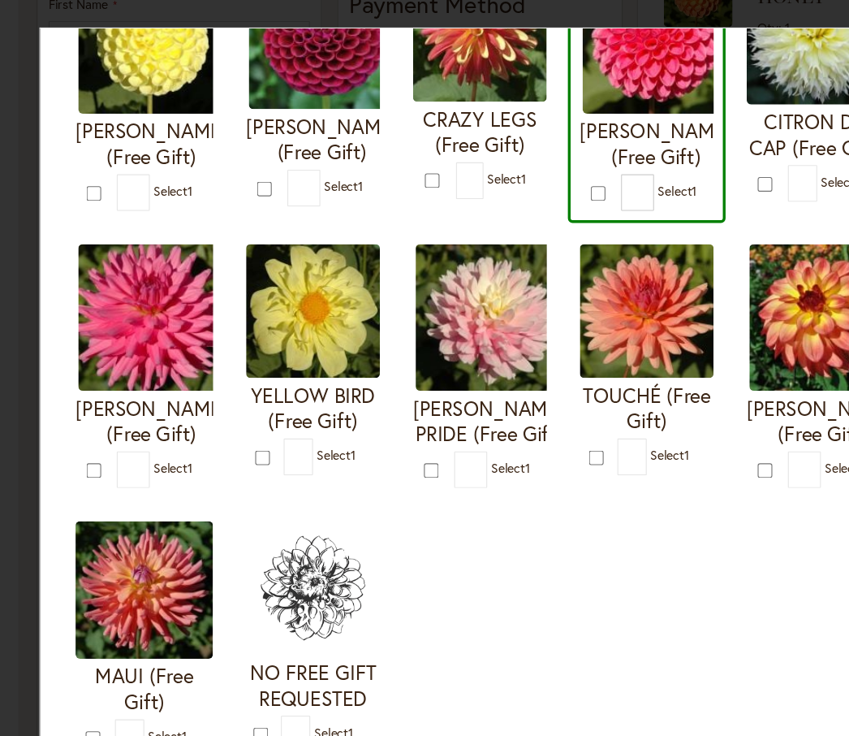
scroll to position [448, 0]
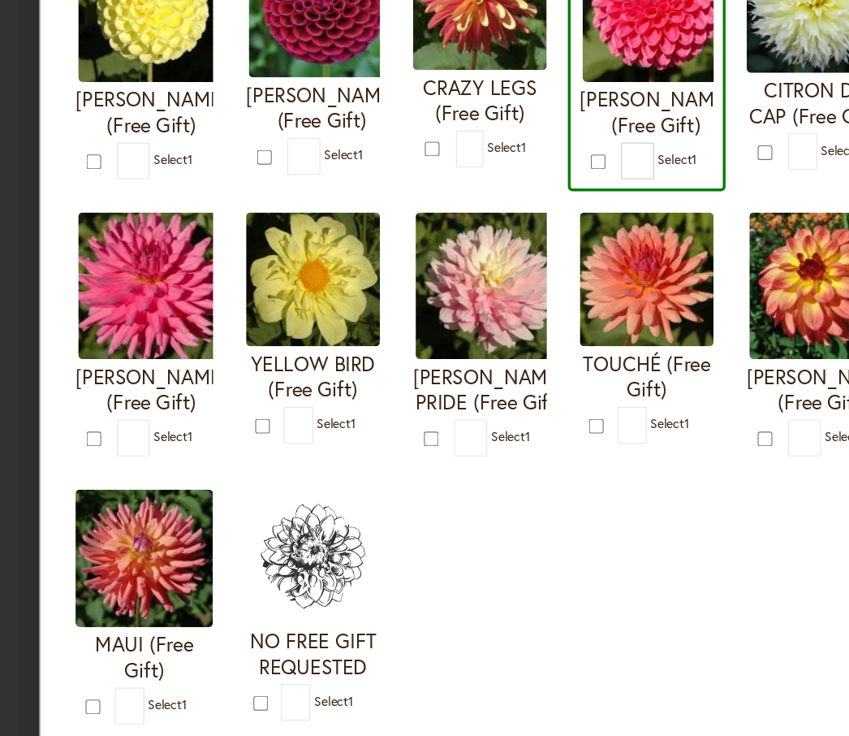
click at [663, 399] on form "MAI TAI (Free Gift) * 1" at bounding box center [722, 326] width 122 height 216
type input "*"
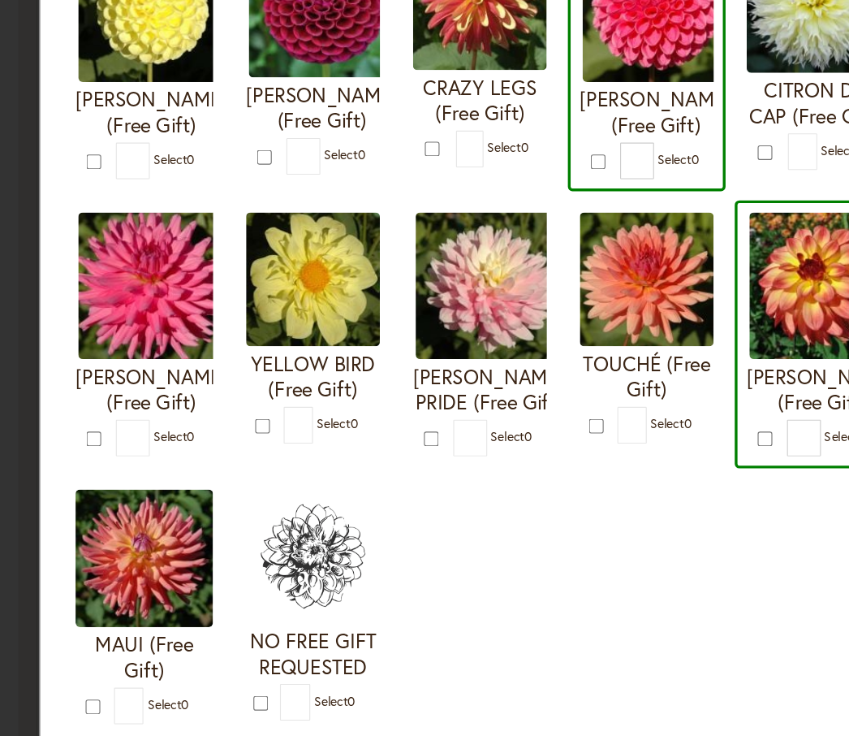
click at [422, 694] on button "Add to Cart" at bounding box center [425, 707] width 105 height 37
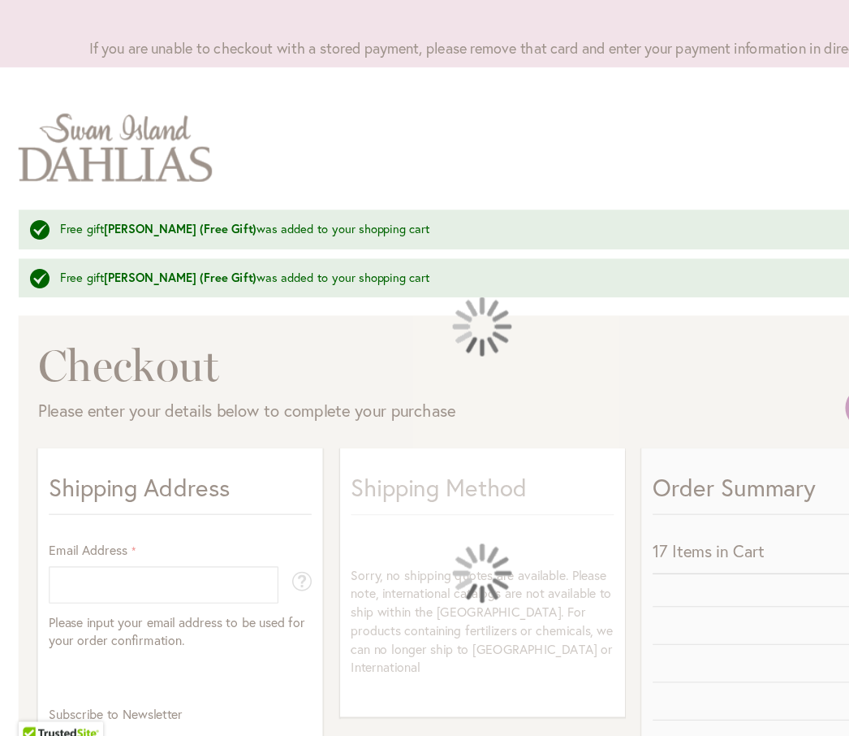
select select "**"
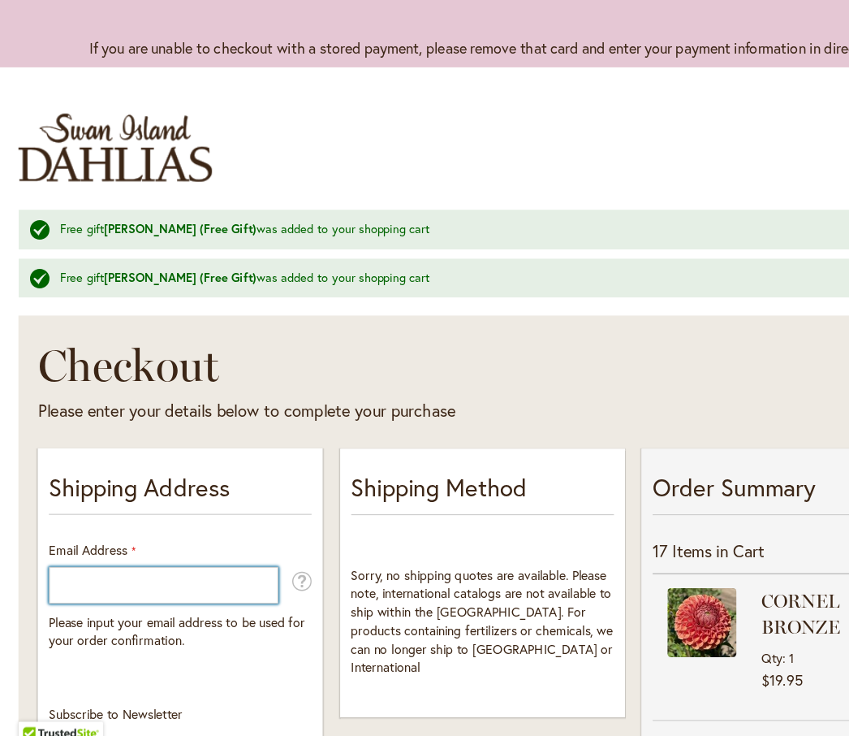
click at [64, 579] on input "Email Address" at bounding box center [144, 595] width 202 height 32
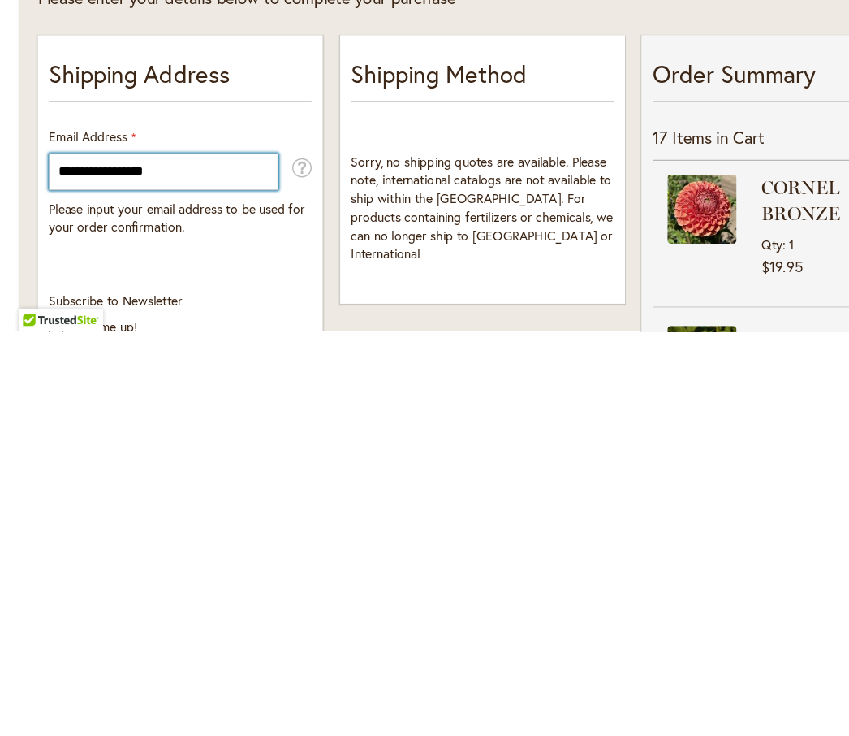
type input "**********"
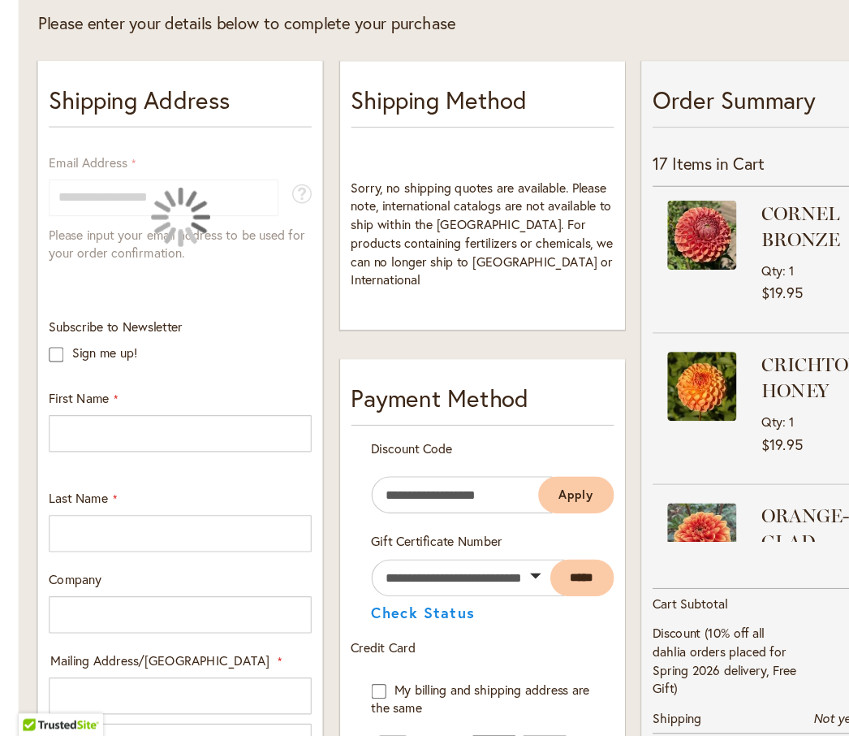
scroll to position [337, 0]
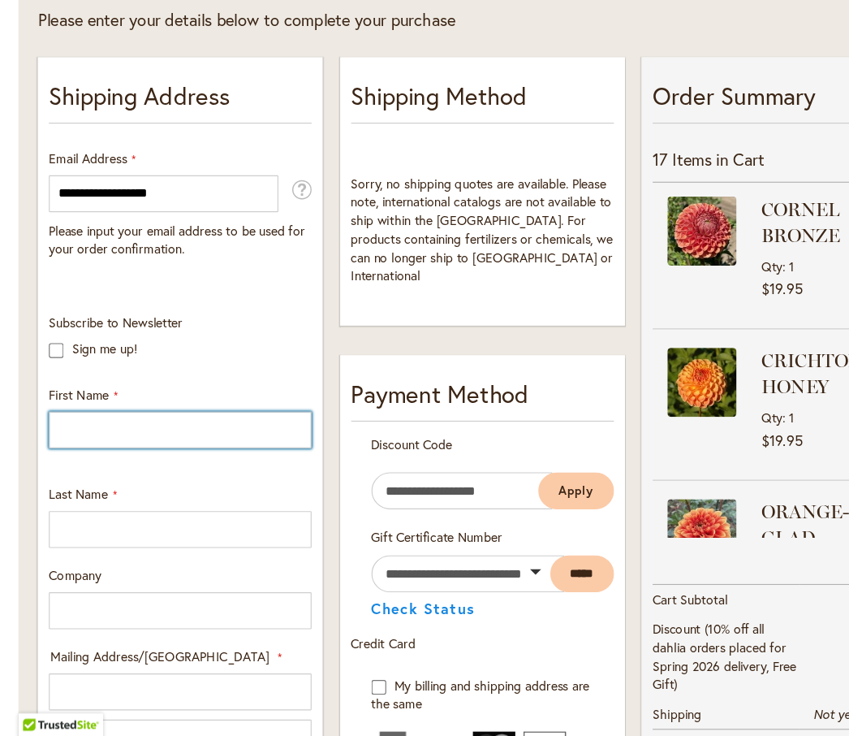
click at [73, 450] on input "First Name" at bounding box center [158, 466] width 231 height 32
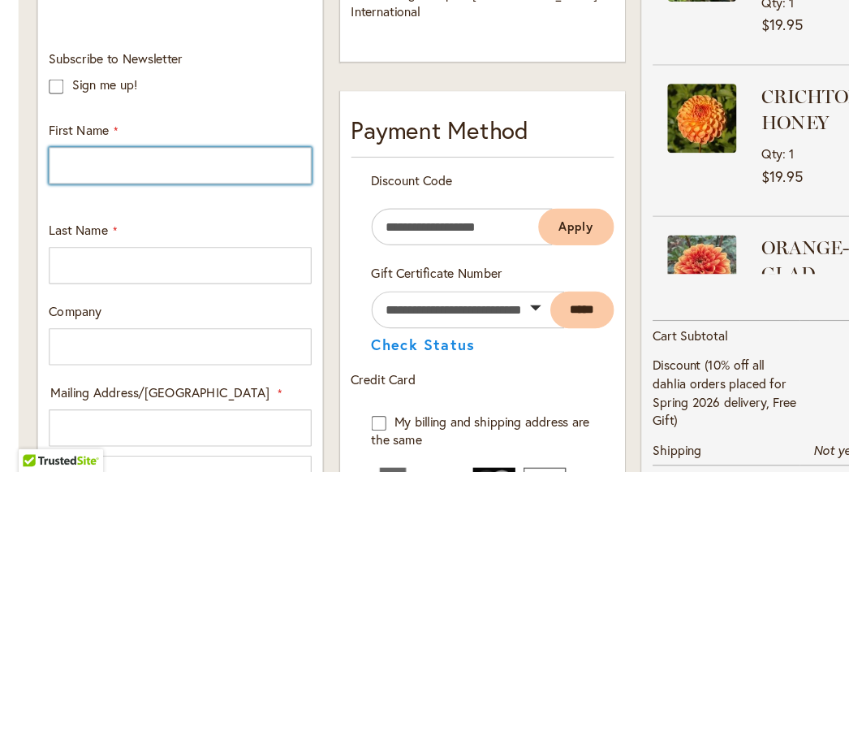
type input "********"
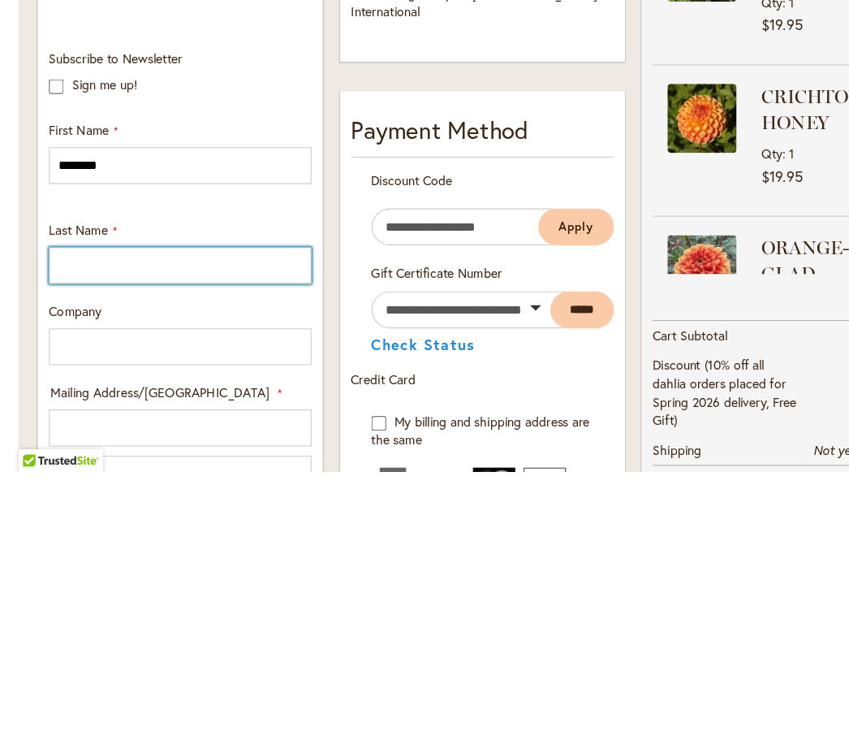
type input "*****"
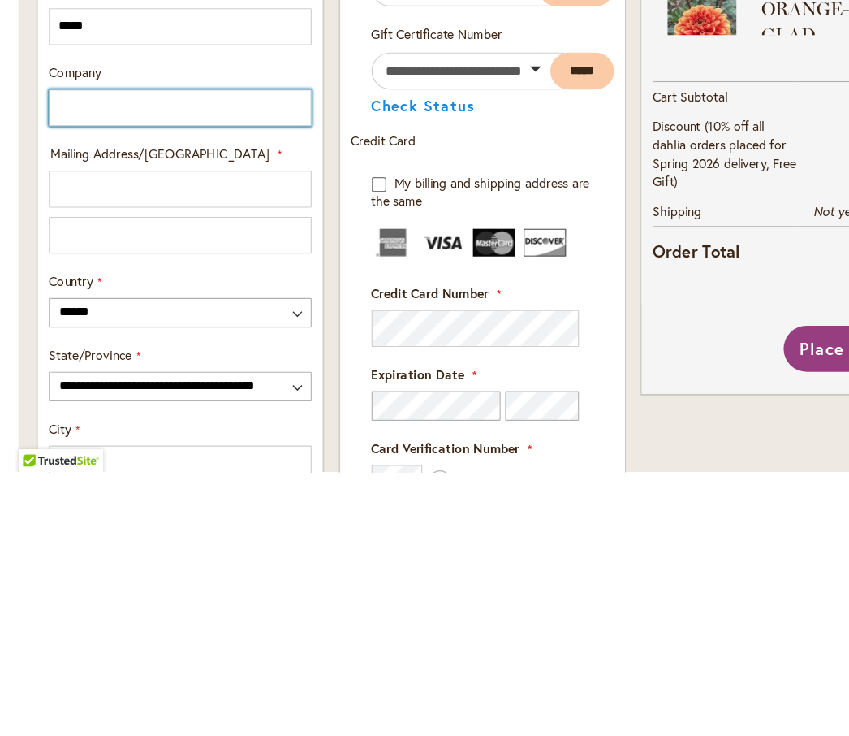
scroll to position [562, 0]
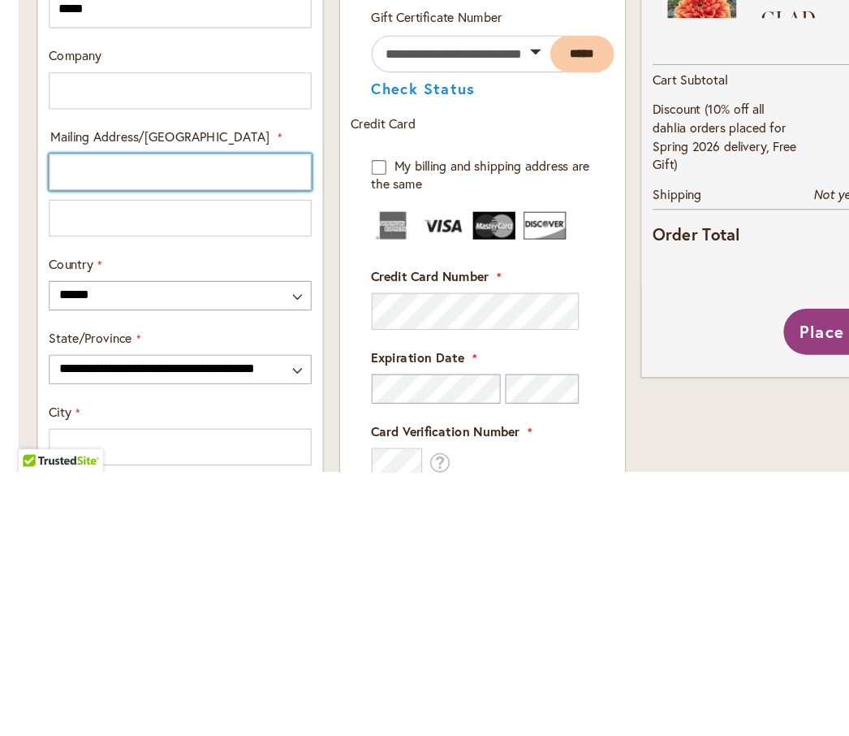
click at [58, 455] on input "Mailing Address/PO BOX: Line 1" at bounding box center [158, 471] width 231 height 32
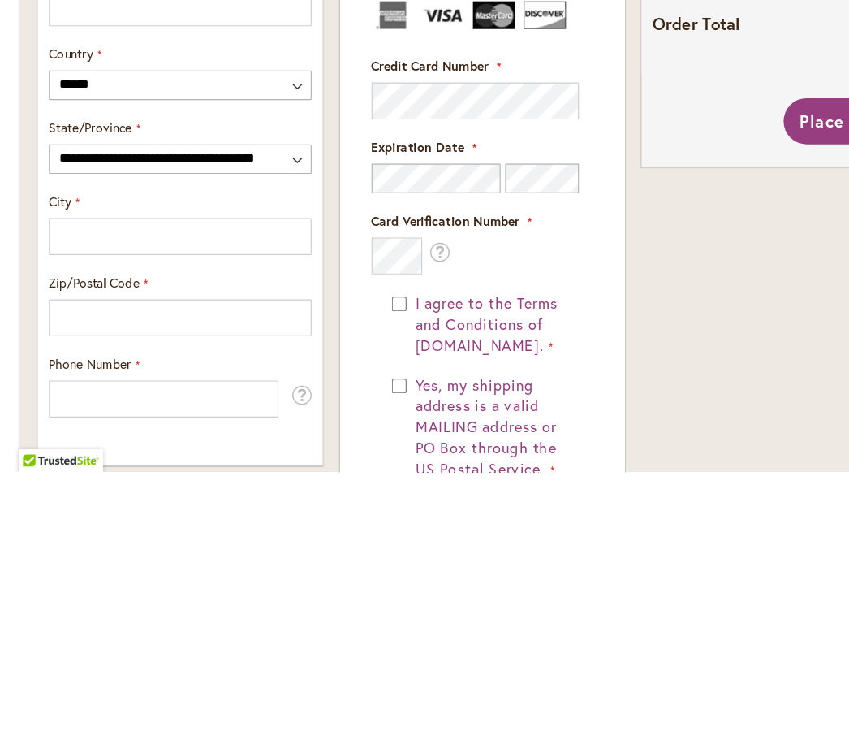
scroll to position [746, 0]
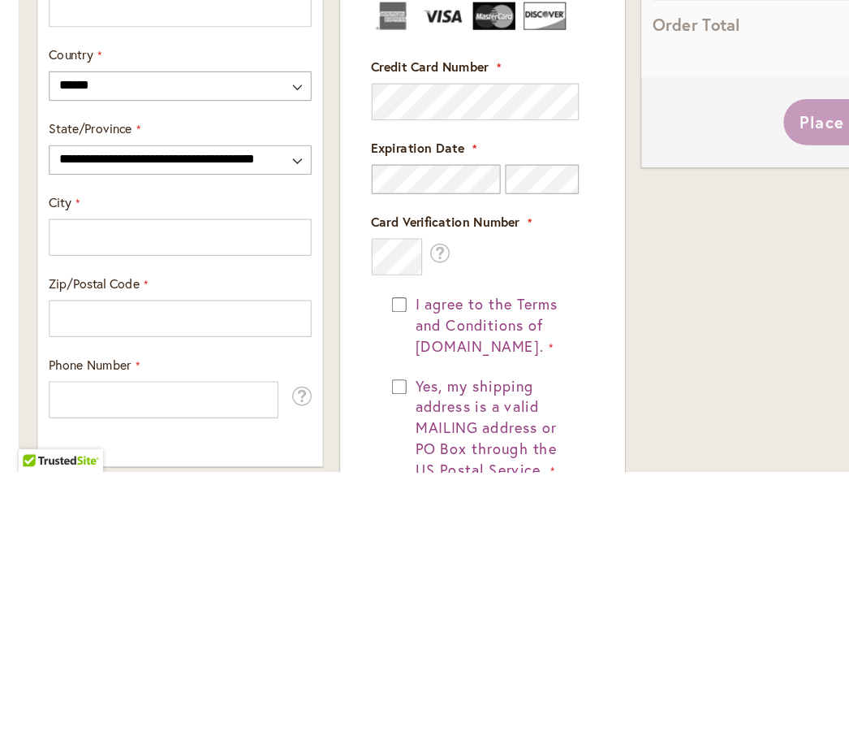
type input "**********"
click at [67, 448] on select "**********" at bounding box center [158, 461] width 231 height 26
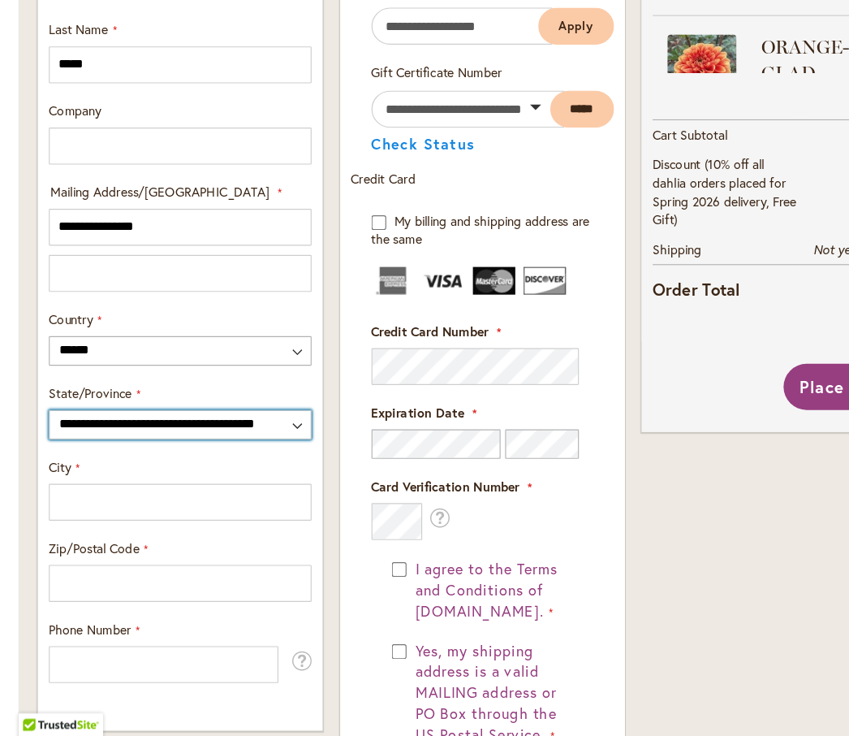
select select "**"
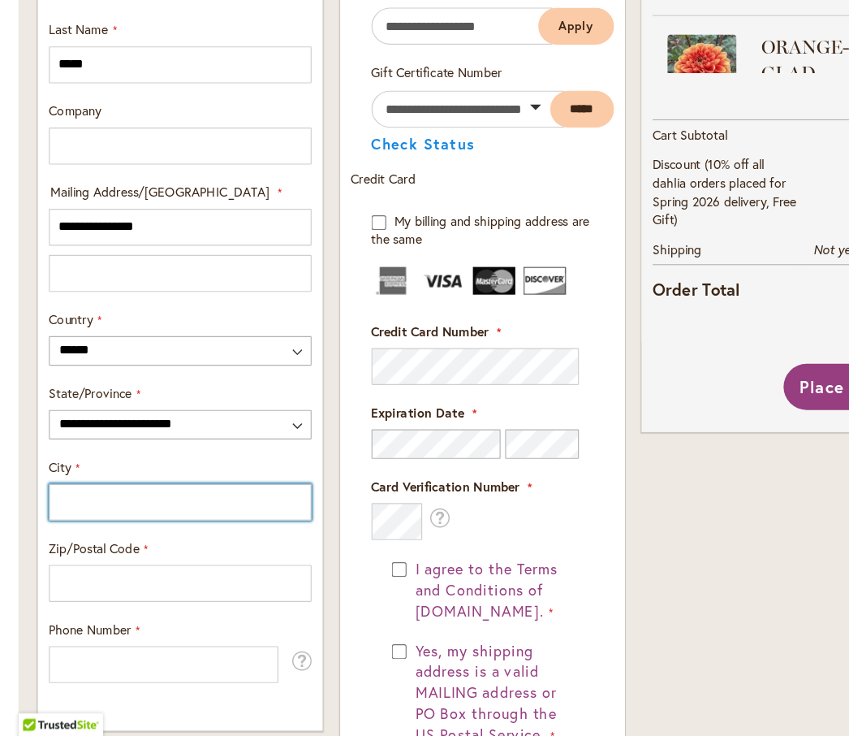
click at [61, 513] on input "City" at bounding box center [158, 529] width 231 height 32
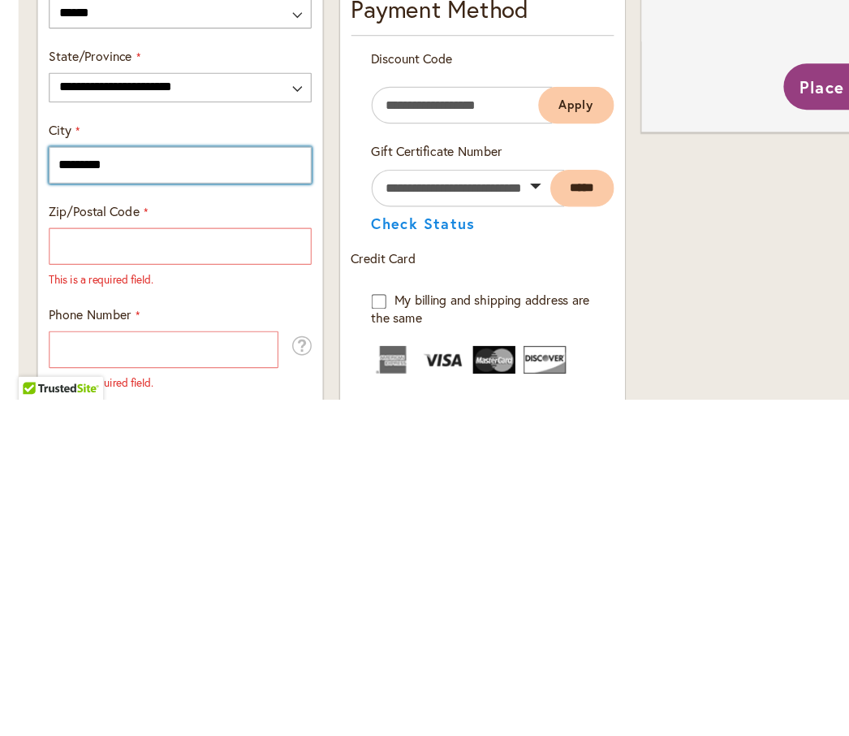
type input "********"
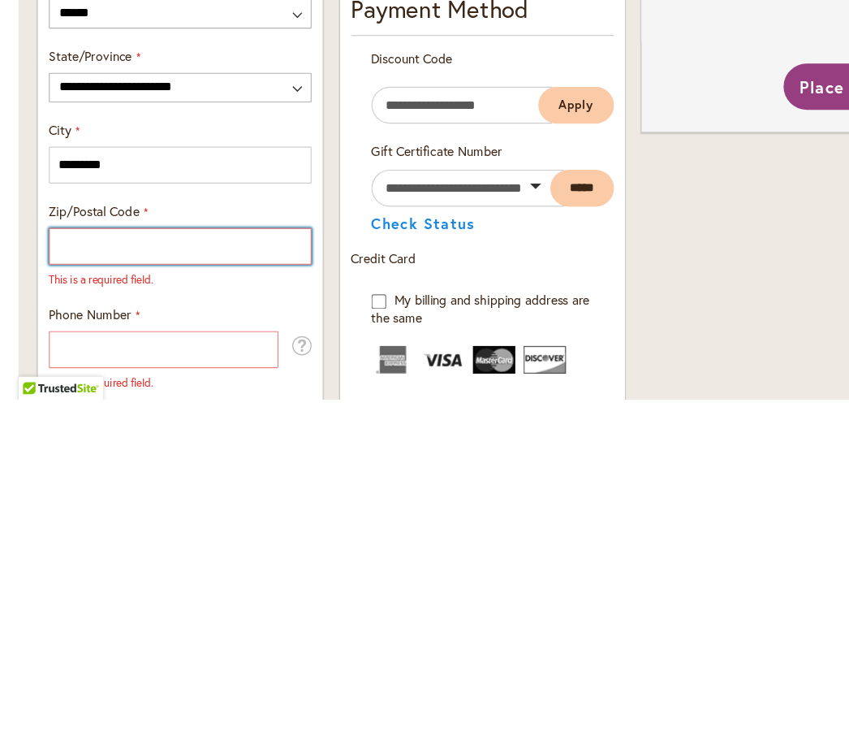
click at [129, 585] on input "Zip/Postal Code" at bounding box center [158, 601] width 231 height 32
type input "*"
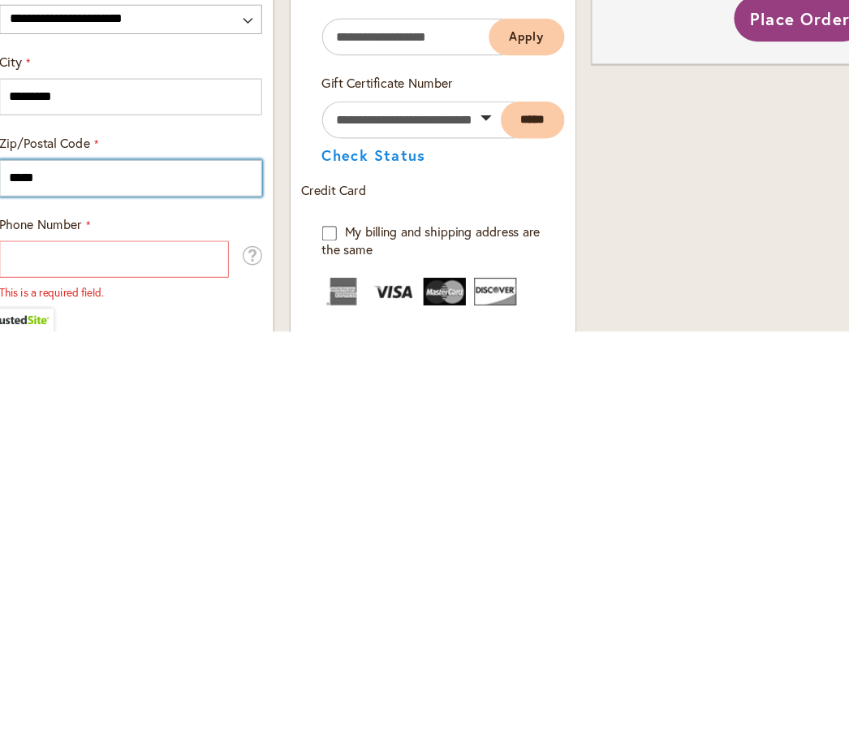
type input "*****"
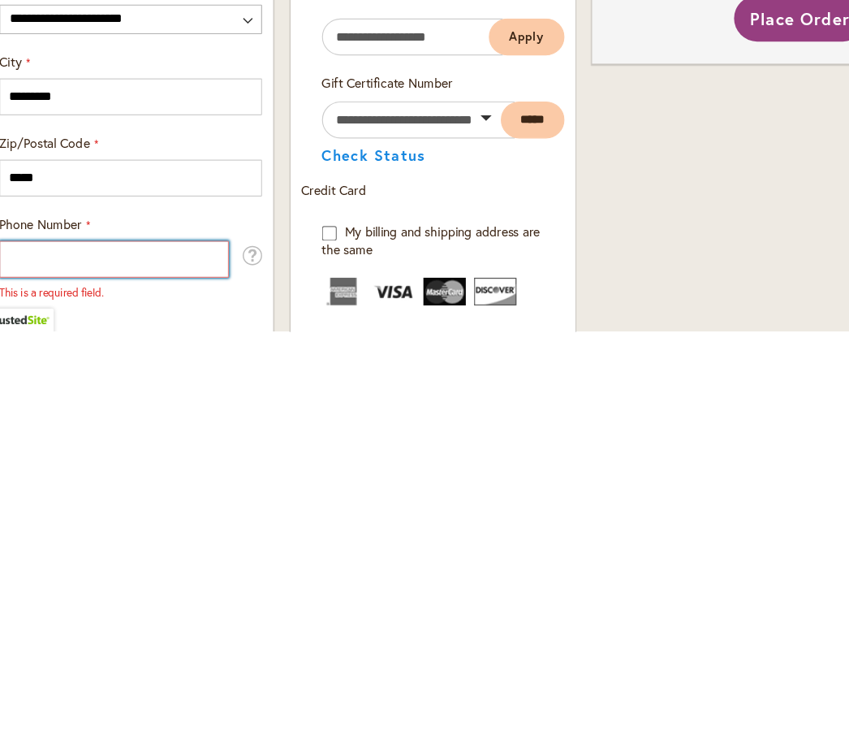
click at [55, 656] on input "Phone Number" at bounding box center [144, 672] width 202 height 32
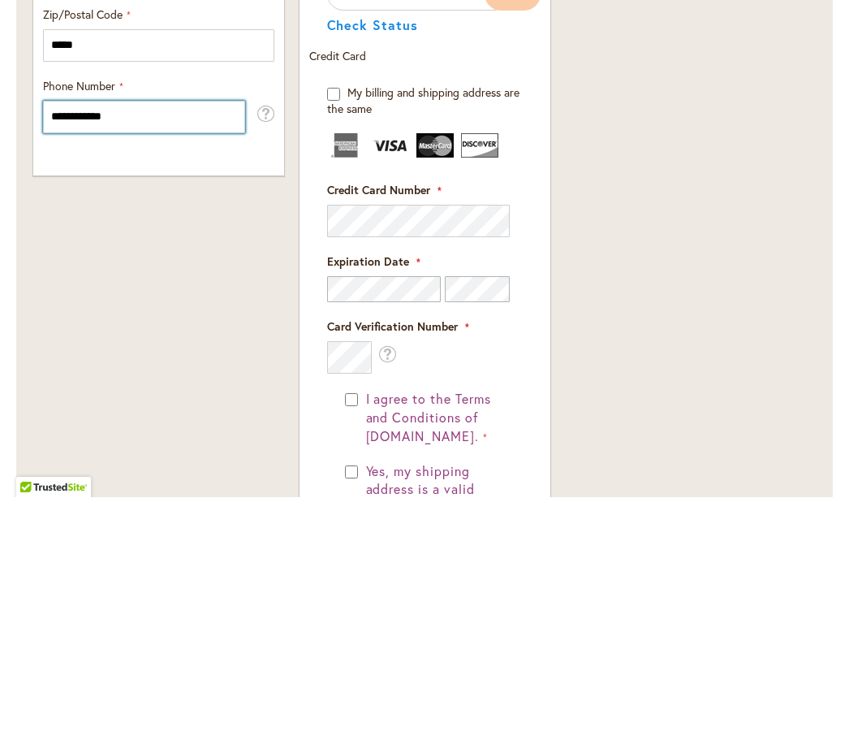
scroll to position [1004, 0]
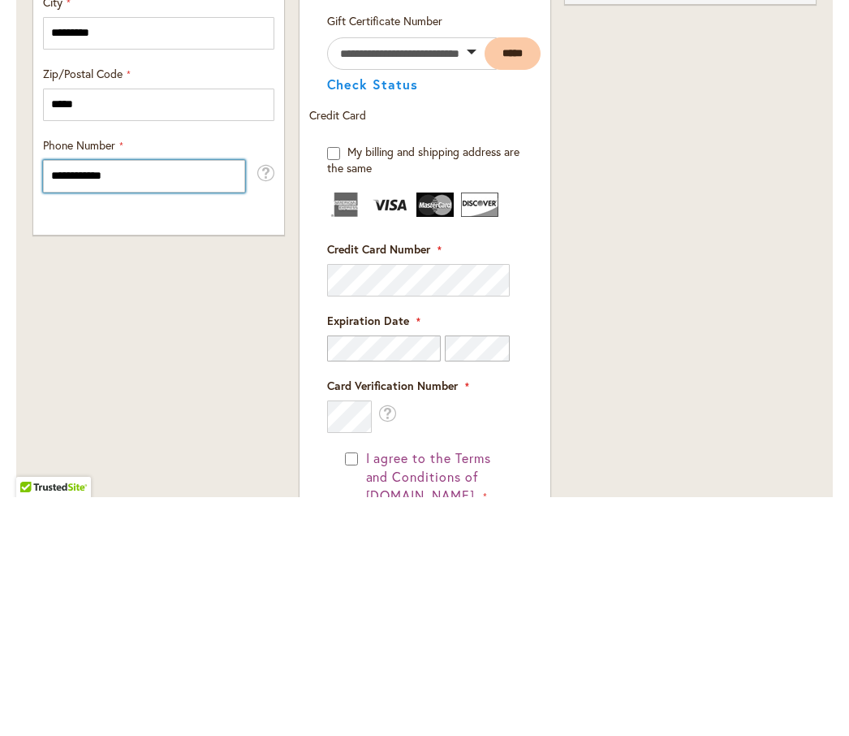
type input "**********"
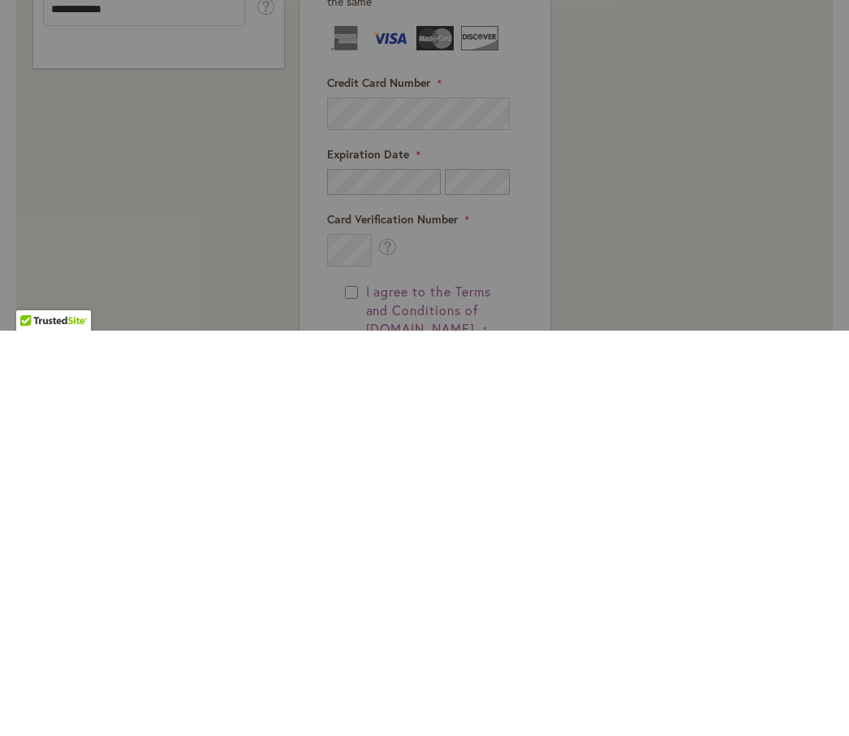
scroll to position [1, 0]
click at [412, 205] on div at bounding box center [424, 368] width 849 height 736
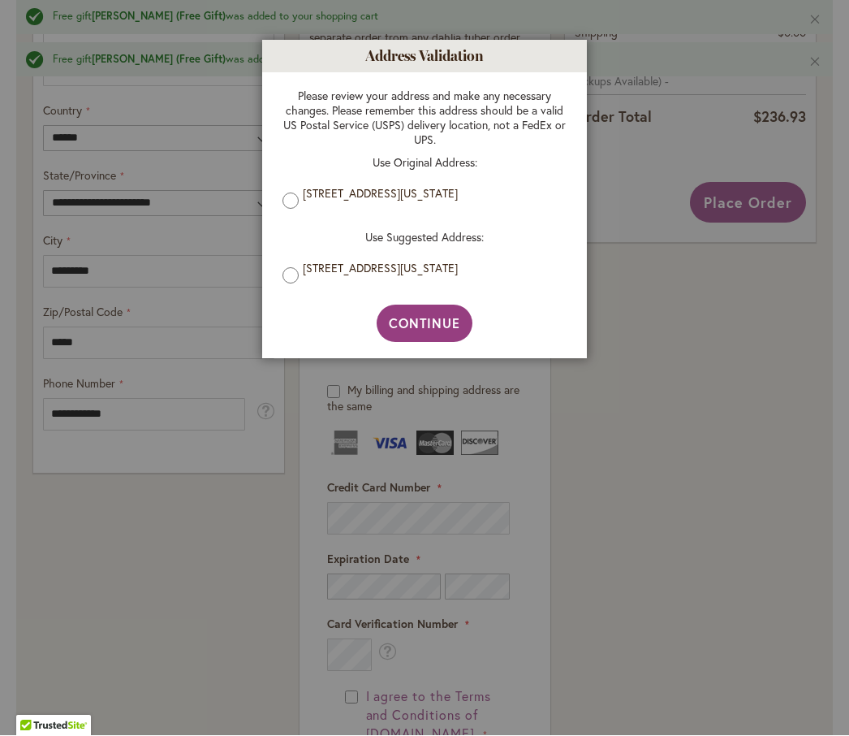
click at [400, 332] on span "Continue" at bounding box center [425, 323] width 72 height 17
type input "**********"
type input "********"
type input "**********"
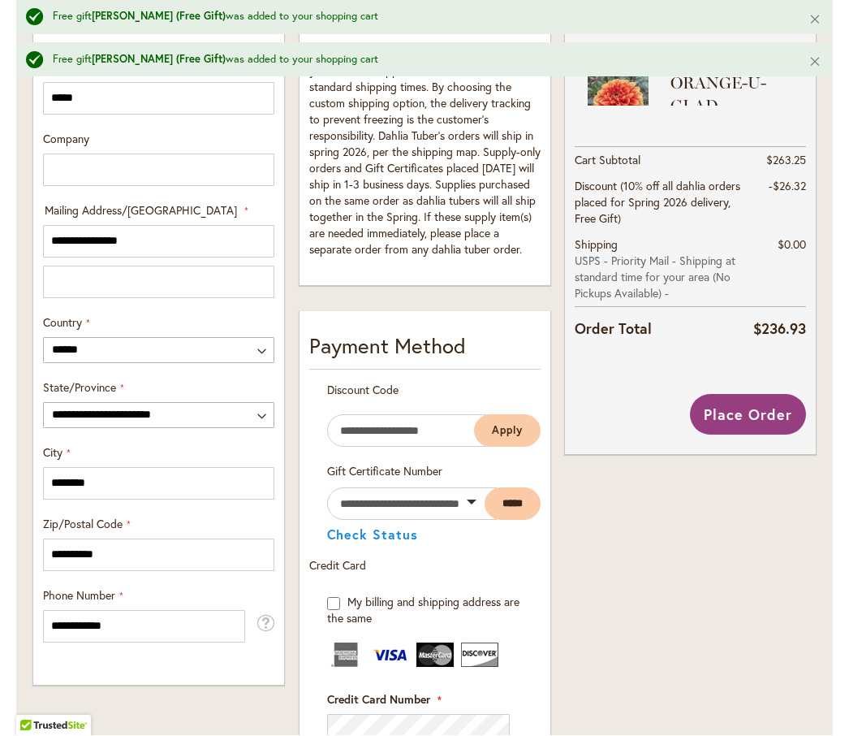
scroll to position [788, 0]
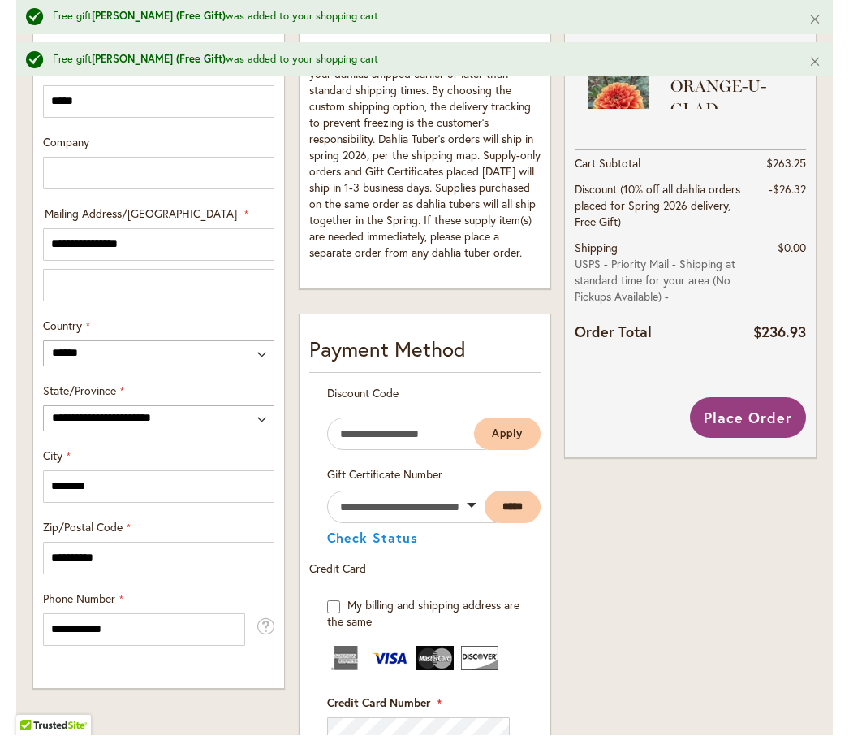
click at [770, 425] on span "Place Order" at bounding box center [748, 417] width 88 height 19
